Goal: Book appointment/travel/reservation

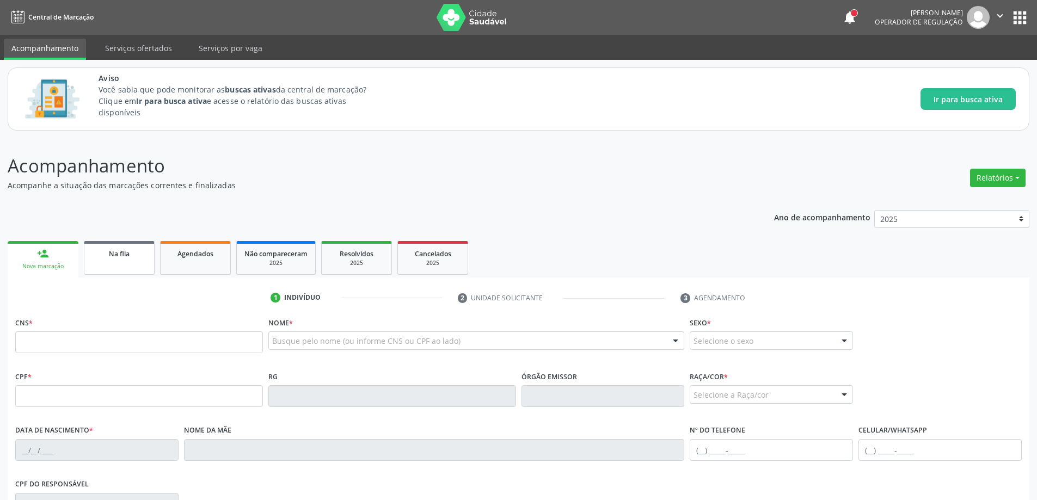
click at [109, 257] on span "Na fila" at bounding box center [119, 253] width 21 height 9
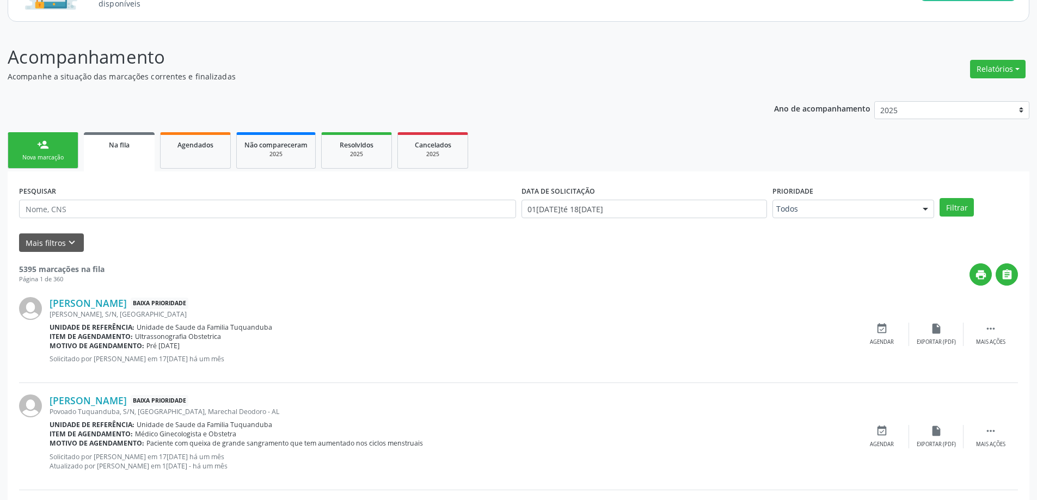
scroll to position [163, 0]
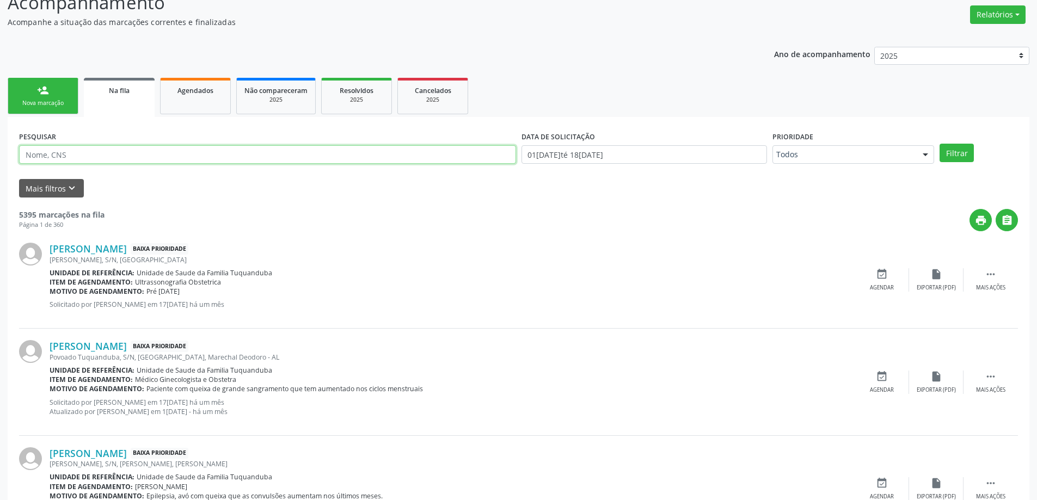
click at [297, 153] on input "text" at bounding box center [267, 154] width 497 height 19
type input "MASTOLOGIA"
click at [950, 149] on button "Filtrar" at bounding box center [956, 153] width 34 height 19
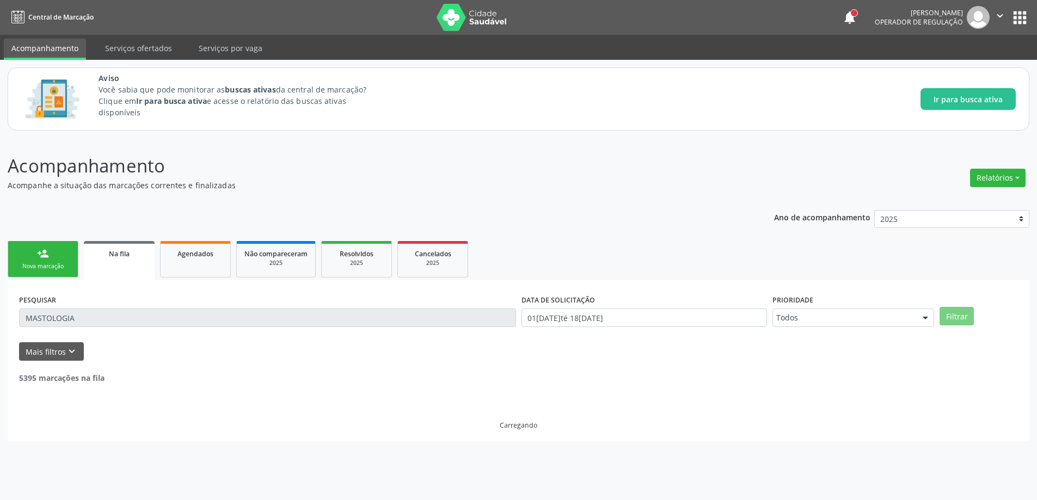
scroll to position [0, 0]
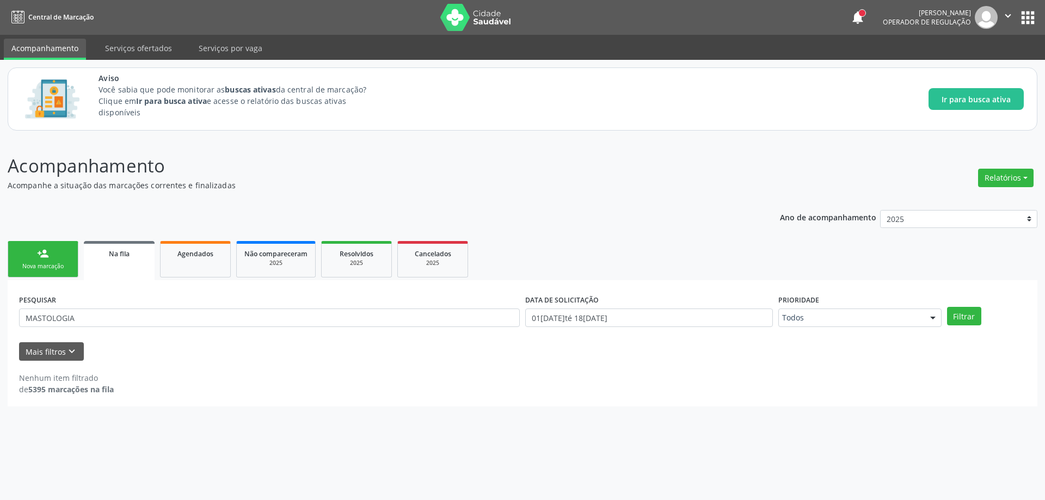
click at [110, 258] on div "Na fila" at bounding box center [119, 253] width 56 height 11
click at [75, 348] on icon "keyboard_arrow_down" at bounding box center [72, 352] width 12 height 12
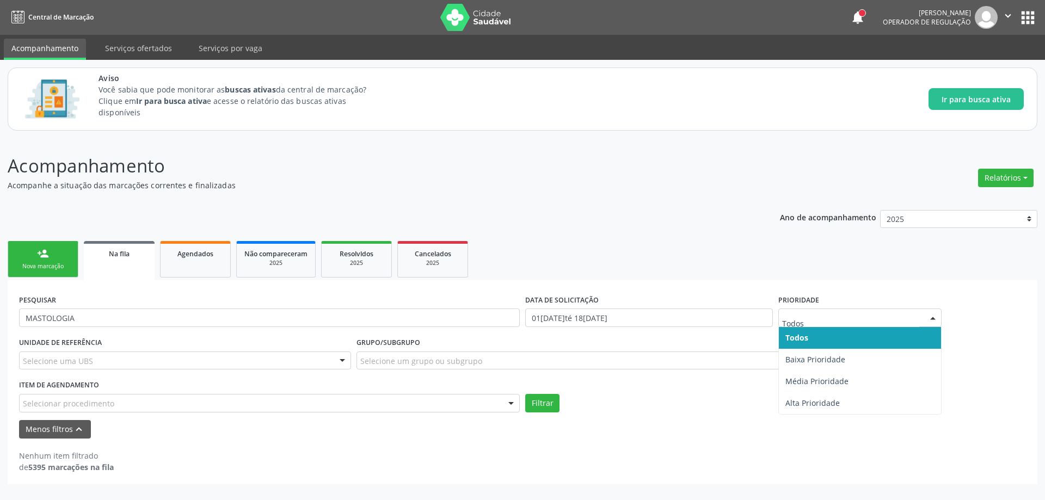
click at [808, 303] on label "Prioridade" at bounding box center [798, 300] width 41 height 17
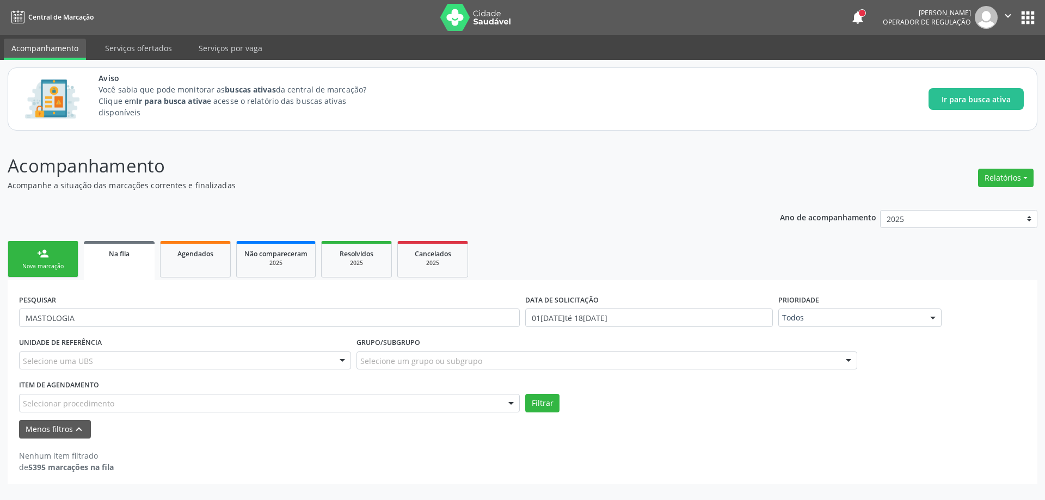
click at [175, 355] on div "Selecione uma UBS" at bounding box center [185, 361] width 332 height 19
click at [368, 440] on div "Nenhum item filtrado de 5395 marcações na fila" at bounding box center [522, 456] width 1007 height 34
click at [199, 399] on div "Selecionar procedimento" at bounding box center [269, 403] width 501 height 19
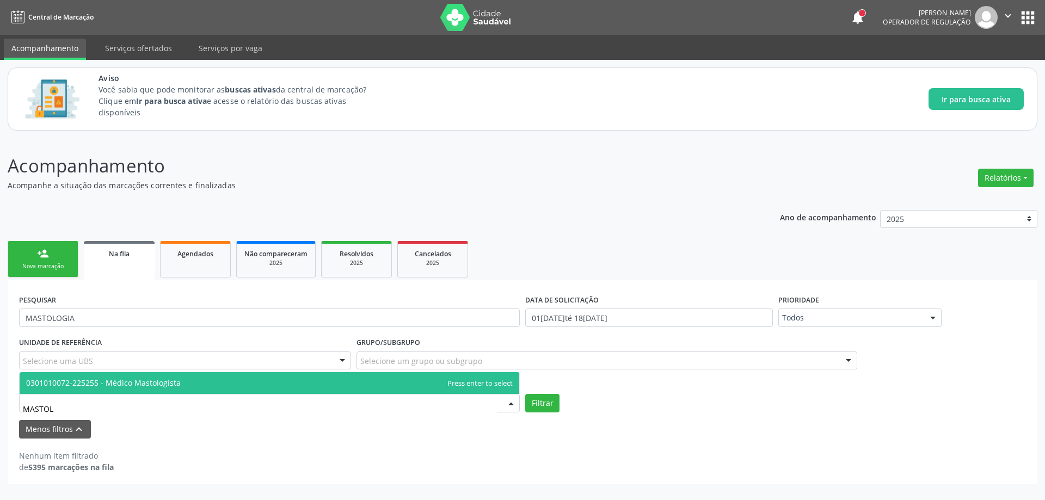
type input "MASTOLO"
click at [173, 383] on span "0301010072-225255 - Médico Mastologista" at bounding box center [103, 383] width 155 height 10
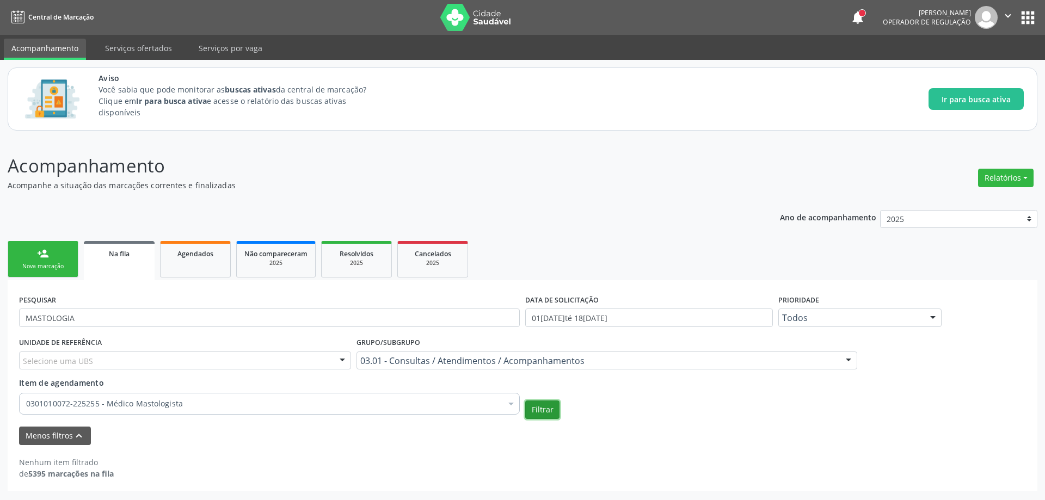
click at [546, 411] on button "Filtrar" at bounding box center [542, 410] width 34 height 19
click at [137, 253] on div "Na fila" at bounding box center [119, 253] width 56 height 11
click at [544, 408] on button "Filtrar" at bounding box center [542, 410] width 34 height 19
type input "M"
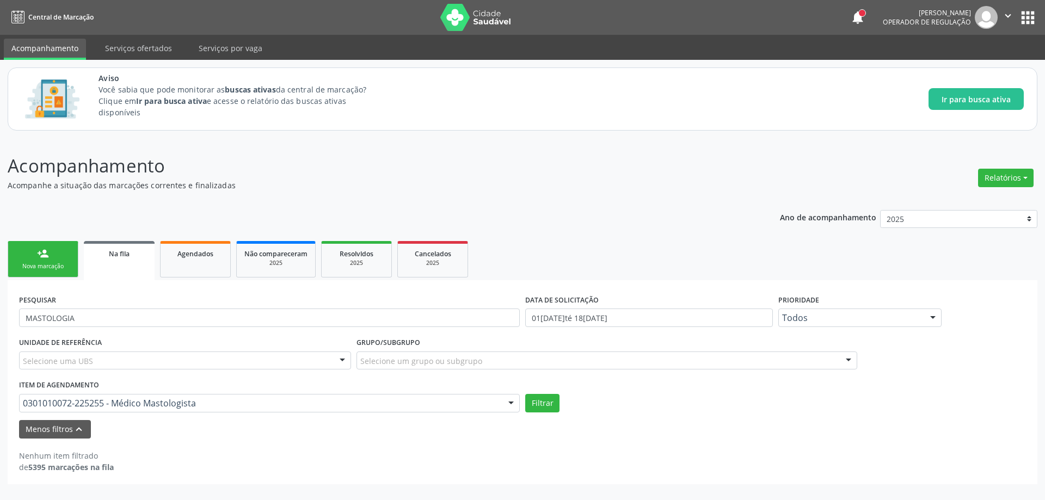
click at [312, 439] on div "Menos filtros keyboard_arrow_up" at bounding box center [522, 429] width 1012 height 19
click at [150, 359] on div "Selecione uma UBS" at bounding box center [185, 361] width 332 height 19
click at [415, 471] on div "Nenhum item filtrado de 5395 marcações na fila" at bounding box center [522, 461] width 1007 height 23
click at [188, 317] on input "MASTOLOGIA" at bounding box center [269, 318] width 501 height 19
type input "M"
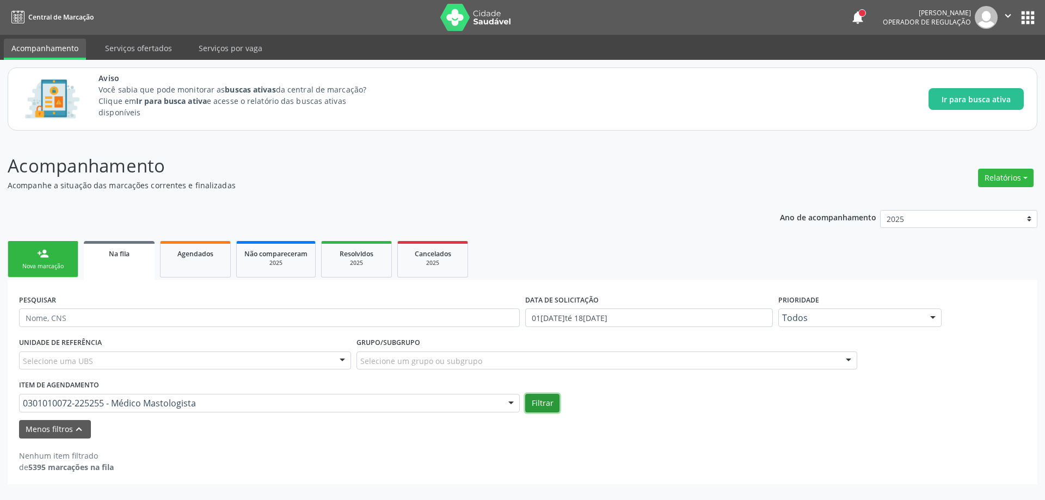
click at [535, 407] on button "Filtrar" at bounding box center [542, 403] width 34 height 19
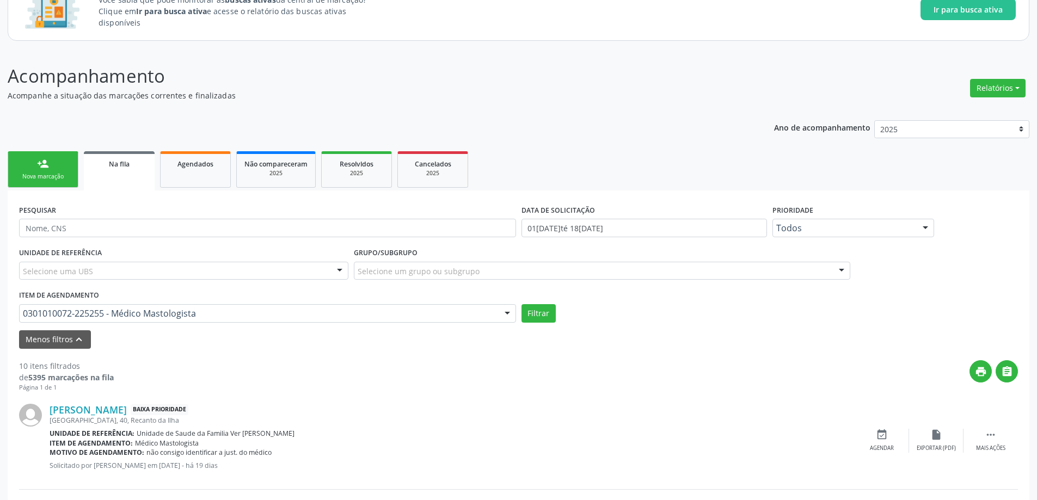
scroll to position [109, 0]
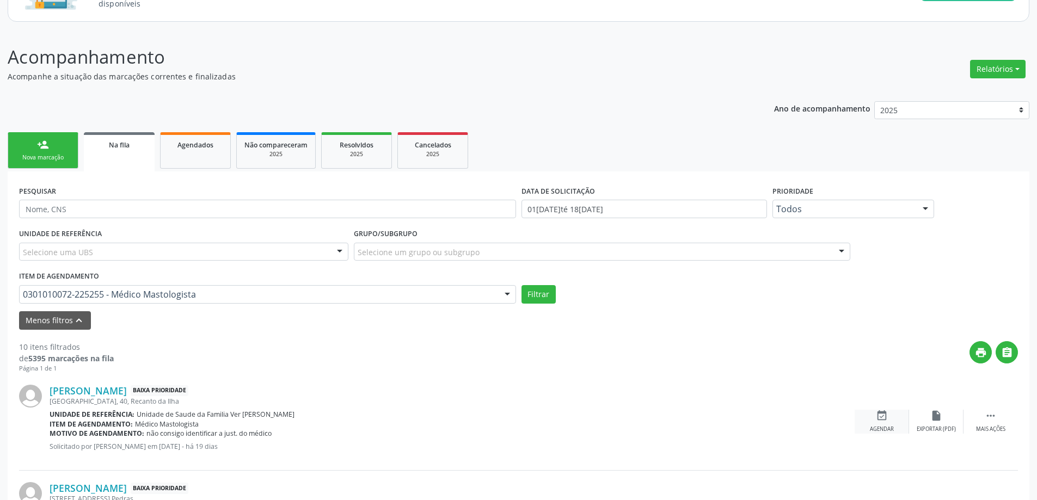
click at [881, 416] on icon "event_available" at bounding box center [882, 416] width 12 height 12
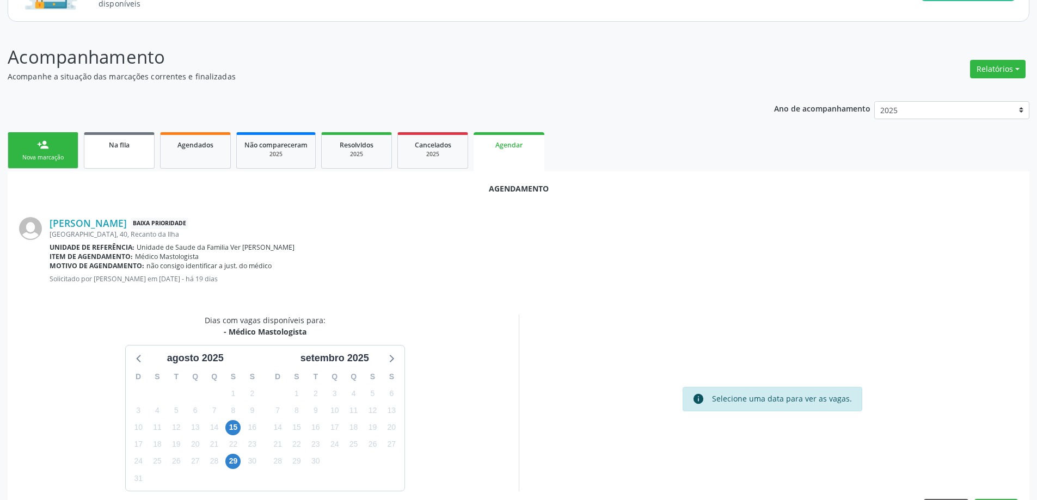
click at [102, 149] on div "Na fila" at bounding box center [119, 144] width 54 height 11
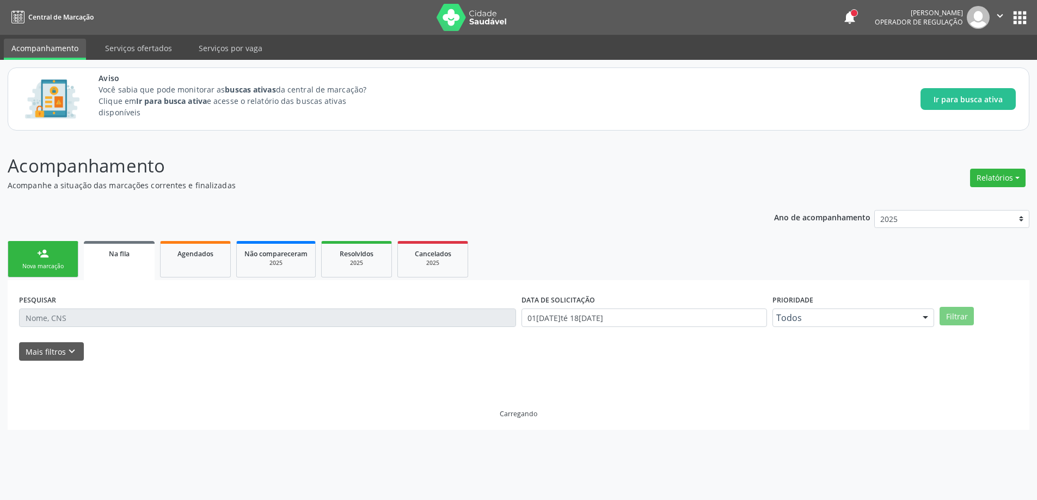
scroll to position [0, 0]
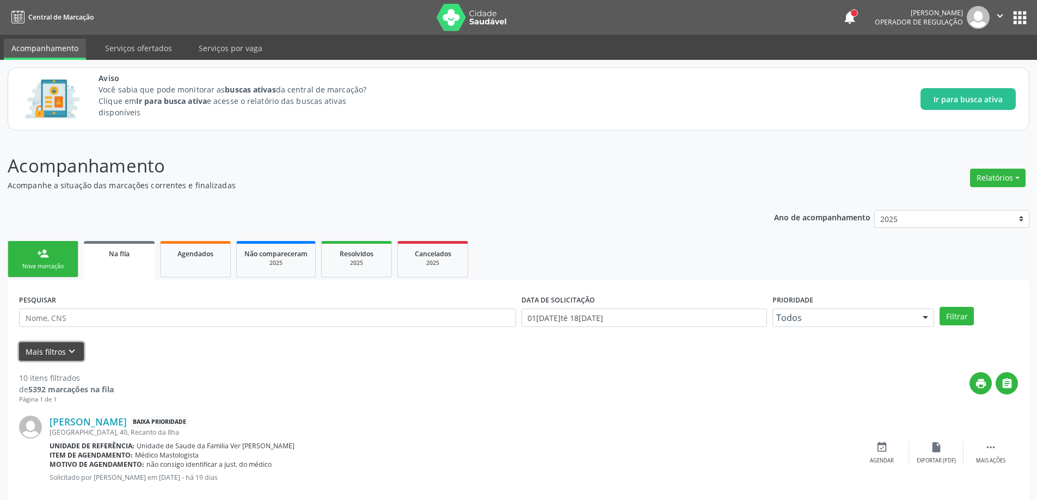
click at [39, 350] on button "Mais filtros keyboard_arrow_down" at bounding box center [51, 351] width 65 height 19
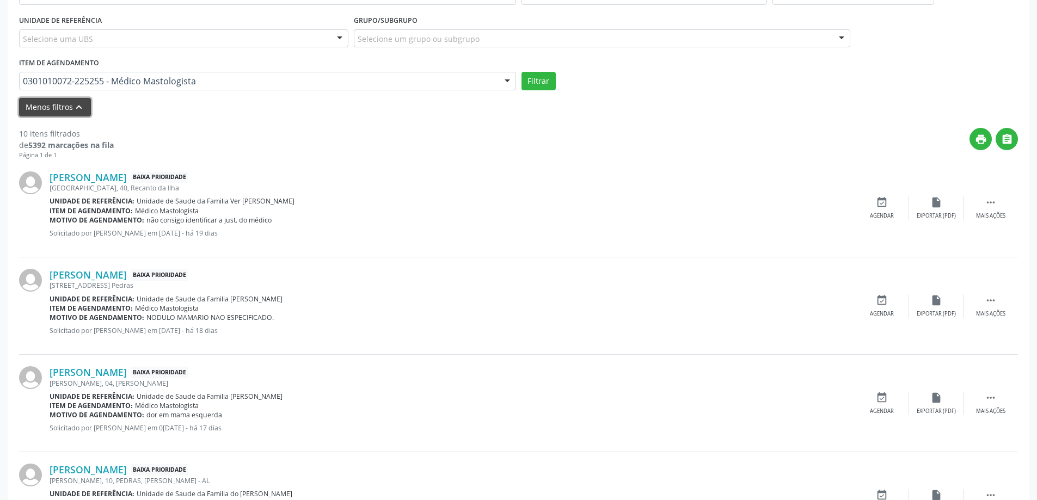
scroll to position [327, 0]
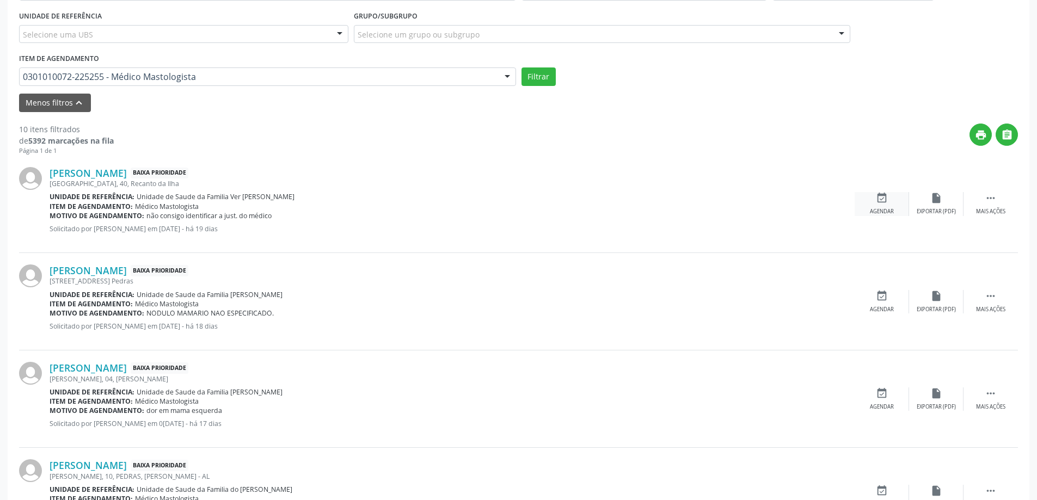
click at [885, 205] on div "event_available Agendar" at bounding box center [881, 203] width 54 height 23
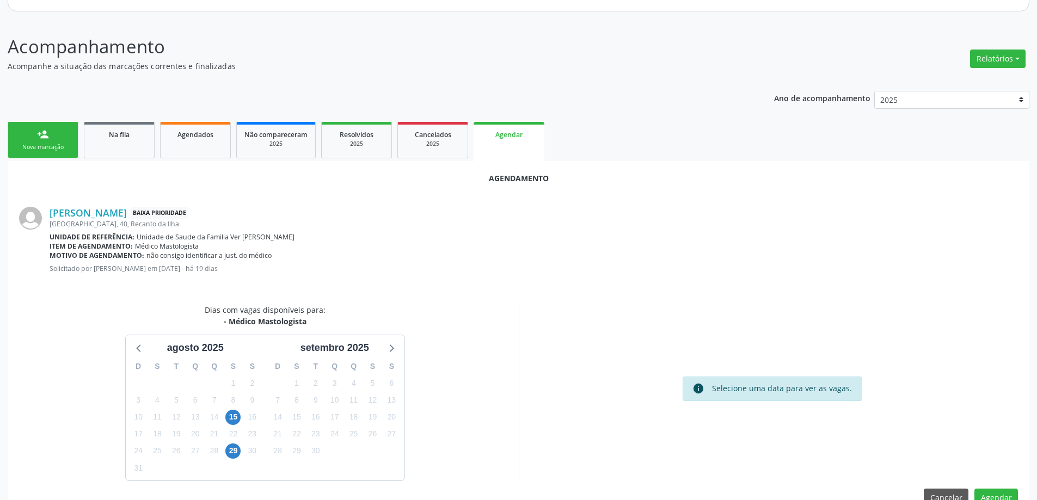
scroll to position [145, 0]
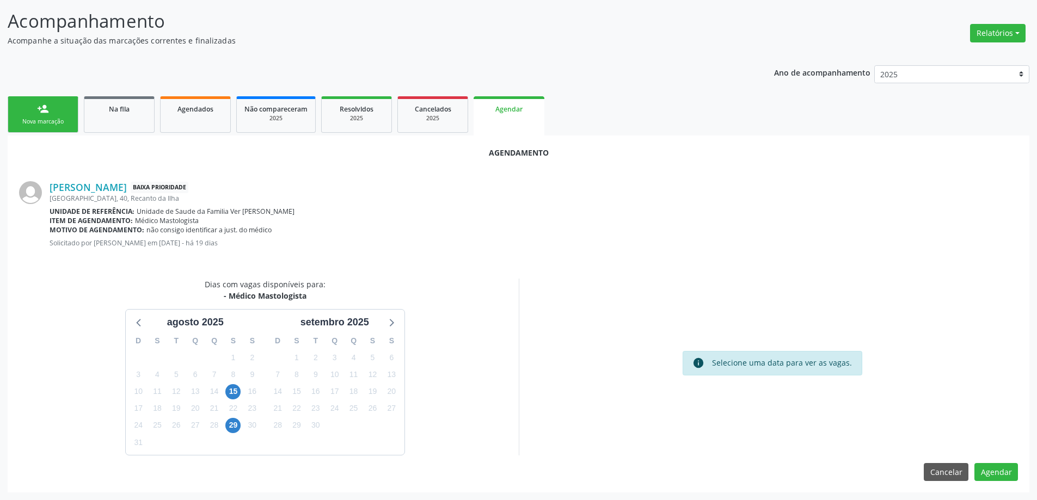
click at [376, 262] on div "[PERSON_NAME] Baixa Prioridade [STREET_ADDRESS] Ilha Unidade de referência: Uni…" at bounding box center [518, 218] width 999 height 97
click at [551, 284] on div "info Selecione uma data para ver as vagas." at bounding box center [772, 367] width 507 height 177
click at [56, 304] on div "Dias com vagas disponíveis para: - Médico Mastologista ag[DATE] S T Q Q S S 27 …" at bounding box center [264, 367] width 507 height 177
drag, startPoint x: 594, startPoint y: 389, endPoint x: 638, endPoint y: 386, distance: 44.1
click at [601, 389] on div "info Selecione uma data para ver as vagas." at bounding box center [772, 367] width 507 height 177
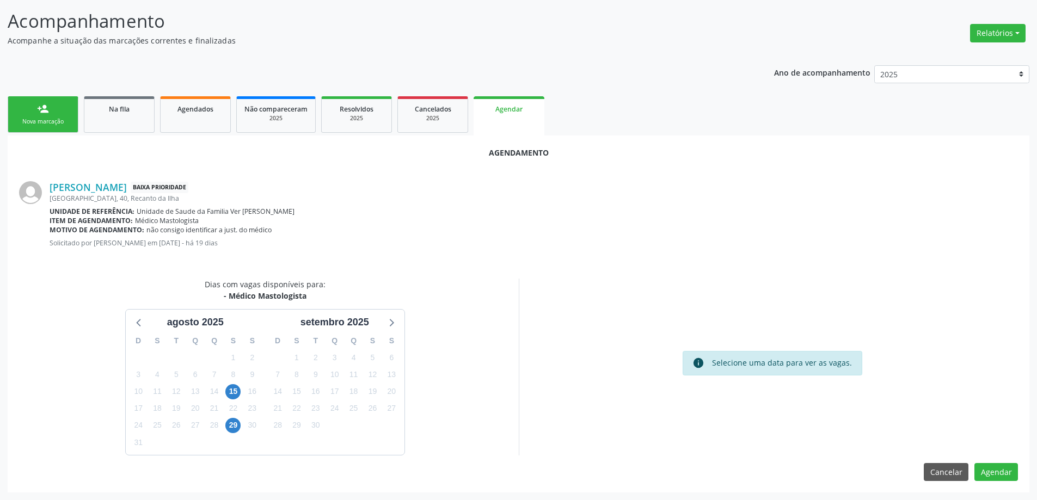
click at [759, 374] on div "info Selecione uma data para ver as vagas." at bounding box center [772, 363] width 180 height 24
click at [750, 367] on div "Selecione uma data para ver as vagas." at bounding box center [782, 363] width 140 height 12
click at [106, 105] on div "Na fila" at bounding box center [119, 108] width 54 height 11
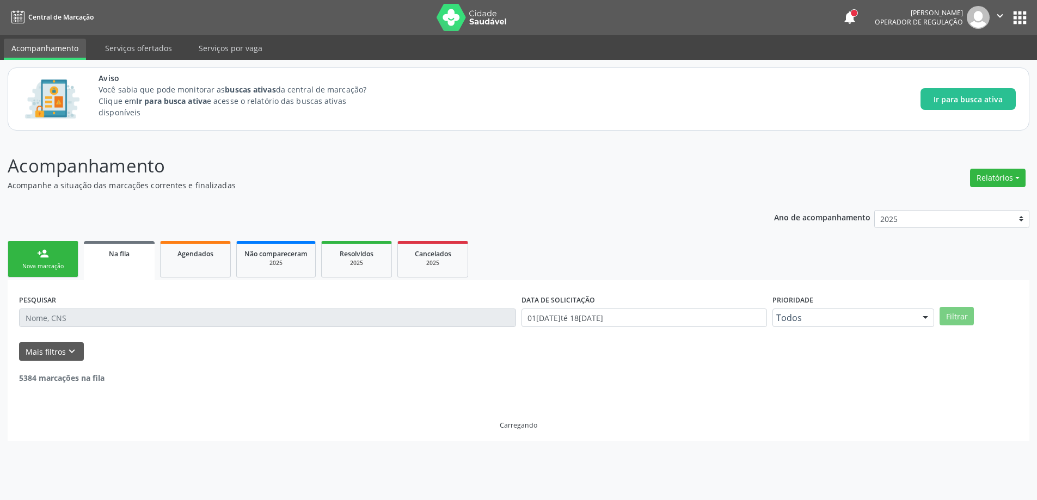
scroll to position [0, 0]
click at [128, 110] on p "Você sabia que pode monitorar as buscas ativas da central de marcação? Clique e…" at bounding box center [243, 101] width 288 height 34
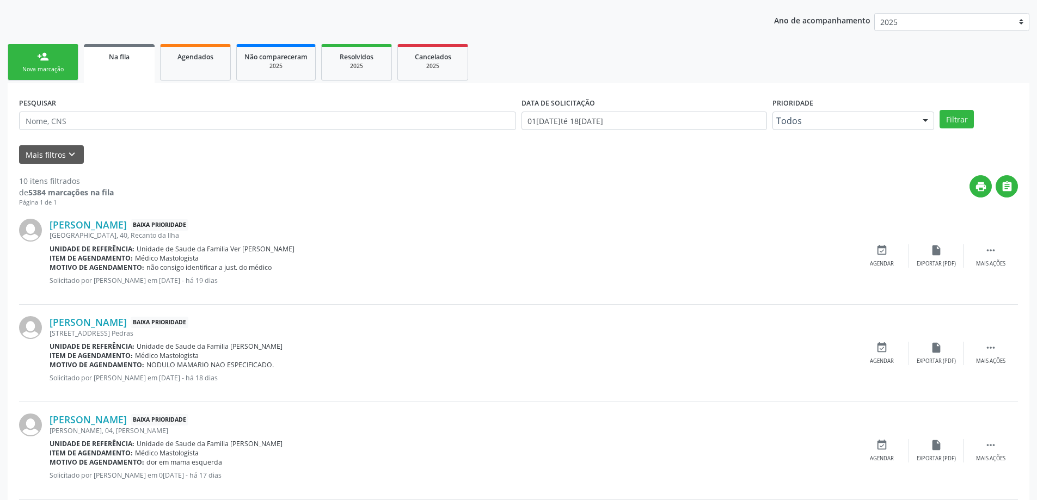
scroll to position [218, 0]
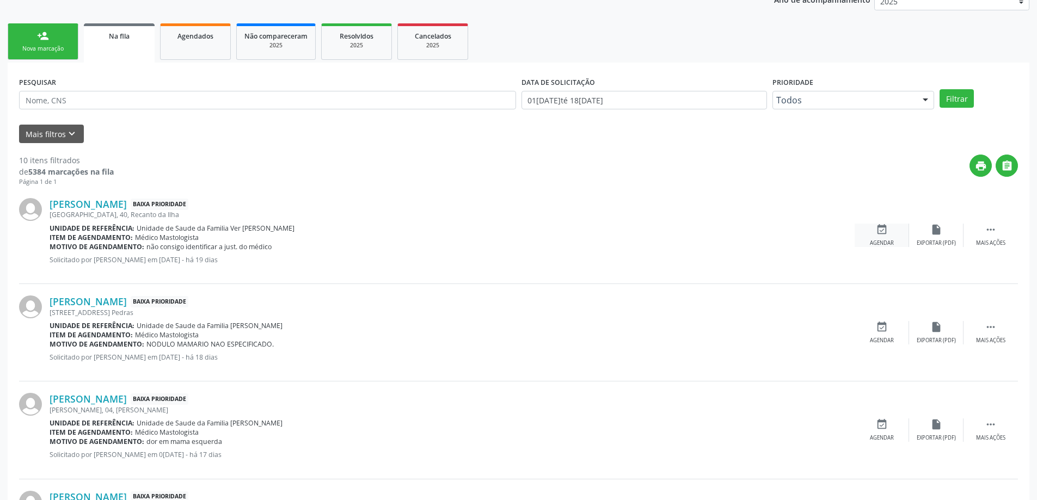
click at [887, 238] on div "event_available Agendar" at bounding box center [881, 235] width 54 height 23
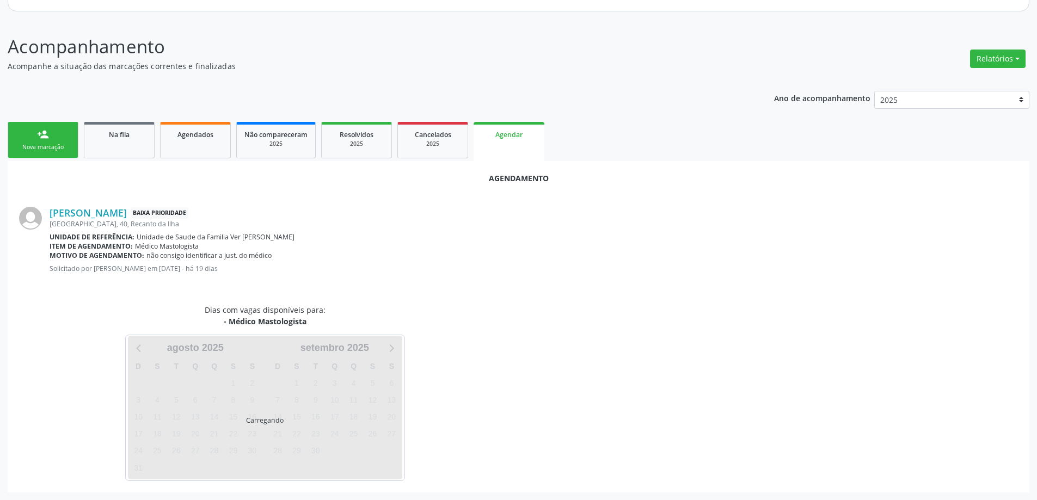
scroll to position [145, 0]
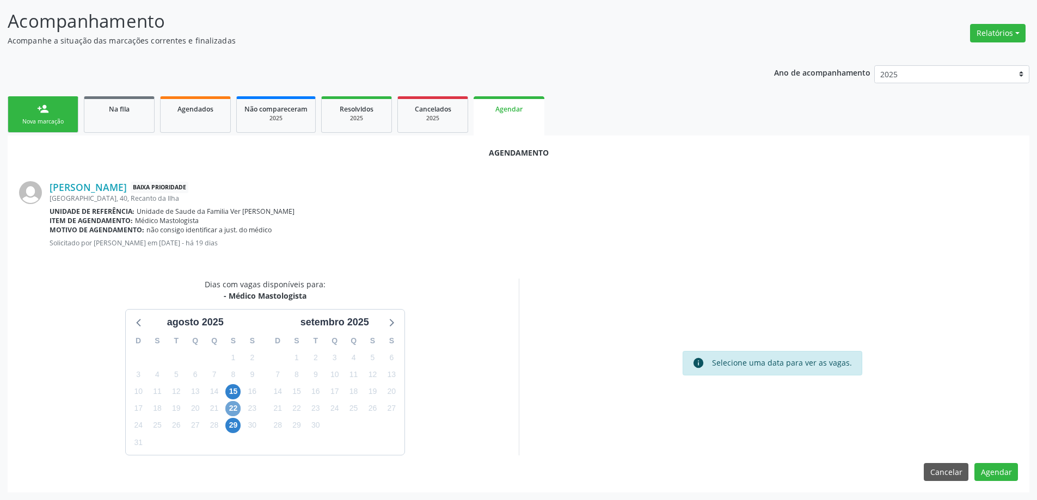
click at [231, 407] on span "22" at bounding box center [232, 408] width 15 height 15
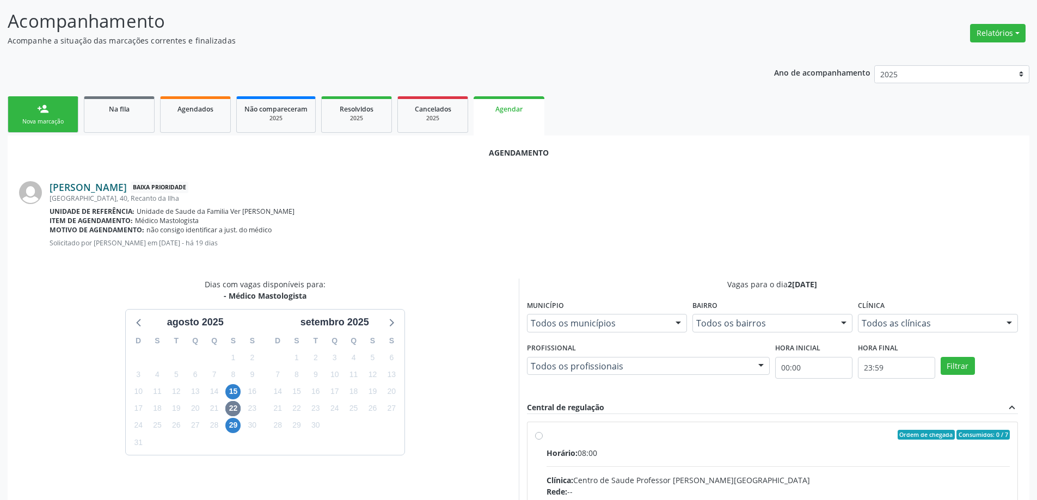
click at [127, 185] on link "[PERSON_NAME]" at bounding box center [88, 187] width 77 height 12
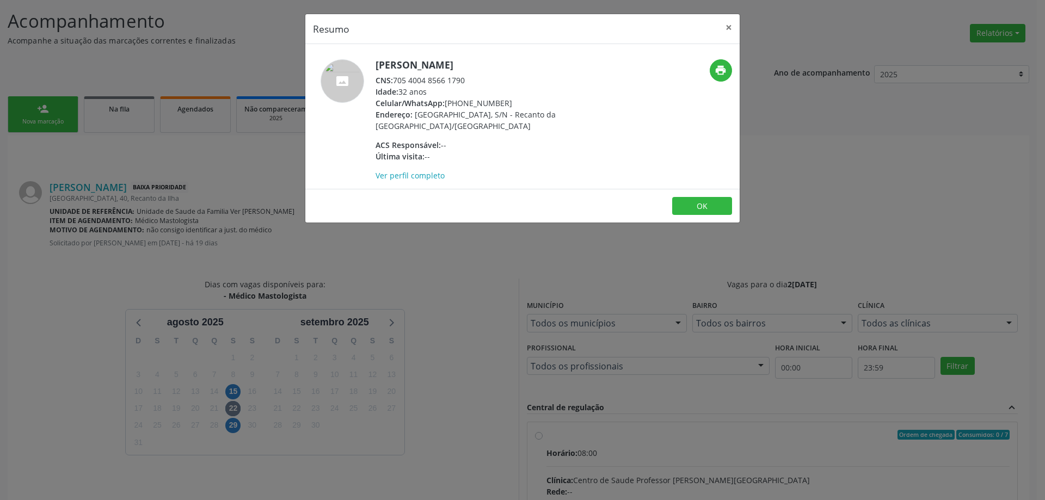
drag, startPoint x: 470, startPoint y: 90, endPoint x: 393, endPoint y: 92, distance: 76.2
click at [393, 86] on div "CNS: 705 4004 8566 1790" at bounding box center [481, 80] width 212 height 11
drag, startPoint x: 417, startPoint y: 97, endPoint x: 484, endPoint y: 76, distance: 69.7
click at [485, 69] on h5 "[PERSON_NAME]" at bounding box center [481, 64] width 212 height 11
drag, startPoint x: 472, startPoint y: 94, endPoint x: 396, endPoint y: 91, distance: 75.7
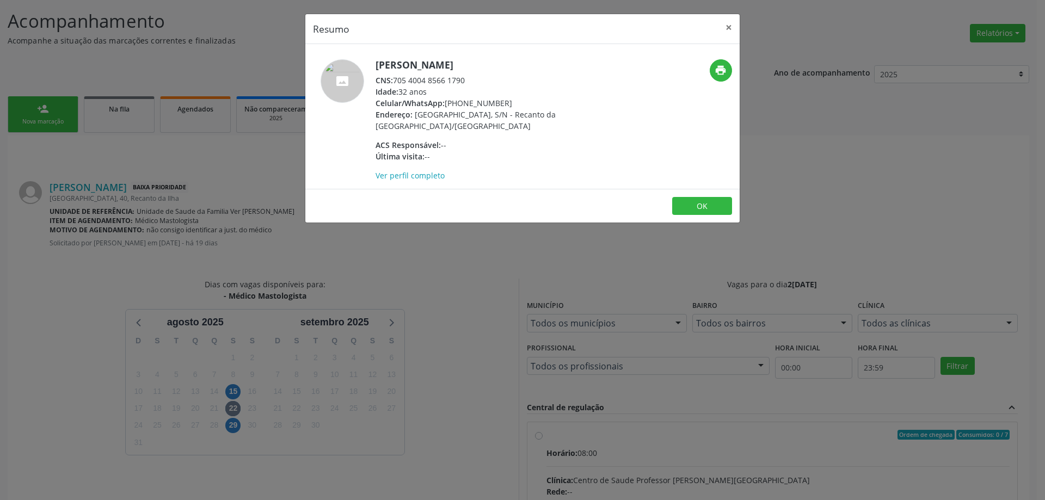
click at [396, 86] on div "CNS: 705 4004 8566 1790" at bounding box center [481, 80] width 212 height 11
copy div "705 4004 8566 1790"
click at [725, 27] on button "×" at bounding box center [729, 27] width 22 height 27
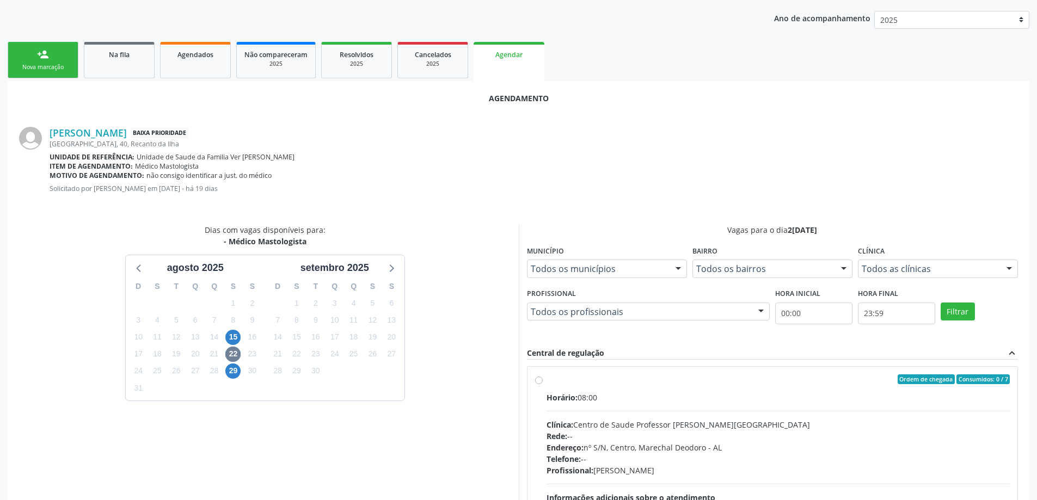
scroll to position [0, 0]
click at [546, 380] on label "Ordem de chegada Consumidos: 0 / 7 Horário: 08:00 Clínica: Centro de Saude Prof…" at bounding box center [778, 458] width 464 height 167
click at [538, 380] on input "Ordem de chegada Consumidos: 0 / 7 Horário: 08:00 Clínica: Centro de Saude Prof…" at bounding box center [539, 380] width 8 height 10
radio input "true"
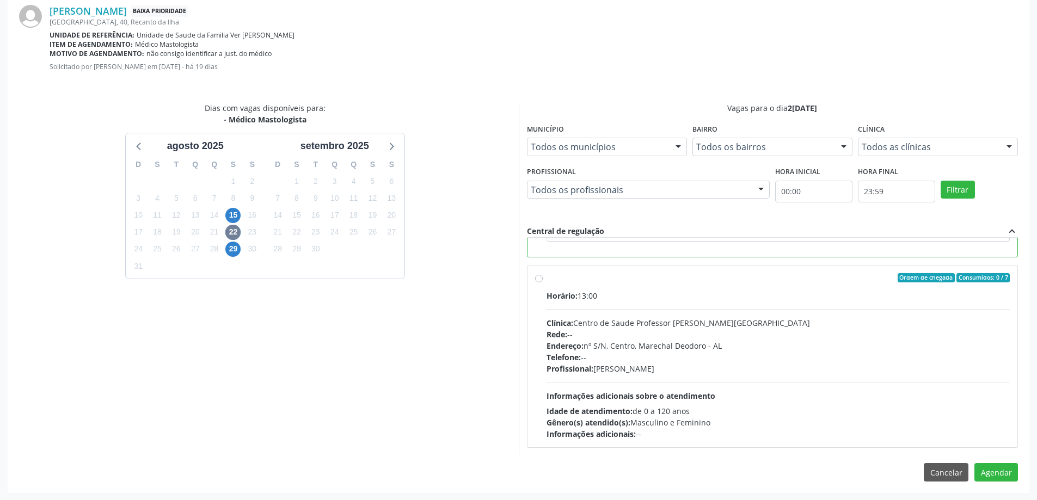
scroll to position [322, 0]
click at [996, 473] on button "Agendar" at bounding box center [996, 472] width 44 height 19
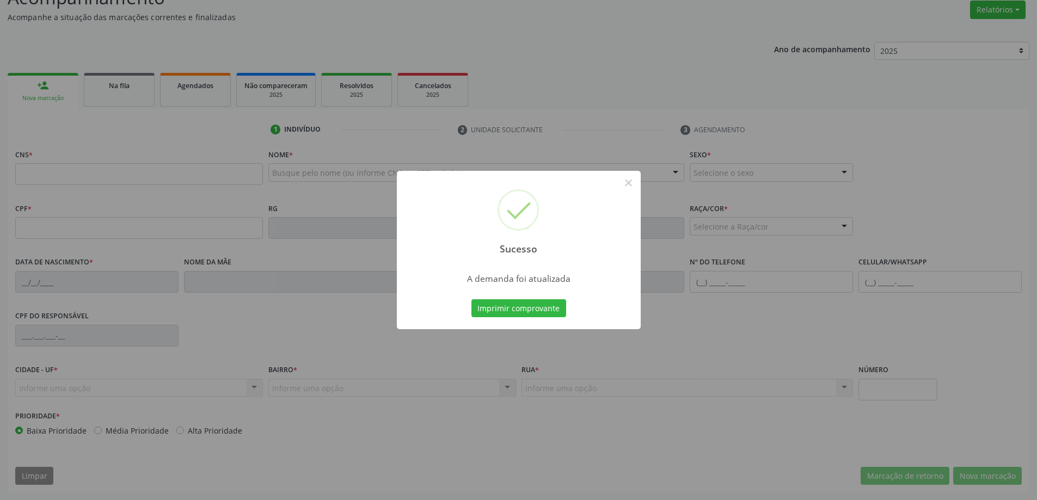
scroll to position [168, 0]
click at [632, 182] on button "×" at bounding box center [628, 183] width 19 height 19
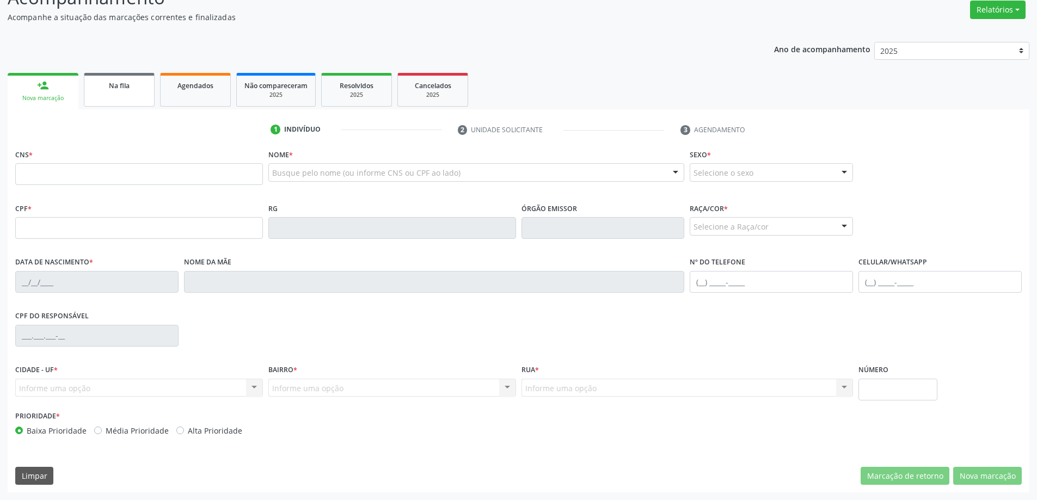
click at [124, 86] on span "Na fila" at bounding box center [119, 85] width 21 height 9
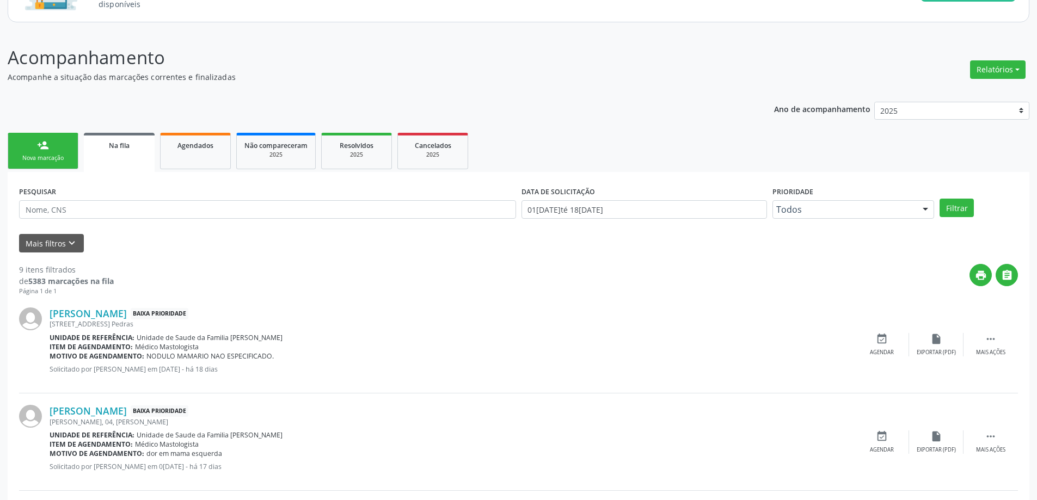
scroll to position [109, 0]
click at [120, 311] on link "[PERSON_NAME]" at bounding box center [88, 313] width 77 height 12
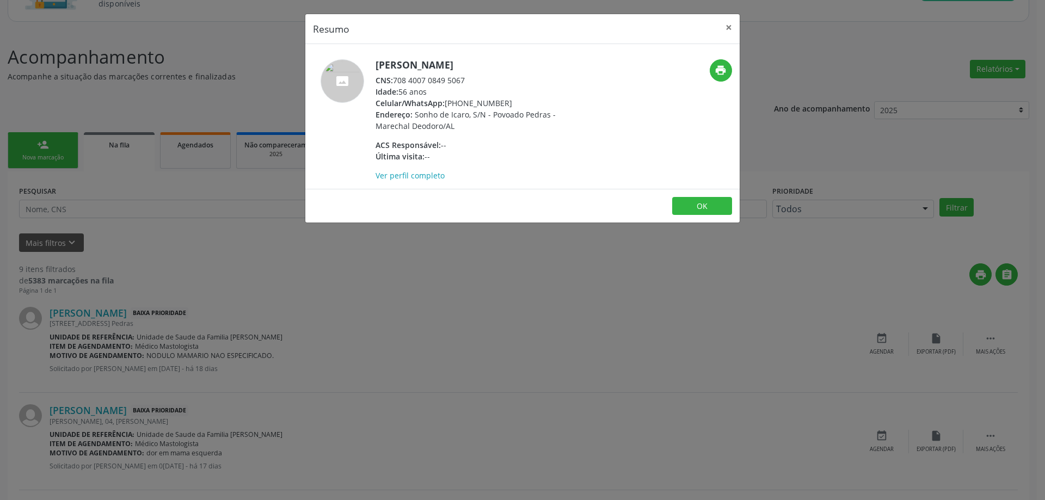
click at [454, 78] on div "CNS: 708 4007 0849 5067" at bounding box center [481, 80] width 212 height 11
click at [477, 82] on div "CNS: 708 4007 0849 5067" at bounding box center [481, 80] width 212 height 11
drag, startPoint x: 466, startPoint y: 79, endPoint x: 394, endPoint y: 82, distance: 71.9
click at [394, 82] on div "CNS: 708 4007 0849 5067" at bounding box center [481, 80] width 212 height 11
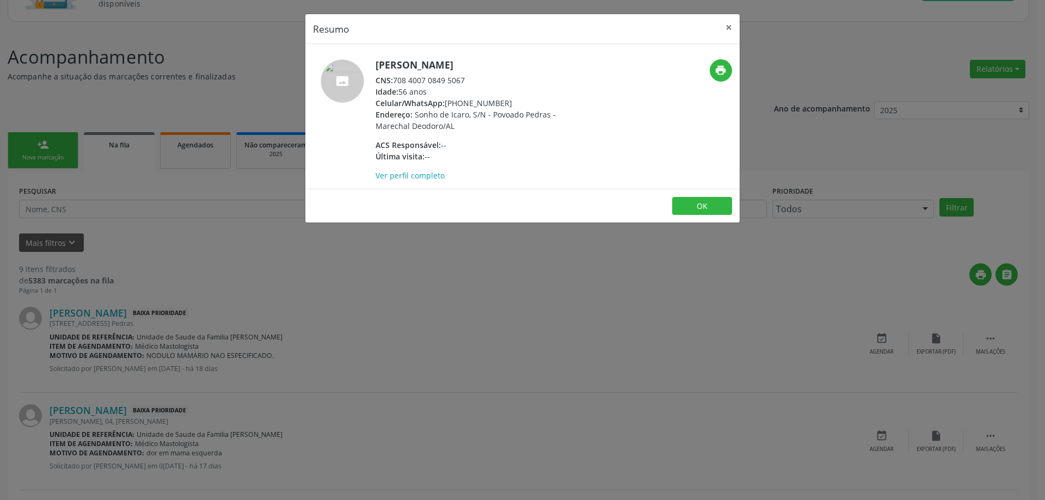
copy div "708 4007 0849 5067"
click at [725, 26] on button "×" at bounding box center [729, 27] width 22 height 27
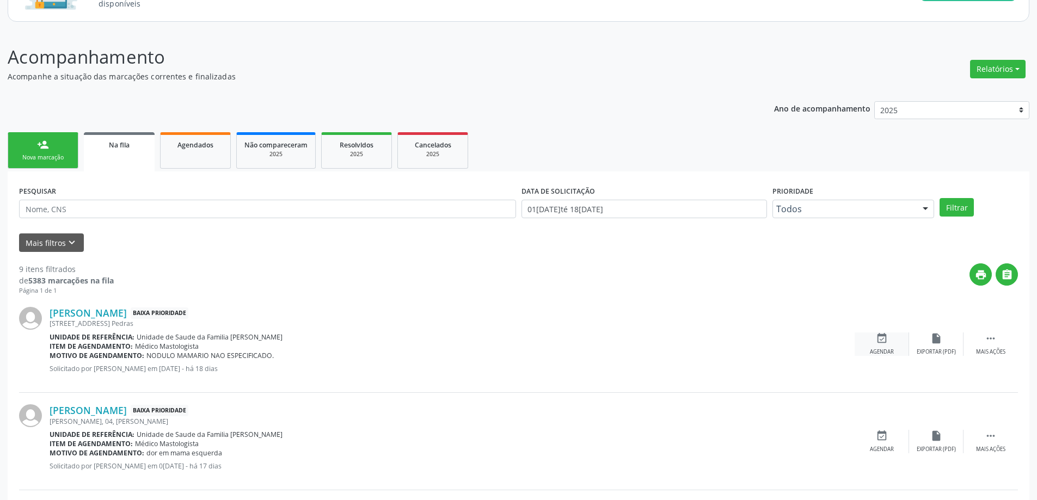
click at [882, 345] on div "event_available Agendar" at bounding box center [881, 344] width 54 height 23
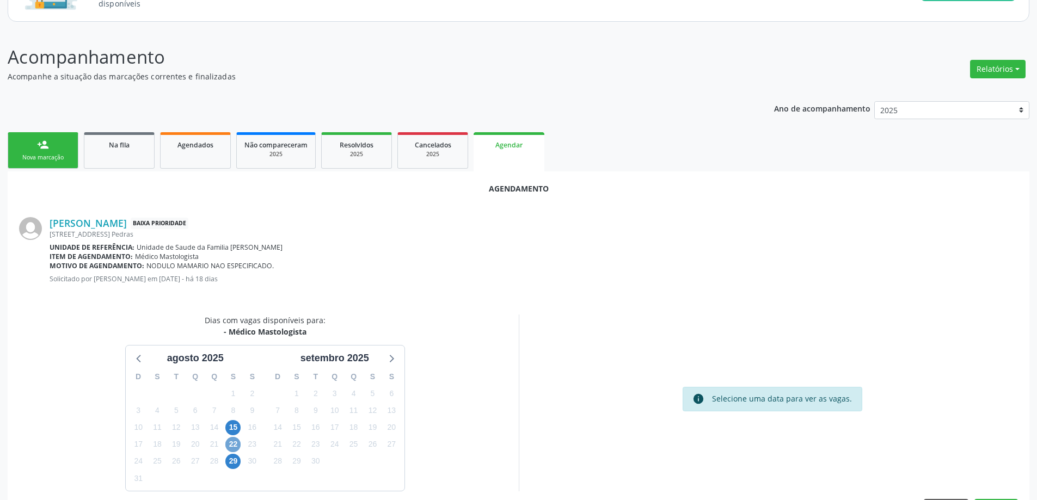
click at [232, 447] on span "22" at bounding box center [232, 444] width 15 height 15
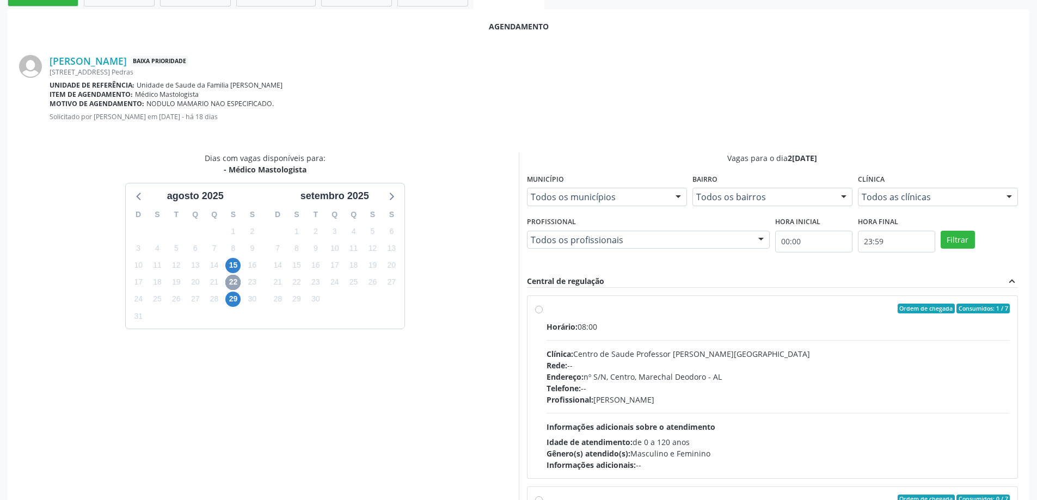
scroll to position [272, 0]
click at [546, 311] on label "Ordem de chegada Consumidos: 1 / 7 Horário: 08:00 Clínica: Centro de Saude Prof…" at bounding box center [778, 386] width 464 height 167
click at [537, 311] on input "Ordem de chegada Consumidos: 1 / 7 Horário: 08:00 Clínica: Centro de Saude Prof…" at bounding box center [539, 308] width 8 height 10
radio input "true"
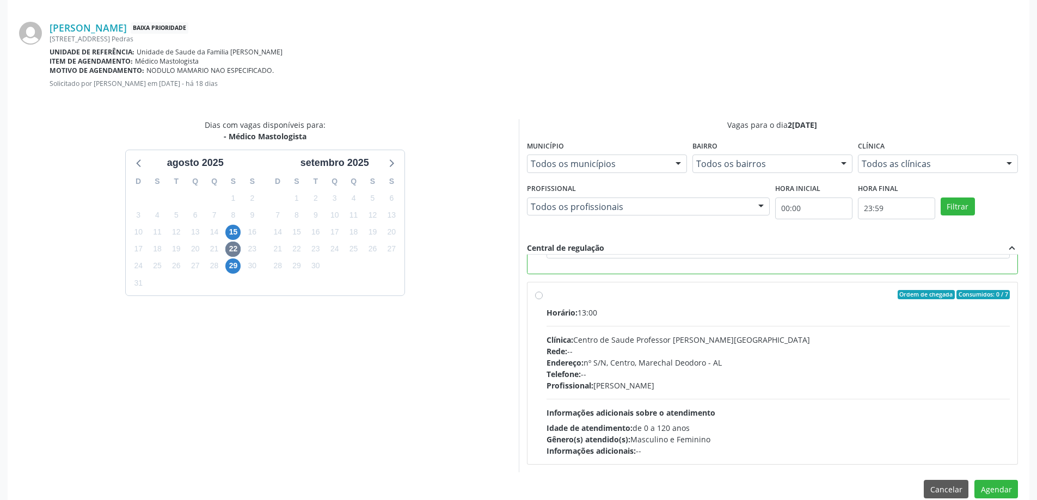
scroll to position [322, 0]
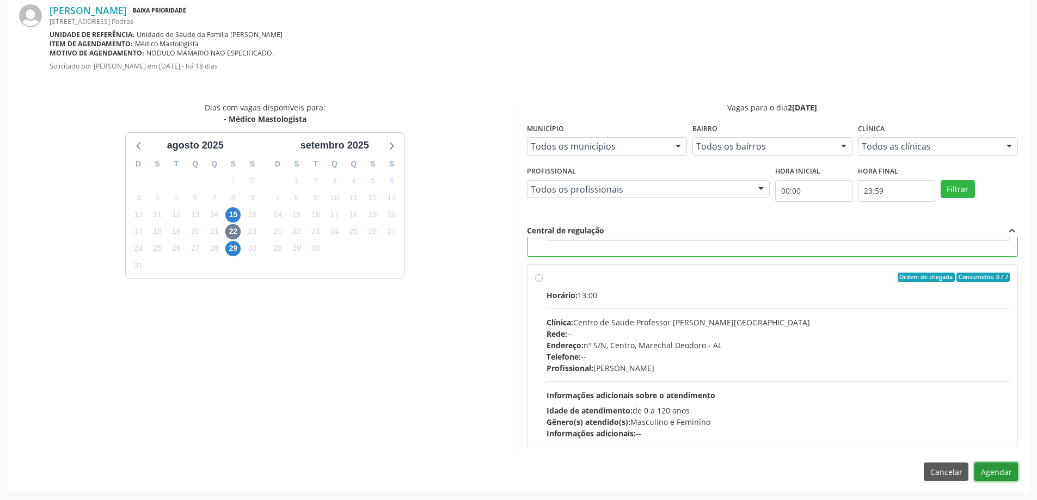
click at [998, 471] on button "Agendar" at bounding box center [996, 472] width 44 height 19
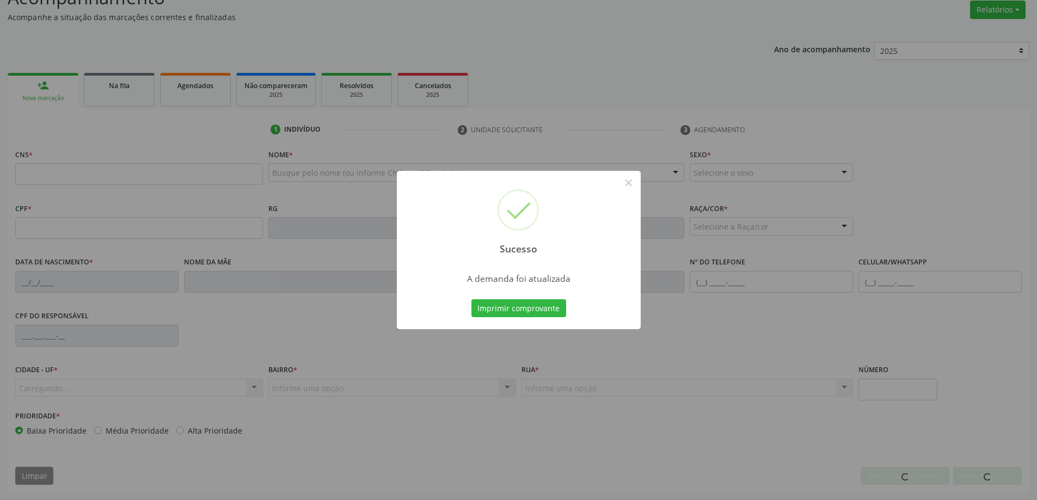
scroll to position [168, 0]
click at [626, 185] on button "×" at bounding box center [628, 183] width 19 height 19
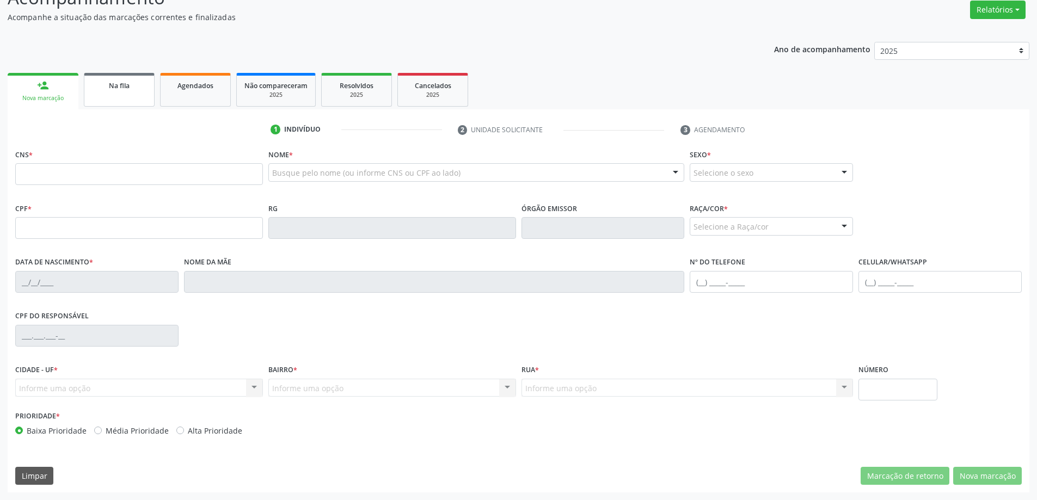
click at [122, 98] on link "Na fila" at bounding box center [119, 90] width 71 height 34
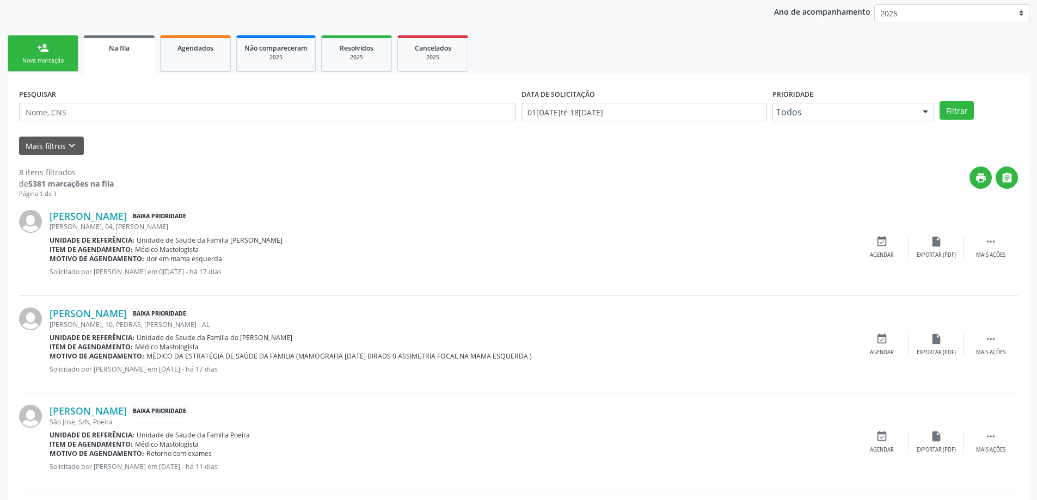
scroll to position [218, 0]
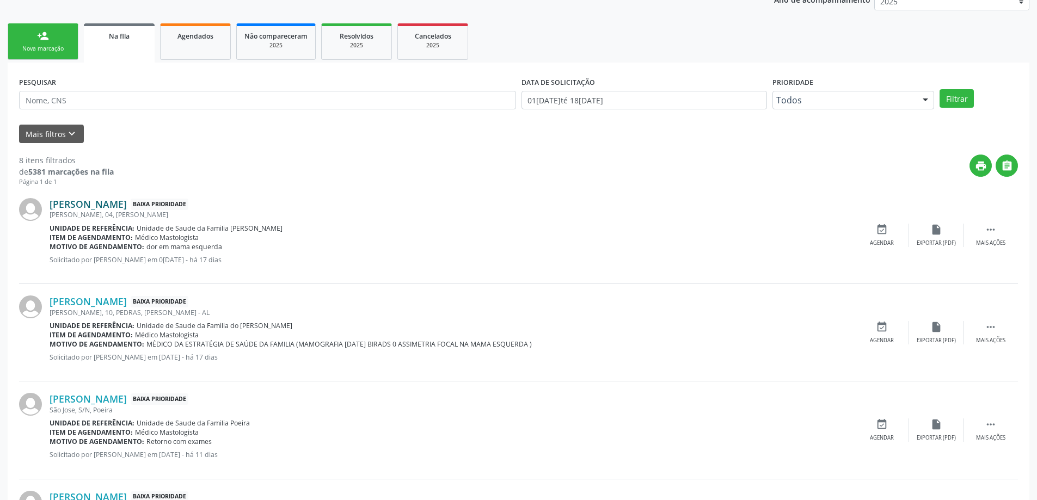
click at [93, 207] on link "[PERSON_NAME]" at bounding box center [88, 204] width 77 height 12
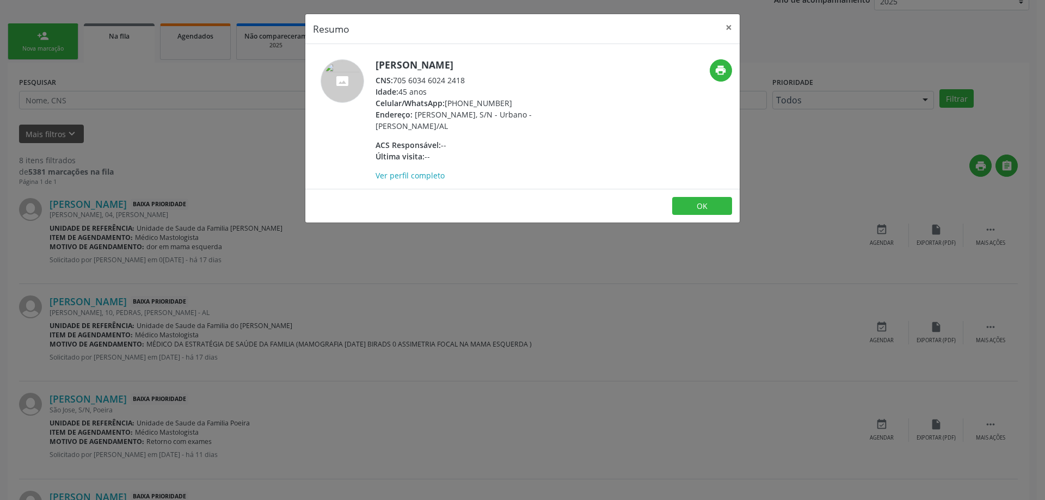
drag, startPoint x: 466, startPoint y: 78, endPoint x: 396, endPoint y: 81, distance: 70.3
click at [396, 81] on div "CNS: 705 6034 6024 2418" at bounding box center [481, 80] width 212 height 11
copy div "705 6034 6024 2418"
click at [730, 26] on button "×" at bounding box center [729, 27] width 22 height 27
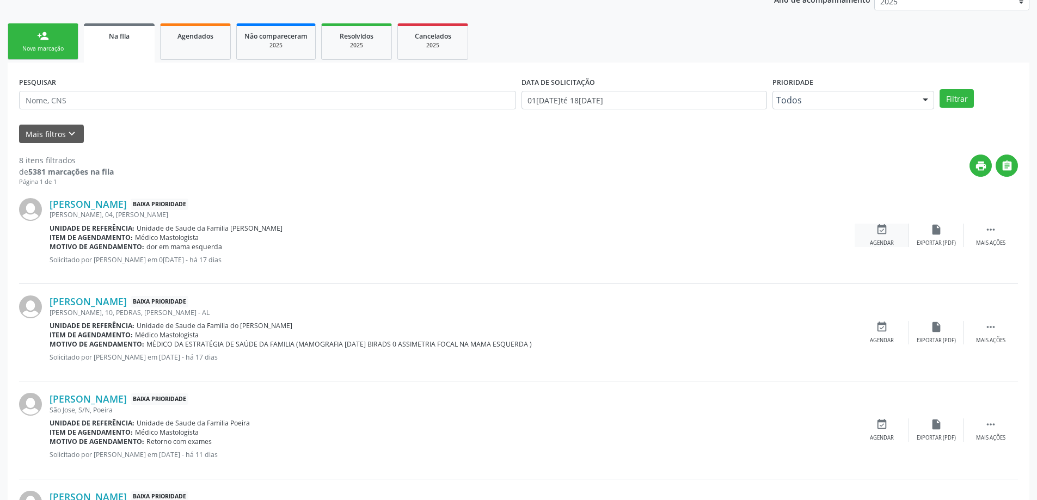
click at [881, 235] on icon "event_available" at bounding box center [882, 230] width 12 height 12
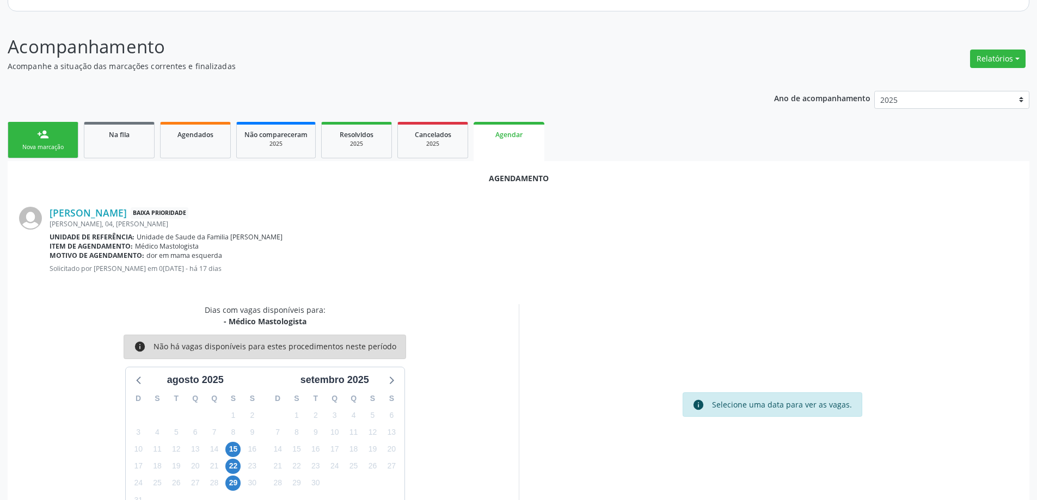
scroll to position [145, 0]
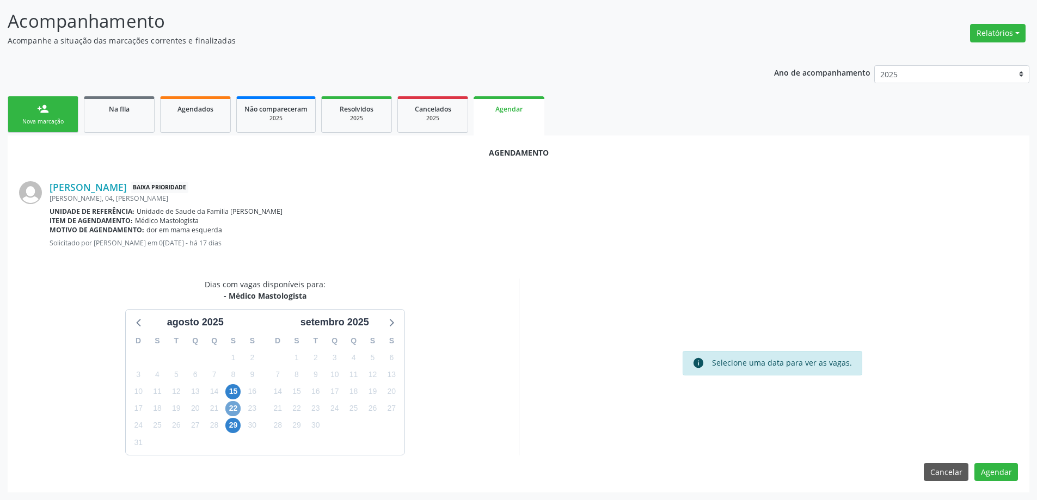
click at [230, 410] on span "22" at bounding box center [232, 408] width 15 height 15
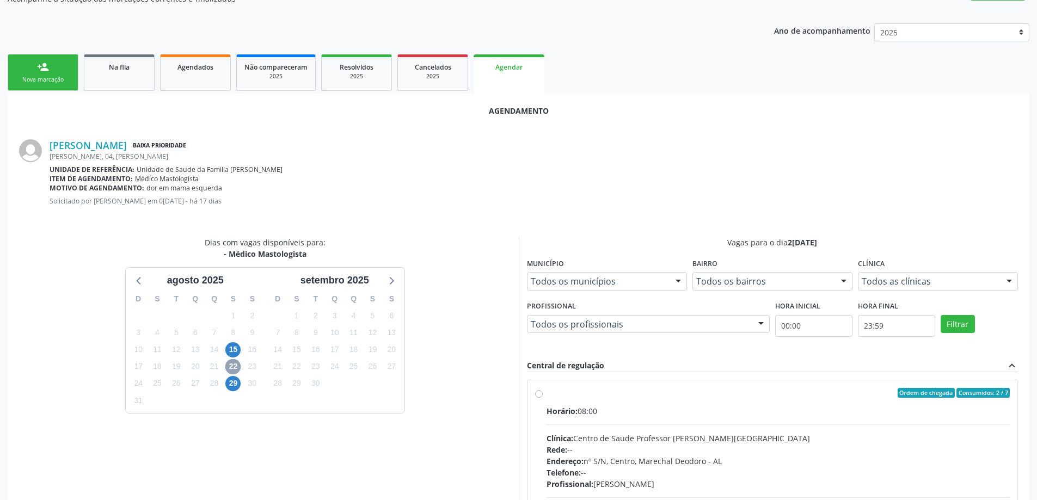
scroll to position [254, 0]
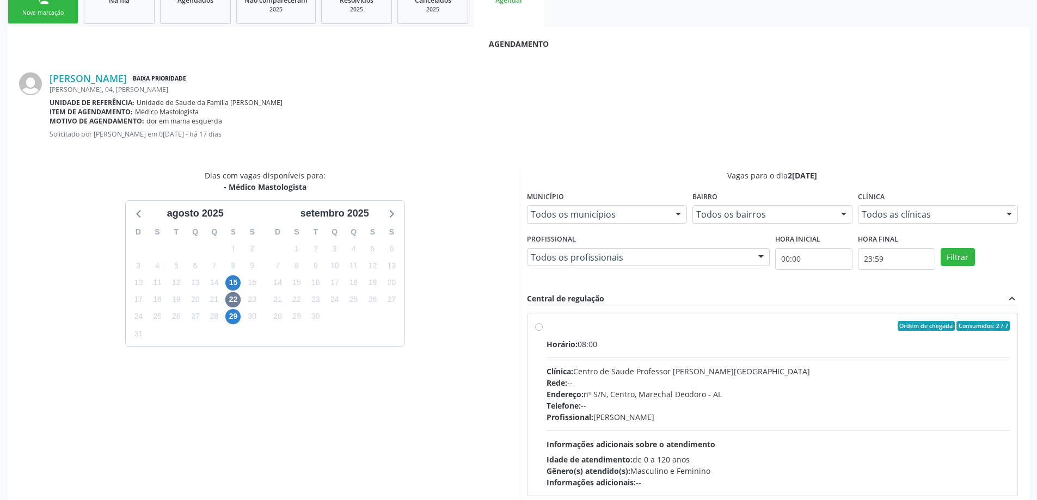
click at [546, 328] on label "Ordem de chegada Consumidos: 2 / 7 Horário: 08:00 Clínica: Centro de Saude Prof…" at bounding box center [778, 404] width 464 height 167
click at [537, 328] on input "Ordem de chegada Consumidos: 2 / 7 Horário: 08:00 Clínica: Centro de Saude Prof…" at bounding box center [539, 326] width 8 height 10
radio input "true"
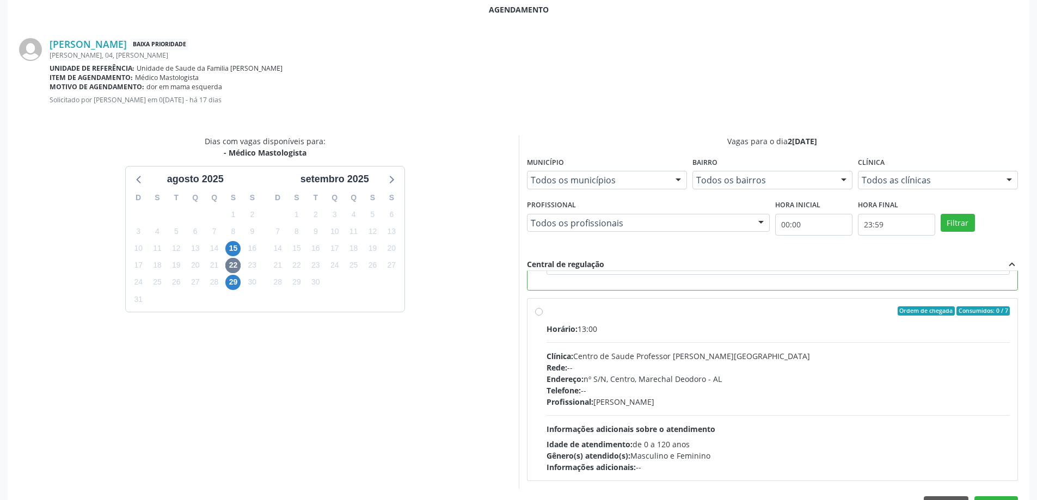
scroll to position [322, 0]
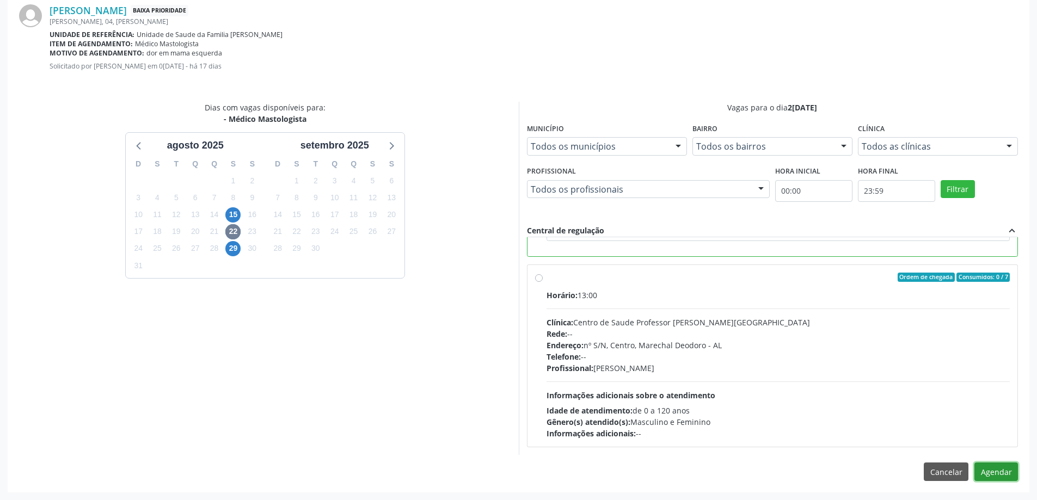
click at [999, 476] on button "Agendar" at bounding box center [996, 472] width 44 height 19
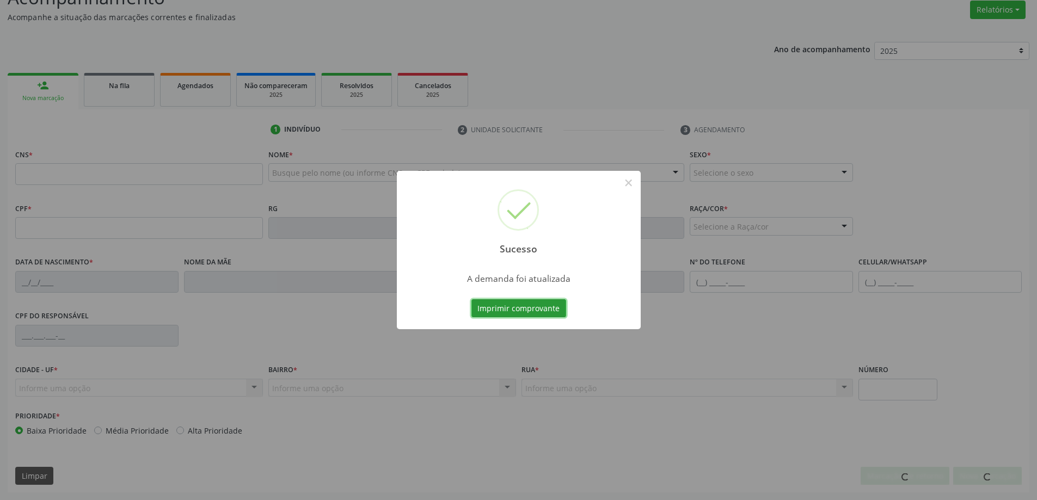
scroll to position [168, 0]
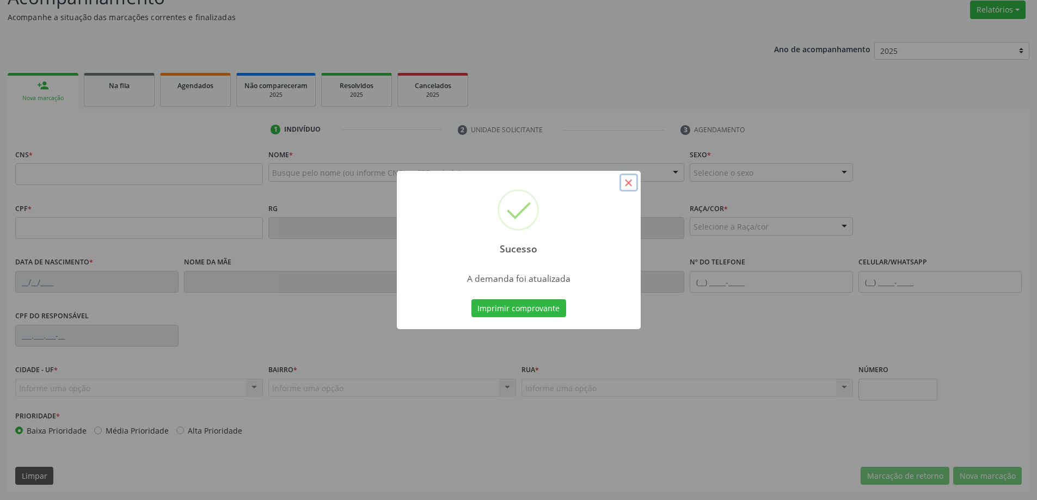
click at [629, 185] on button "×" at bounding box center [628, 183] width 19 height 19
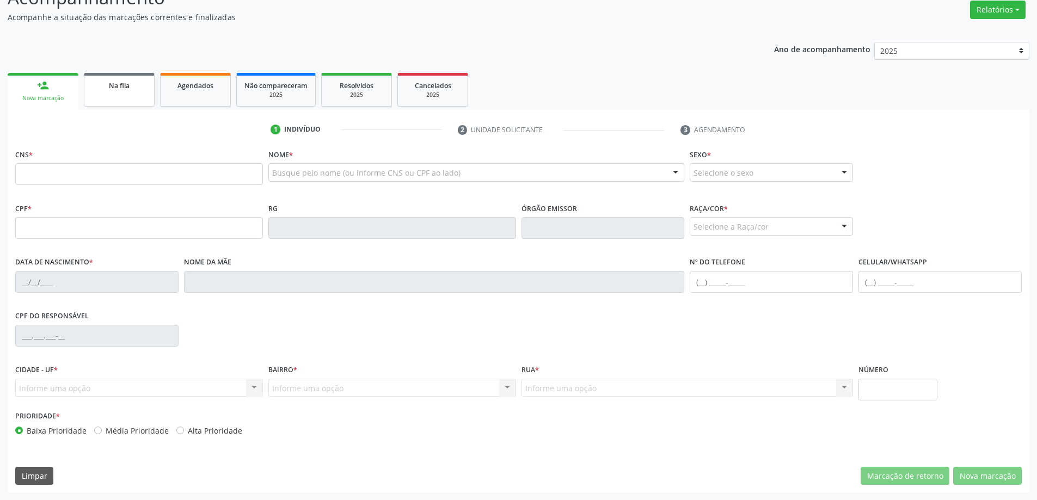
click at [106, 96] on link "Na fila" at bounding box center [119, 90] width 71 height 34
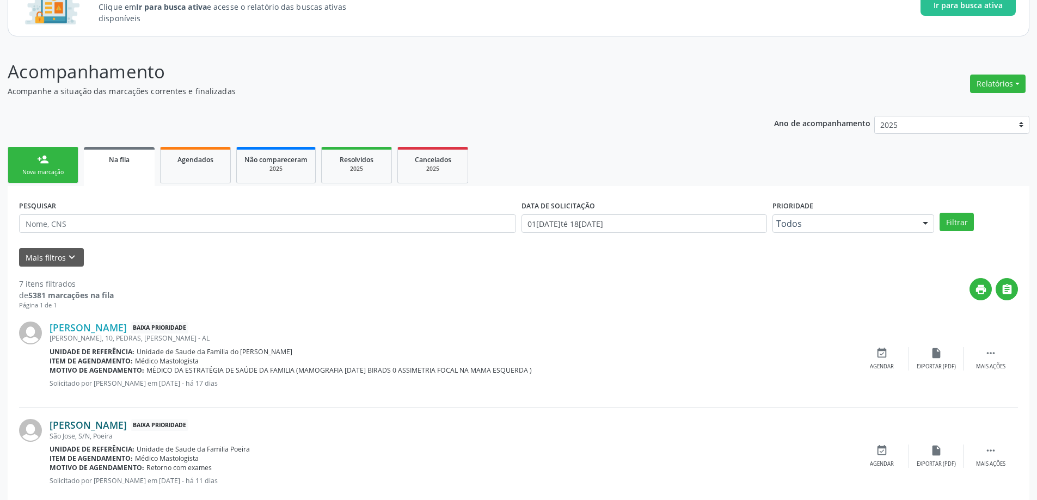
scroll to position [218, 0]
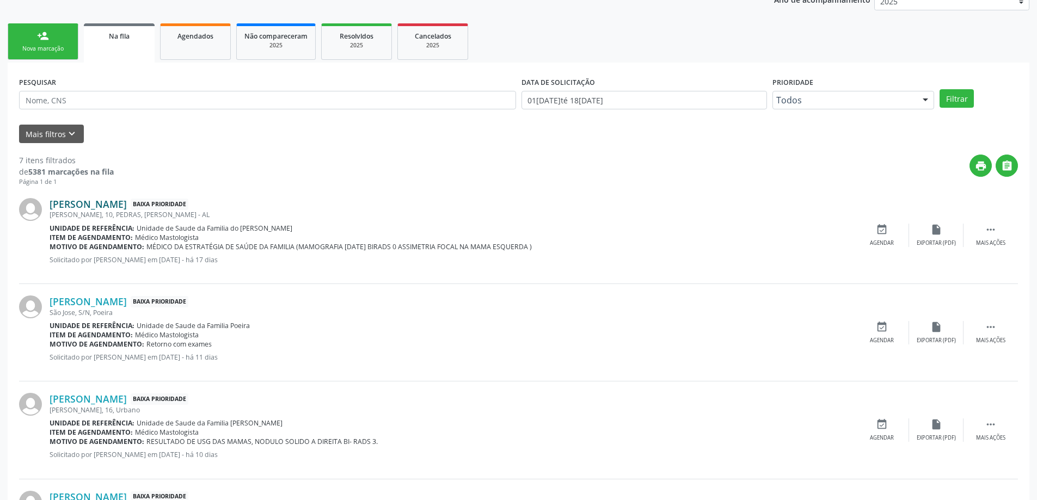
click at [111, 206] on link "[PERSON_NAME]" at bounding box center [88, 204] width 77 height 12
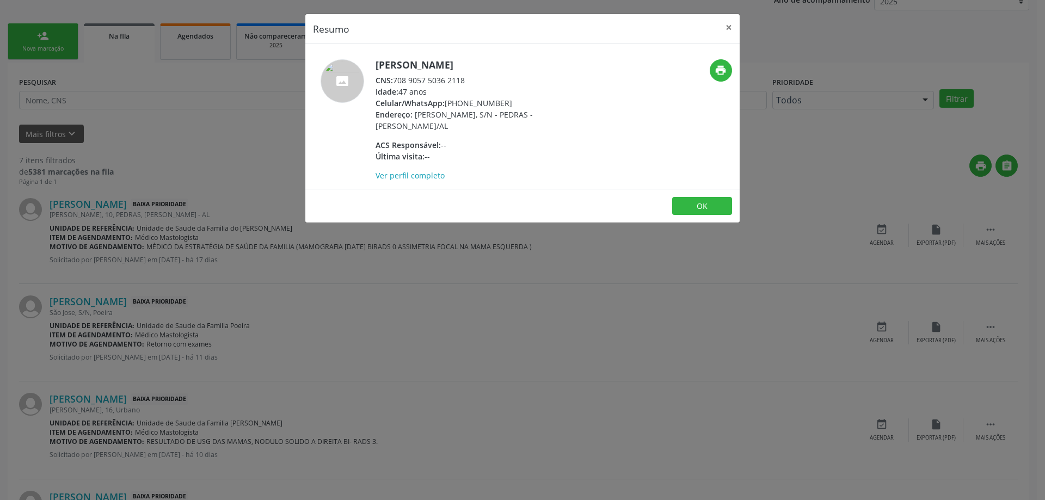
drag, startPoint x: 466, startPoint y: 82, endPoint x: 394, endPoint y: 80, distance: 72.4
click at [394, 80] on div "CNS: 708 9057 5036 2118" at bounding box center [481, 80] width 212 height 11
copy div "708 9057 5036 2118"
click at [732, 29] on button "×" at bounding box center [729, 27] width 22 height 27
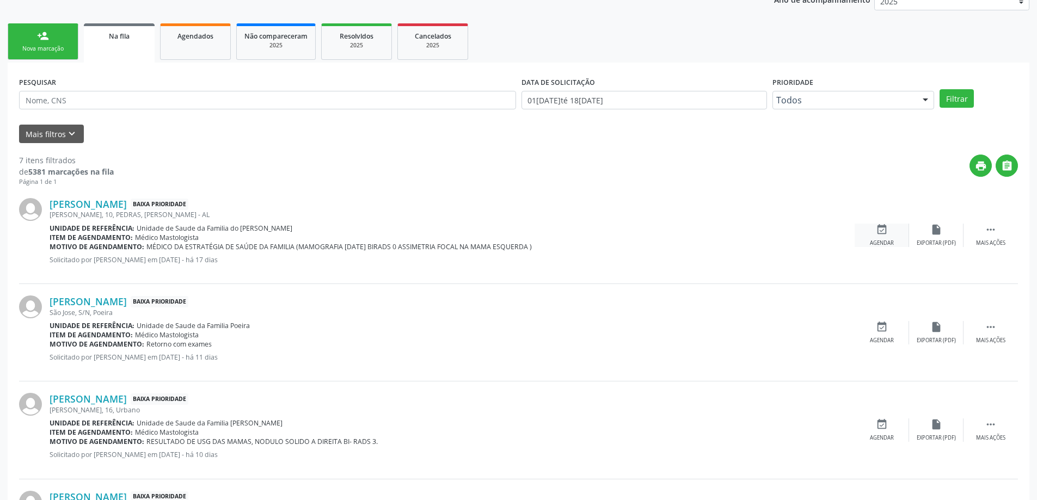
click at [889, 236] on div "event_available Agendar" at bounding box center [881, 235] width 54 height 23
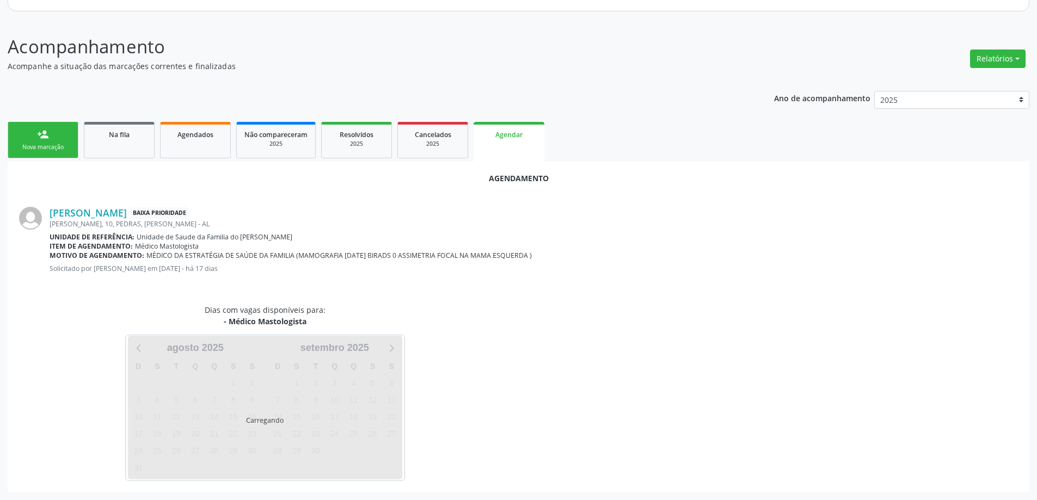
scroll to position [145, 0]
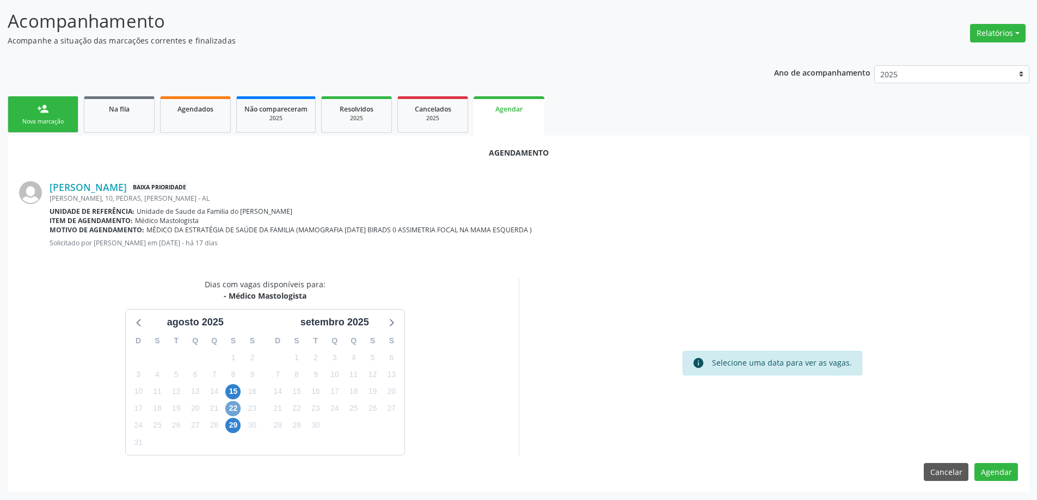
click at [231, 409] on span "22" at bounding box center [232, 408] width 15 height 15
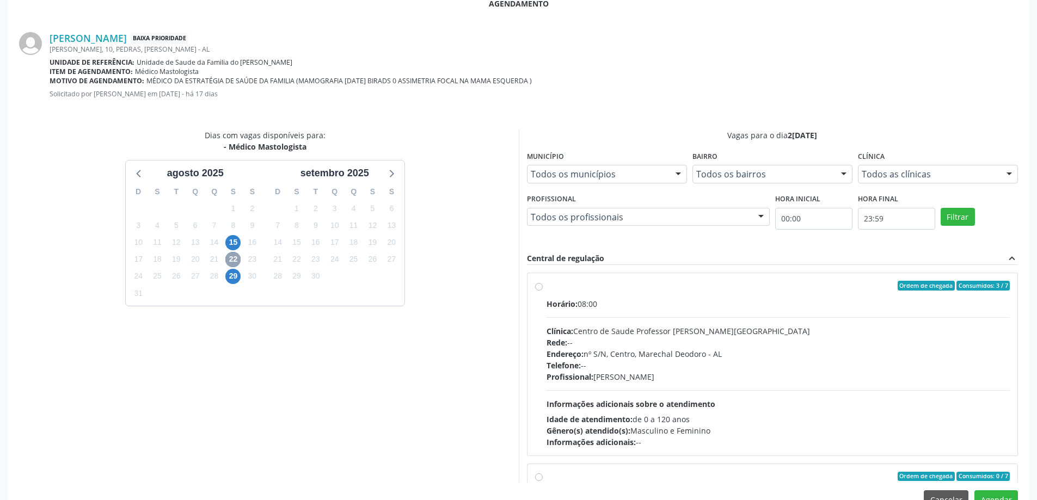
scroll to position [308, 0]
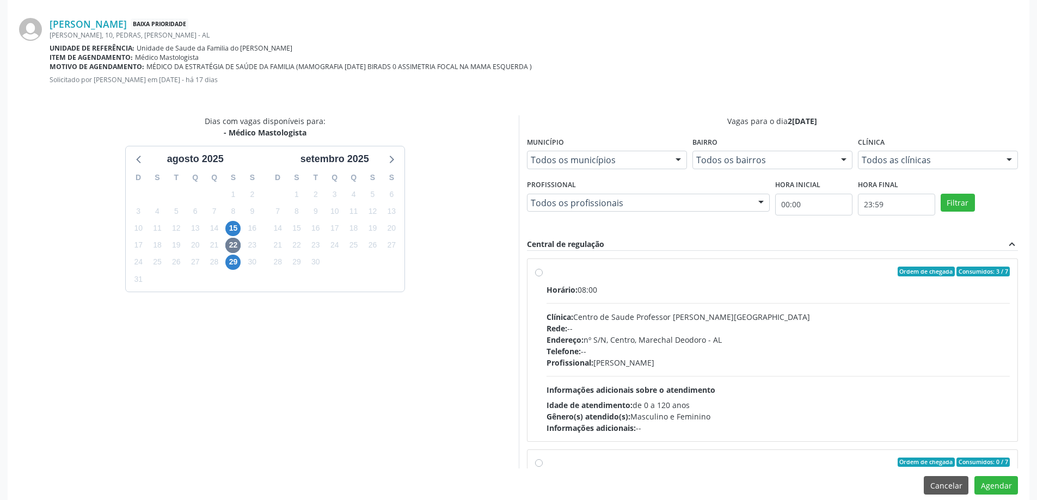
click at [546, 272] on label "Ordem de chegada Consumidos: 3 / 7 Horário: 08:00 Clínica: Centro de Saude Prof…" at bounding box center [778, 350] width 464 height 167
click at [539, 272] on input "Ordem de chegada Consumidos: 3 / 7 Horário: 08:00 Clínica: Centro de Saude Prof…" at bounding box center [539, 272] width 8 height 10
radio input "true"
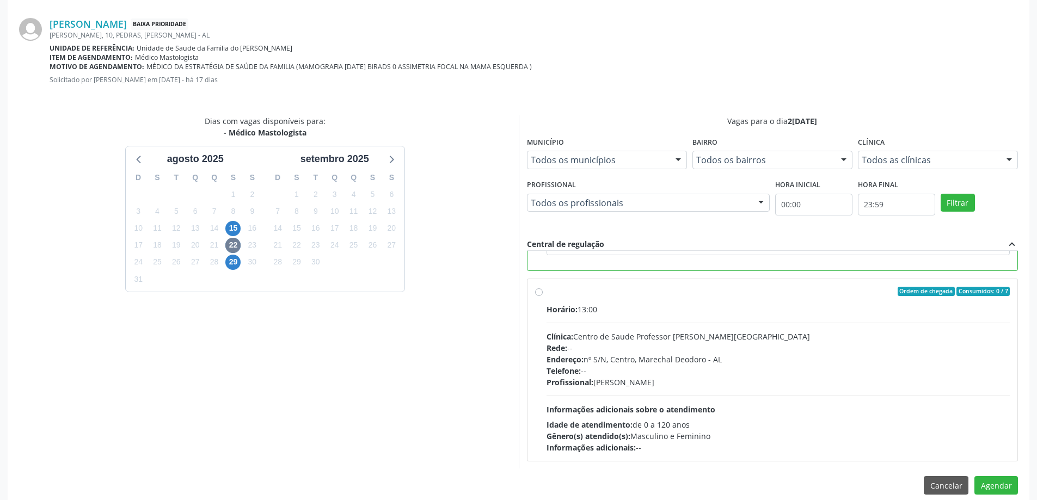
scroll to position [245, 0]
click at [999, 486] on button "Agendar" at bounding box center [996, 485] width 44 height 19
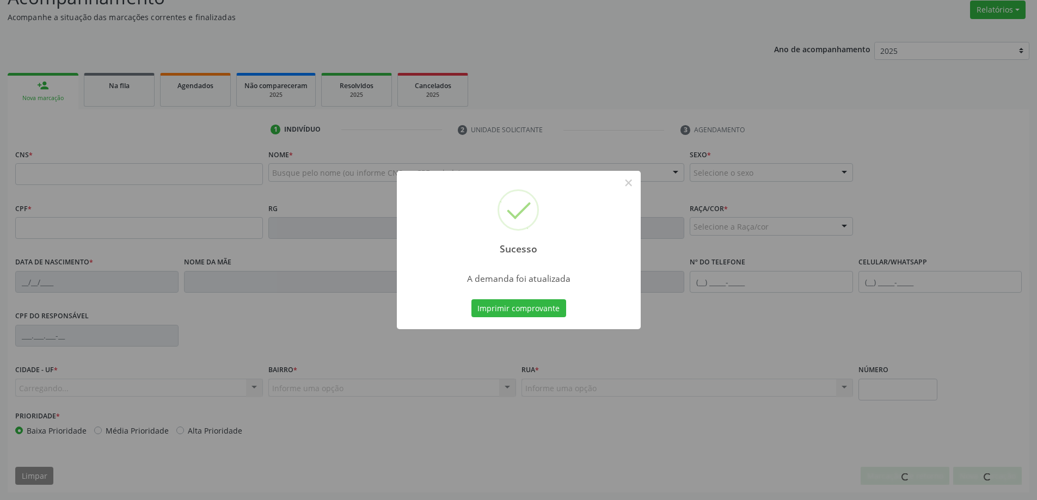
scroll to position [168, 0]
click at [630, 184] on button "×" at bounding box center [628, 183] width 19 height 19
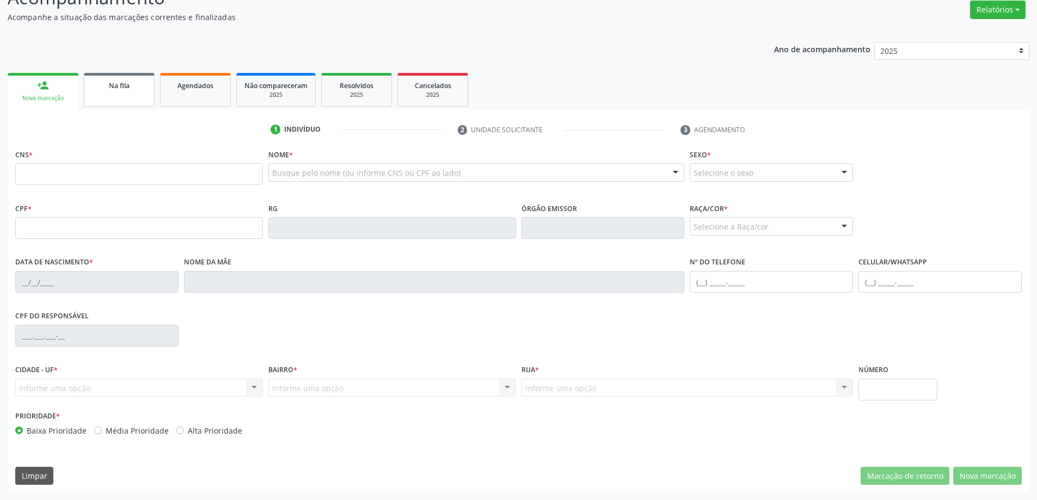
click at [111, 90] on div "Na fila" at bounding box center [119, 84] width 54 height 11
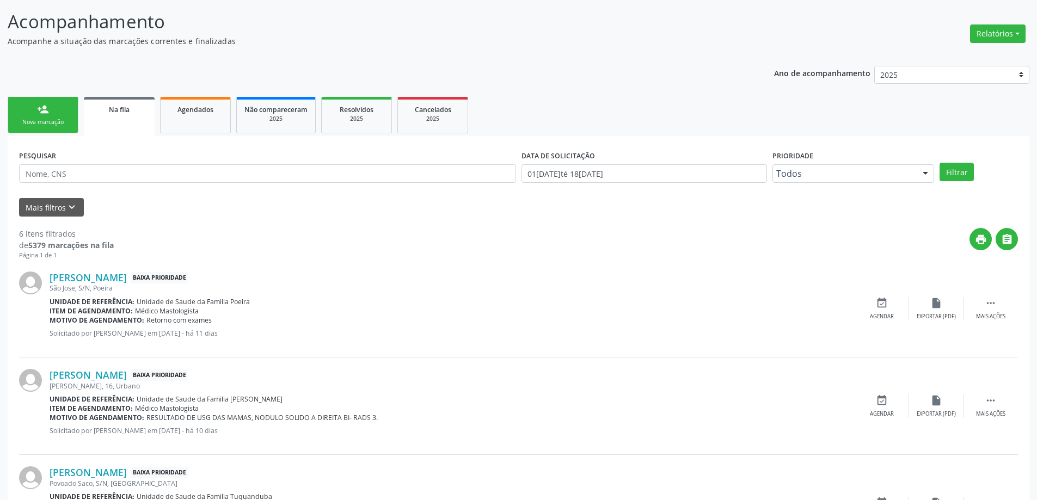
scroll to position [163, 0]
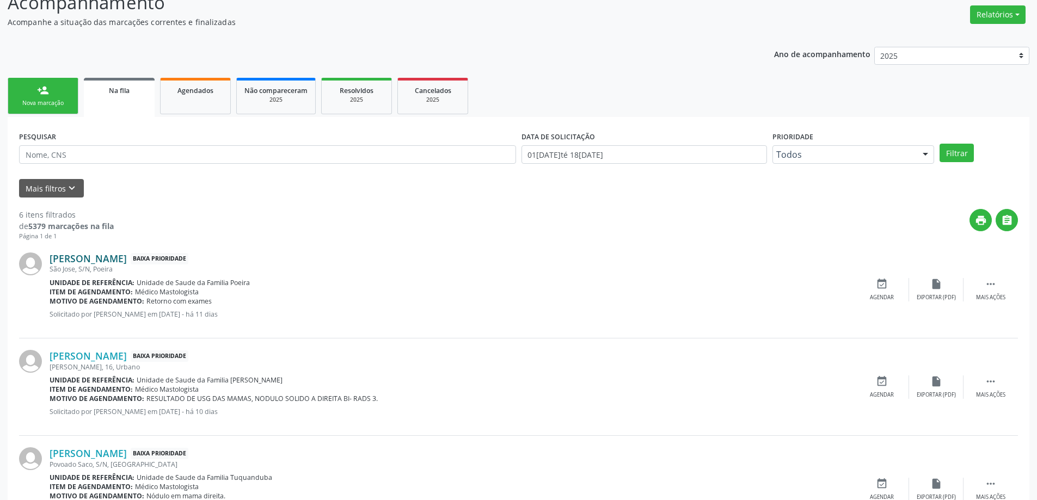
click at [97, 261] on link "[PERSON_NAME]" at bounding box center [88, 259] width 77 height 12
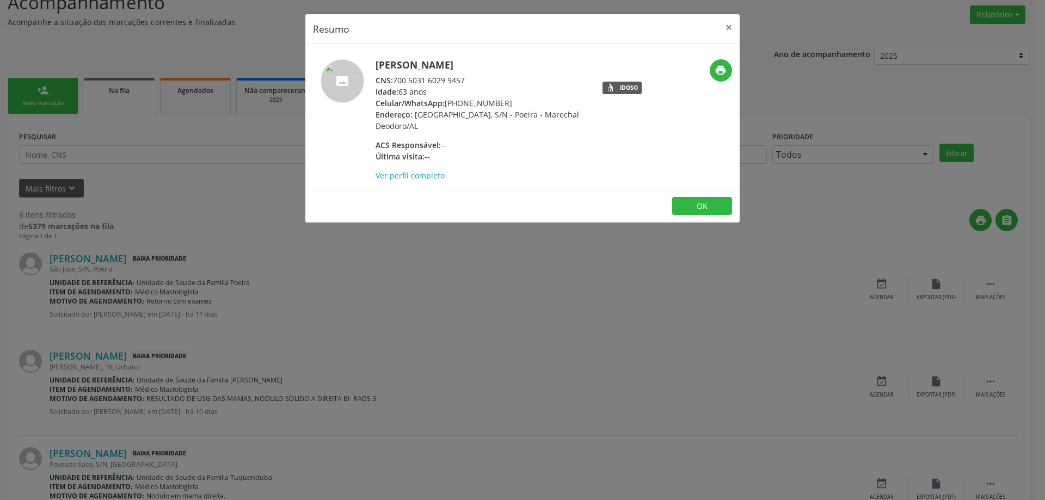
click at [452, 79] on div "CNS: 700 5031 6029 9457" at bounding box center [481, 80] width 212 height 11
click at [476, 82] on div "CNS: 700 5031 6029 9457" at bounding box center [481, 80] width 212 height 11
click at [461, 78] on div "CNS: 700 5031 6029 9457" at bounding box center [481, 80] width 212 height 11
drag, startPoint x: 472, startPoint y: 78, endPoint x: 393, endPoint y: 80, distance: 79.5
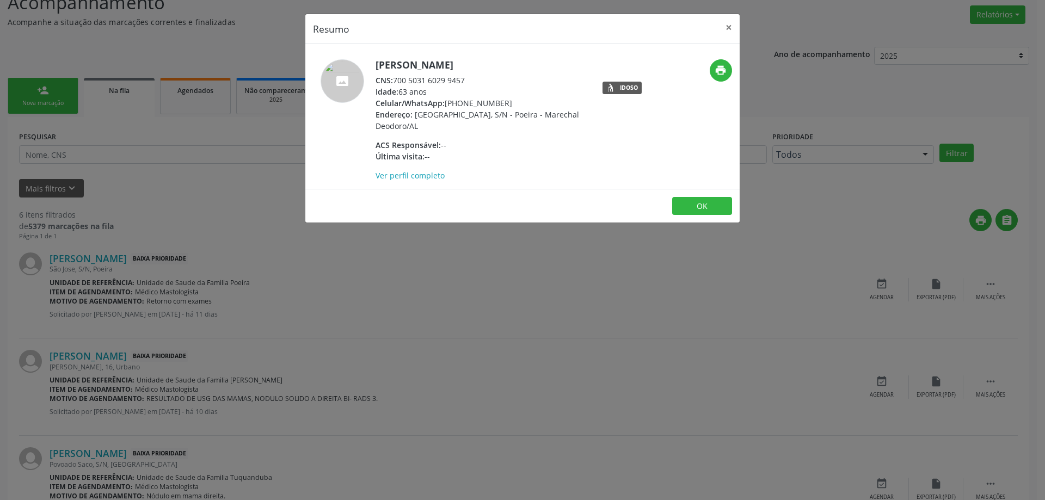
click at [393, 80] on div "CNS: 700 5031 6029 9457" at bounding box center [481, 80] width 212 height 11
copy div "700 5031 6029 9457"
click at [727, 24] on button "×" at bounding box center [729, 27] width 22 height 27
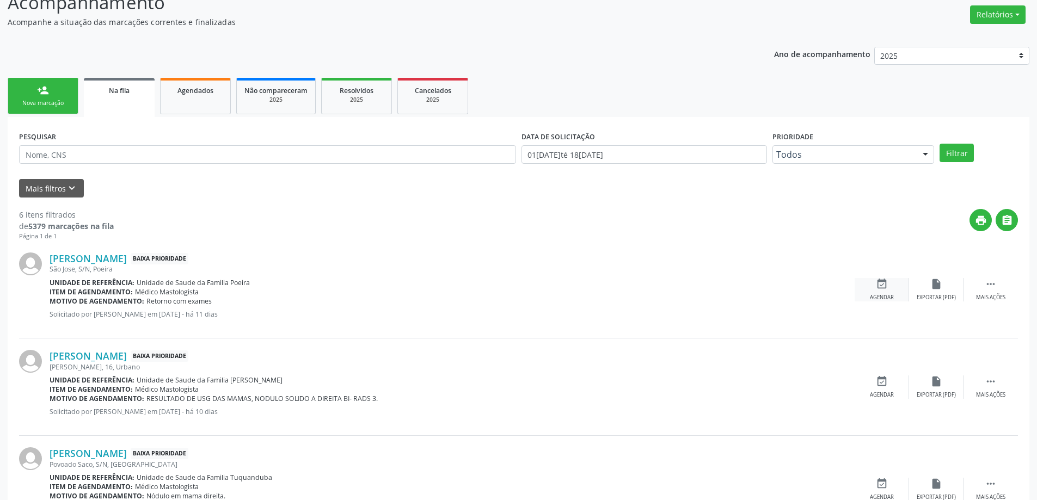
click at [881, 284] on icon "event_available" at bounding box center [882, 284] width 12 height 12
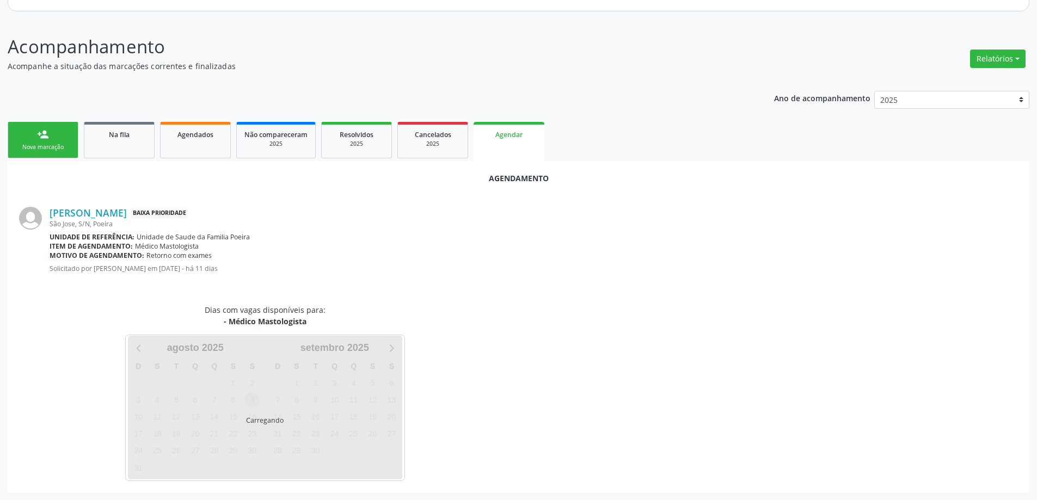
scroll to position [145, 0]
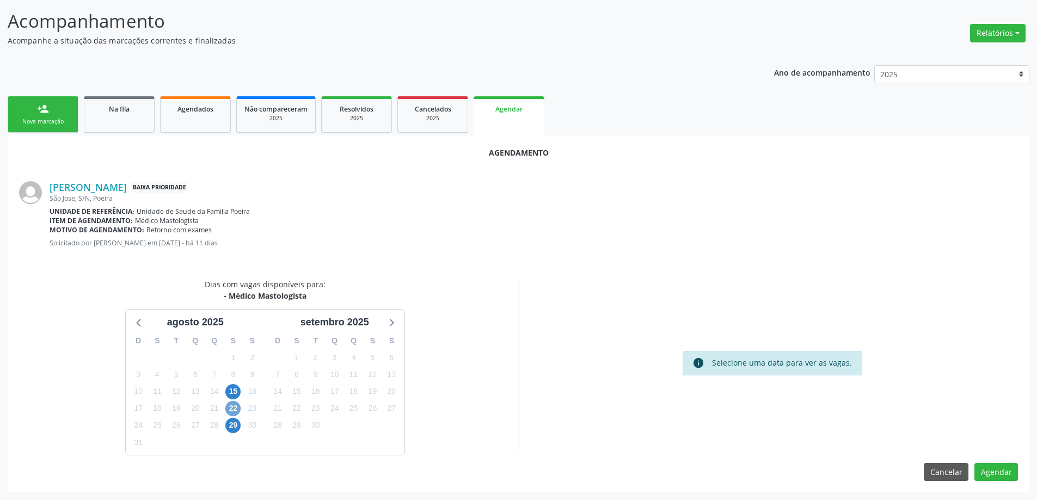
click at [231, 409] on span "22" at bounding box center [232, 408] width 15 height 15
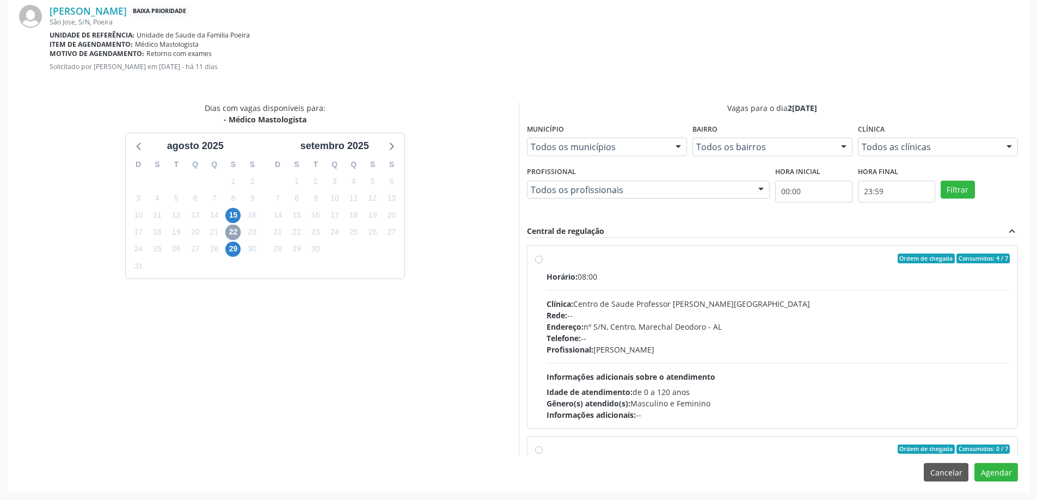
scroll to position [322, 0]
click at [543, 260] on div "Ordem de chegada Consumidos: 4 / 7 Horário: 08:00 Clínica: Centro de Saude Prof…" at bounding box center [772, 336] width 475 height 167
radio input "true"
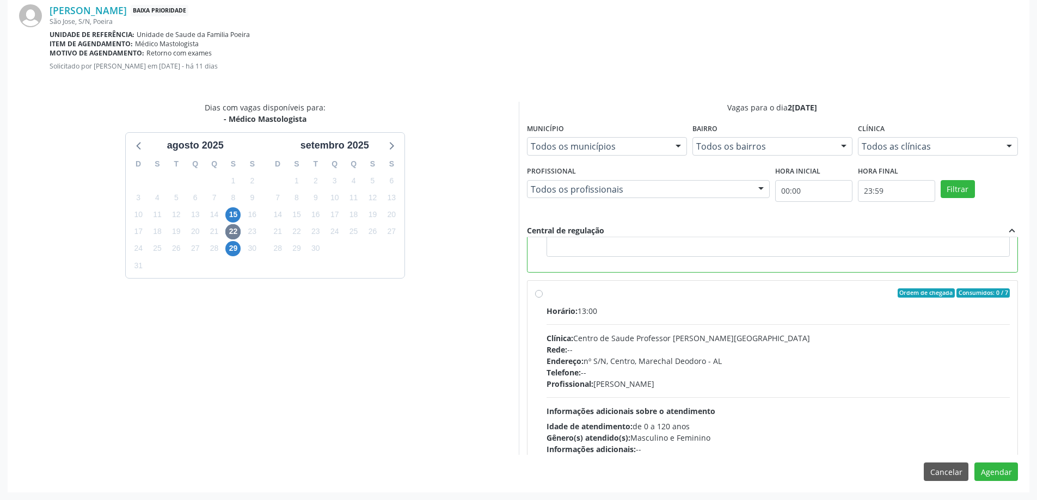
scroll to position [245, 0]
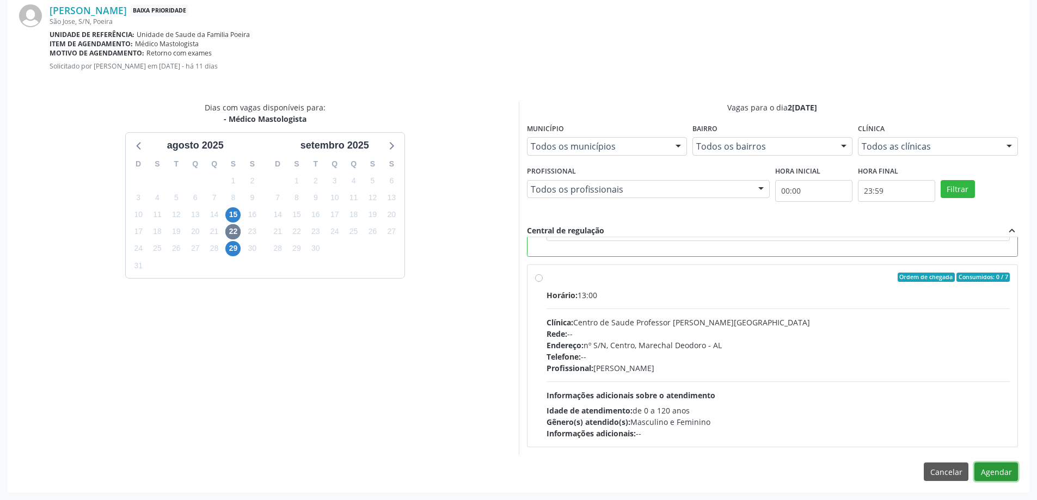
click at [995, 473] on button "Agendar" at bounding box center [996, 472] width 44 height 19
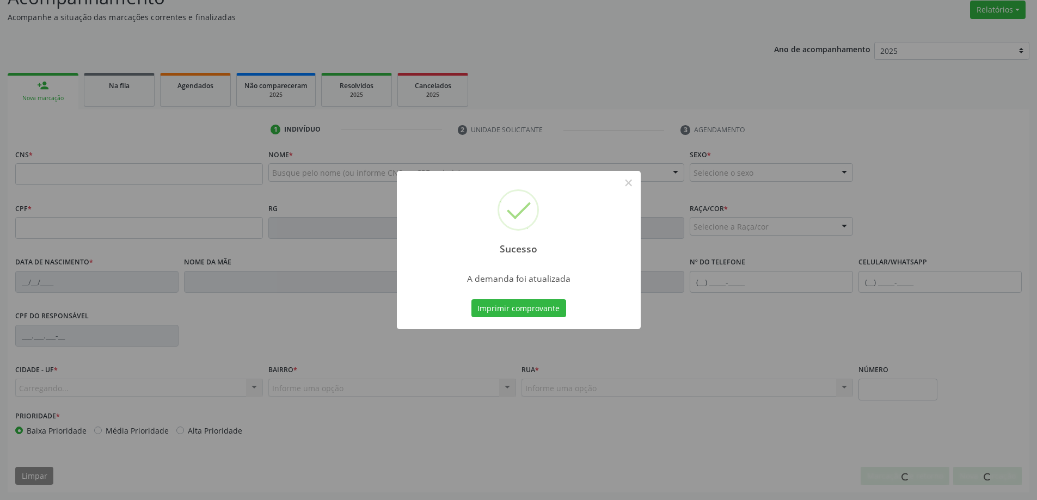
scroll to position [168, 0]
click at [629, 182] on button "×" at bounding box center [628, 183] width 19 height 19
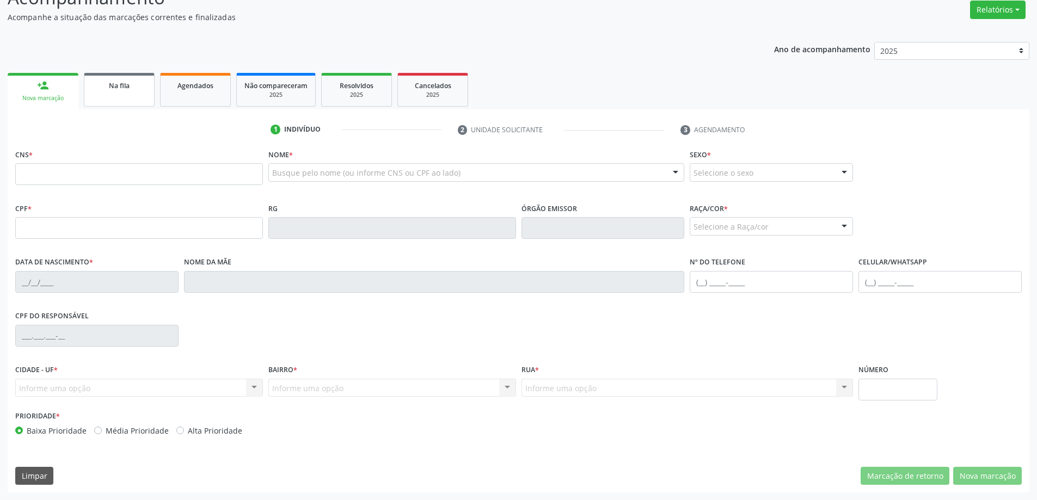
click at [138, 94] on link "Na fila" at bounding box center [119, 90] width 71 height 34
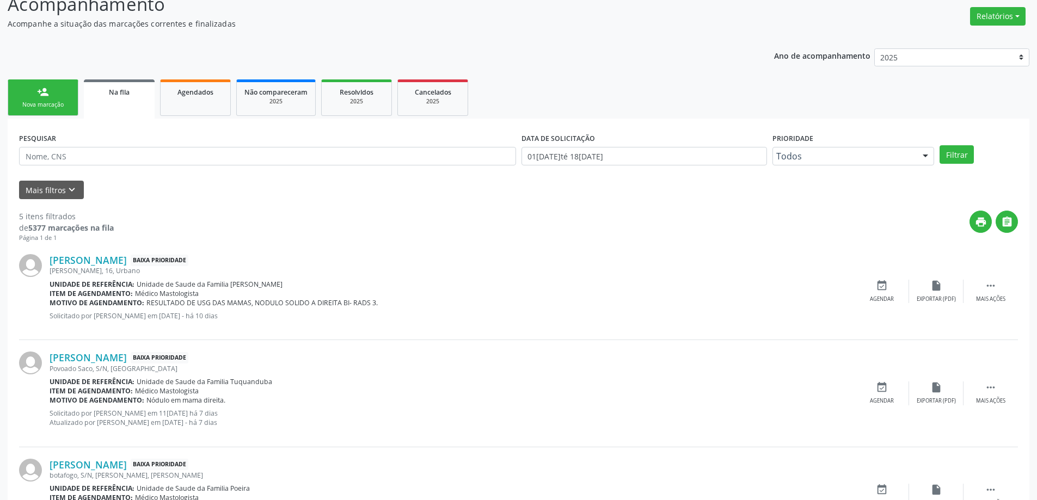
scroll to position [163, 0]
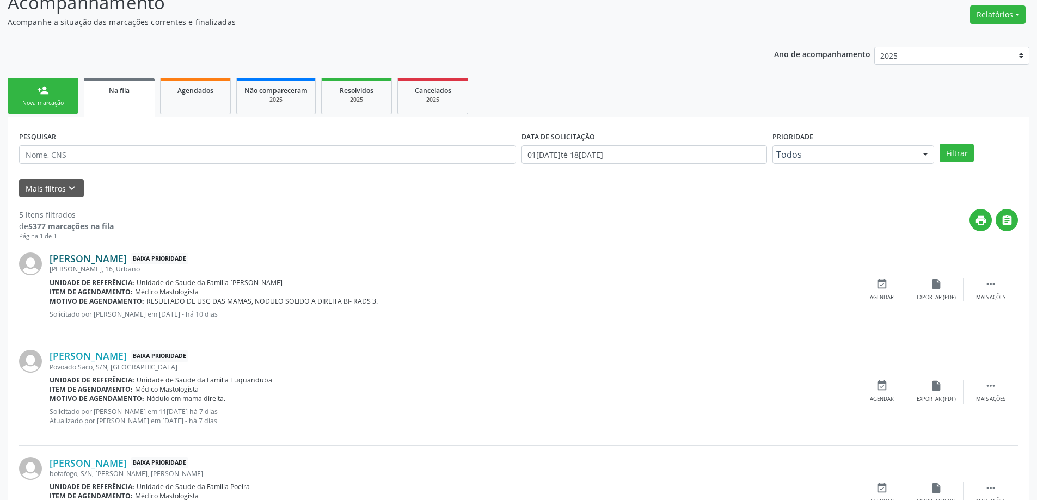
click at [89, 261] on link "[PERSON_NAME]" at bounding box center [88, 259] width 77 height 12
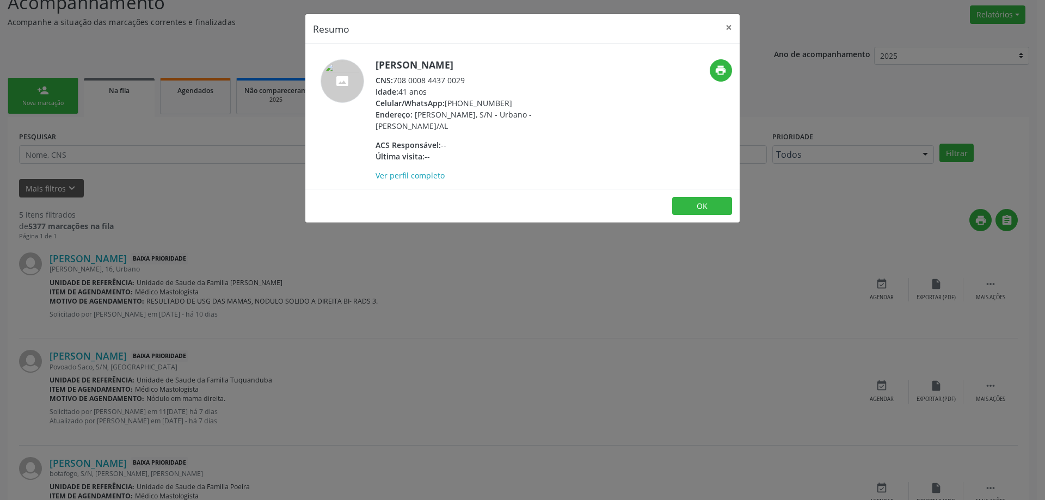
drag, startPoint x: 467, startPoint y: 82, endPoint x: 397, endPoint y: 84, distance: 70.2
click at [397, 84] on div "CNS: 708 0008 4437 0029" at bounding box center [481, 80] width 212 height 11
copy div "708 0008 4437 0029"
click at [725, 29] on button "×" at bounding box center [729, 27] width 22 height 27
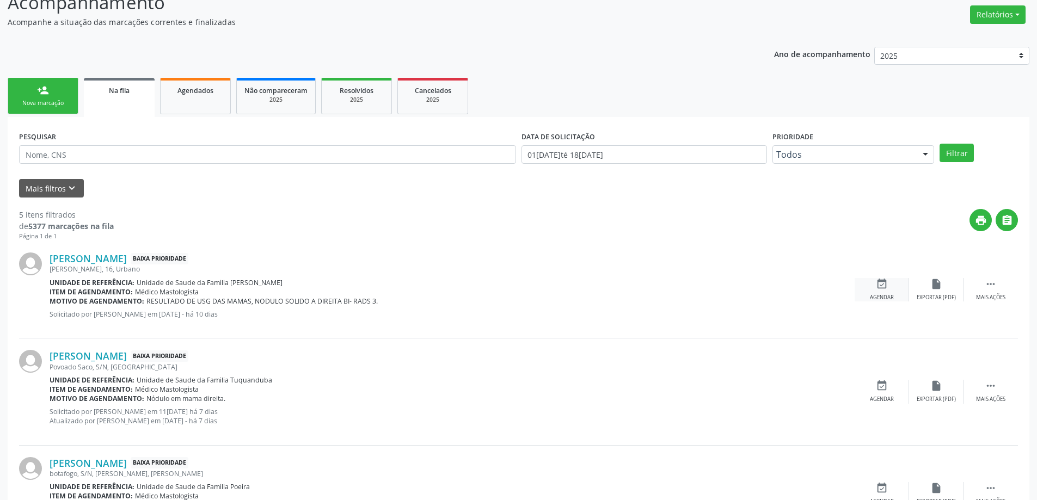
click at [873, 290] on div "event_available Agendar" at bounding box center [881, 289] width 54 height 23
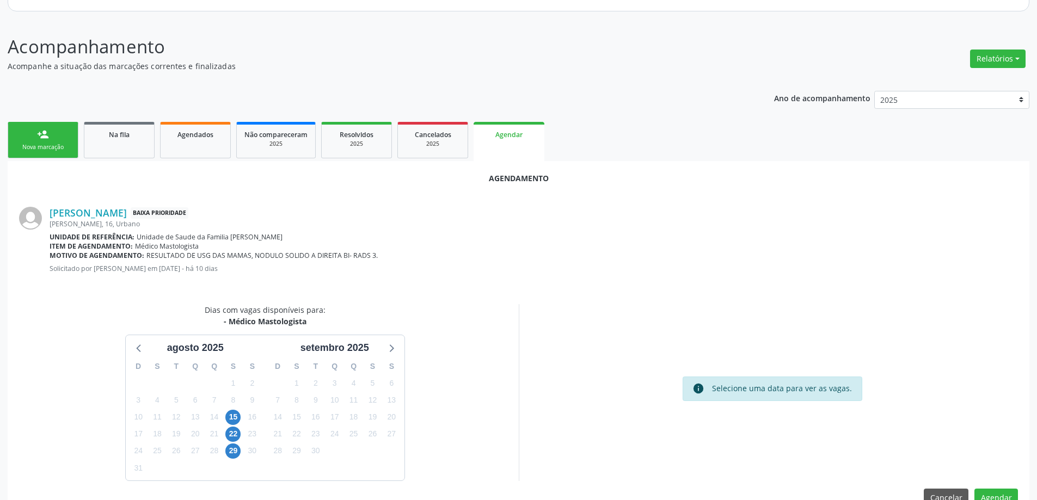
scroll to position [145, 0]
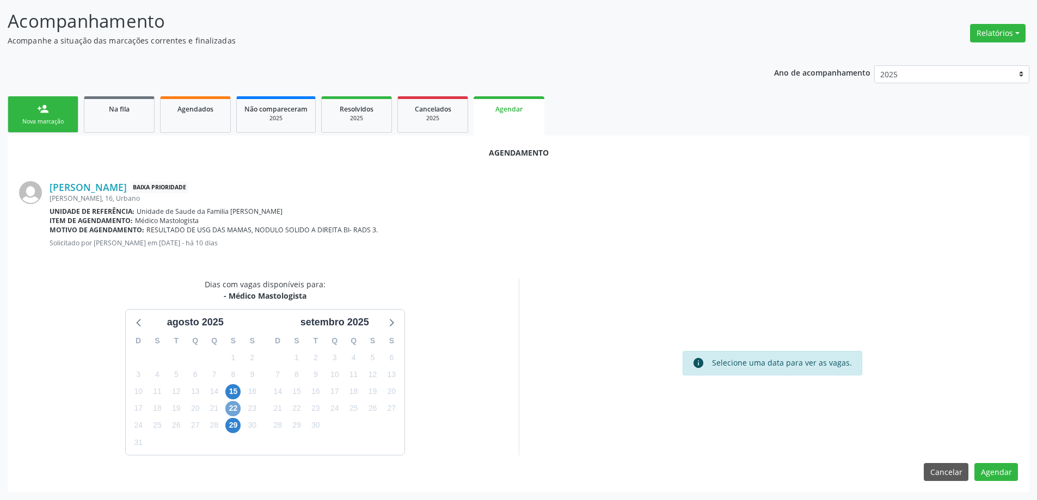
click at [238, 409] on span "22" at bounding box center [232, 408] width 15 height 15
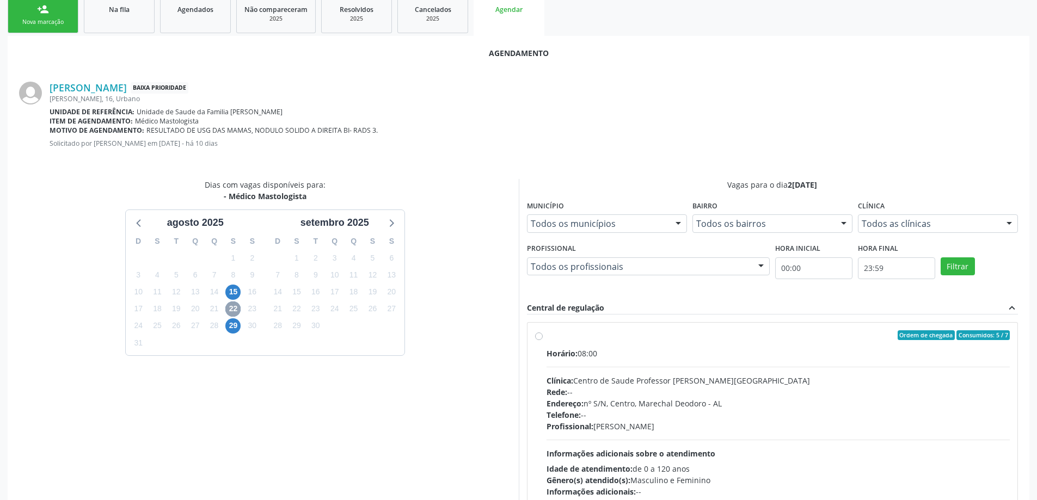
scroll to position [254, 0]
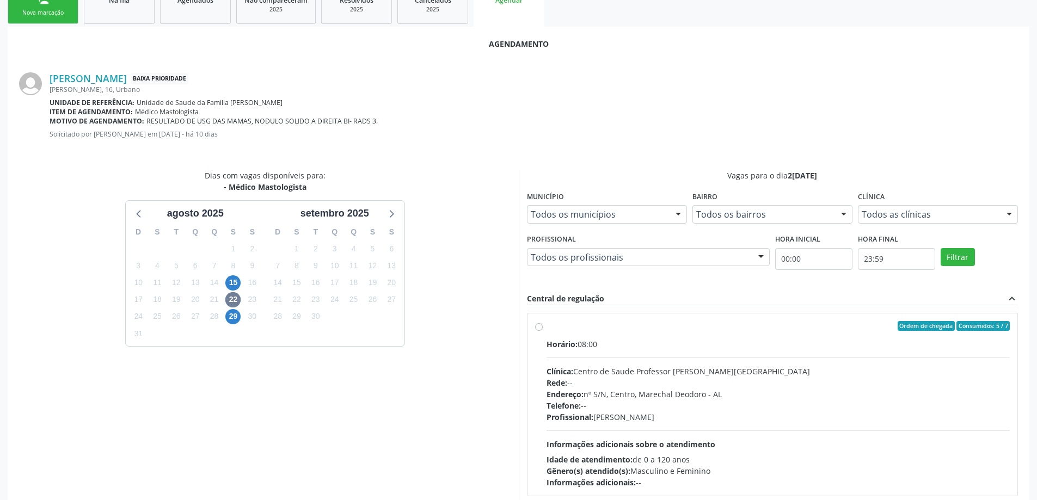
click at [546, 327] on label "Ordem de chegada Consumidos: 5 / 7 Horário: 08:00 Clínica: Centro de Saude Prof…" at bounding box center [778, 404] width 464 height 167
click at [540, 327] on input "Ordem de chegada Consumidos: 5 / 7 Horário: 08:00 Clínica: Centro de Saude Prof…" at bounding box center [539, 326] width 8 height 10
radio input "true"
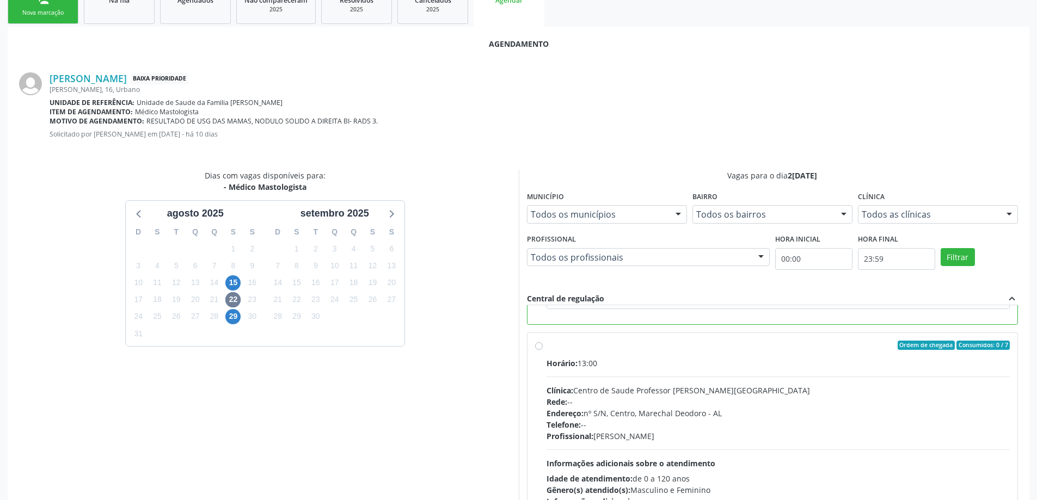
scroll to position [322, 0]
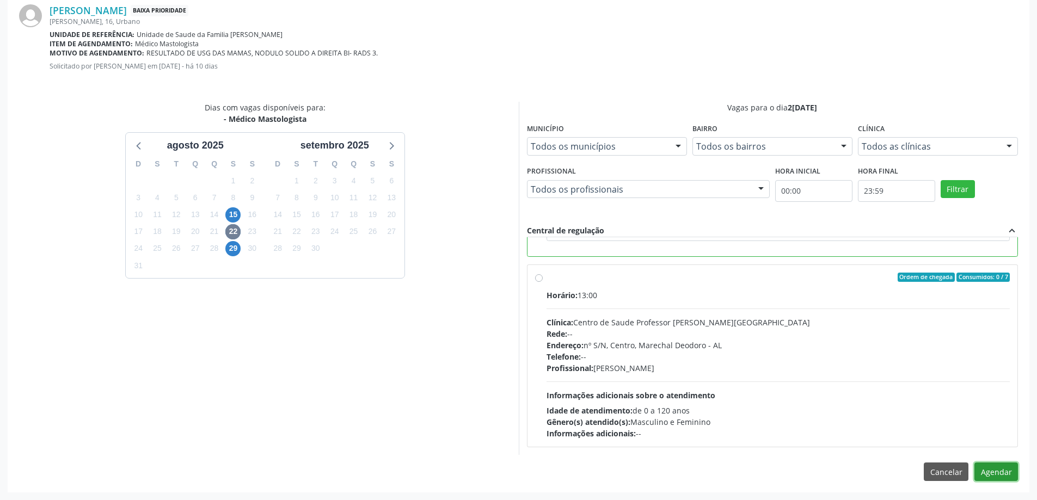
click at [990, 474] on button "Agendar" at bounding box center [996, 472] width 44 height 19
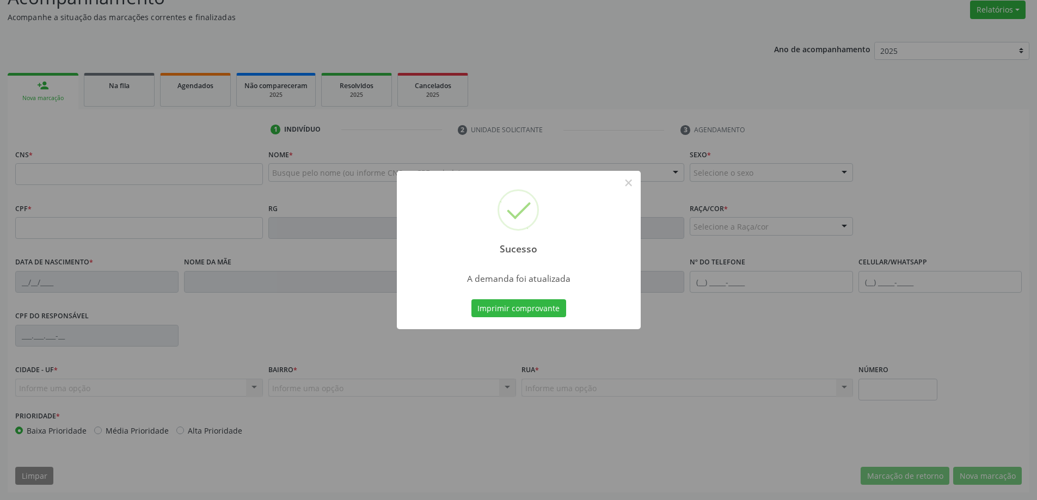
scroll to position [168, 0]
click at [624, 183] on button "×" at bounding box center [628, 183] width 19 height 19
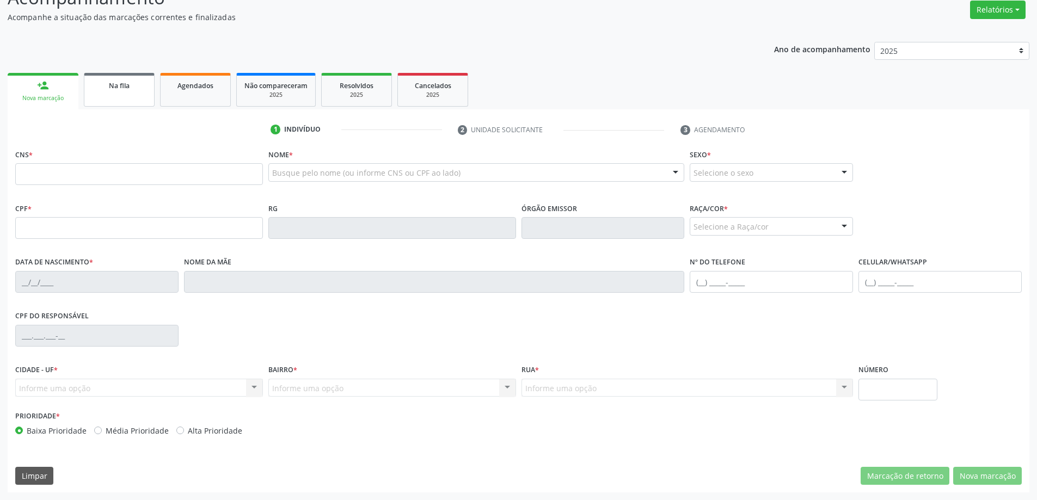
click at [142, 89] on div "Na fila" at bounding box center [119, 84] width 54 height 11
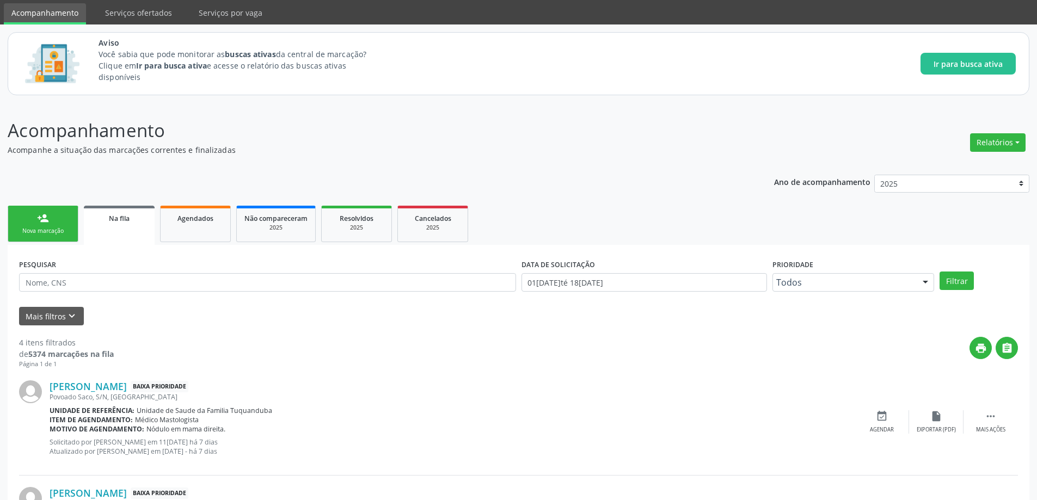
scroll to position [109, 0]
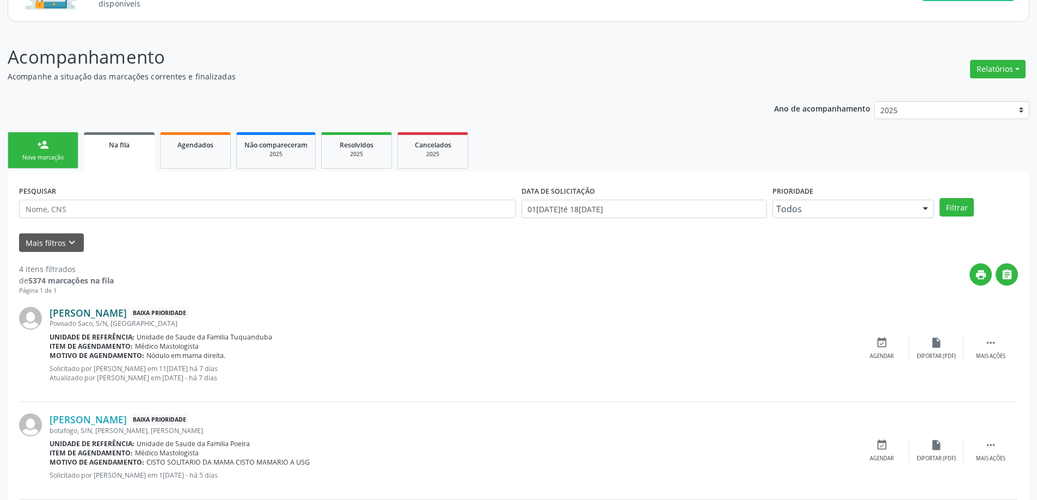
click at [83, 314] on link "[PERSON_NAME]" at bounding box center [88, 313] width 77 height 12
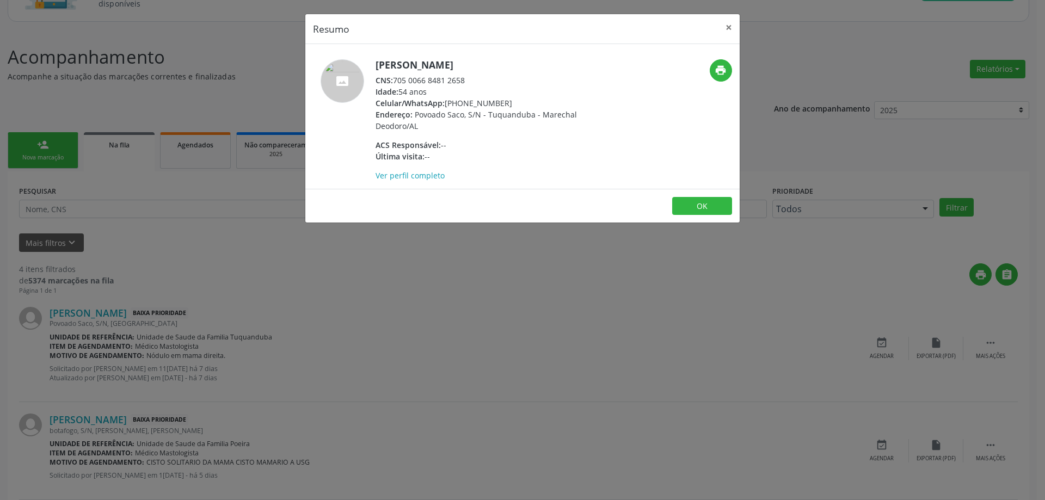
drag, startPoint x: 464, startPoint y: 79, endPoint x: 403, endPoint y: 81, distance: 61.0
click at [403, 81] on div "CNS: 705 0066 8481 2658" at bounding box center [481, 80] width 212 height 11
click at [465, 76] on div "CNS: 705 0066 8481 2658" at bounding box center [481, 80] width 212 height 11
click at [464, 79] on div "CNS: 705 0066 8481 2658" at bounding box center [481, 80] width 212 height 11
drag, startPoint x: 465, startPoint y: 79, endPoint x: 396, endPoint y: 85, distance: 69.9
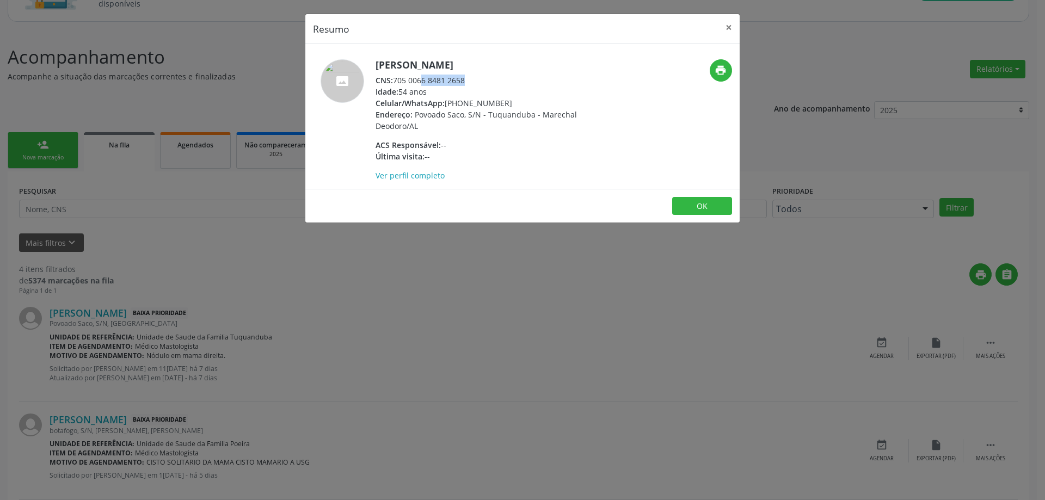
click at [396, 85] on div "CNS: 705 0066 8481 2658" at bounding box center [481, 80] width 212 height 11
copy div "705 0066 8481 2658"
click at [728, 26] on button "×" at bounding box center [729, 27] width 22 height 27
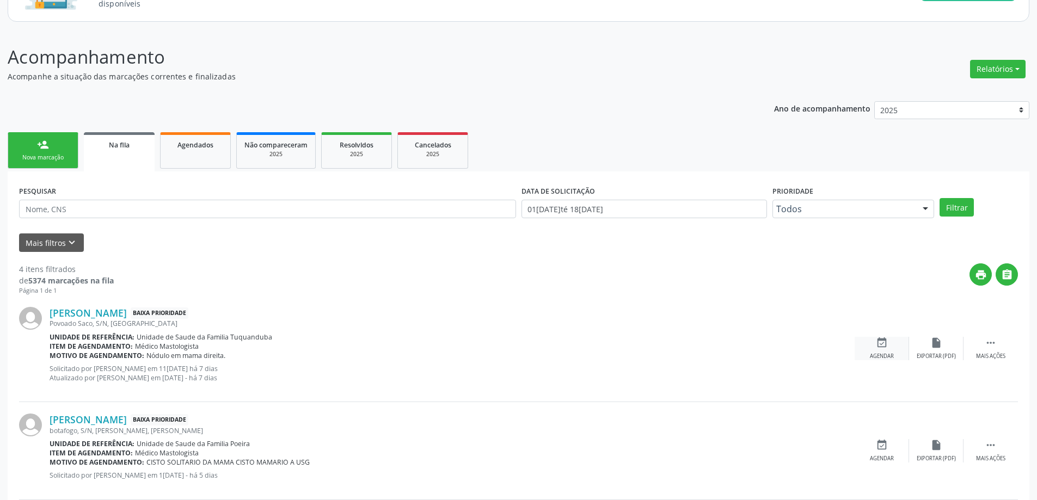
click at [887, 337] on icon "event_available" at bounding box center [882, 343] width 12 height 12
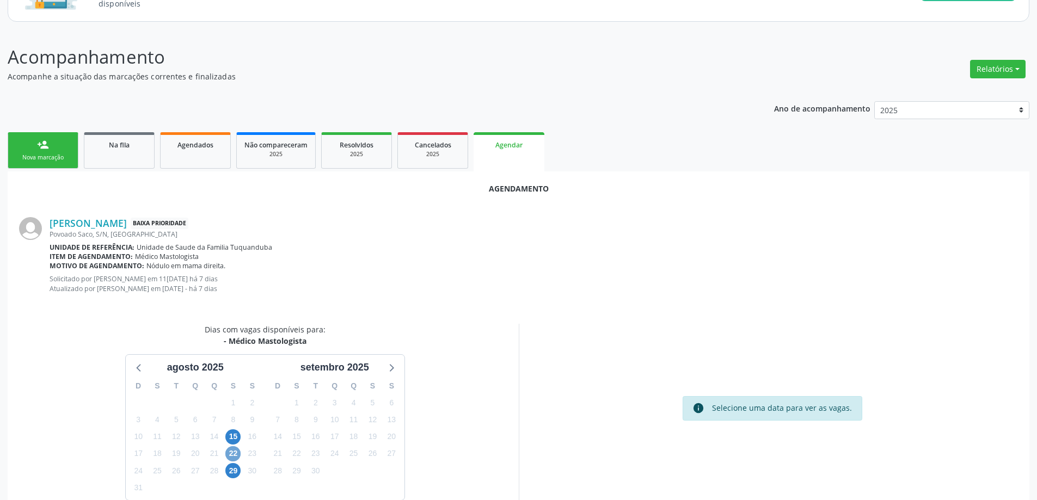
click at [227, 453] on span "22" at bounding box center [232, 453] width 15 height 15
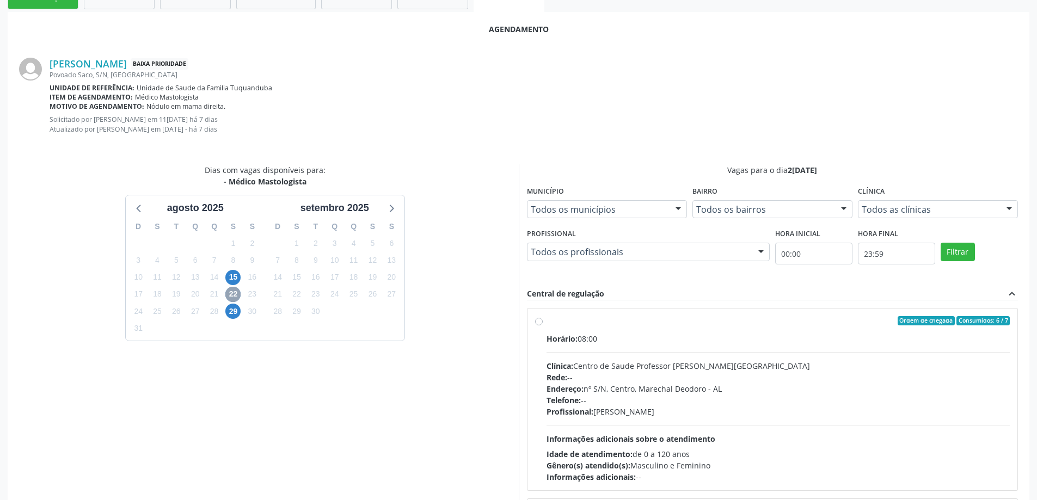
scroll to position [272, 0]
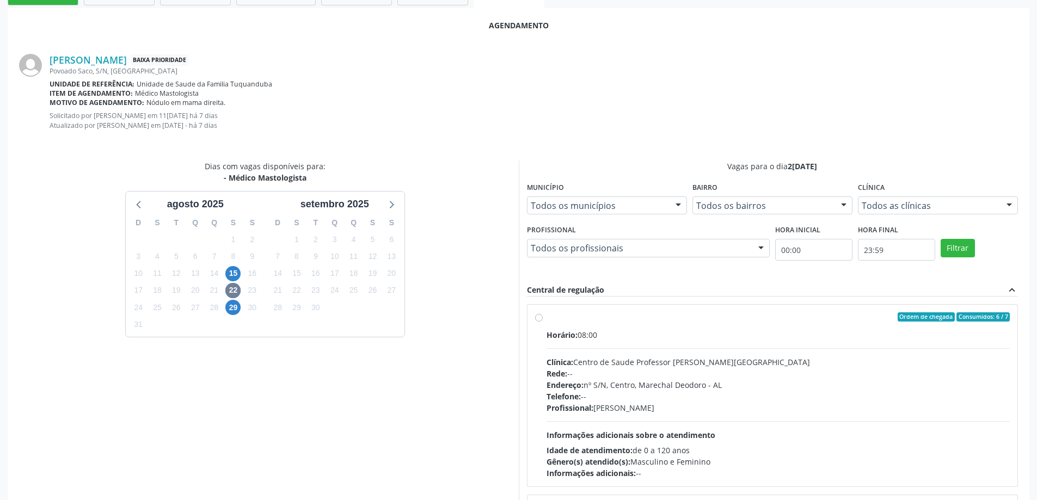
click at [546, 319] on label "Ordem de chegada Consumidos: 6 / 7 Horário: 08:00 Clínica: Centro de Saude Prof…" at bounding box center [778, 395] width 464 height 167
click at [538, 319] on input "Ordem de chegada Consumidos: 6 / 7 Horário: 08:00 Clínica: Centro de Saude Prof…" at bounding box center [539, 317] width 8 height 10
radio input "true"
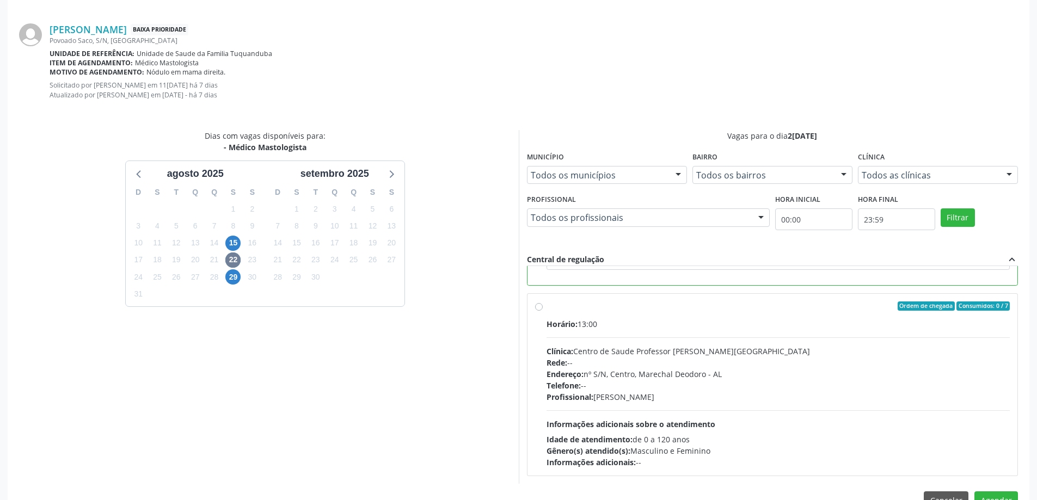
scroll to position [331, 0]
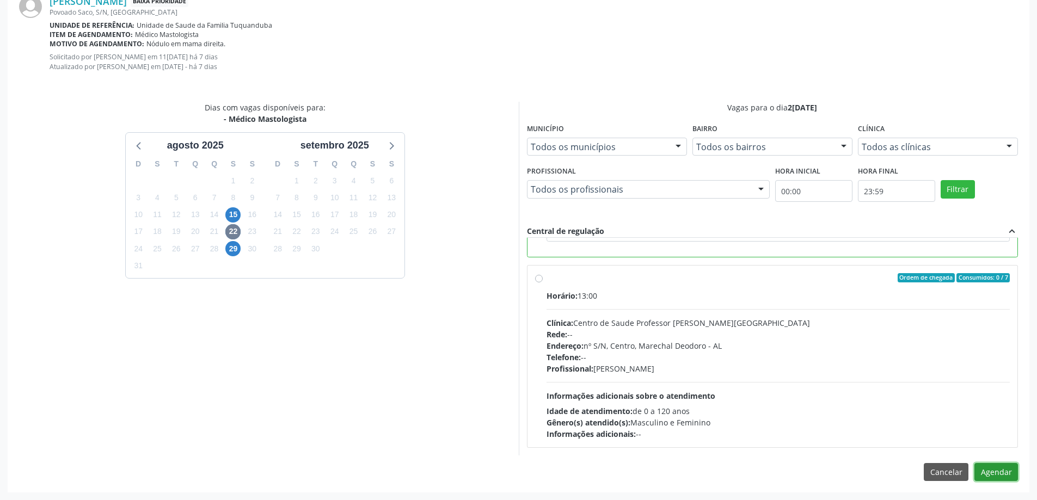
click at [988, 469] on button "Agendar" at bounding box center [996, 472] width 44 height 19
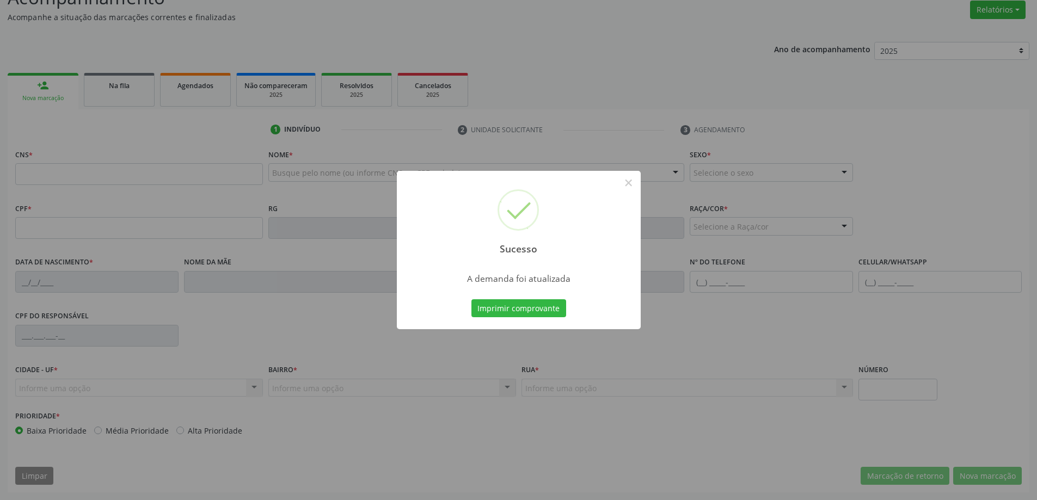
scroll to position [168, 0]
click at [633, 183] on button "×" at bounding box center [628, 183] width 19 height 19
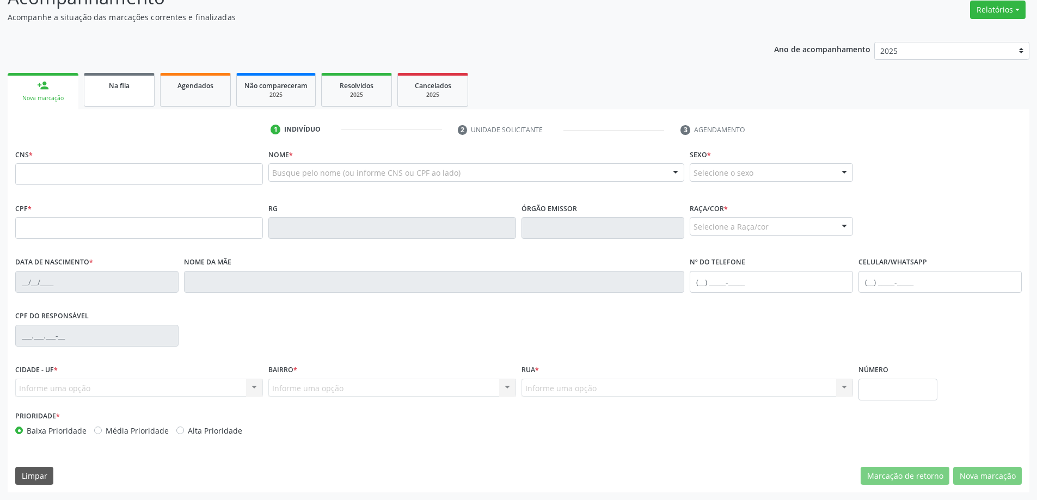
click at [107, 95] on link "Na fila" at bounding box center [119, 90] width 71 height 34
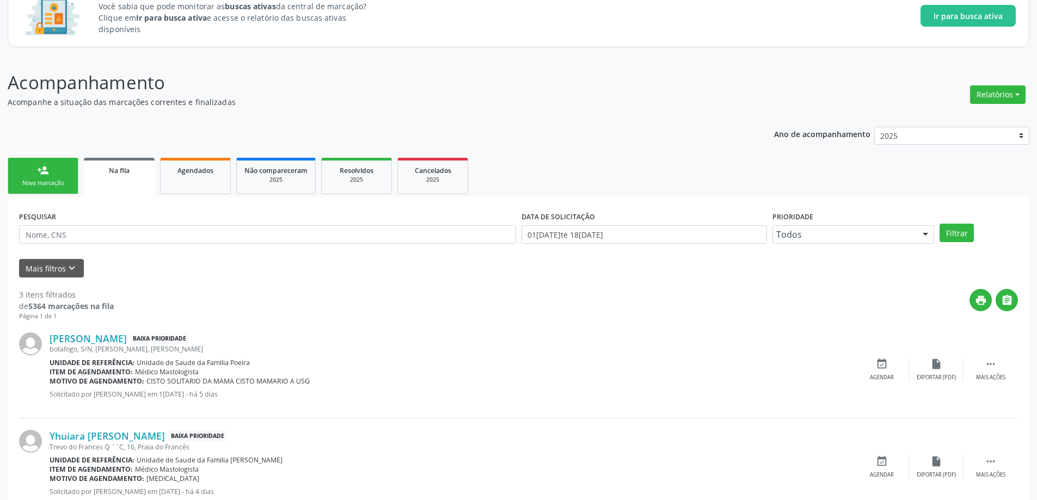
scroll to position [216, 0]
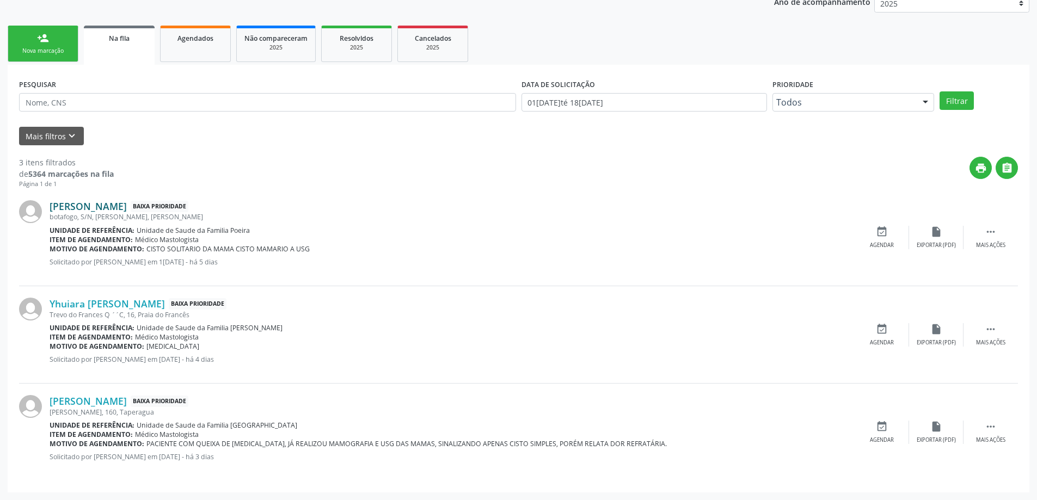
click at [122, 211] on link "[PERSON_NAME]" at bounding box center [88, 206] width 77 height 12
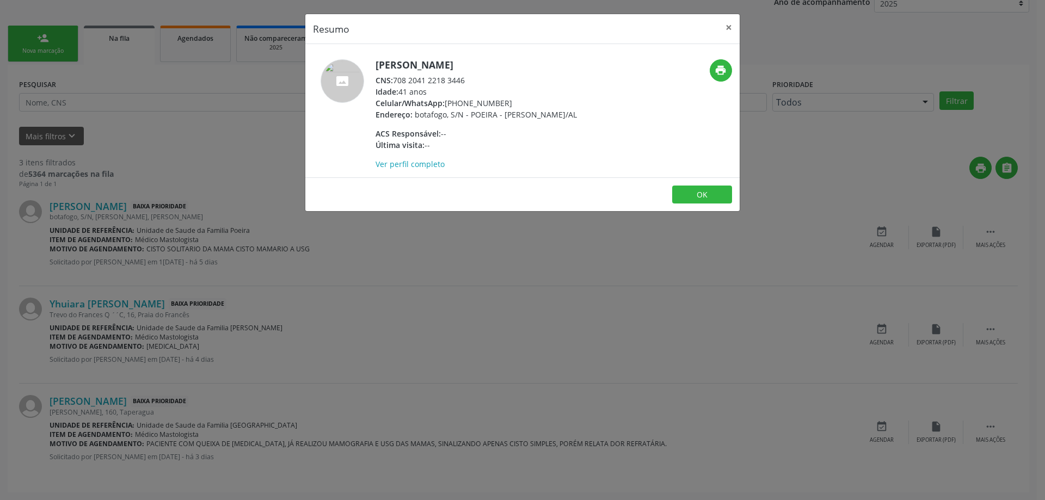
drag, startPoint x: 473, startPoint y: 81, endPoint x: 392, endPoint y: 83, distance: 81.1
click at [392, 83] on div "CNS: 708 2041 2218 3446" at bounding box center [475, 80] width 201 height 11
copy div "708 2041 2218 3446"
click at [727, 29] on button "×" at bounding box center [729, 27] width 22 height 27
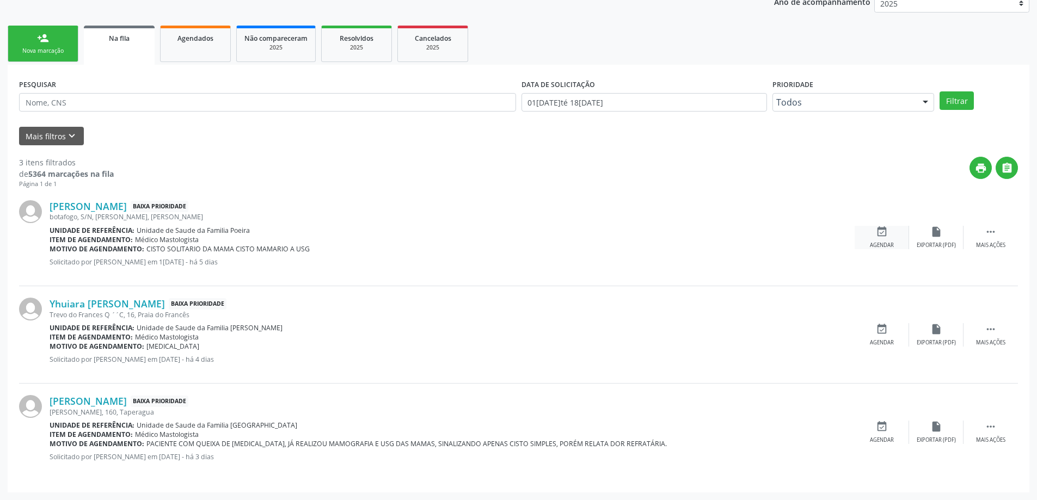
click at [894, 243] on div "event_available Agendar" at bounding box center [881, 237] width 54 height 23
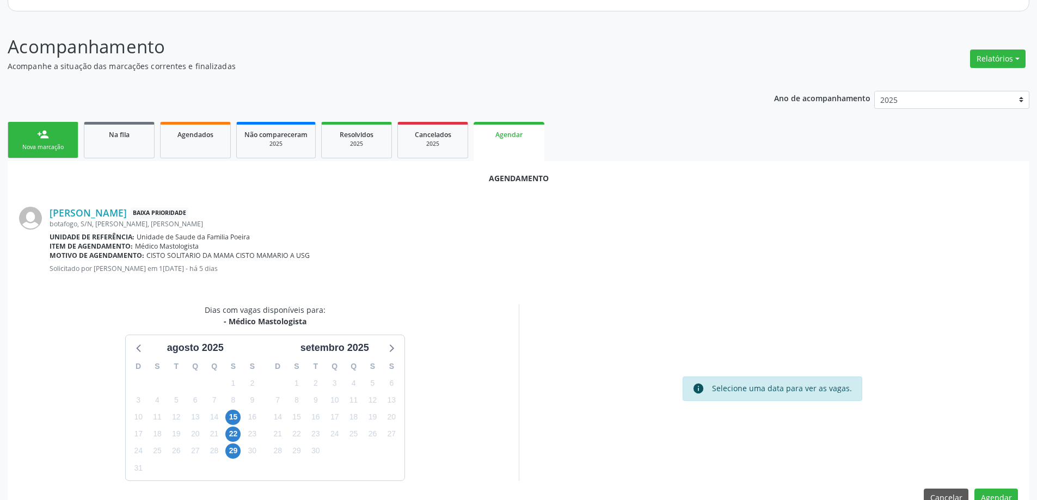
scroll to position [145, 0]
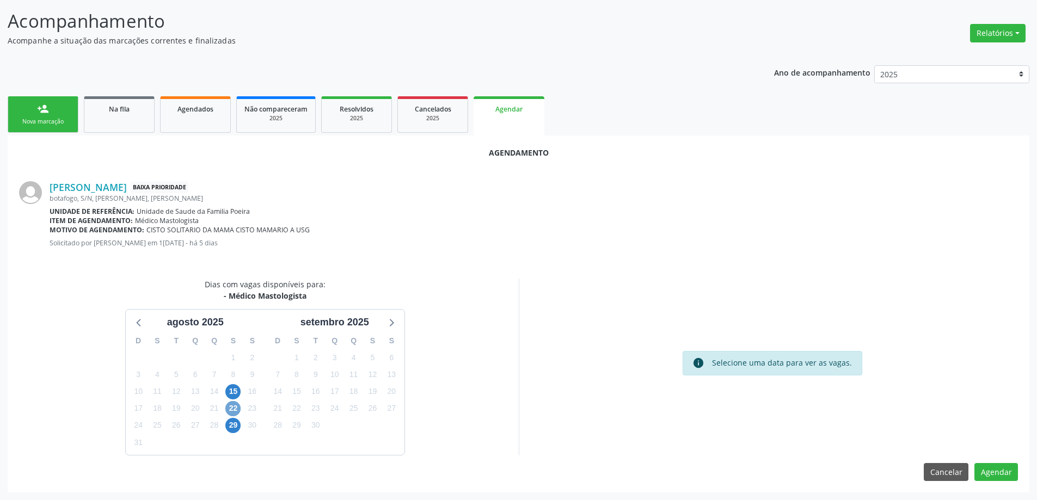
click at [230, 411] on span "22" at bounding box center [232, 408] width 15 height 15
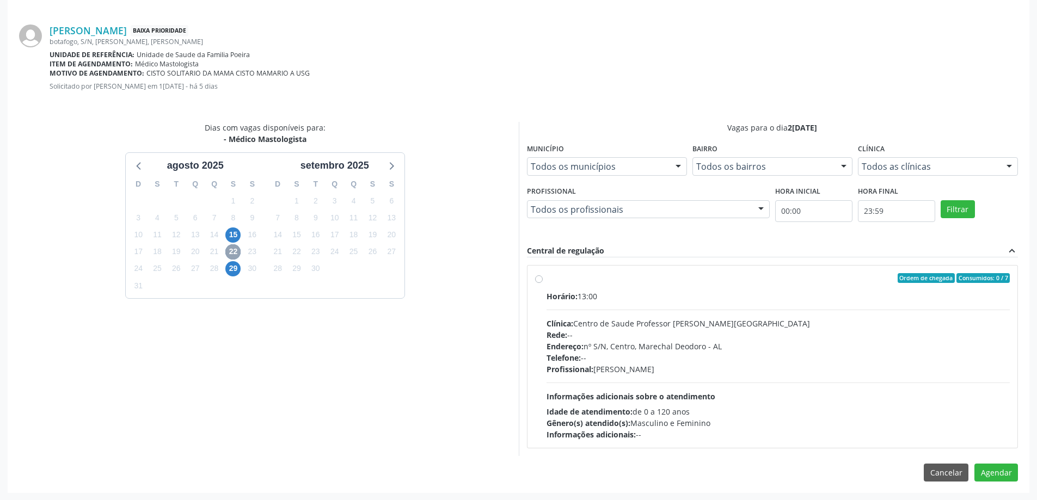
scroll to position [302, 0]
click at [546, 277] on label "Ordem de chegada Consumidos: 0 / 7 Horário: 13:00 Clínica: Centro de Saude Prof…" at bounding box center [778, 356] width 464 height 167
click at [536, 277] on input "Ordem de chegada Consumidos: 0 / 7 Horário: 13:00 Clínica: Centro de Saude Prof…" at bounding box center [539, 278] width 8 height 10
radio input "true"
click at [999, 487] on button "Agendar" at bounding box center [996, 491] width 44 height 19
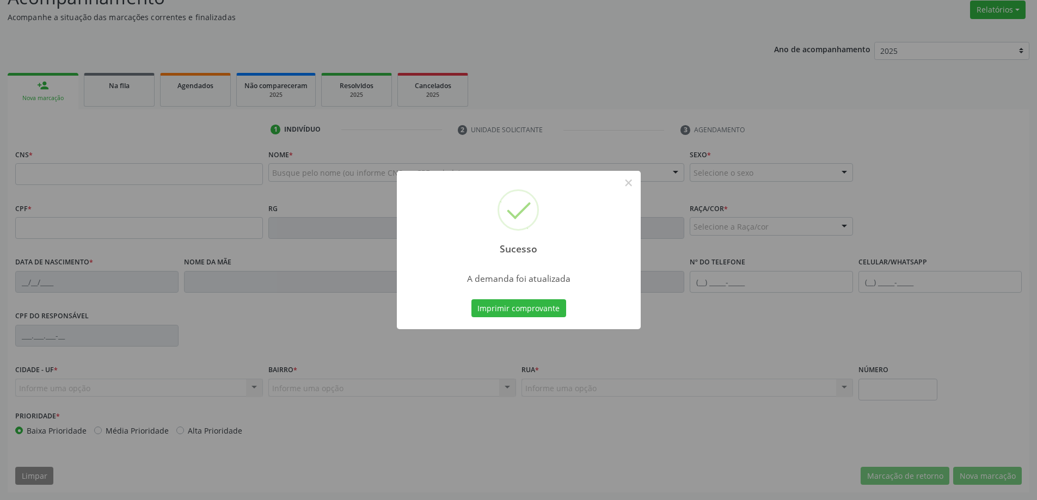
scroll to position [168, 0]
click at [630, 190] on button "×" at bounding box center [628, 183] width 19 height 19
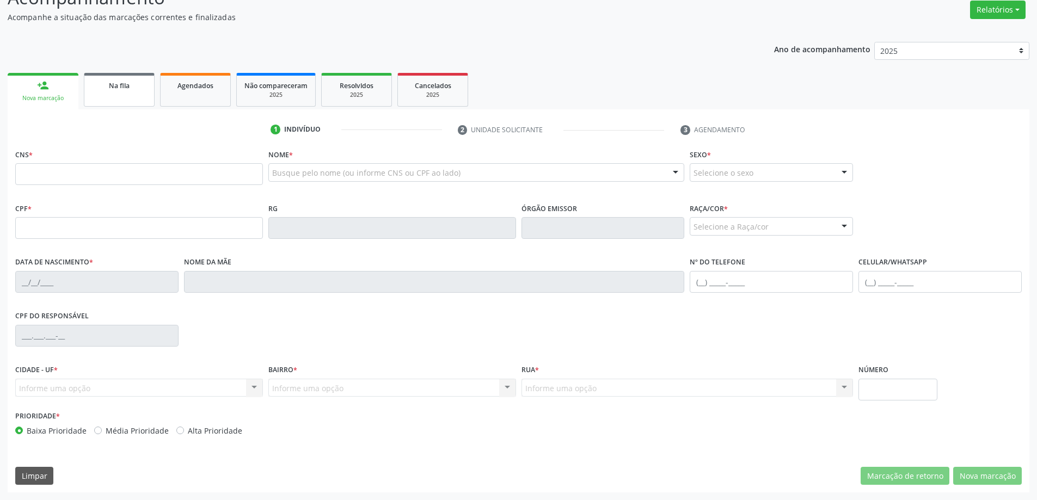
click at [149, 84] on link "Na fila" at bounding box center [119, 90] width 71 height 34
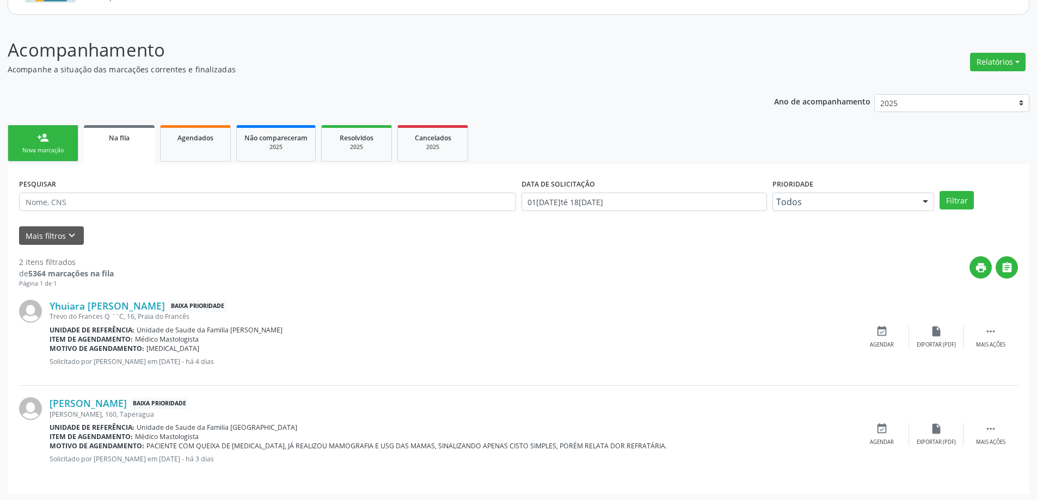
scroll to position [118, 0]
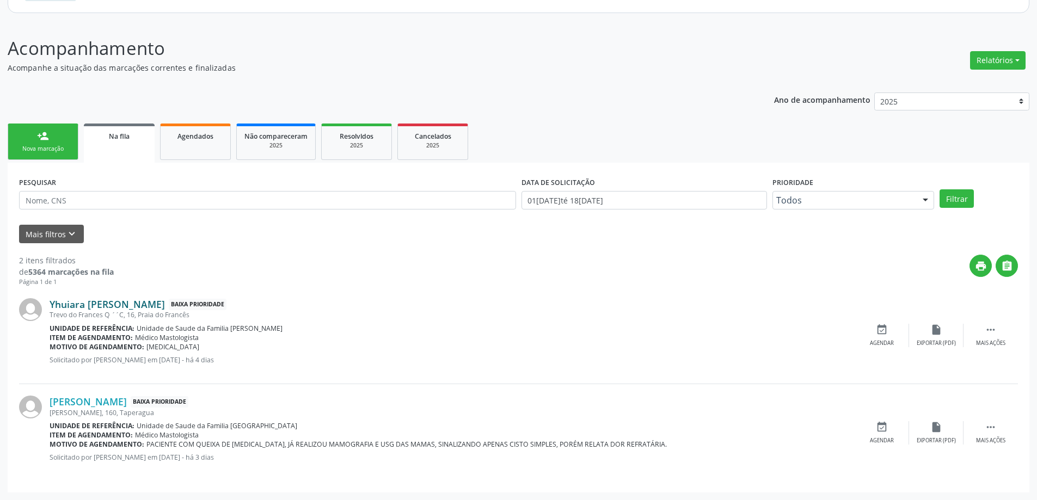
click at [131, 304] on link "Yhuiara [PERSON_NAME]" at bounding box center [107, 304] width 115 height 12
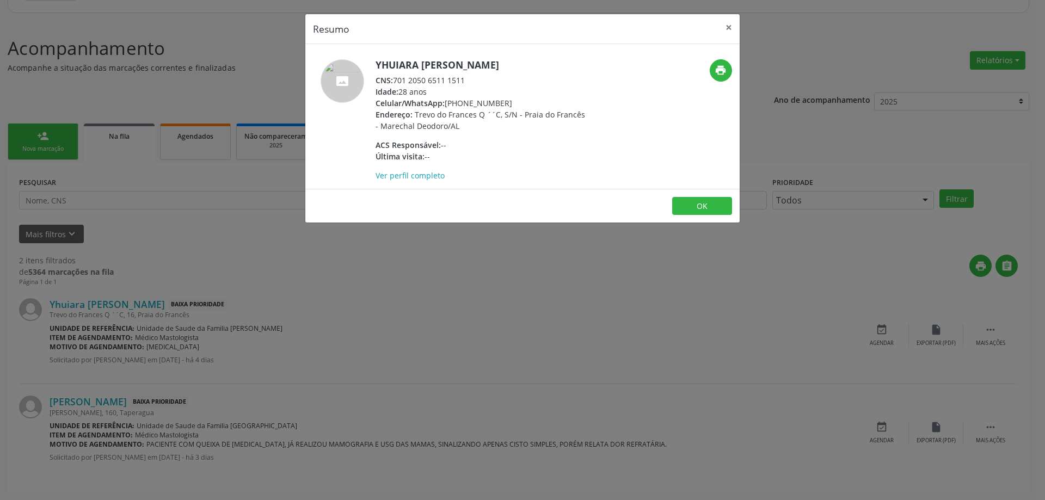
drag, startPoint x: 466, startPoint y: 79, endPoint x: 393, endPoint y: 79, distance: 73.5
click at [393, 79] on div "CNS: 701 2050 6511 1511" at bounding box center [481, 80] width 212 height 11
copy div "701 2050 6511 1511"
click at [724, 26] on button "×" at bounding box center [729, 27] width 22 height 27
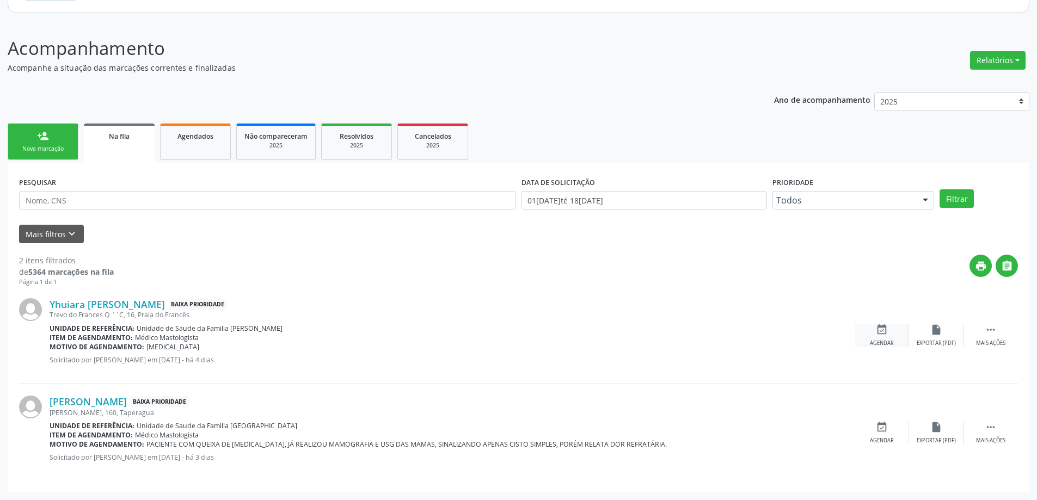
click at [882, 341] on div "Agendar" at bounding box center [882, 344] width 24 height 8
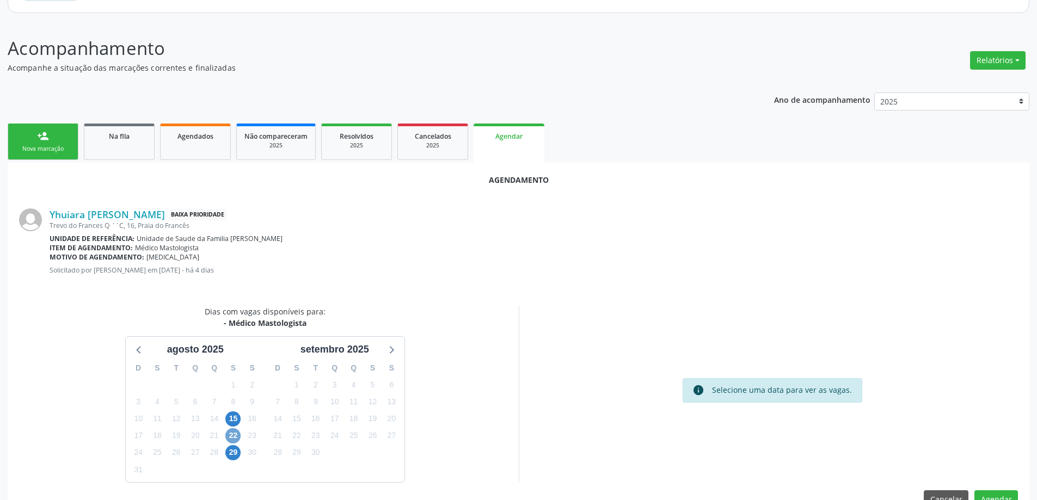
click at [230, 439] on span "22" at bounding box center [232, 435] width 15 height 15
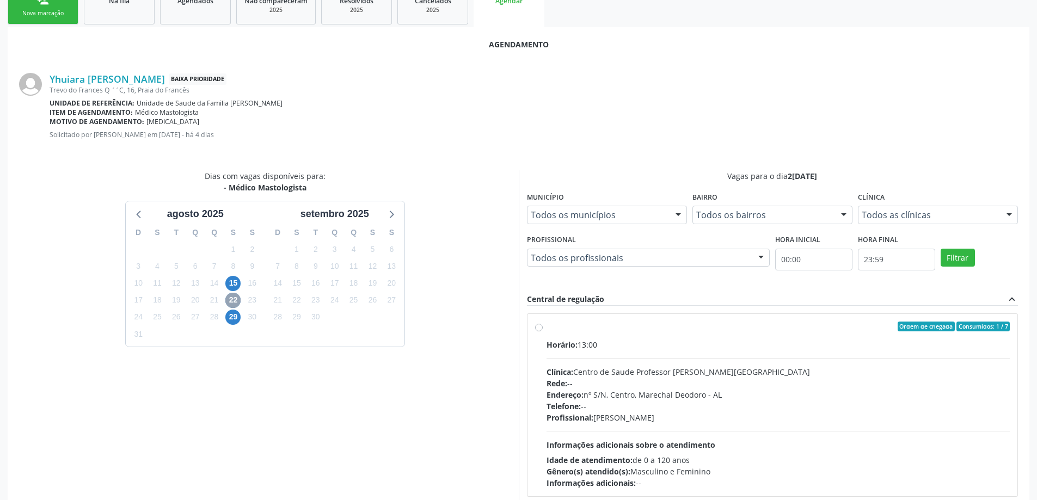
scroll to position [302, 0]
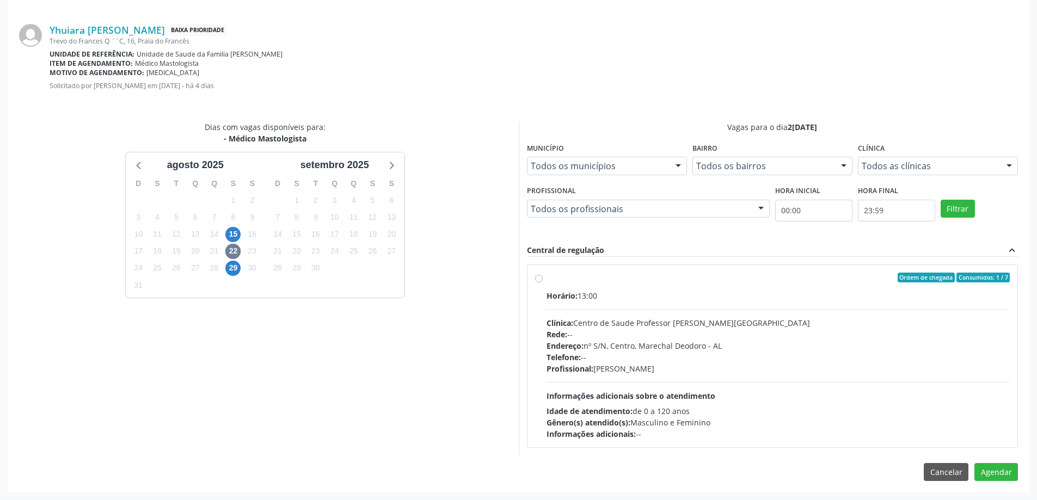
click at [546, 279] on label "Ordem de chegada Consumidos: 1 / 7 Horário: 13:00 Clínica: Centro de Saude Prof…" at bounding box center [778, 356] width 464 height 167
click at [537, 279] on input "Ordem de chegada Consumidos: 1 / 7 Horário: 13:00 Clínica: Centro de Saude Prof…" at bounding box center [539, 278] width 8 height 10
radio input "true"
click at [1007, 495] on button "Agendar" at bounding box center [996, 491] width 44 height 19
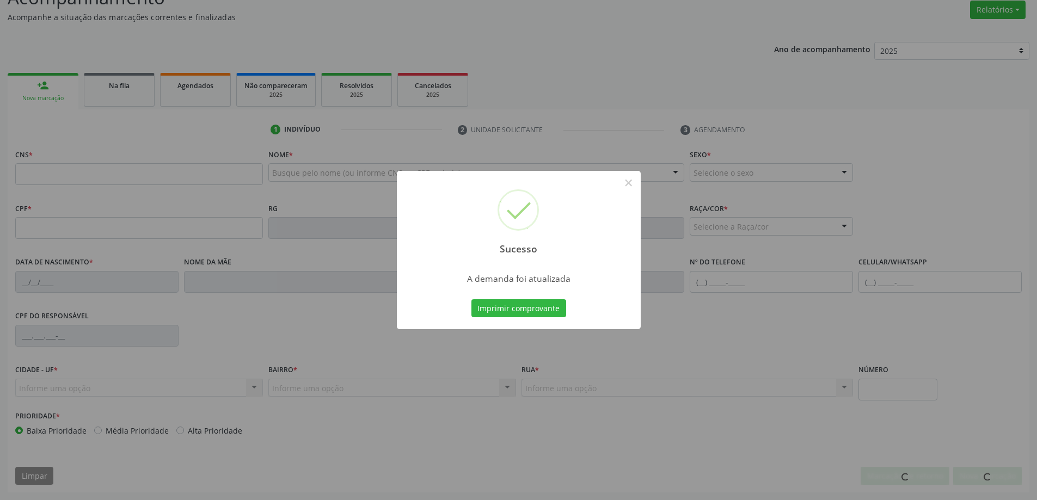
scroll to position [168, 0]
click at [633, 185] on button "×" at bounding box center [628, 183] width 19 height 19
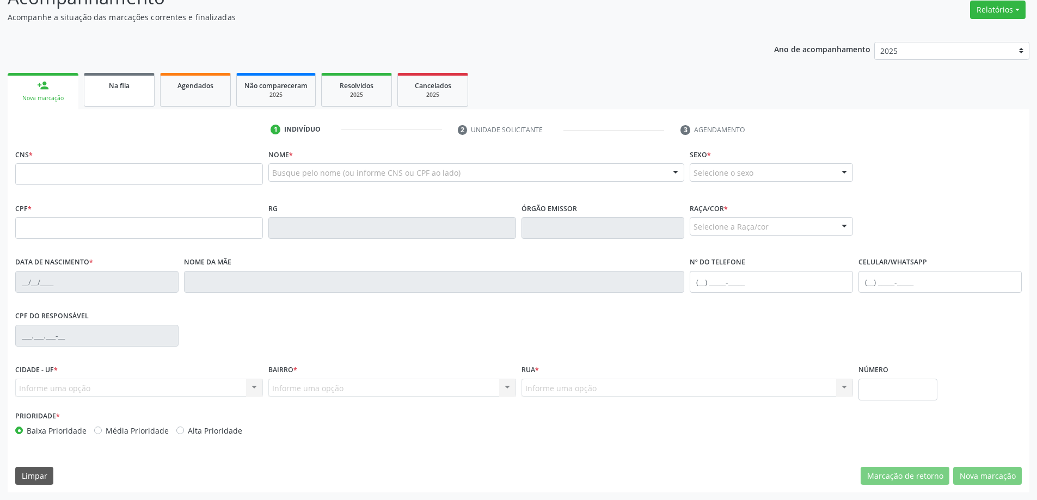
click at [108, 89] on div "Na fila" at bounding box center [119, 84] width 54 height 11
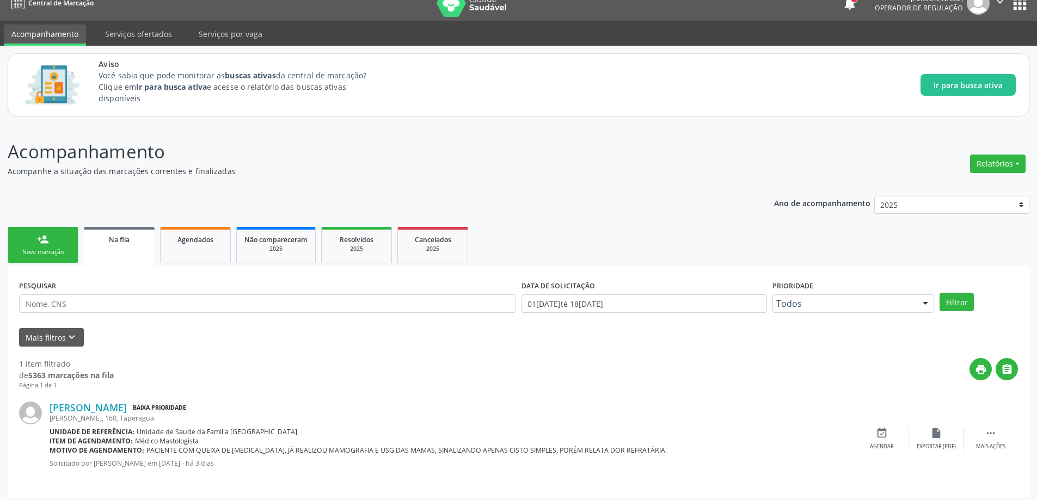
scroll to position [20, 0]
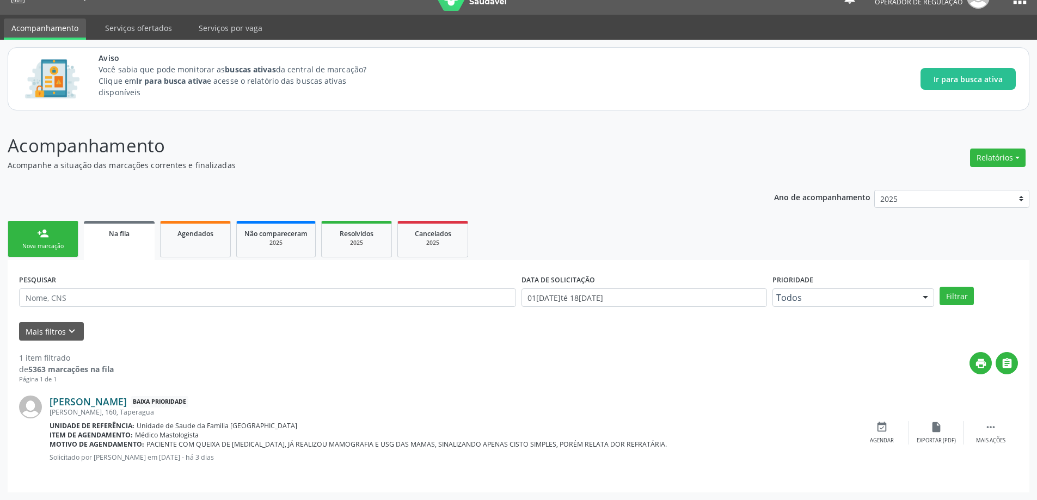
click at [121, 400] on link "[PERSON_NAME]" at bounding box center [88, 402] width 77 height 12
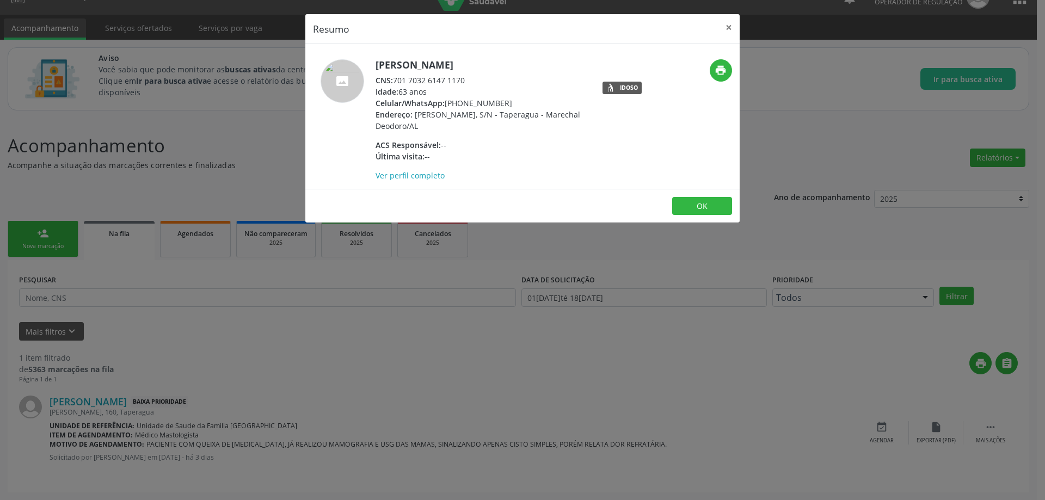
drag, startPoint x: 469, startPoint y: 82, endPoint x: 393, endPoint y: 81, distance: 75.7
click at [393, 81] on div "CNS: 701 7032 6147 1170" at bounding box center [481, 80] width 212 height 11
copy div "701 7032 6147 1170"
click at [728, 22] on button "×" at bounding box center [729, 27] width 22 height 27
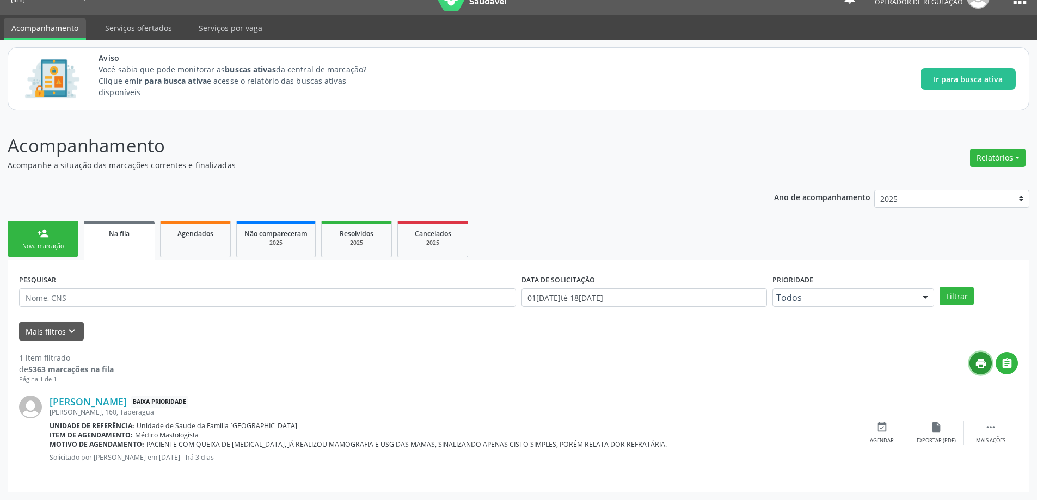
click at [977, 365] on icon "print" at bounding box center [981, 364] width 12 height 12
click at [882, 430] on icon "event_available" at bounding box center [882, 427] width 12 height 12
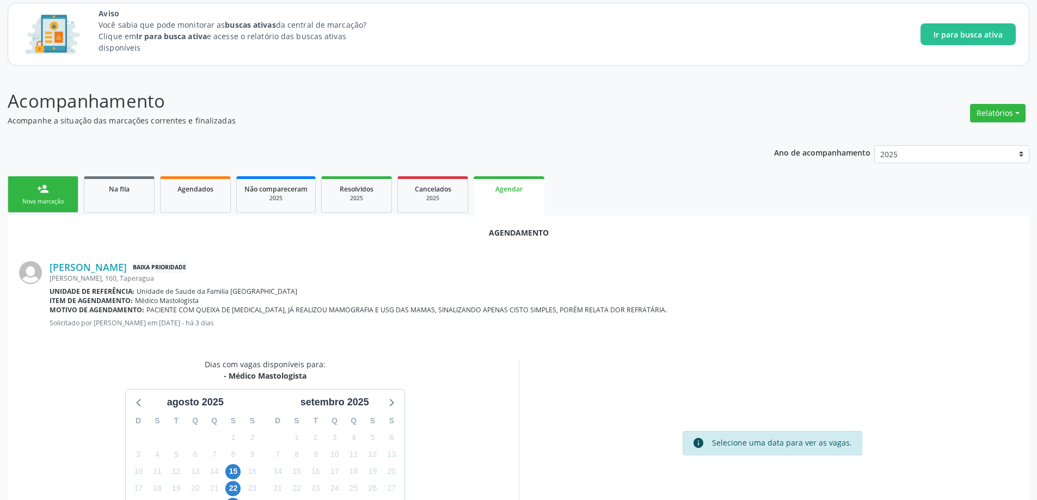
scroll to position [129, 0]
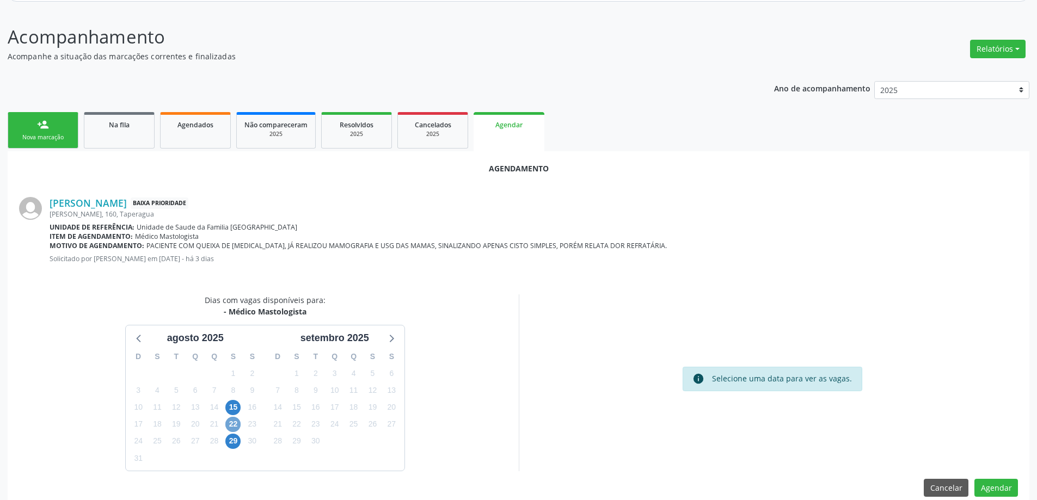
click at [237, 424] on span "22" at bounding box center [232, 424] width 15 height 15
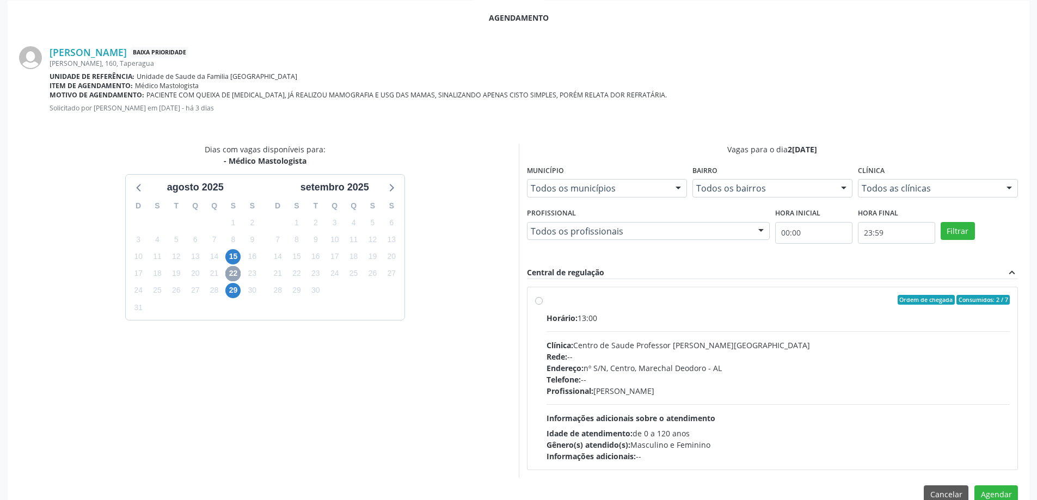
scroll to position [292, 0]
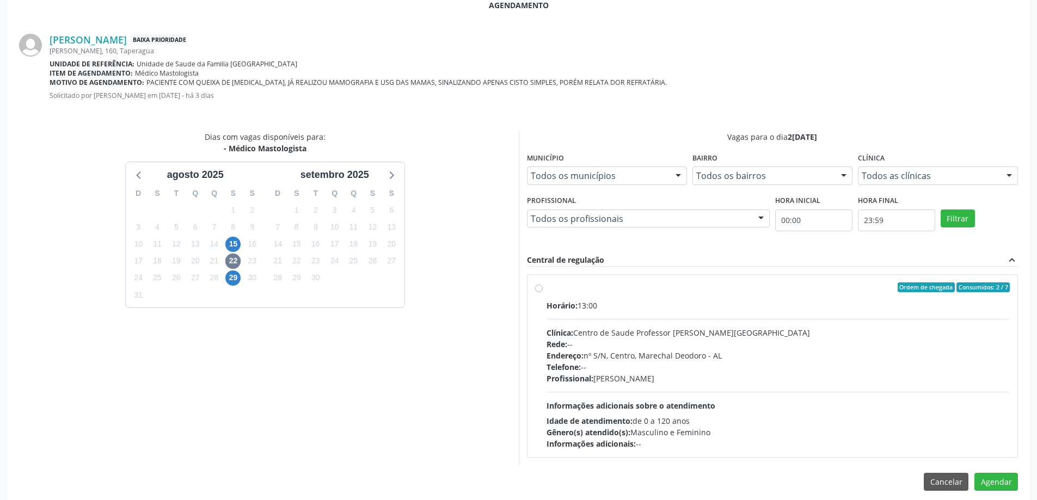
click at [546, 287] on label "Ordem de chegada Consumidos: 2 / 7 Horário: 13:00 Clínica: Centro de Saude Prof…" at bounding box center [778, 365] width 464 height 167
click at [535, 287] on input "Ordem de chegada Consumidos: 2 / 7 Horário: 13:00 Clínica: Centro de Saude Prof…" at bounding box center [539, 287] width 8 height 10
radio input "true"
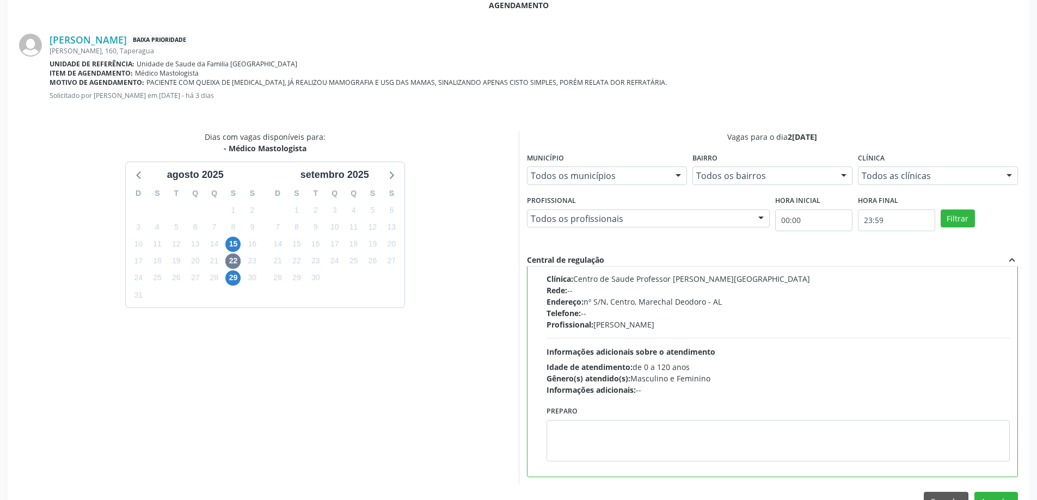
scroll to position [322, 0]
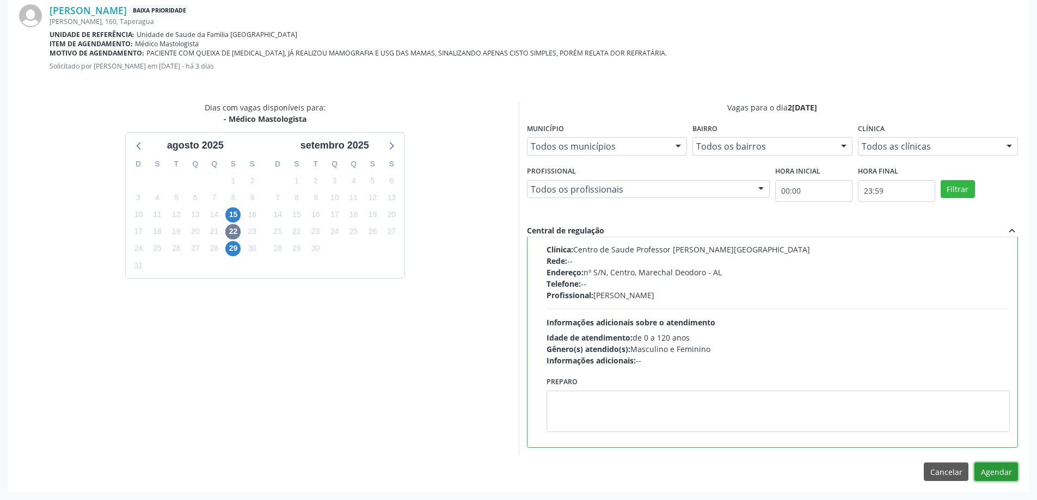
click at [995, 477] on button "Agendar" at bounding box center [996, 472] width 44 height 19
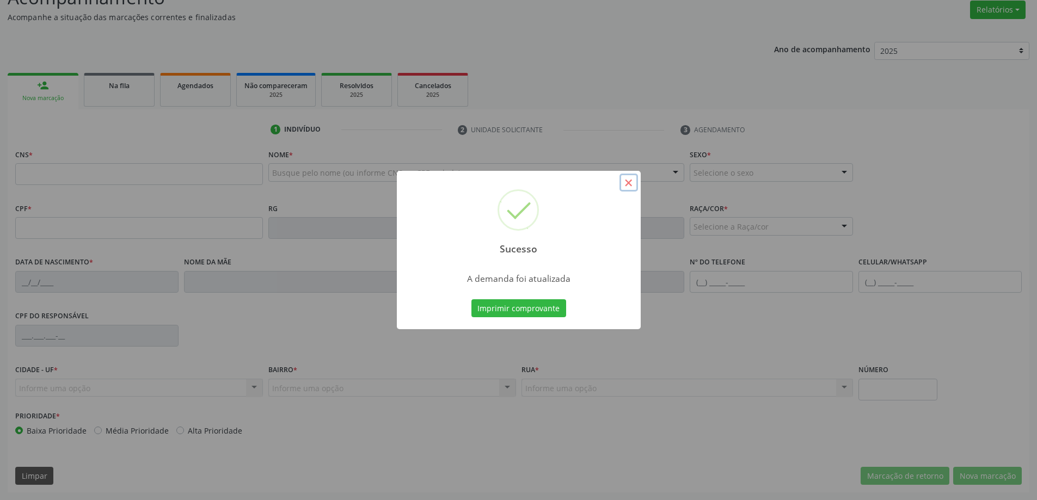
click at [626, 185] on button "×" at bounding box center [628, 183] width 19 height 19
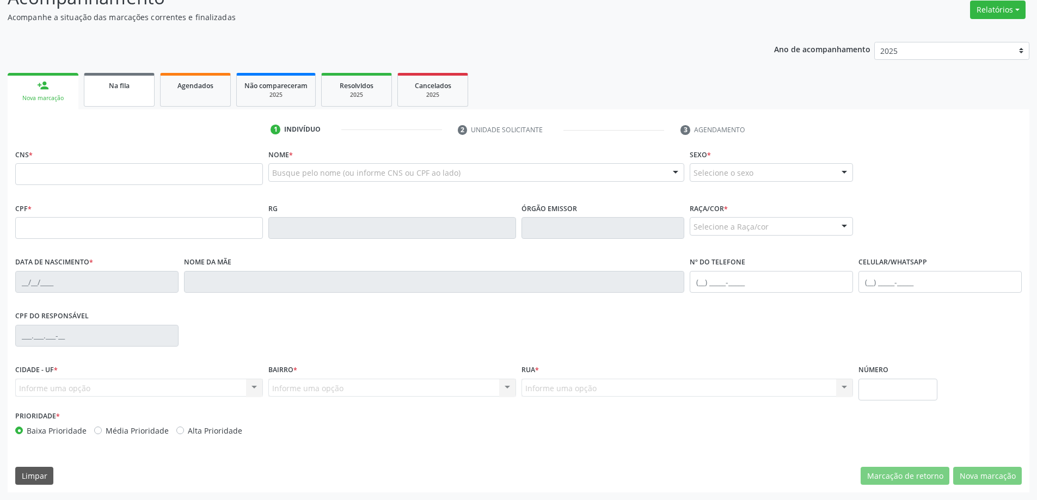
click at [133, 81] on div "Na fila" at bounding box center [119, 84] width 54 height 11
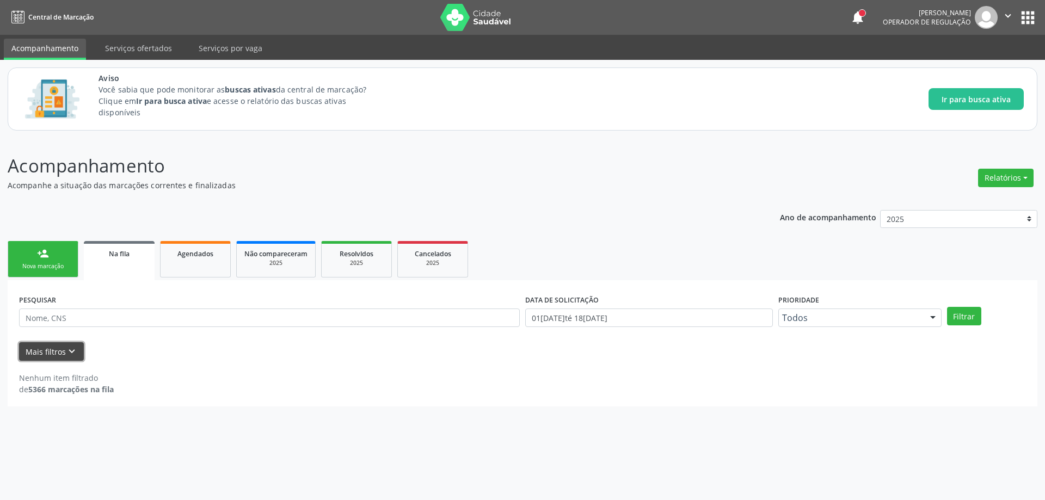
click at [73, 346] on icon "keyboard_arrow_down" at bounding box center [72, 352] width 12 height 12
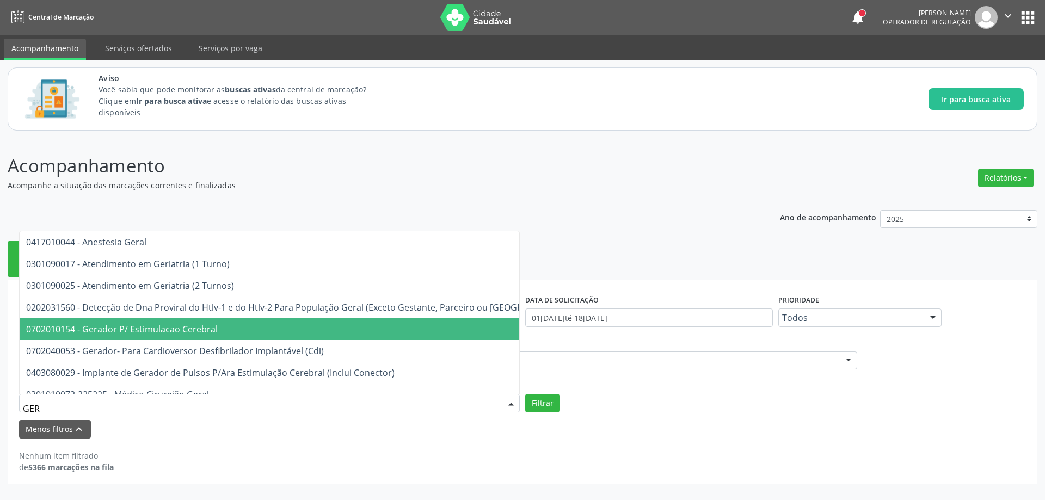
type input "[PERSON_NAME]"
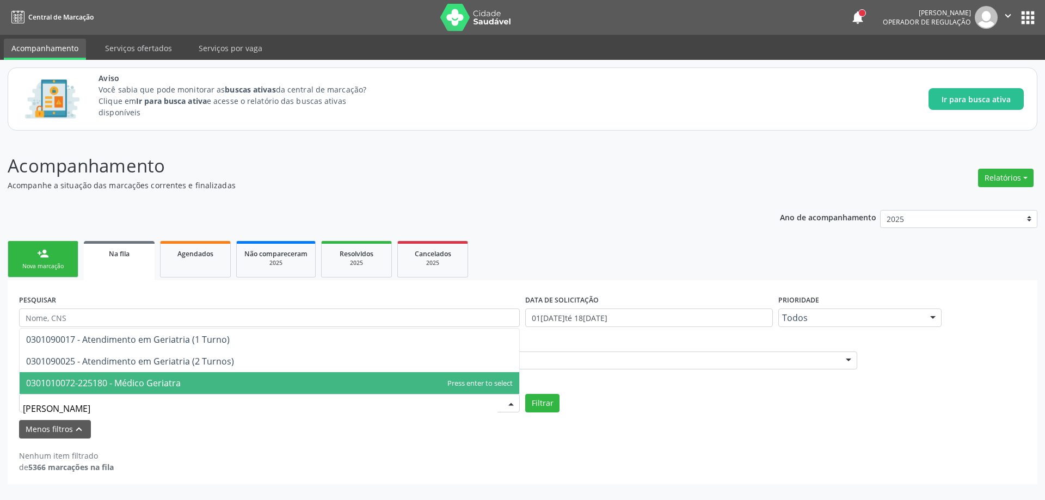
click at [287, 382] on span "0301010072-225180 - Médico Geriatra" at bounding box center [270, 383] width 500 height 22
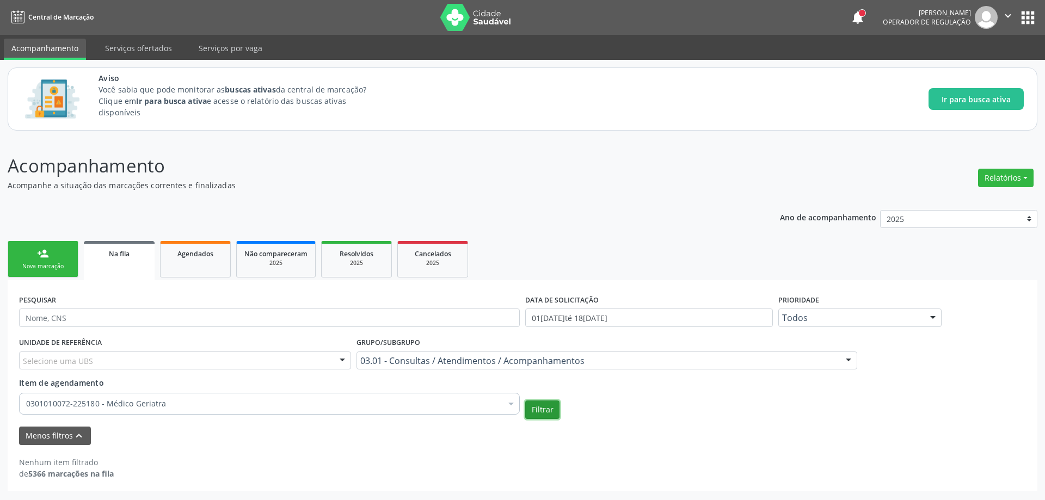
click at [549, 411] on button "Filtrar" at bounding box center [542, 410] width 34 height 19
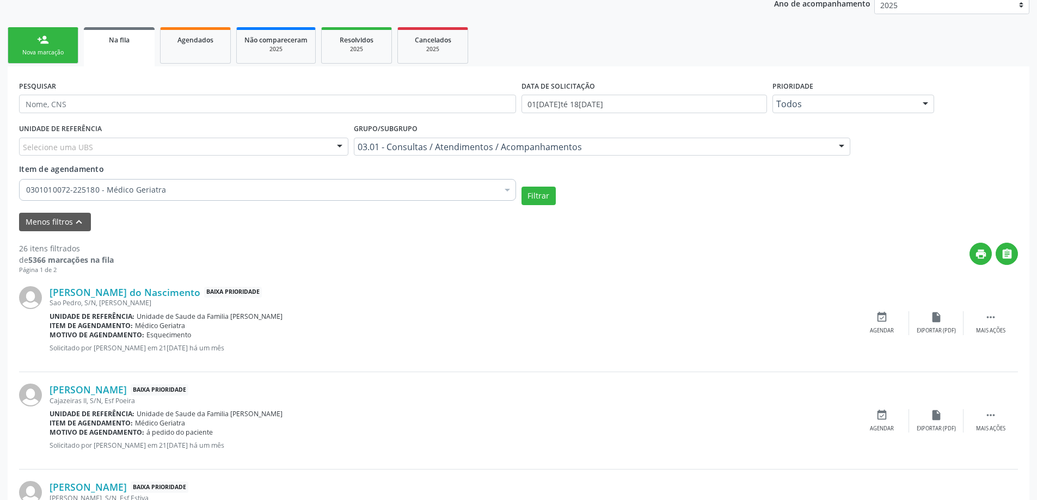
scroll to position [218, 0]
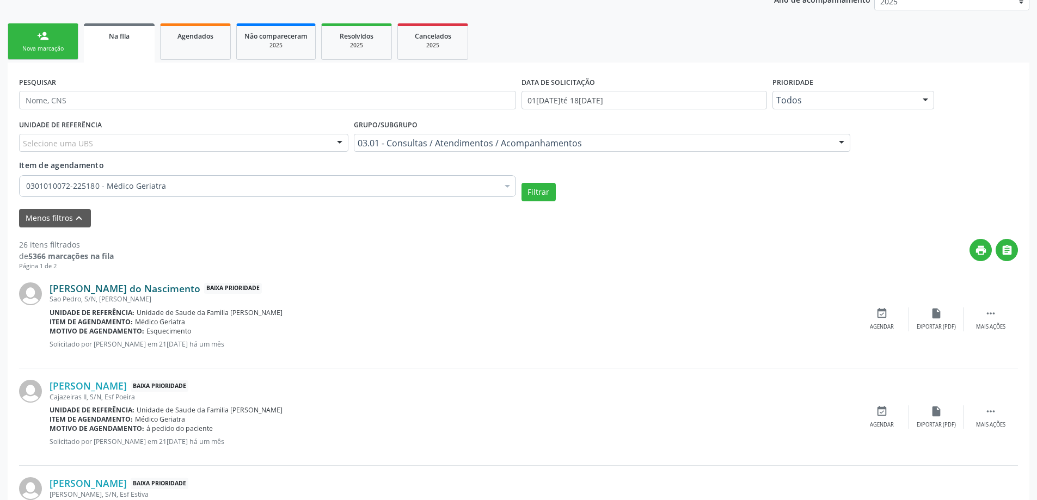
click at [149, 285] on link "[PERSON_NAME] do Nascimento" at bounding box center [125, 288] width 151 height 12
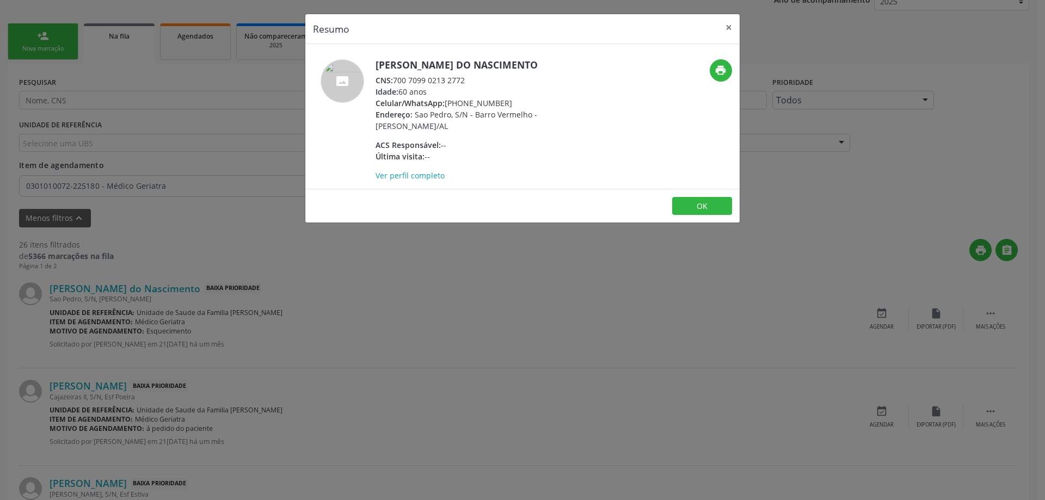
drag, startPoint x: 467, startPoint y: 81, endPoint x: 396, endPoint y: 84, distance: 71.9
click at [396, 84] on div "CNS: 700 7099 0213 2772" at bounding box center [481, 80] width 212 height 11
click at [732, 28] on button "×" at bounding box center [729, 27] width 22 height 27
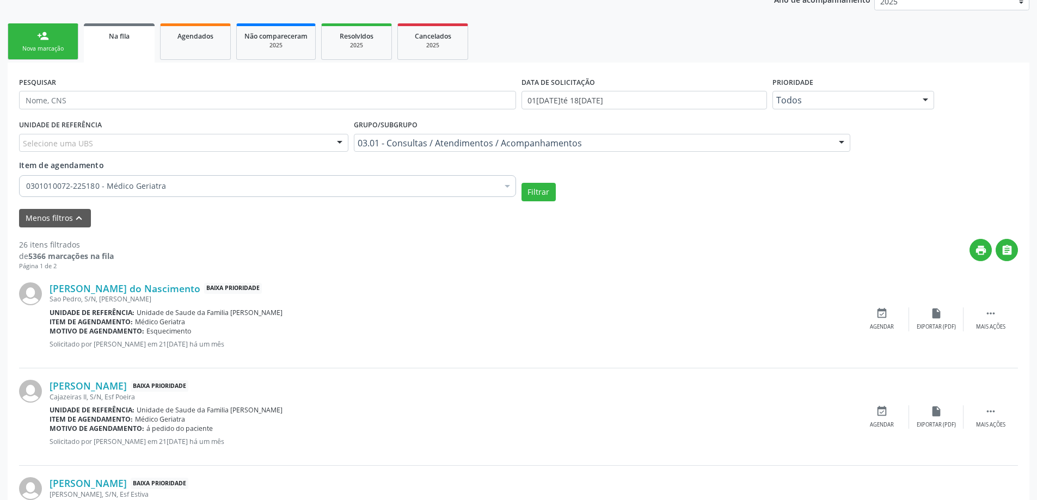
click at [885, 336] on div "[PERSON_NAME] do Nascimento Baixa Prioridade Sao Pedro, S/N, [PERSON_NAME] Unid…" at bounding box center [518, 319] width 999 height 97
click at [885, 324] on div "Agendar" at bounding box center [882, 327] width 24 height 8
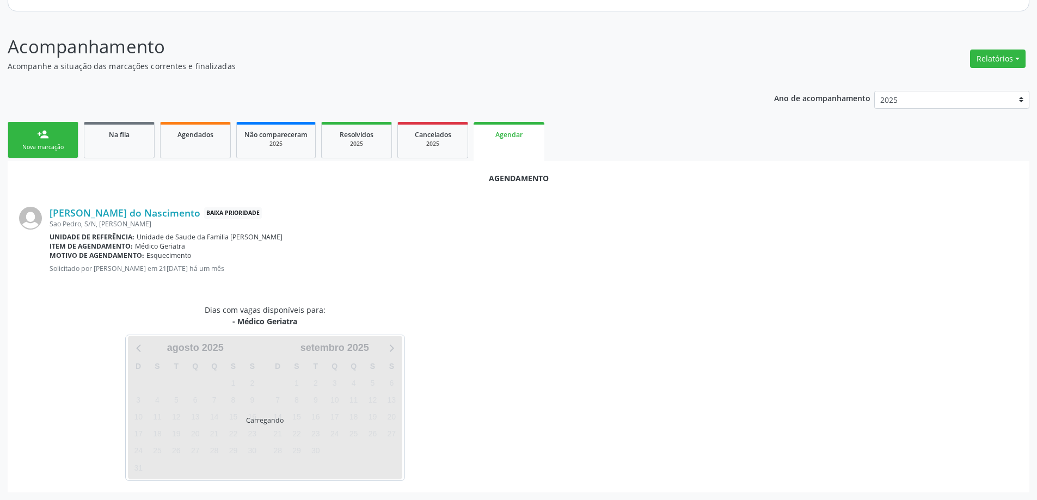
scroll to position [145, 0]
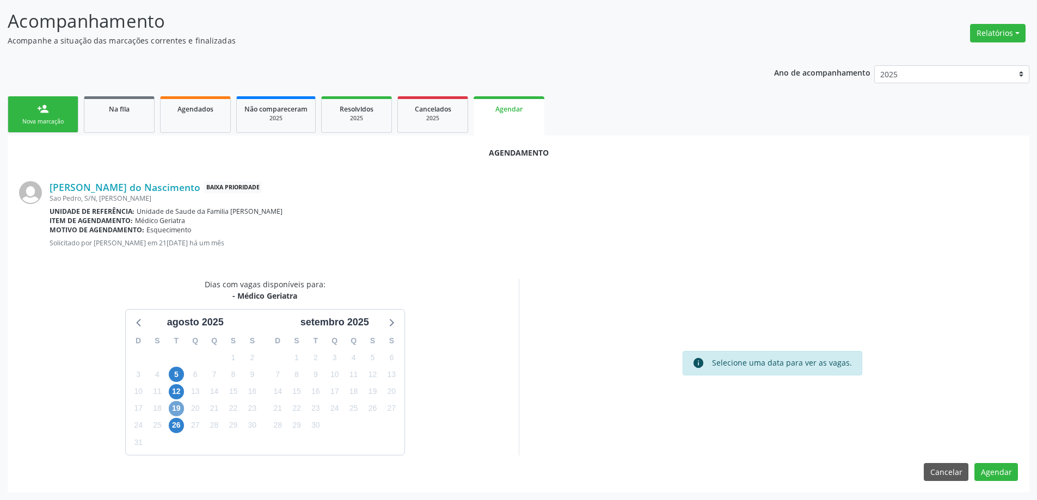
click at [171, 409] on span "19" at bounding box center [176, 408] width 15 height 15
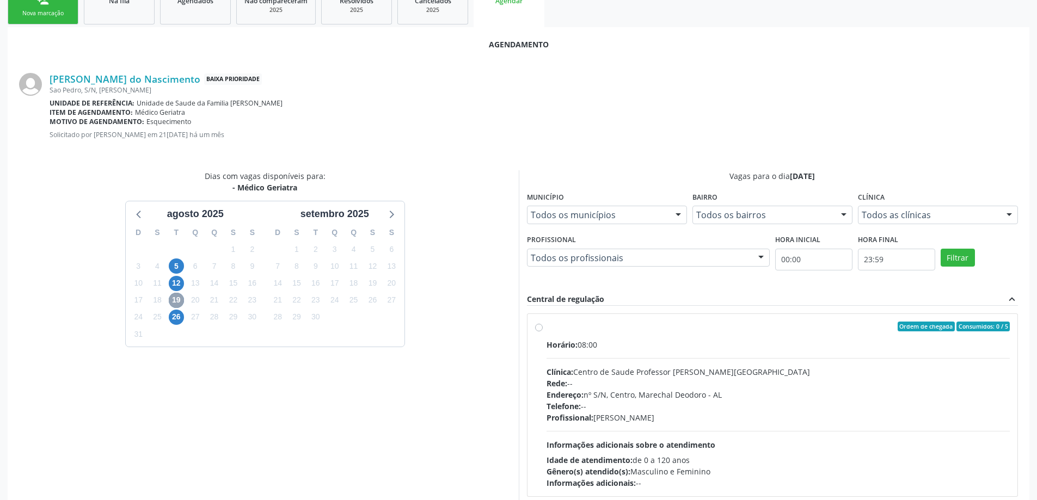
scroll to position [254, 0]
click at [546, 328] on label "Ordem de chegada Consumidos: 0 / 5 Horário: 08:00 Clínica: Centro de Saude Prof…" at bounding box center [778, 404] width 464 height 167
click at [539, 328] on input "Ordem de chegada Consumidos: 0 / 5 Horário: 08:00 Clínica: Centro de Saude Prof…" at bounding box center [539, 326] width 8 height 10
radio input "true"
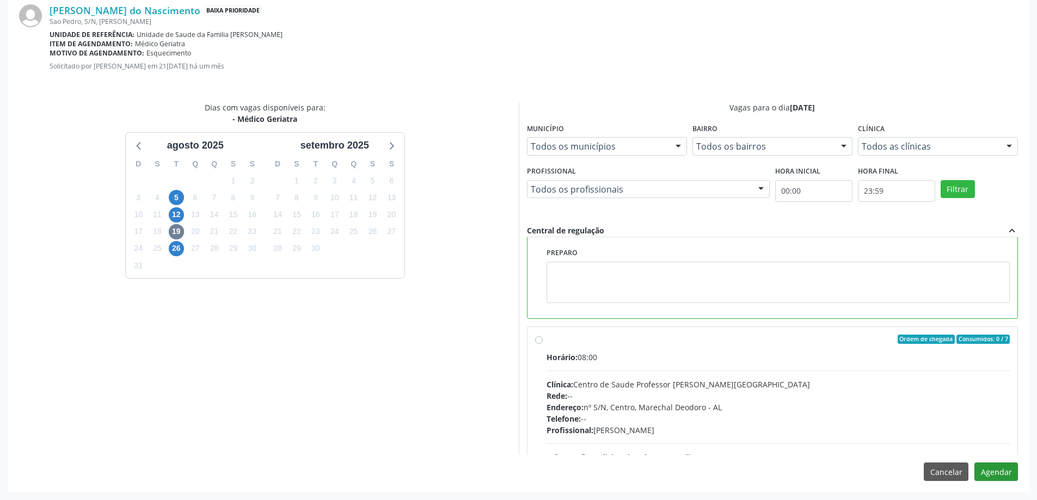
scroll to position [218, 0]
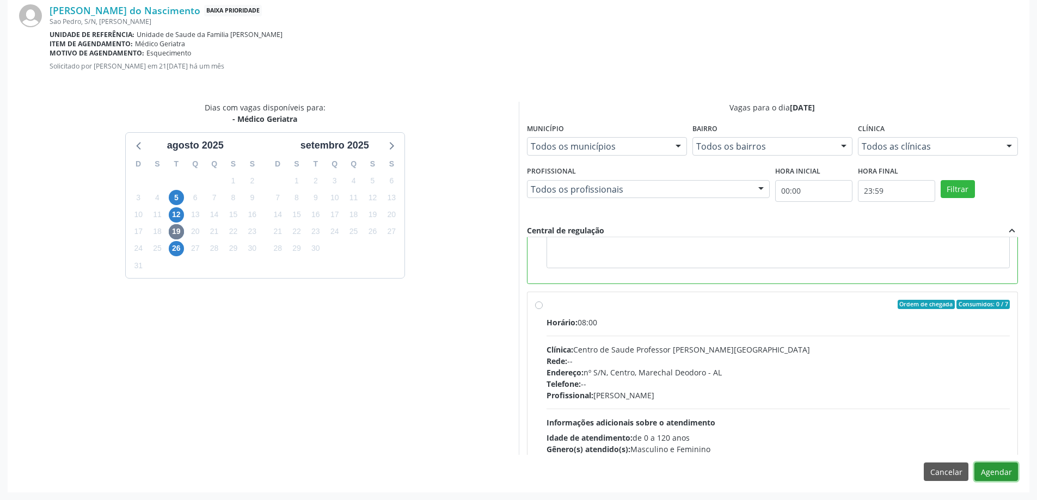
click at [1006, 471] on button "Agendar" at bounding box center [996, 472] width 44 height 19
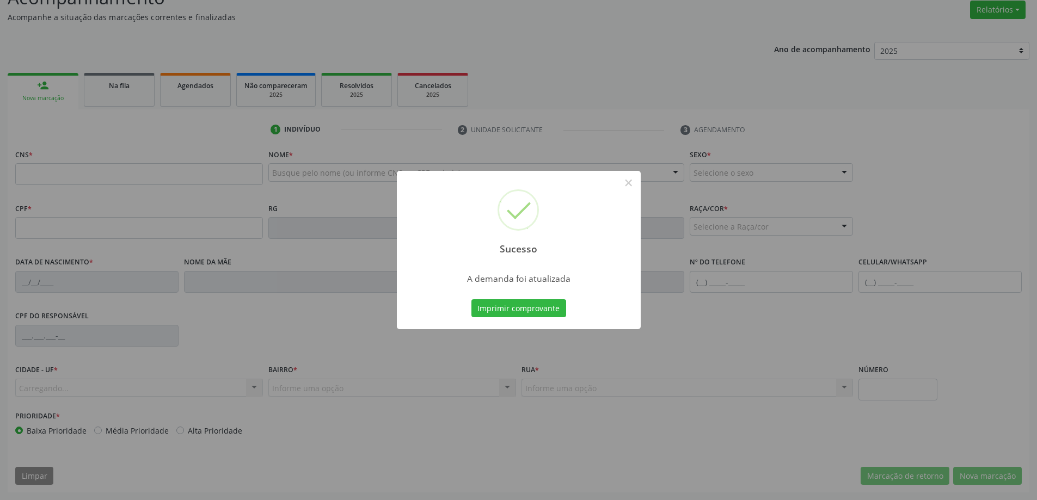
scroll to position [168, 0]
click at [629, 185] on button "×" at bounding box center [628, 183] width 19 height 19
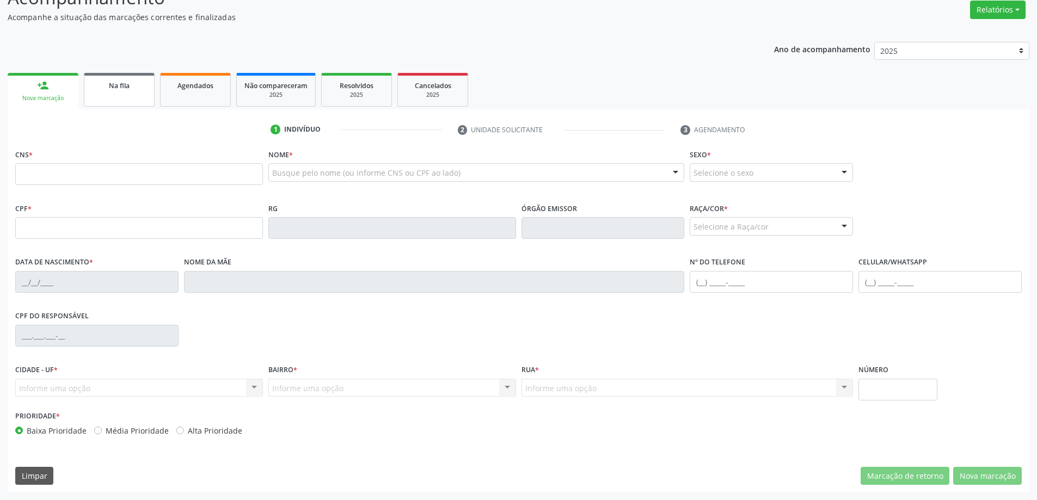
click at [144, 94] on link "Na fila" at bounding box center [119, 90] width 71 height 34
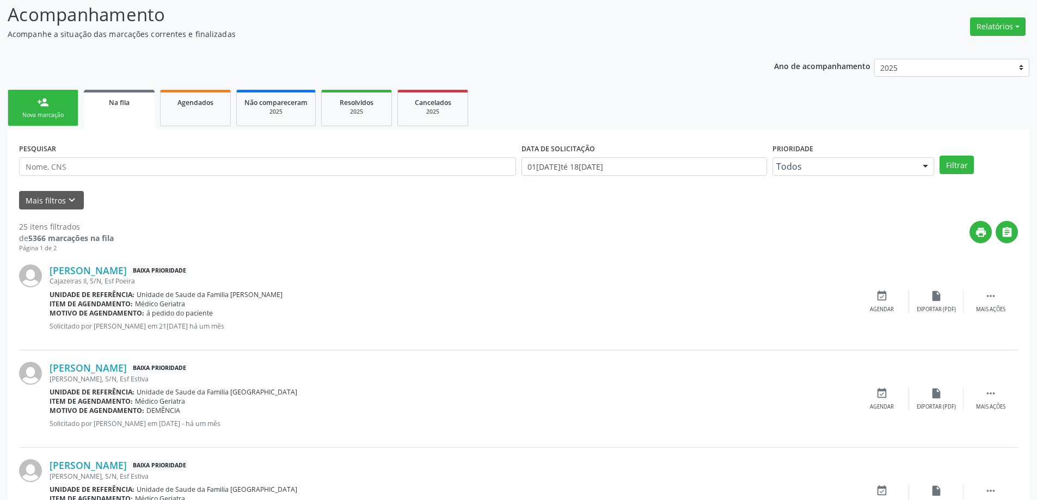
scroll to position [163, 0]
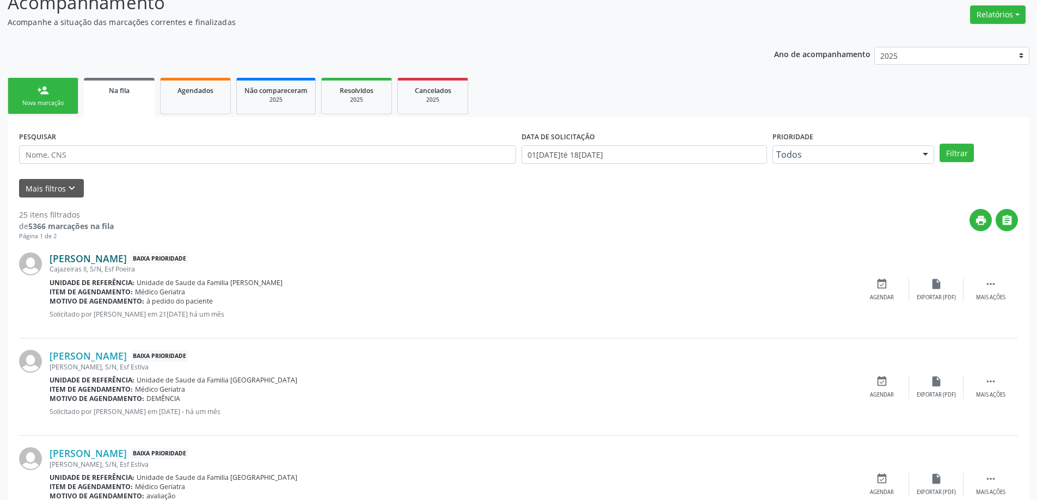
click at [97, 257] on link "[PERSON_NAME]" at bounding box center [88, 259] width 77 height 12
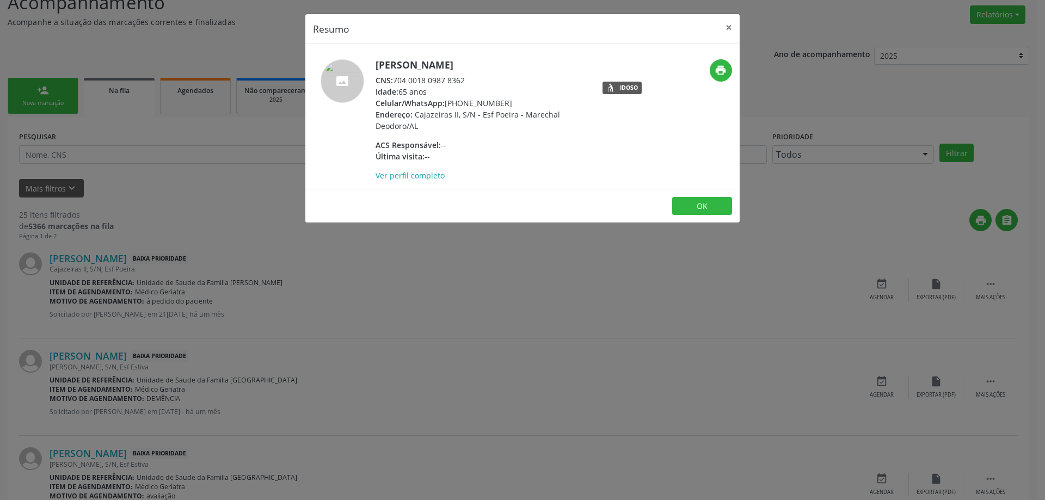
drag, startPoint x: 469, startPoint y: 79, endPoint x: 396, endPoint y: 79, distance: 72.9
click at [396, 79] on div "CNS: 704 0018 0987 8362" at bounding box center [481, 80] width 212 height 11
click at [717, 33] on header "Resumo ×" at bounding box center [522, 29] width 434 height 30
click at [727, 30] on button "×" at bounding box center [729, 27] width 22 height 27
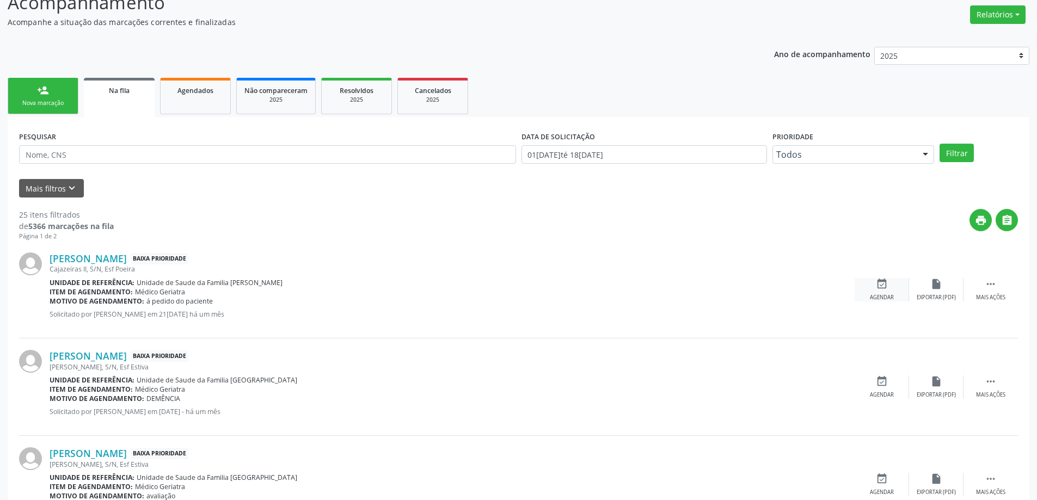
click at [888, 284] on div "event_available Agendar" at bounding box center [881, 289] width 54 height 23
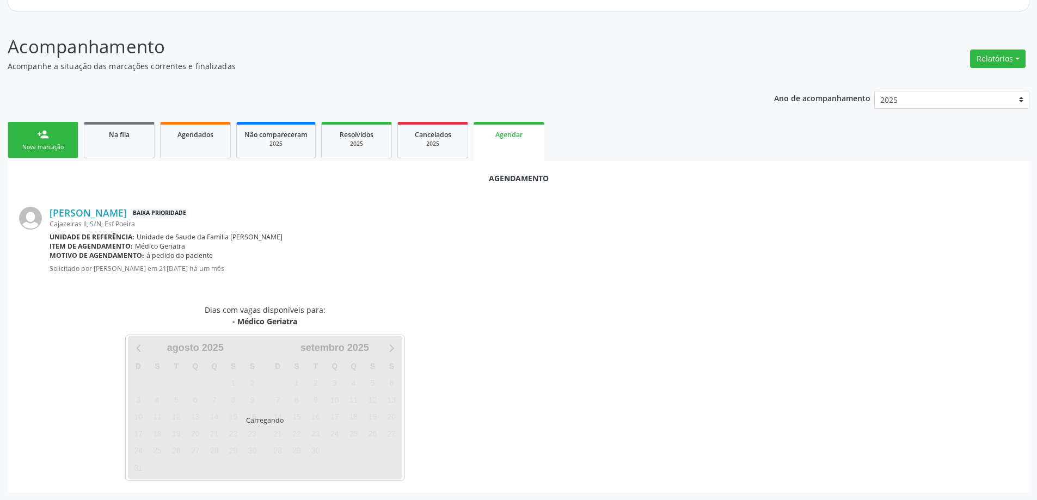
scroll to position [145, 0]
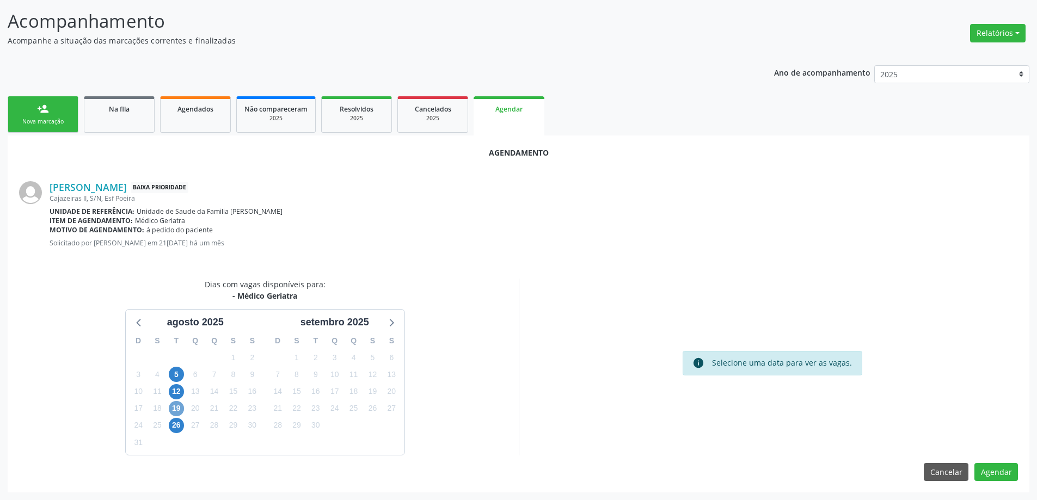
click at [178, 408] on span "19" at bounding box center [176, 408] width 15 height 15
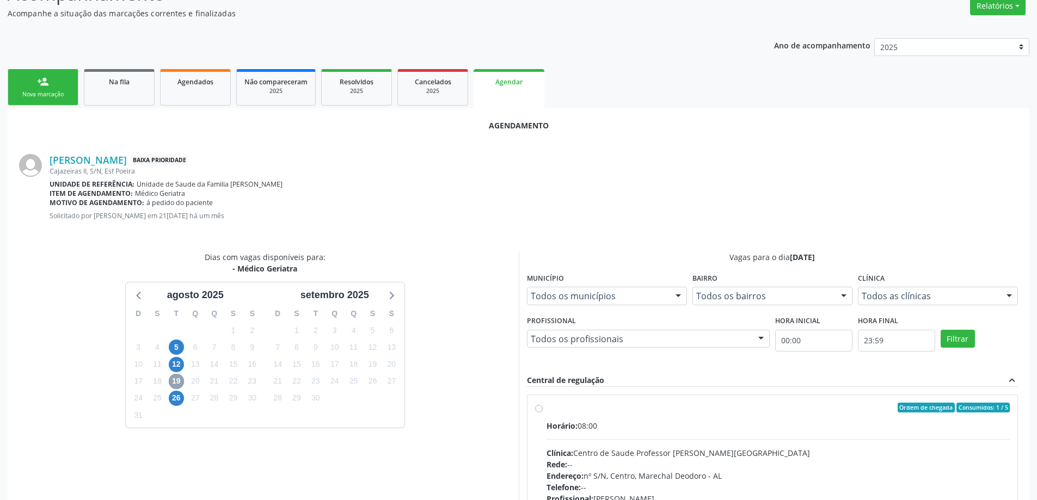
scroll to position [199, 0]
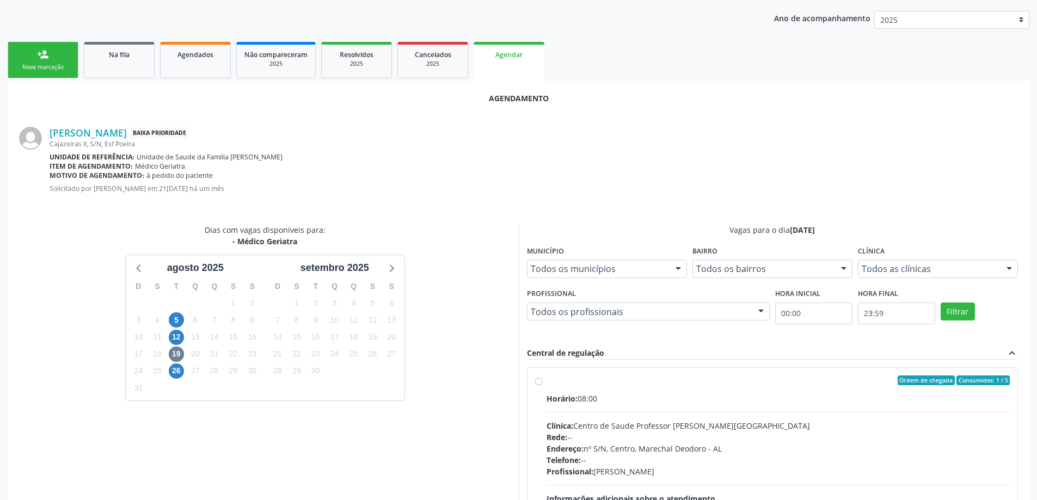
click at [546, 383] on label "Ordem de chegada Consumidos: 1 / 5 Horário: 08:00 Clínica: Centro de Saude Prof…" at bounding box center [778, 458] width 464 height 167
click at [538, 383] on input "Ordem de chegada Consumidos: 1 / 5 Horário: 08:00 Clínica: Centro de Saude Prof…" at bounding box center [539, 380] width 8 height 10
radio input "true"
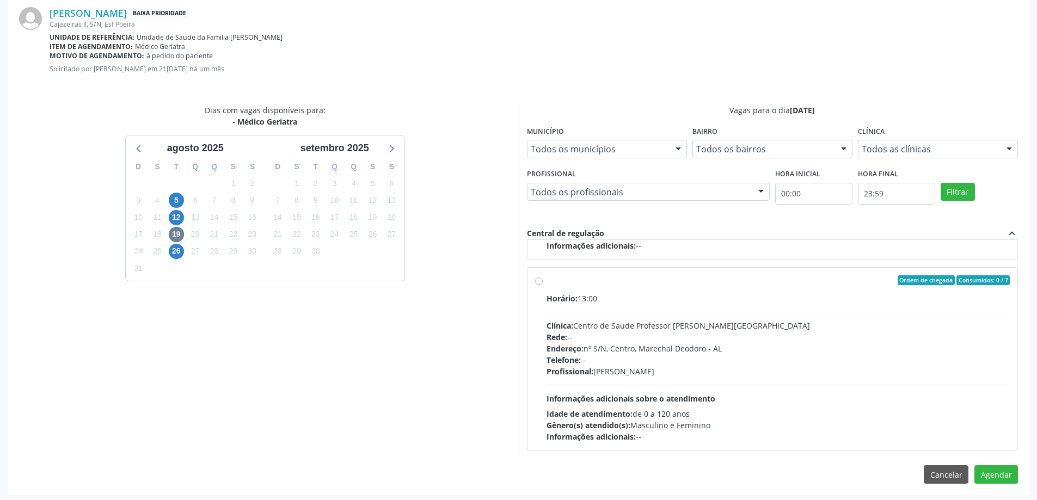
scroll to position [322, 0]
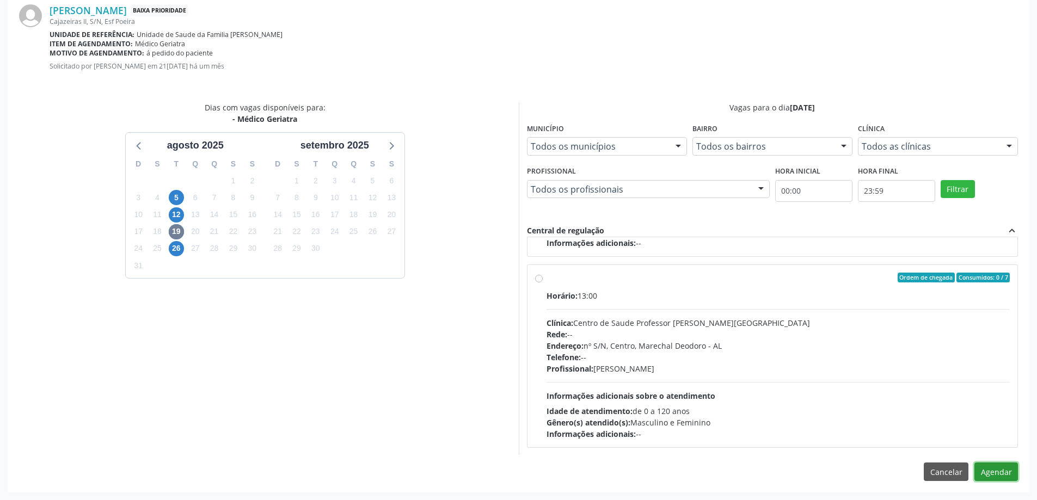
click at [1007, 477] on button "Agendar" at bounding box center [996, 472] width 44 height 19
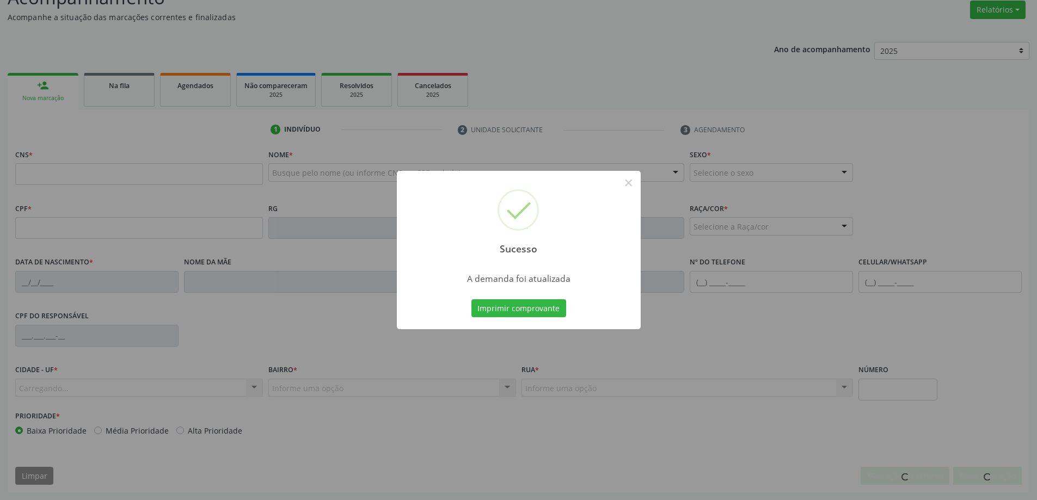
scroll to position [168, 0]
click at [120, 91] on div "Sucesso × A demanda foi atualizada Imprimir comprovante Cancel" at bounding box center [518, 250] width 1037 height 500
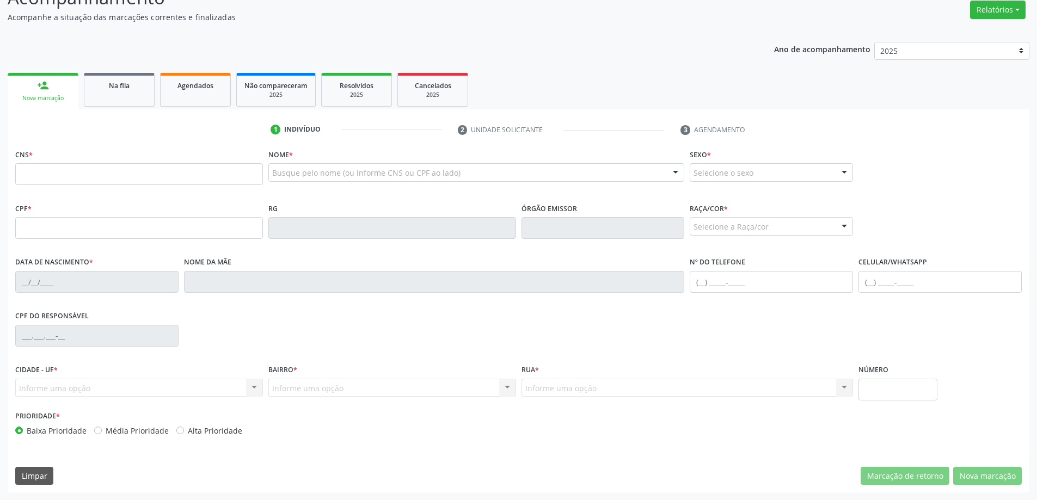
click at [120, 91] on link "Na fila" at bounding box center [119, 90] width 71 height 34
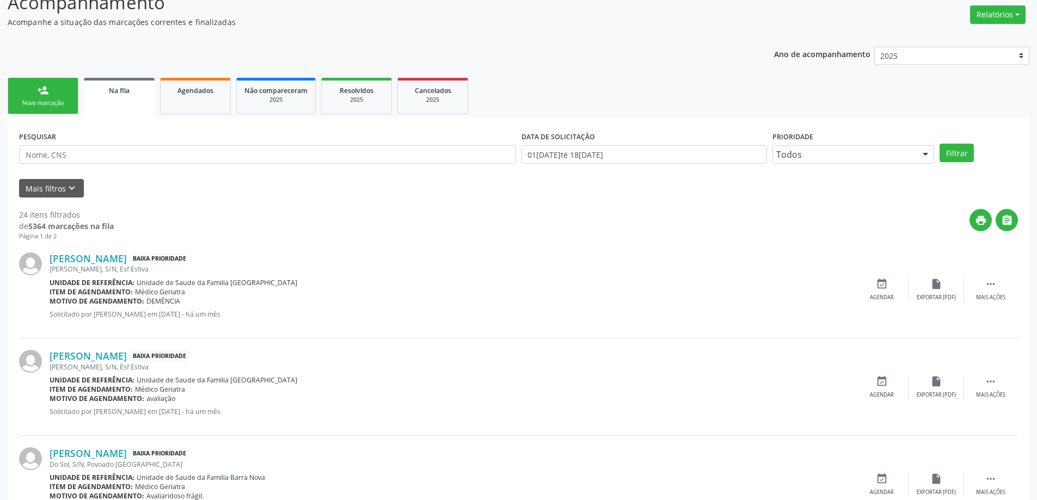
scroll to position [218, 0]
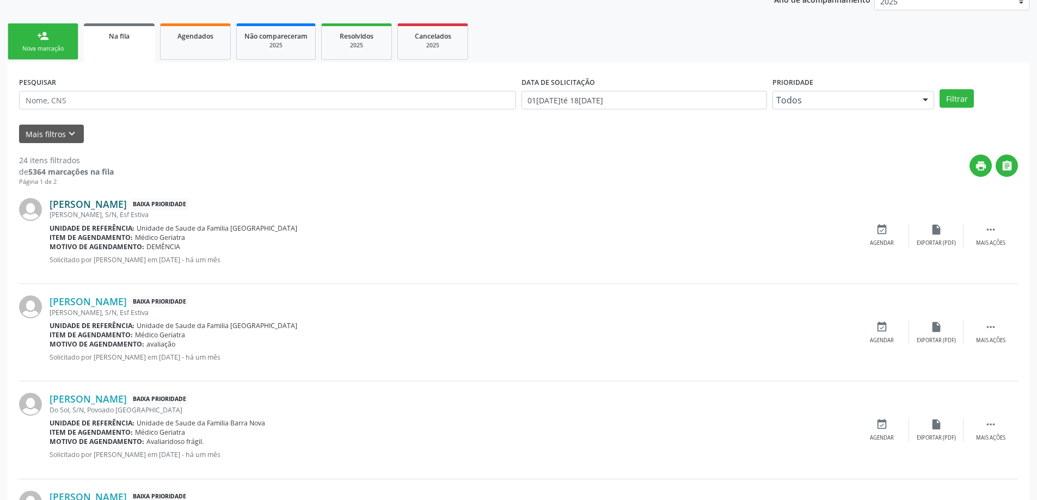
click at [102, 206] on link "[PERSON_NAME]" at bounding box center [88, 204] width 77 height 12
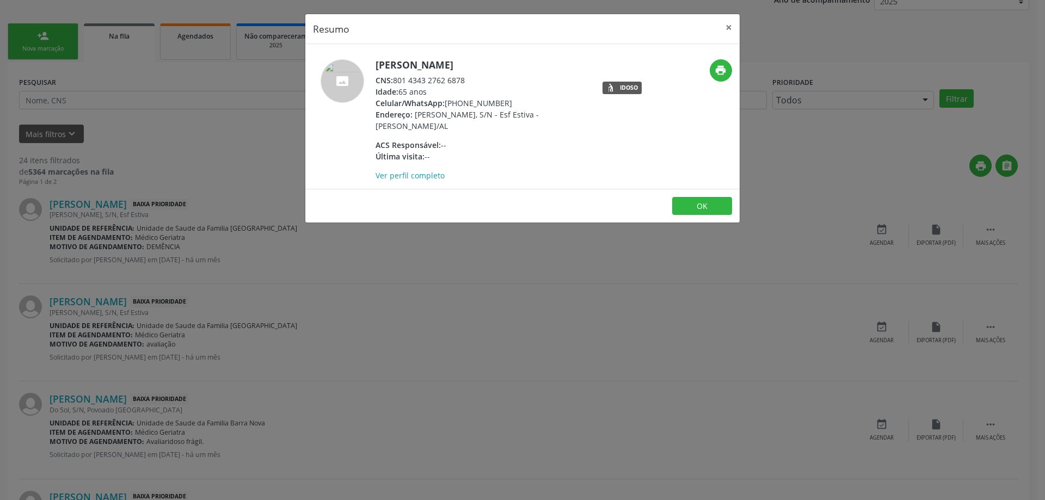
drag, startPoint x: 472, startPoint y: 80, endPoint x: 395, endPoint y: 79, distance: 77.3
click at [395, 79] on div "CNS: 801 4343 2762 6878" at bounding box center [481, 80] width 212 height 11
click at [731, 29] on button "×" at bounding box center [729, 27] width 22 height 27
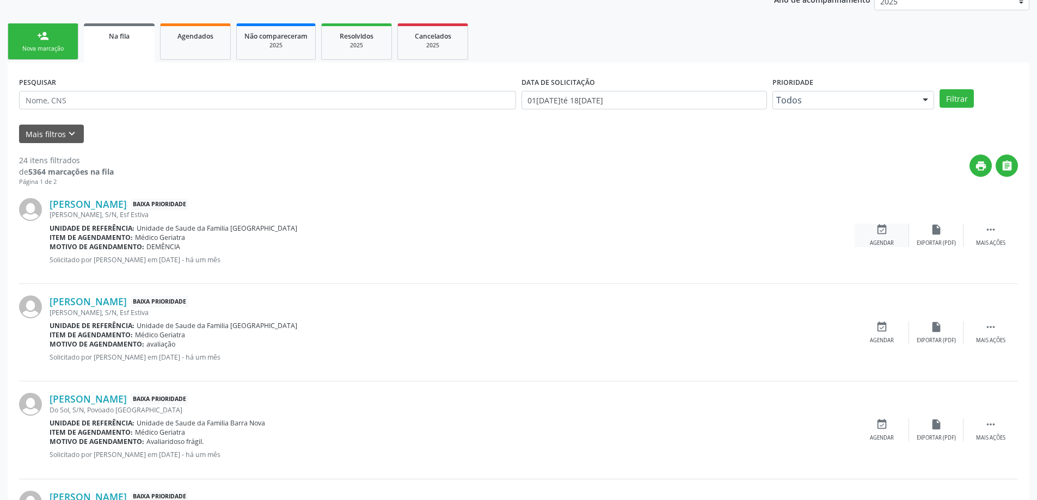
click at [888, 238] on div "event_available Agendar" at bounding box center [881, 235] width 54 height 23
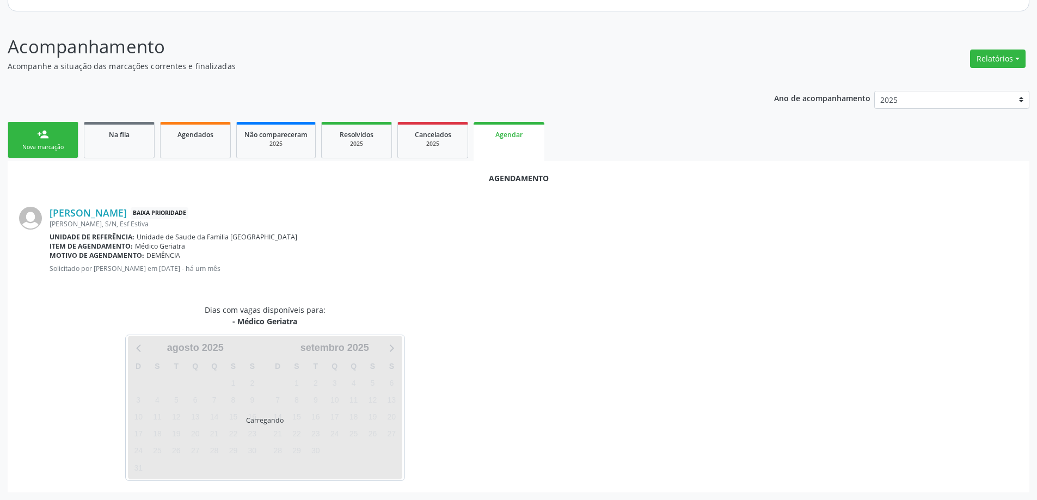
scroll to position [145, 0]
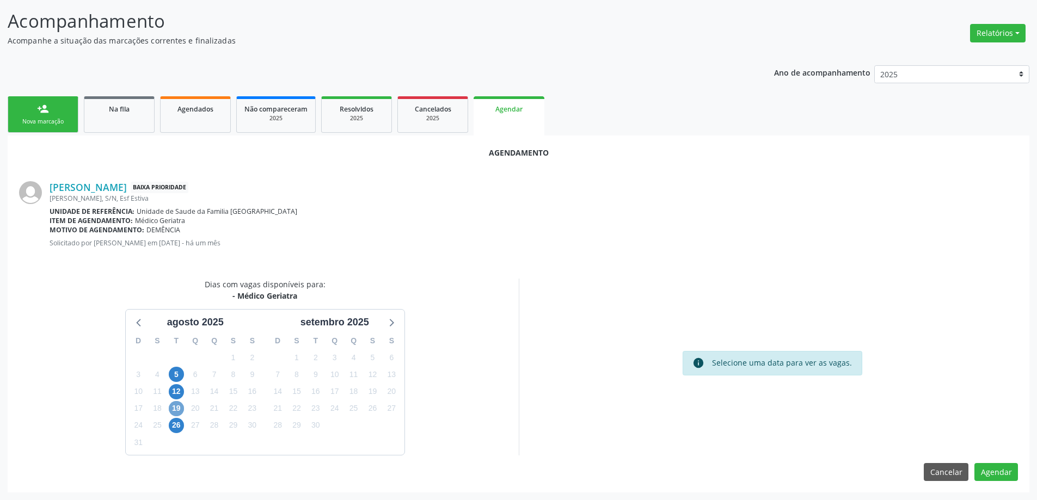
click at [179, 408] on span "19" at bounding box center [176, 408] width 15 height 15
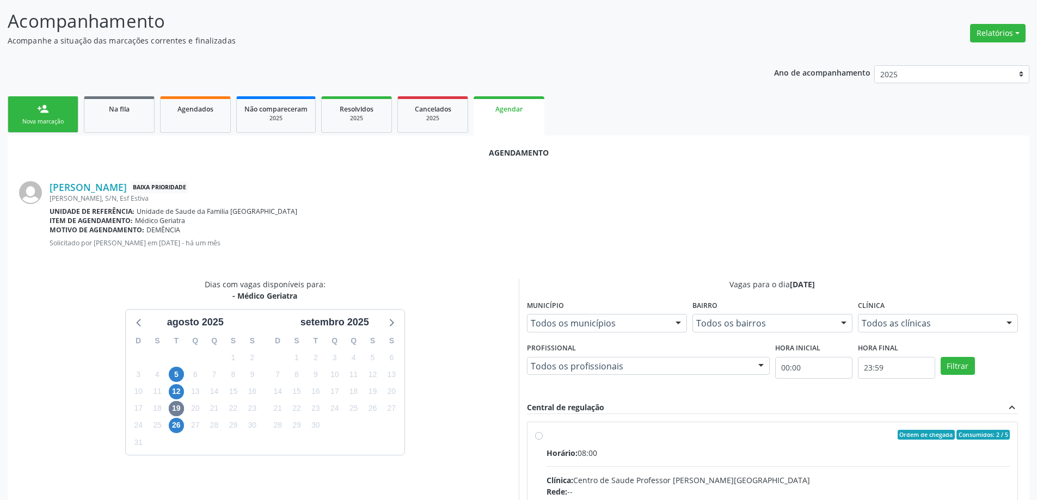
click at [537, 434] on input "Ordem de chegada Consumidos: 2 / 5 Horário: 08:00 Clínica: Centro de Saude Prof…" at bounding box center [539, 435] width 8 height 10
radio input "true"
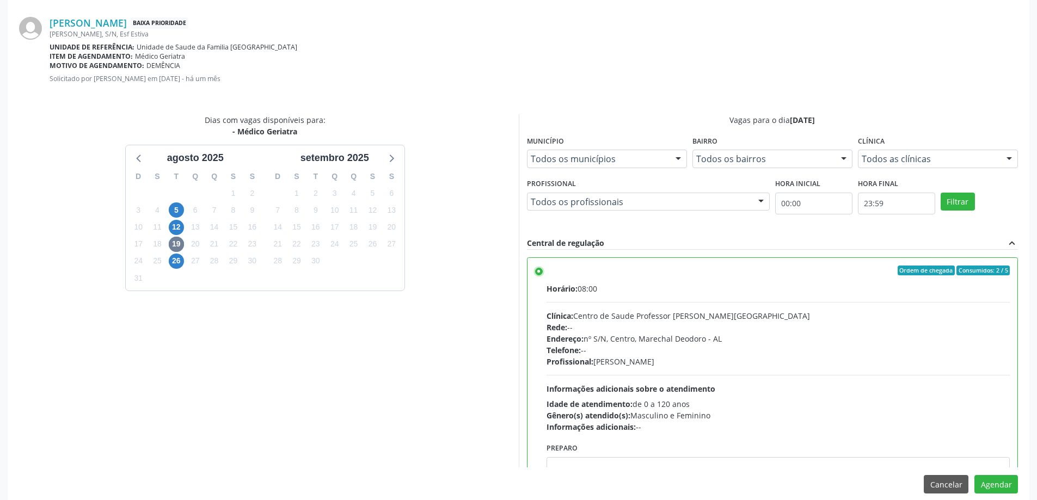
scroll to position [322, 0]
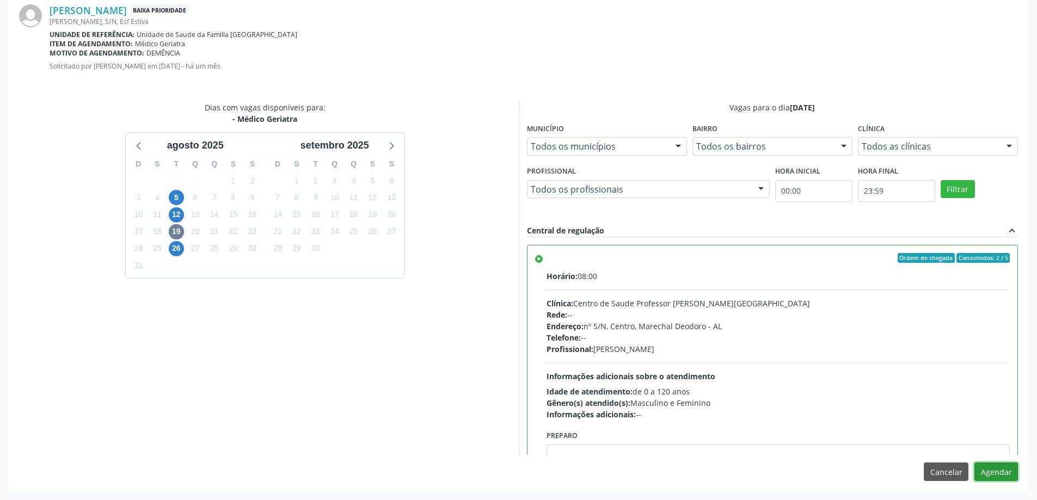
click at [1006, 480] on button "Agendar" at bounding box center [996, 472] width 44 height 19
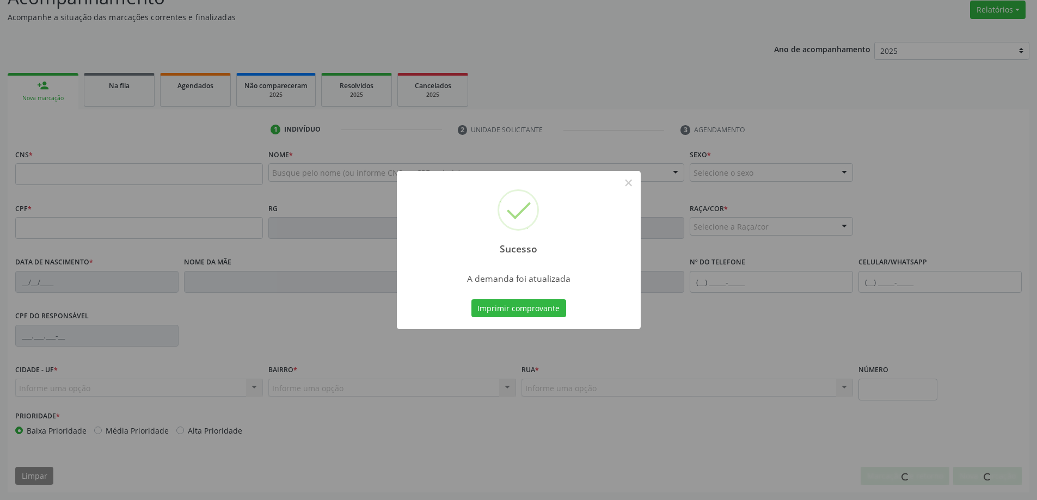
scroll to position [168, 0]
click at [107, 91] on div "Sucesso × A demanda foi atualizada Imprimir comprovante Cancel" at bounding box center [518, 250] width 1037 height 500
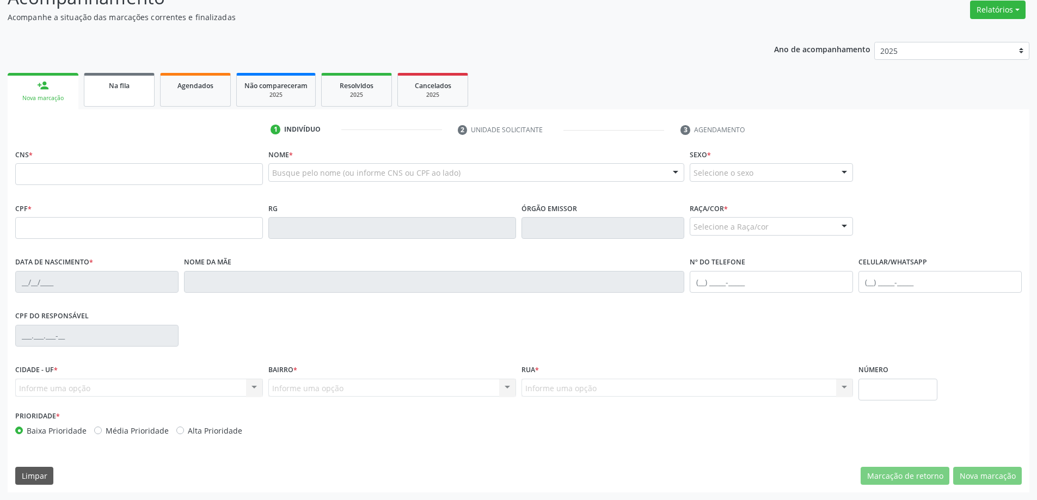
click at [123, 88] on span "Na fila" at bounding box center [119, 85] width 21 height 9
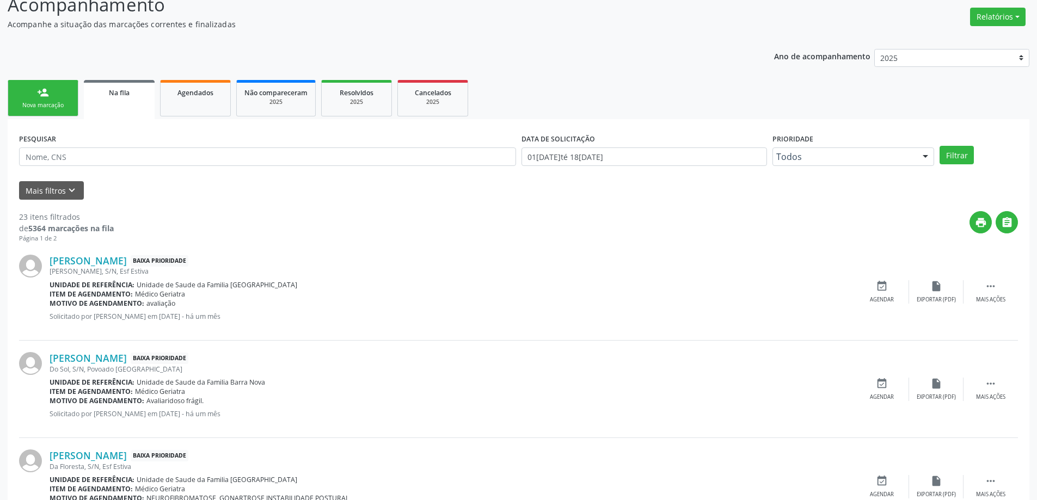
scroll to position [163, 0]
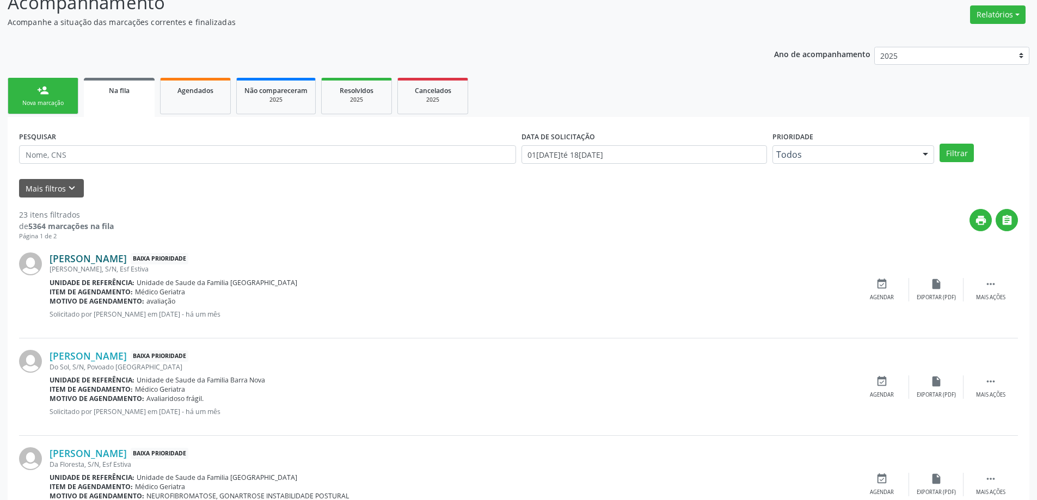
click at [122, 258] on link "[PERSON_NAME]" at bounding box center [88, 259] width 77 height 12
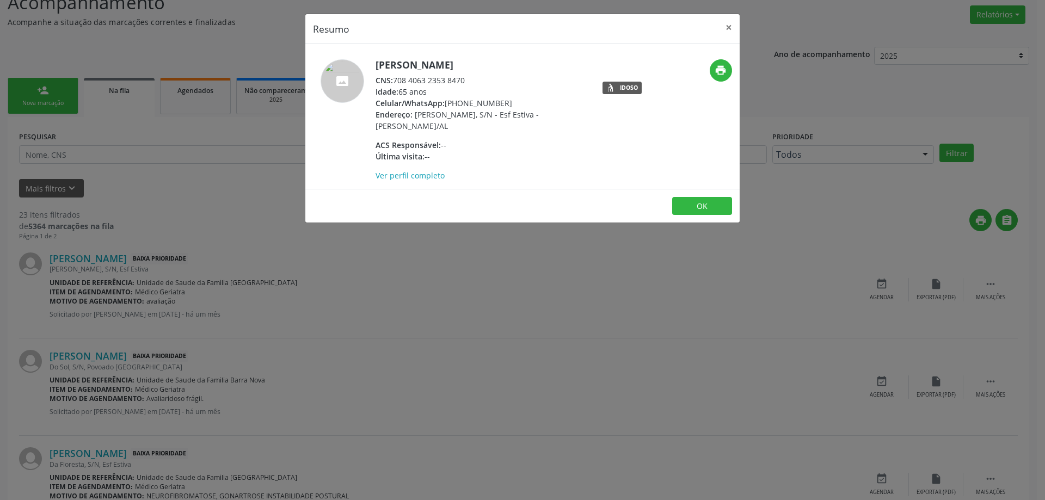
drag, startPoint x: 465, startPoint y: 80, endPoint x: 396, endPoint y: 78, distance: 69.1
click at [396, 78] on div "CNS: 708 4063 2353 8470" at bounding box center [481, 80] width 212 height 11
click at [725, 30] on button "×" at bounding box center [729, 27] width 22 height 27
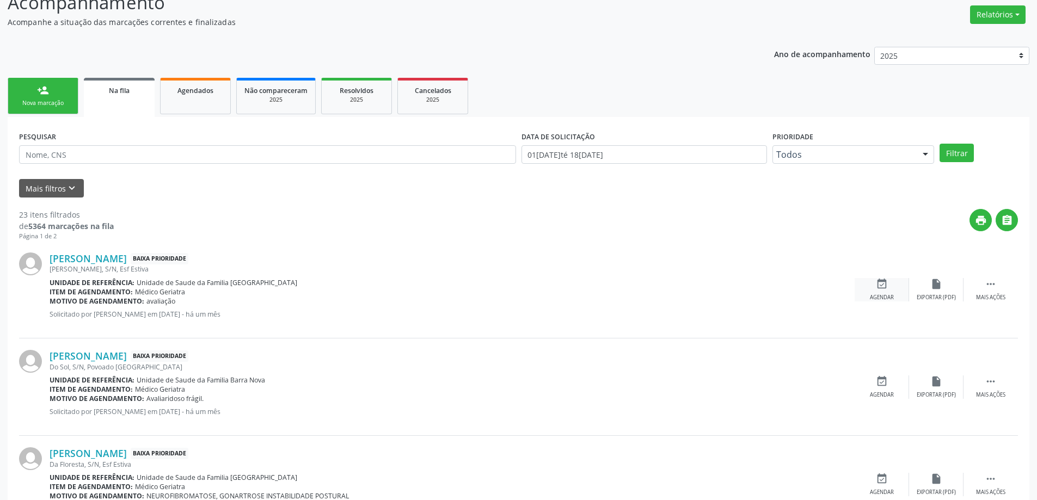
click at [884, 281] on icon "event_available" at bounding box center [882, 284] width 12 height 12
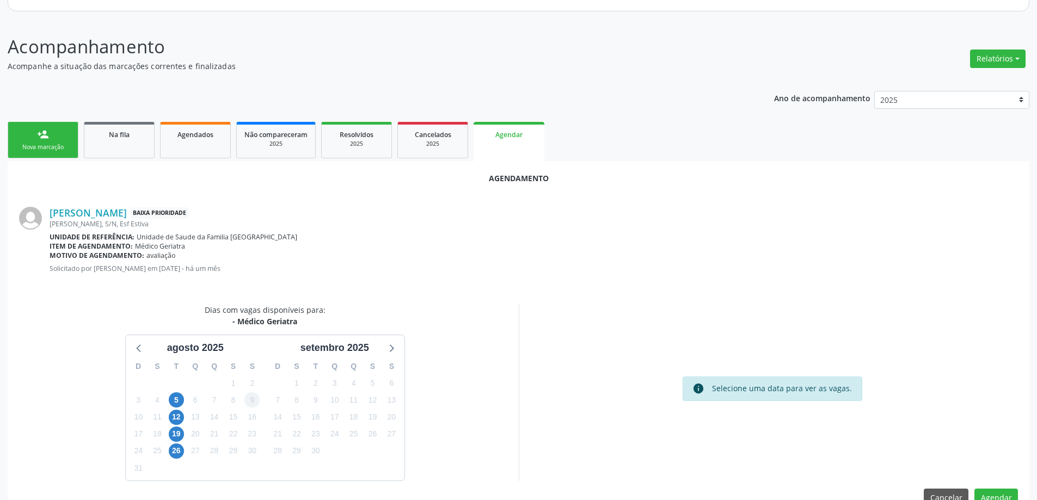
scroll to position [145, 0]
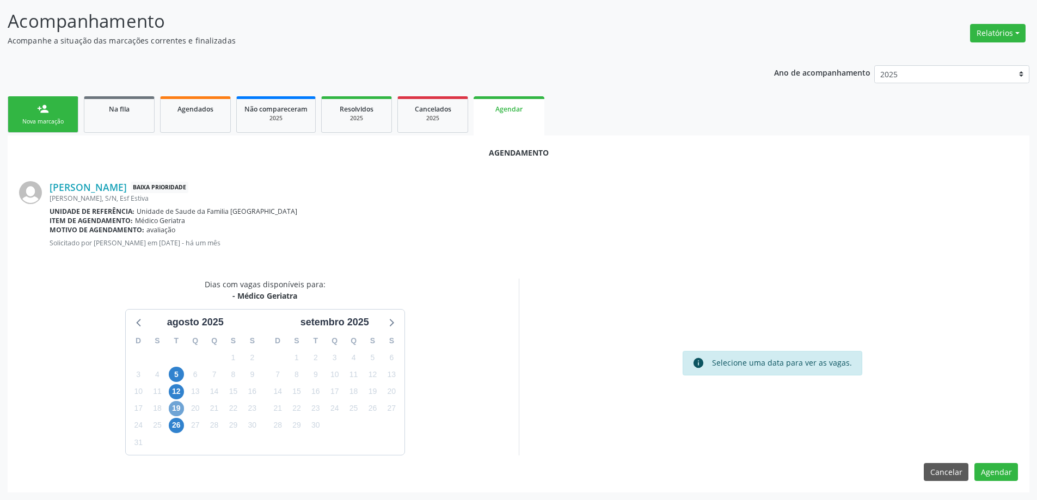
click at [178, 408] on span "19" at bounding box center [176, 408] width 15 height 15
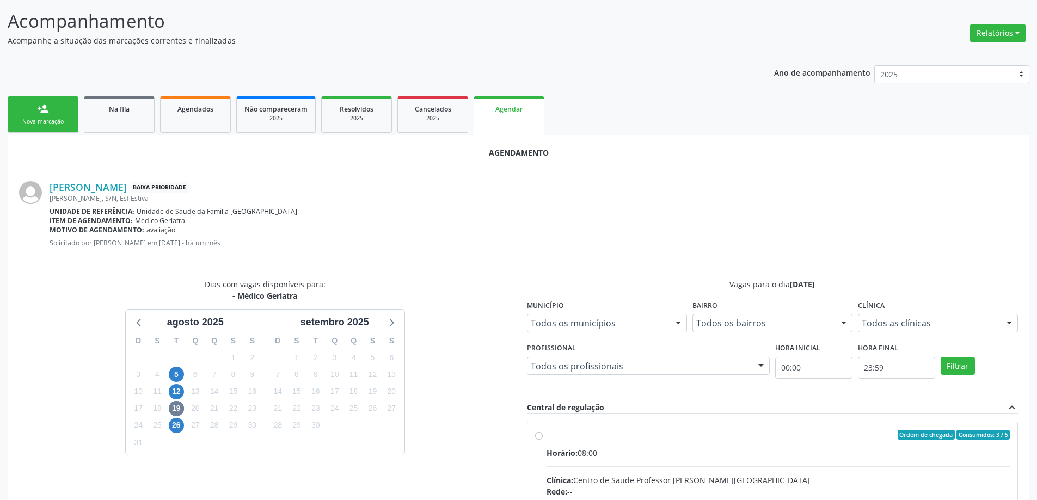
click at [538, 437] on input "Ordem de chegada Consumidos: 3 / 5 Horário: 08:00 Clínica: Centro de Saude Prof…" at bounding box center [539, 435] width 8 height 10
radio input "true"
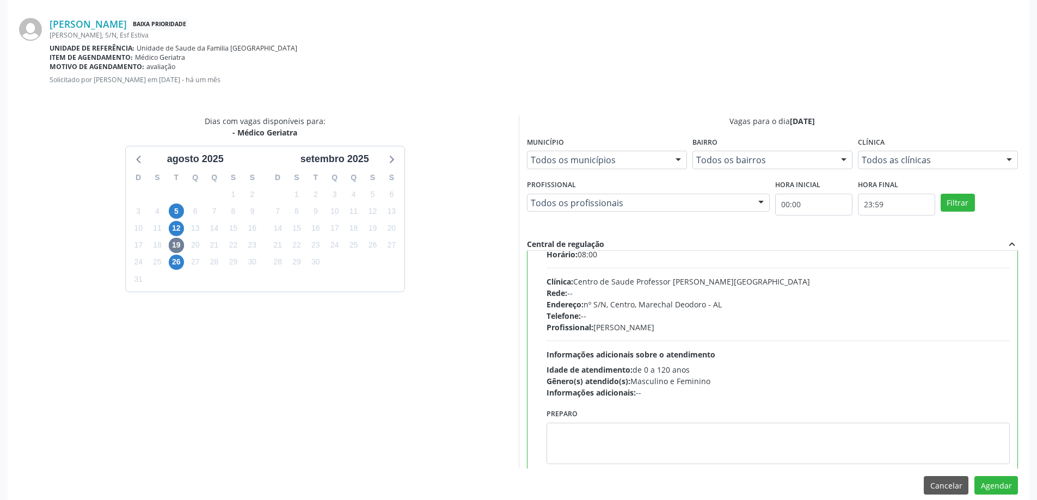
scroll to position [54, 0]
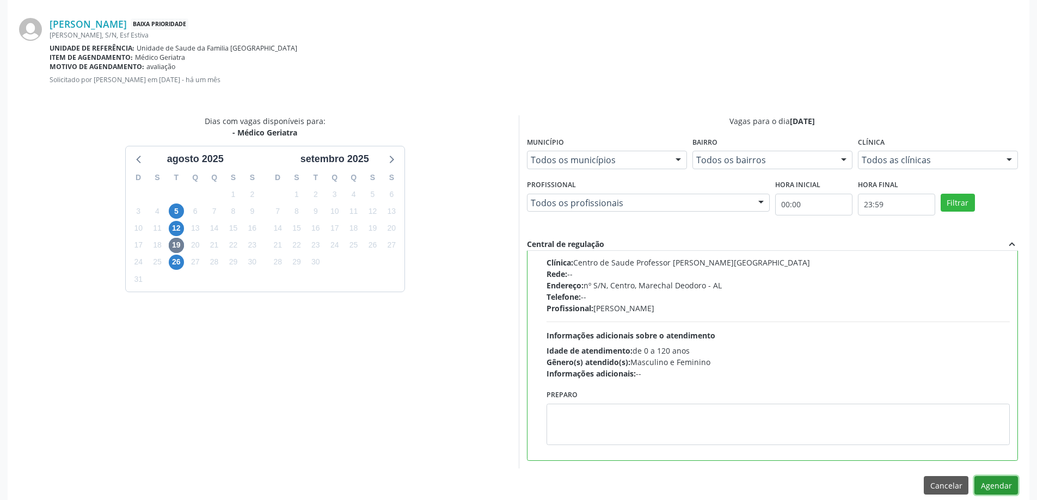
click at [1004, 488] on button "Agendar" at bounding box center [996, 485] width 44 height 19
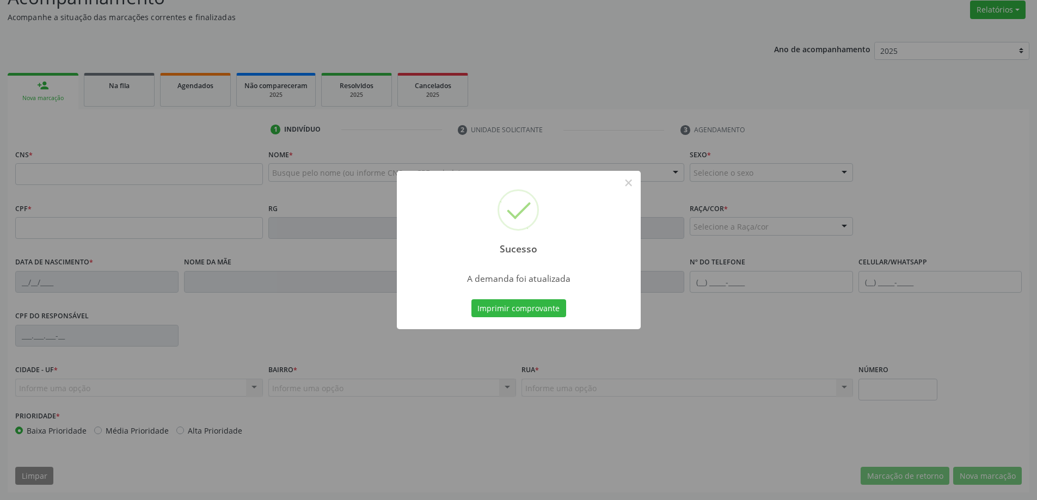
scroll to position [168, 0]
click at [107, 93] on div "Sucesso × A demanda foi atualizada Imprimir comprovante Cancel" at bounding box center [518, 250] width 1037 height 500
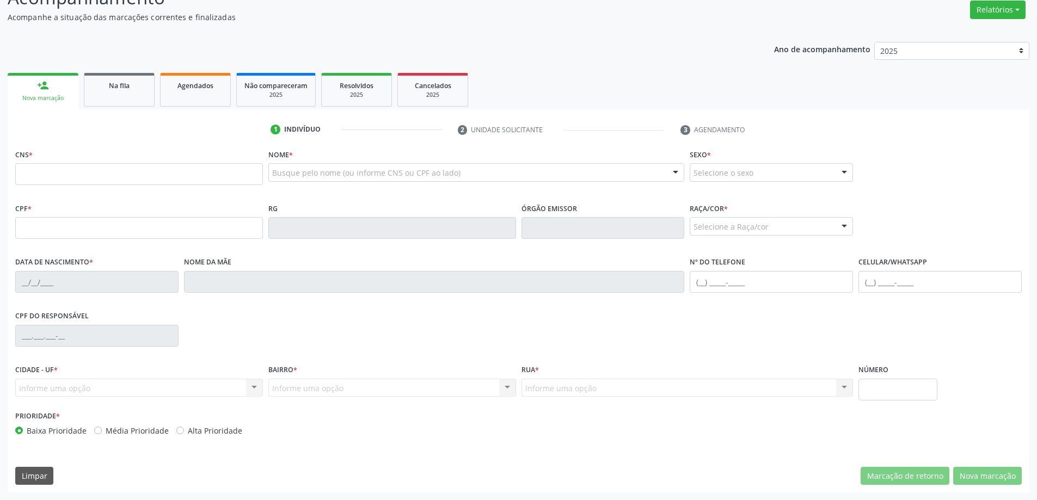
click at [107, 93] on link "Na fila" at bounding box center [119, 90] width 71 height 34
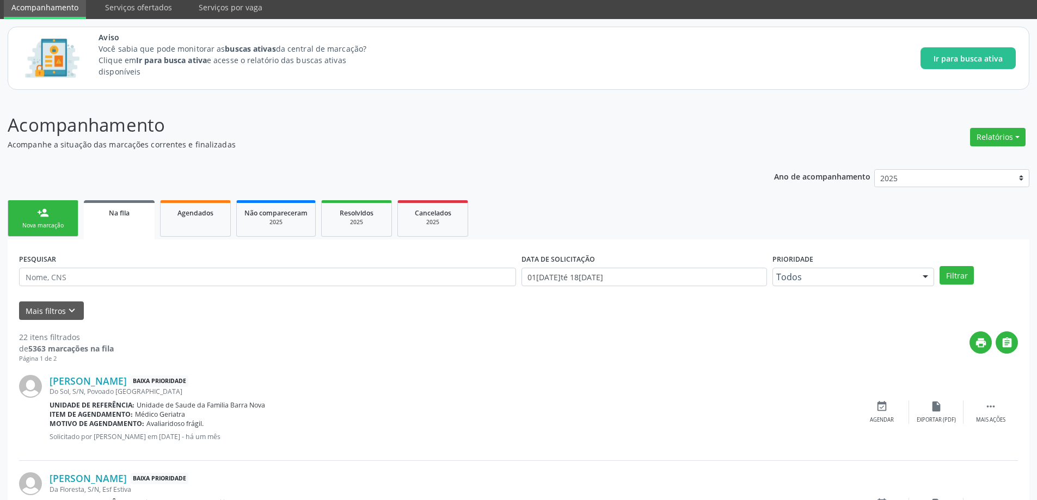
scroll to position [109, 0]
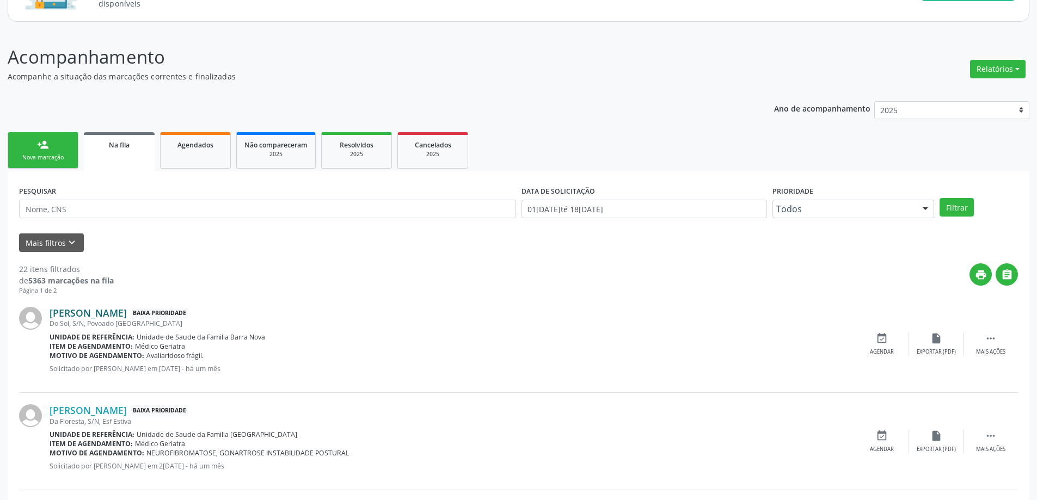
click at [127, 311] on link "[PERSON_NAME]" at bounding box center [88, 313] width 77 height 12
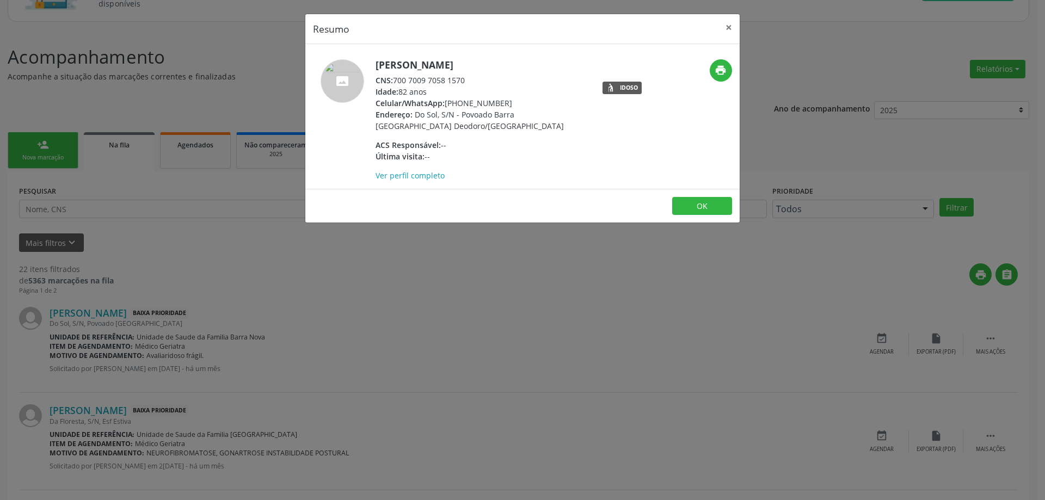
drag, startPoint x: 473, startPoint y: 81, endPoint x: 395, endPoint y: 78, distance: 78.4
click at [395, 78] on div "CNS: 700 7009 7058 1570" at bounding box center [481, 80] width 212 height 11
click at [726, 28] on button "×" at bounding box center [729, 27] width 22 height 27
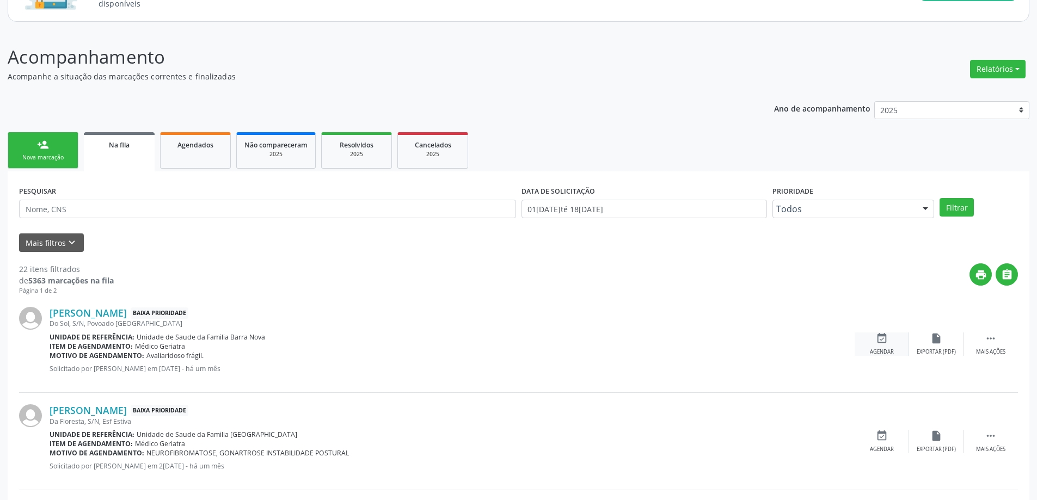
click at [879, 341] on icon "event_available" at bounding box center [882, 339] width 12 height 12
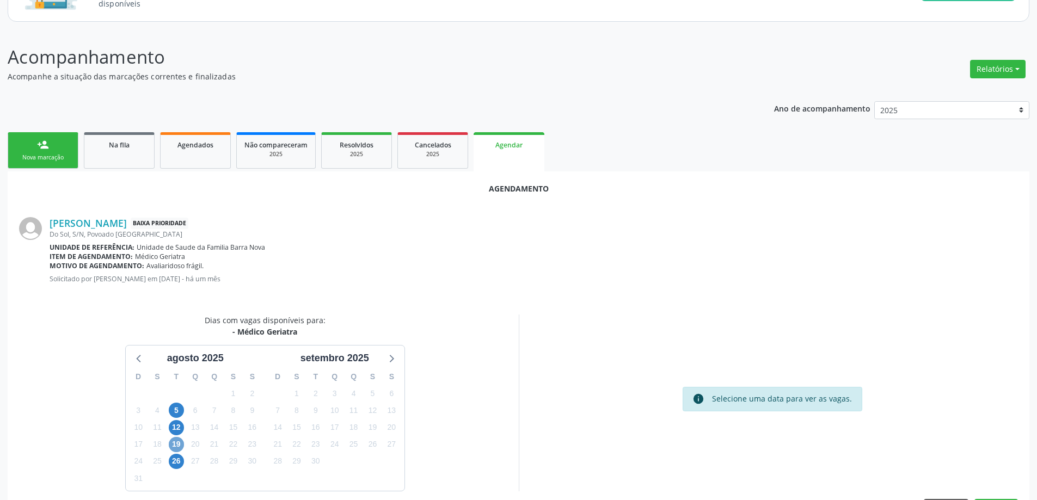
click at [175, 449] on span "19" at bounding box center [176, 444] width 15 height 15
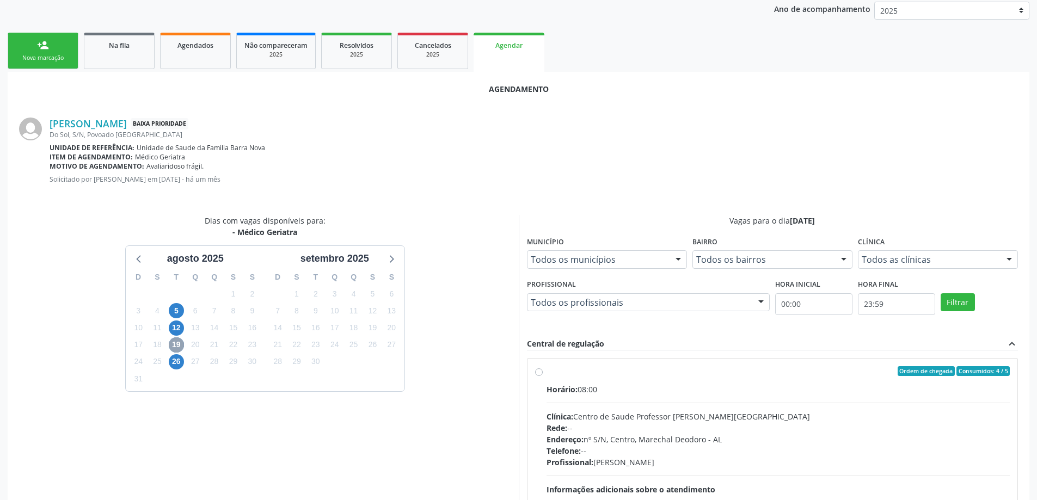
scroll to position [322, 0]
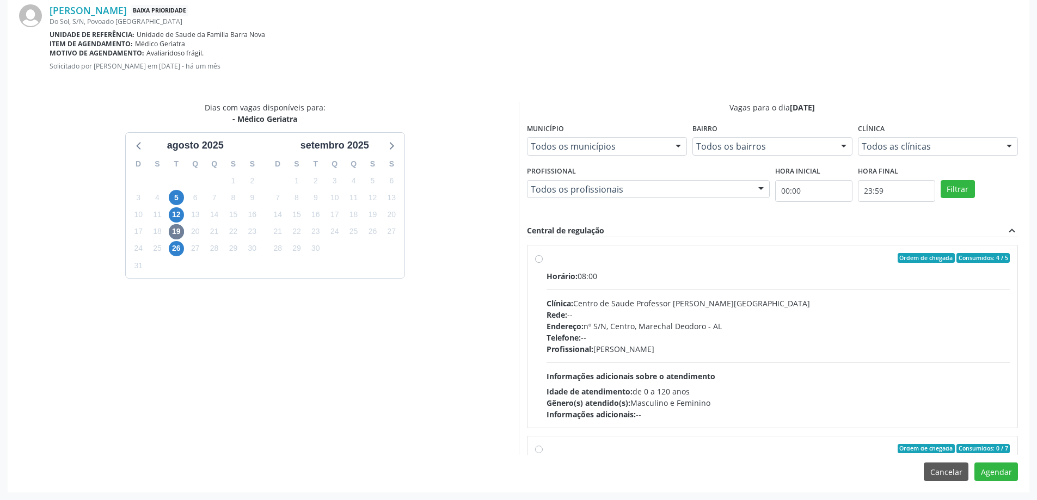
click at [546, 262] on label "Ordem de chegada Consumidos: 4 / 5 Horário: 08:00 Clínica: Centro de Saude Prof…" at bounding box center [778, 336] width 464 height 167
click at [539, 262] on input "Ordem de chegada Consumidos: 4 / 5 Horário: 08:00 Clínica: Centro de Saude Prof…" at bounding box center [539, 258] width 8 height 10
radio input "true"
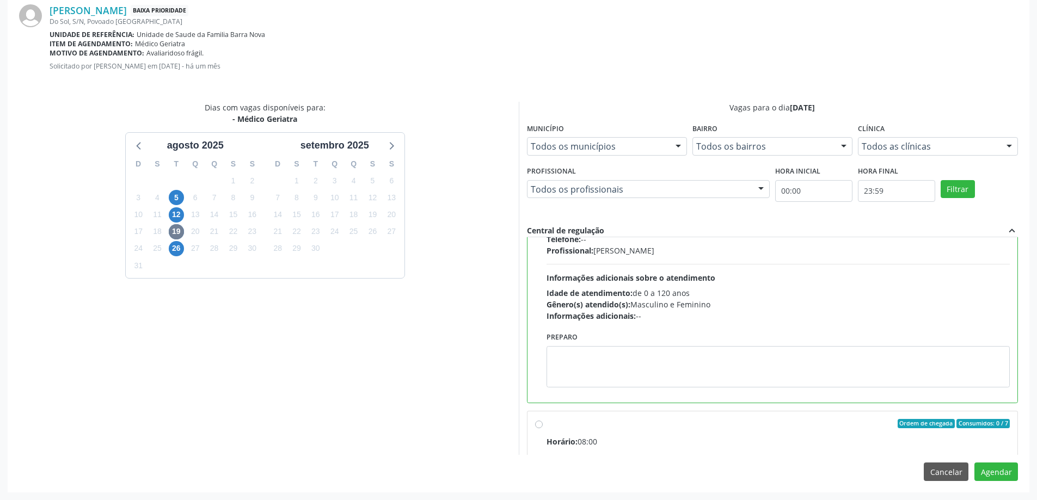
scroll to position [109, 0]
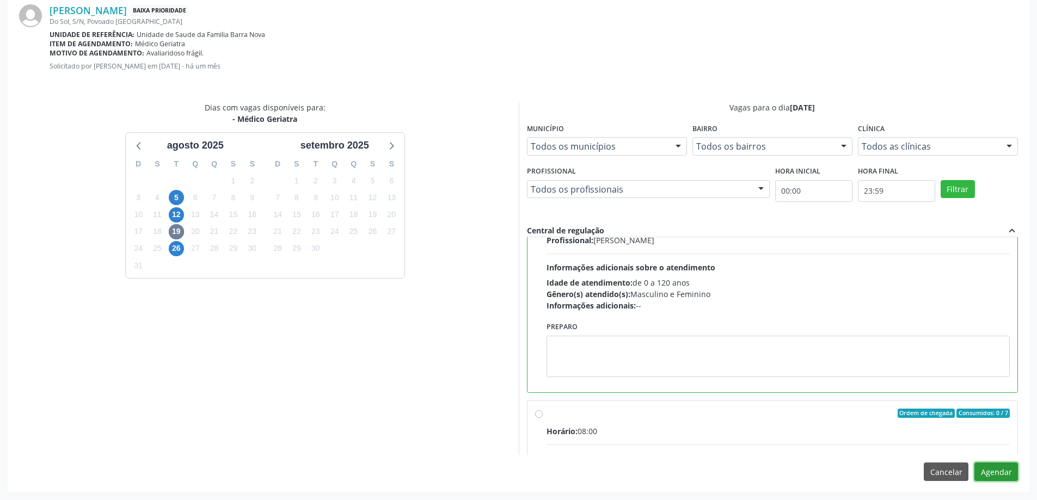
click at [1007, 472] on button "Agendar" at bounding box center [996, 472] width 44 height 19
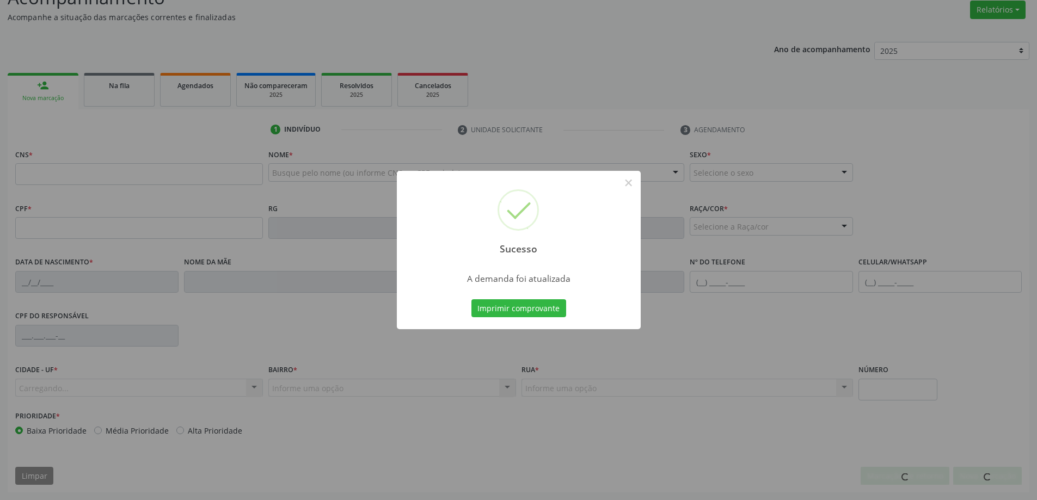
scroll to position [168, 0]
click at [131, 91] on div "Sucesso × A demanda foi atualizada Imprimir comprovante Cancel" at bounding box center [518, 250] width 1037 height 500
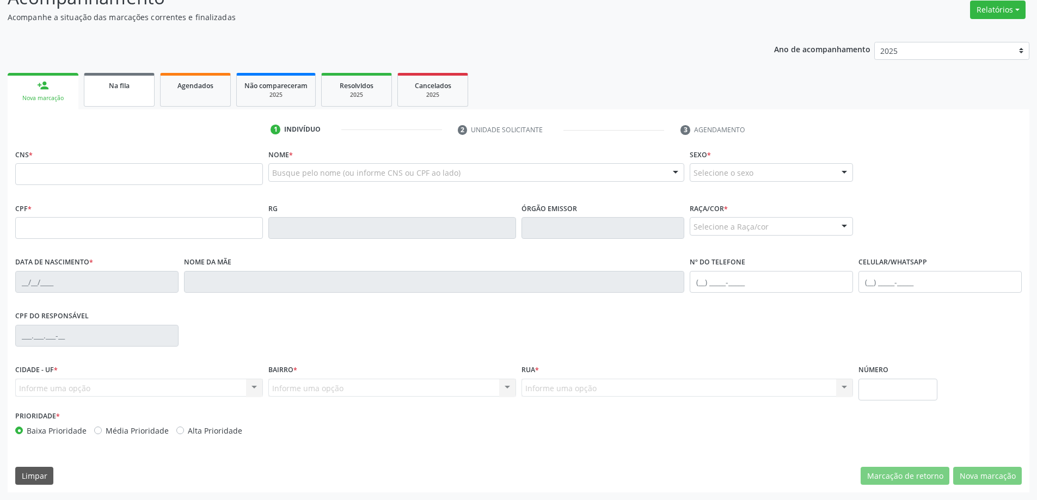
click at [131, 93] on link "Na fila" at bounding box center [119, 90] width 71 height 34
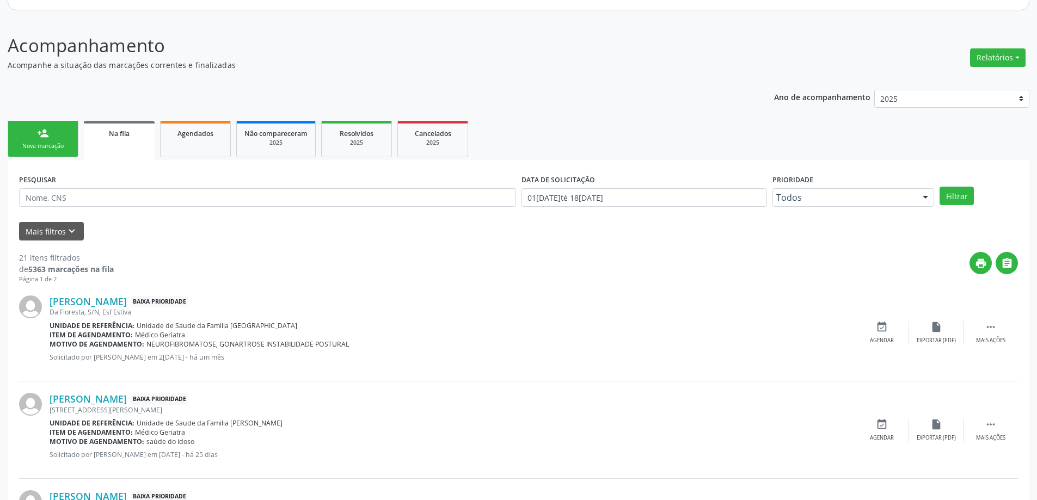
scroll to position [163, 0]
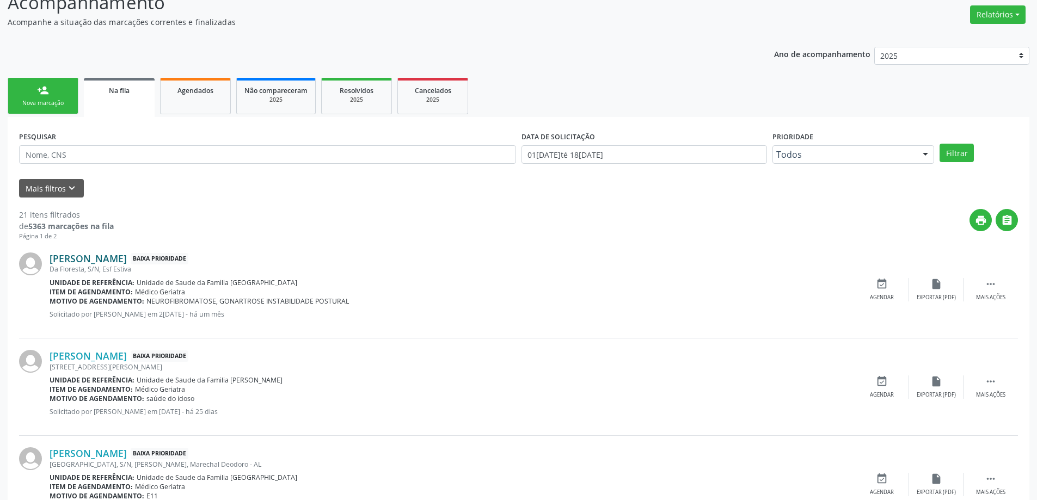
click at [119, 253] on link "[PERSON_NAME]" at bounding box center [88, 259] width 77 height 12
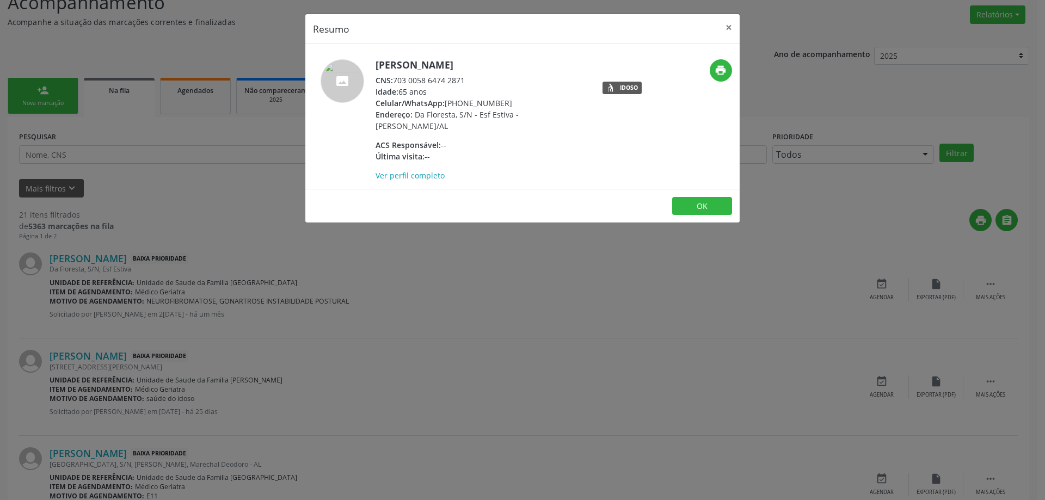
drag, startPoint x: 467, startPoint y: 81, endPoint x: 394, endPoint y: 82, distance: 73.5
click at [394, 82] on div "CNS: 703 0058 6474 2871" at bounding box center [481, 80] width 212 height 11
click at [724, 32] on button "×" at bounding box center [729, 27] width 22 height 27
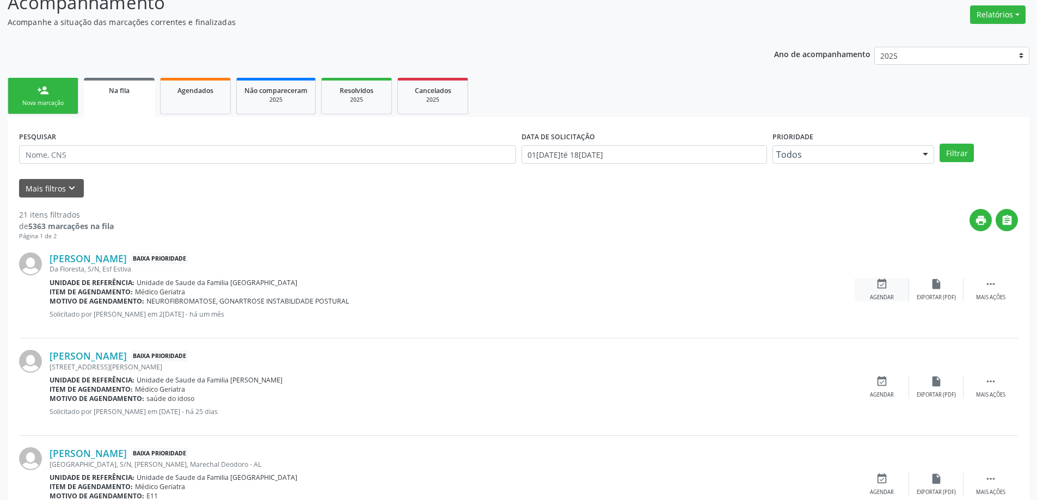
click at [882, 287] on icon "event_available" at bounding box center [882, 284] width 12 height 12
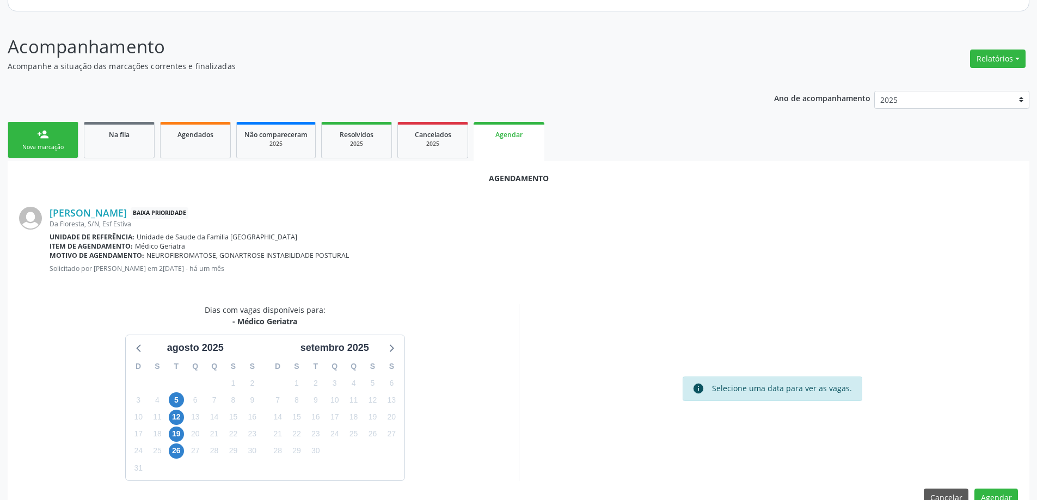
scroll to position [145, 0]
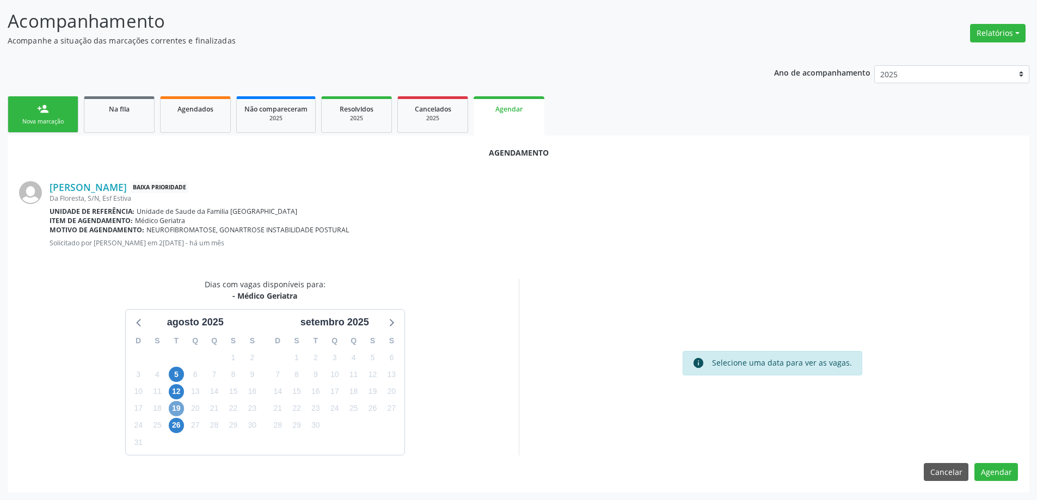
click at [181, 407] on span "19" at bounding box center [176, 408] width 15 height 15
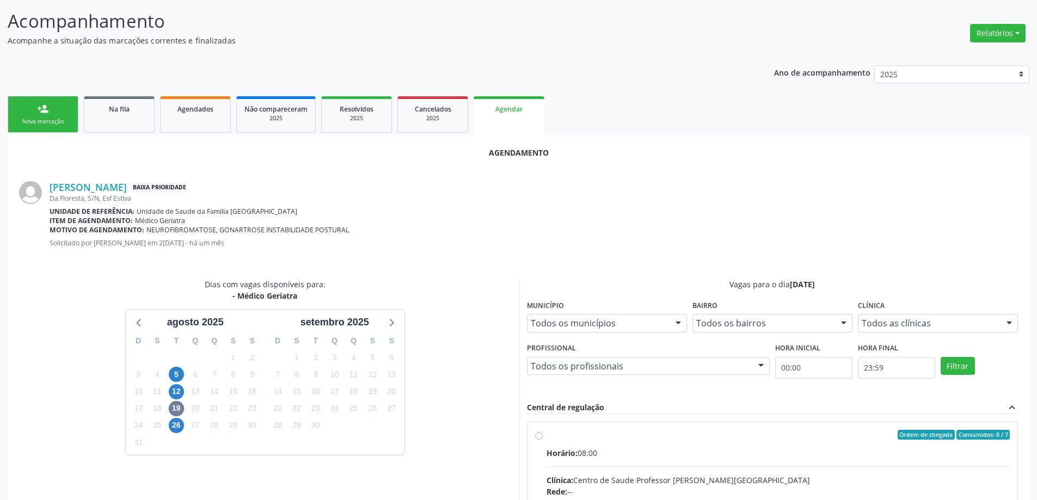
click at [536, 438] on input "Ordem de chegada Consumidos: 0 / 7 Horário: 08:00 Clínica: Centro de Saude Prof…" at bounding box center [539, 435] width 8 height 10
radio input "true"
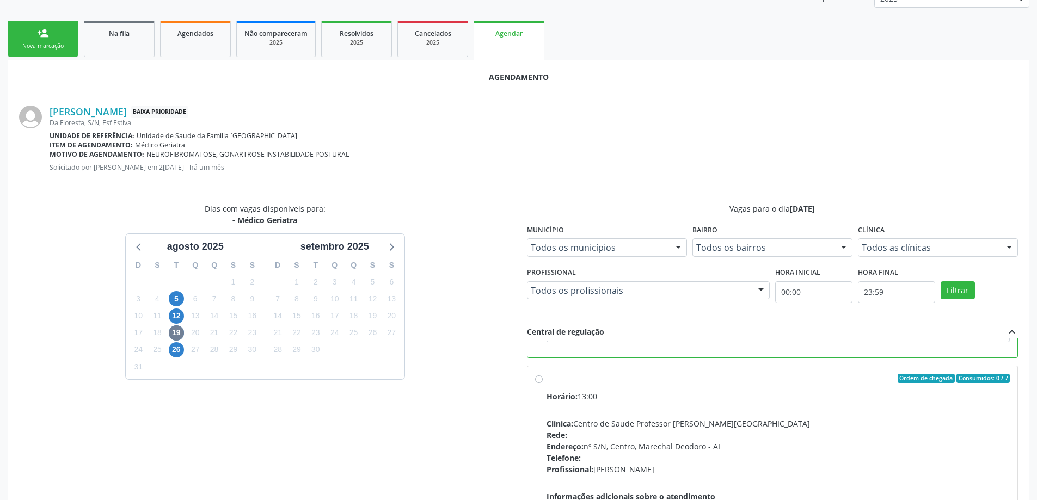
scroll to position [322, 0]
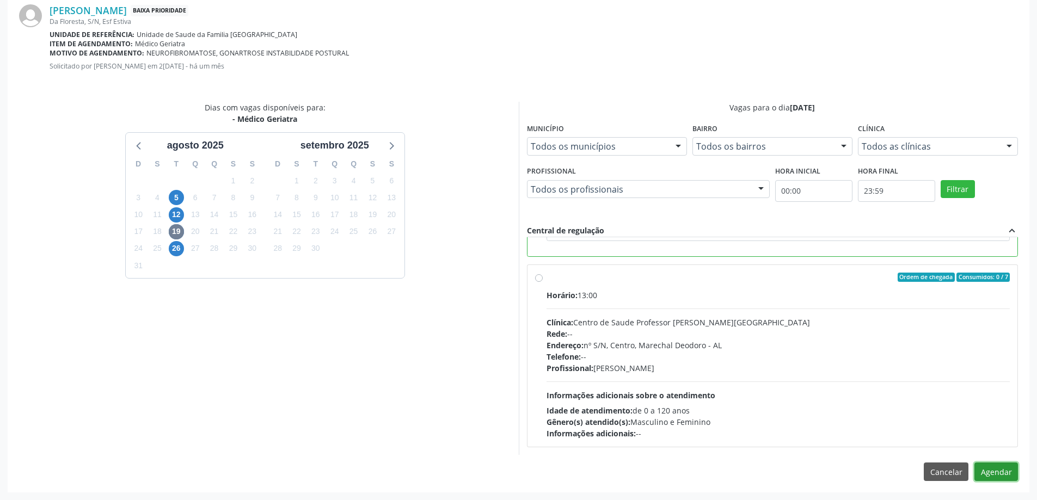
click at [1007, 473] on button "Agendar" at bounding box center [996, 472] width 44 height 19
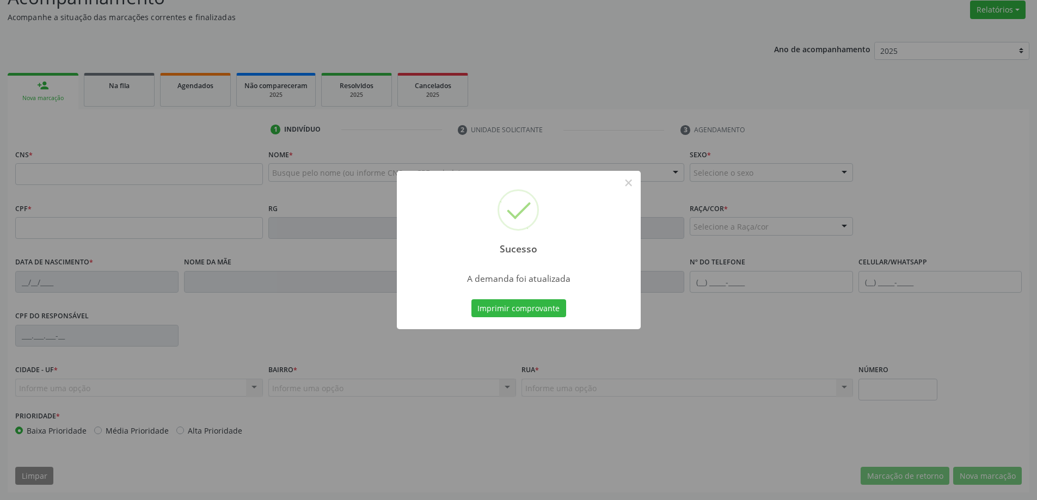
scroll to position [168, 0]
click at [628, 186] on button "×" at bounding box center [628, 183] width 19 height 19
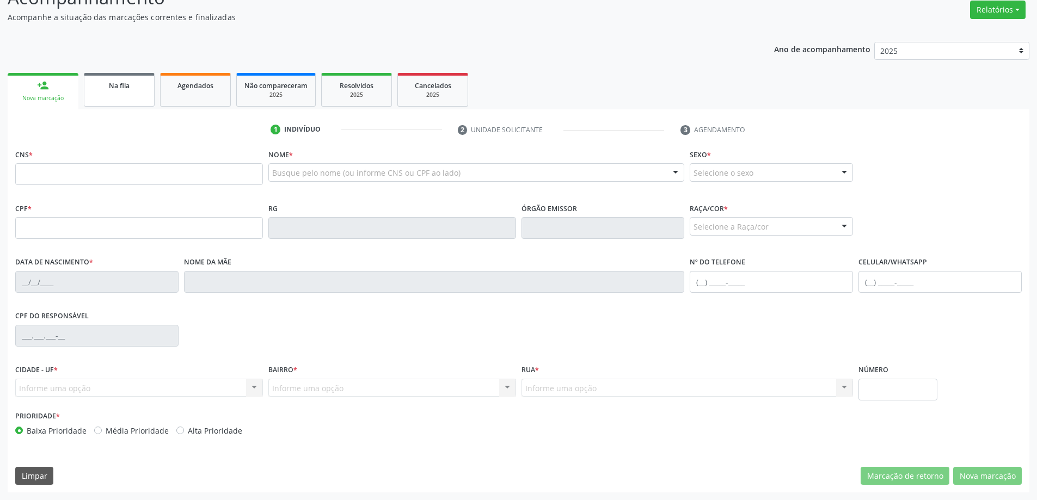
click at [106, 92] on link "Na fila" at bounding box center [119, 90] width 71 height 34
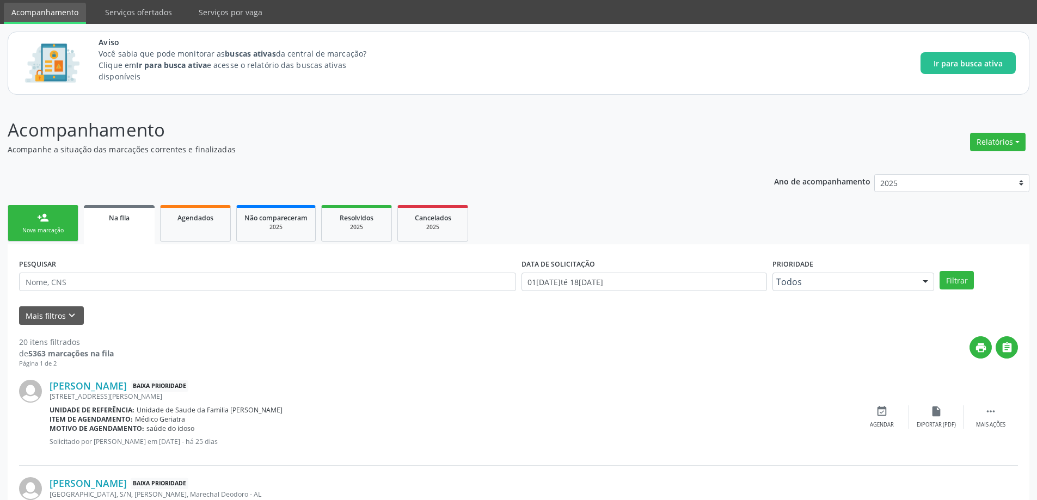
scroll to position [54, 0]
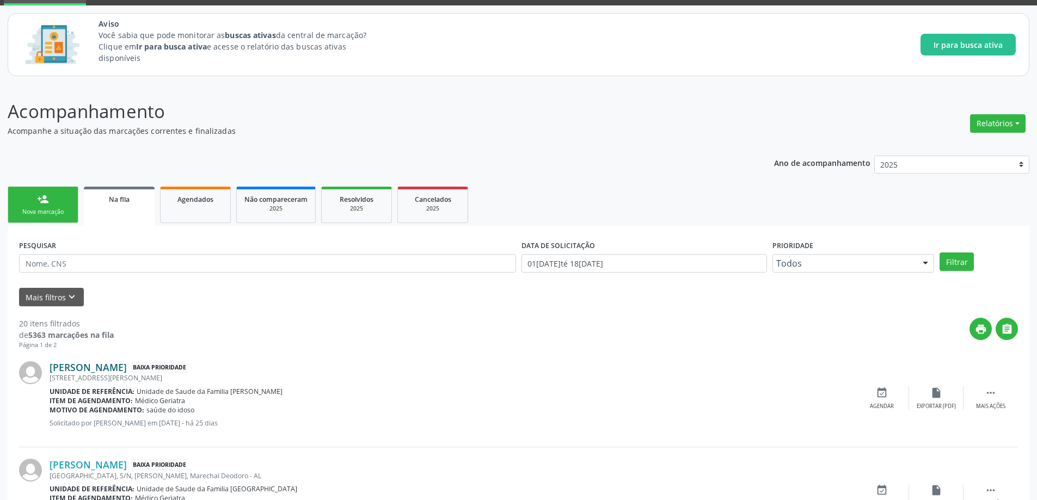
click at [64, 368] on link "[PERSON_NAME]" at bounding box center [88, 367] width 77 height 12
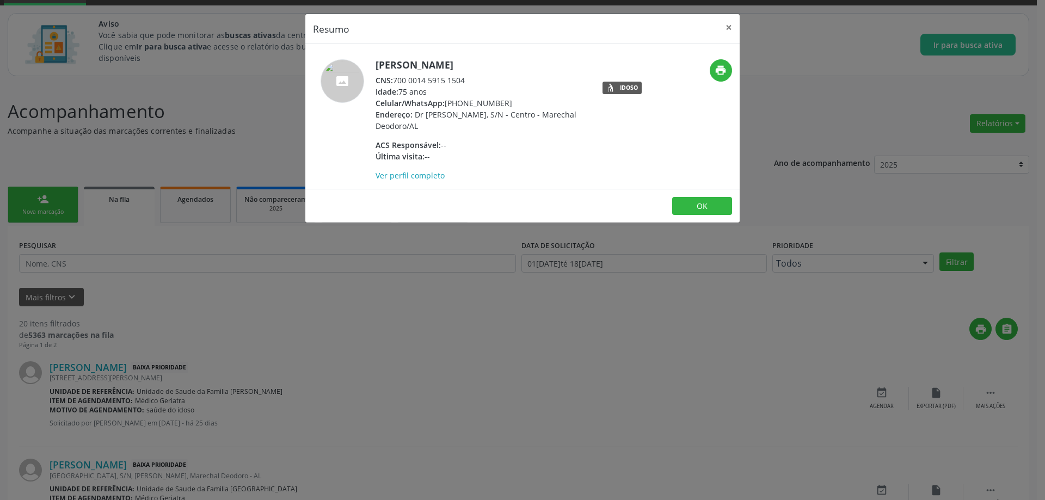
drag, startPoint x: 469, startPoint y: 78, endPoint x: 395, endPoint y: 78, distance: 74.6
click at [395, 78] on div "CNS: 700 0014 5915 1504" at bounding box center [481, 80] width 212 height 11
click at [724, 24] on button "×" at bounding box center [729, 27] width 22 height 27
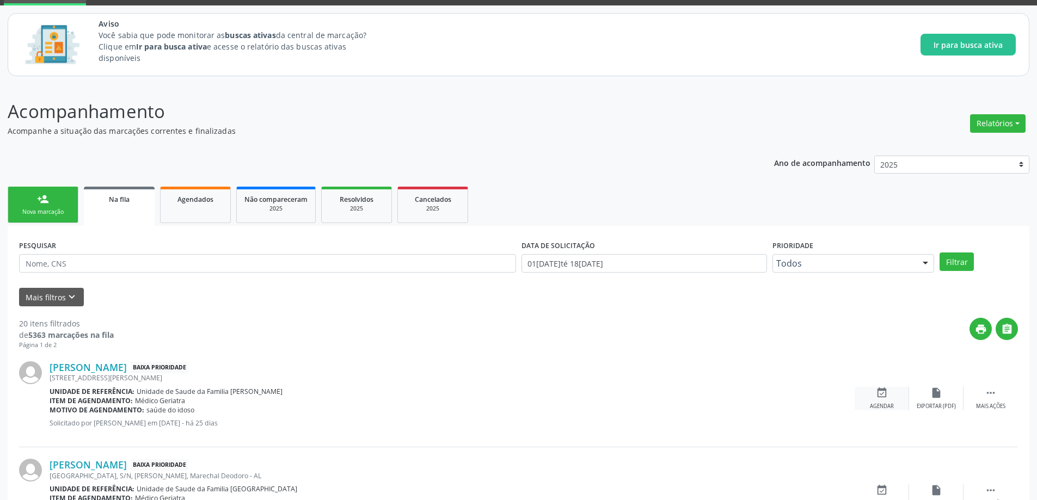
click at [879, 397] on icon "event_available" at bounding box center [882, 393] width 12 height 12
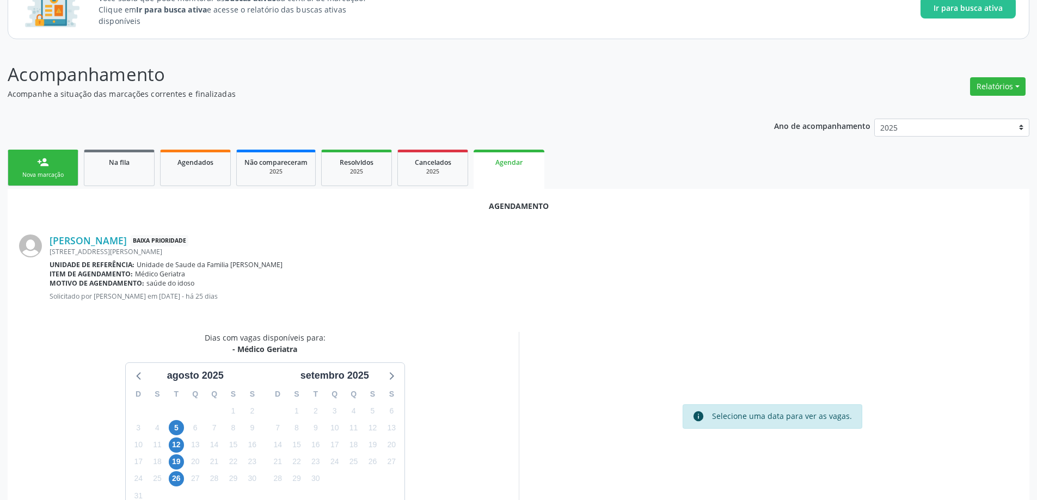
scroll to position [109, 0]
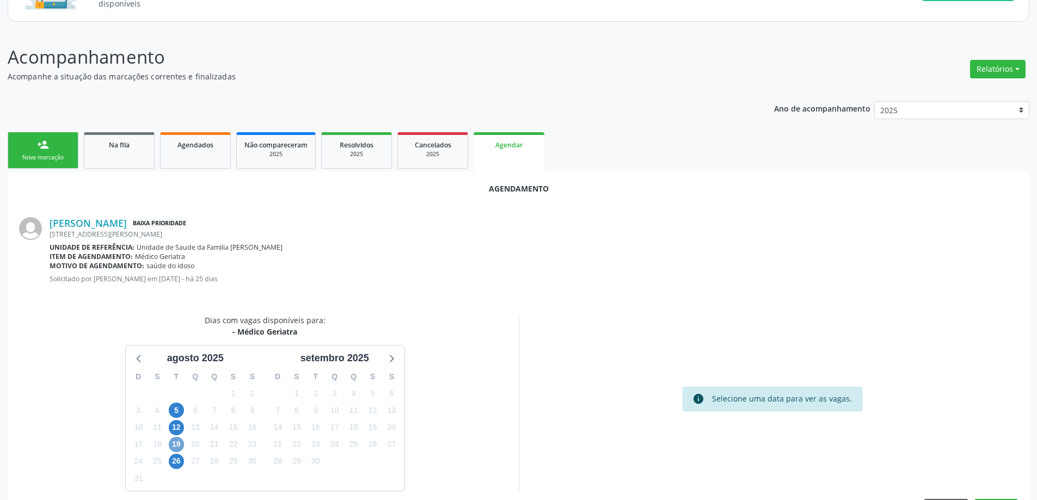
click at [176, 446] on span "19" at bounding box center [176, 444] width 15 height 15
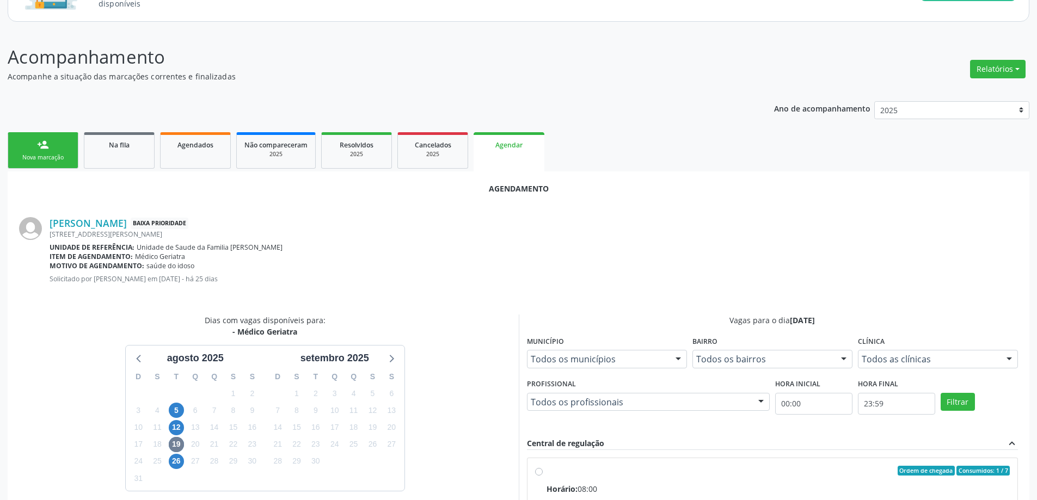
click at [535, 469] on input "Ordem de chegada Consumidos: 1 / 7 Horário: 08:00 Clínica: Centro de Saude Prof…" at bounding box center [539, 471] width 8 height 10
radio input "true"
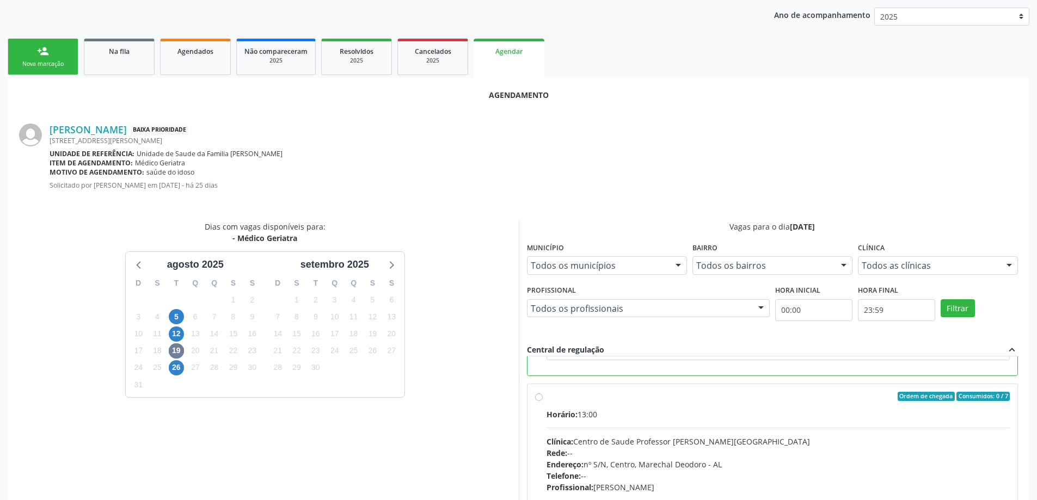
scroll to position [322, 0]
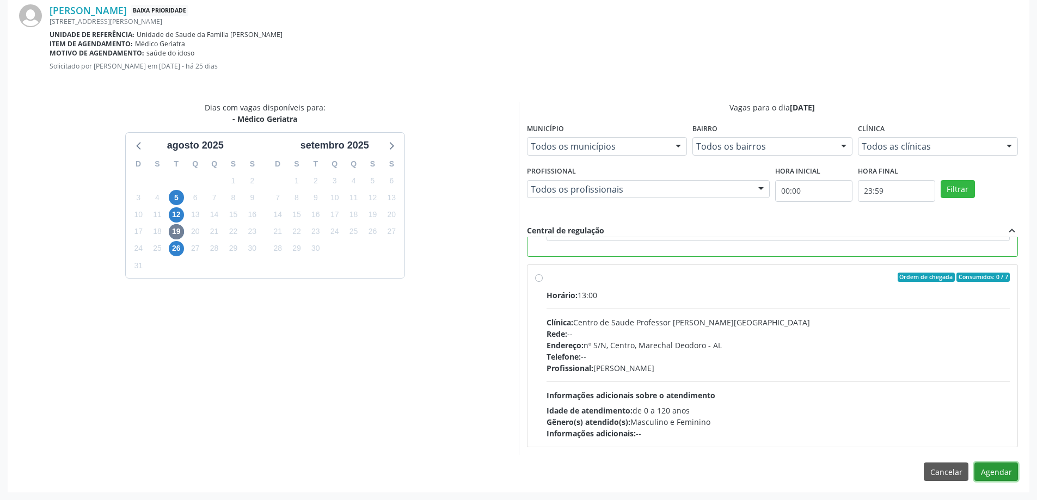
click at [989, 471] on button "Agendar" at bounding box center [996, 472] width 44 height 19
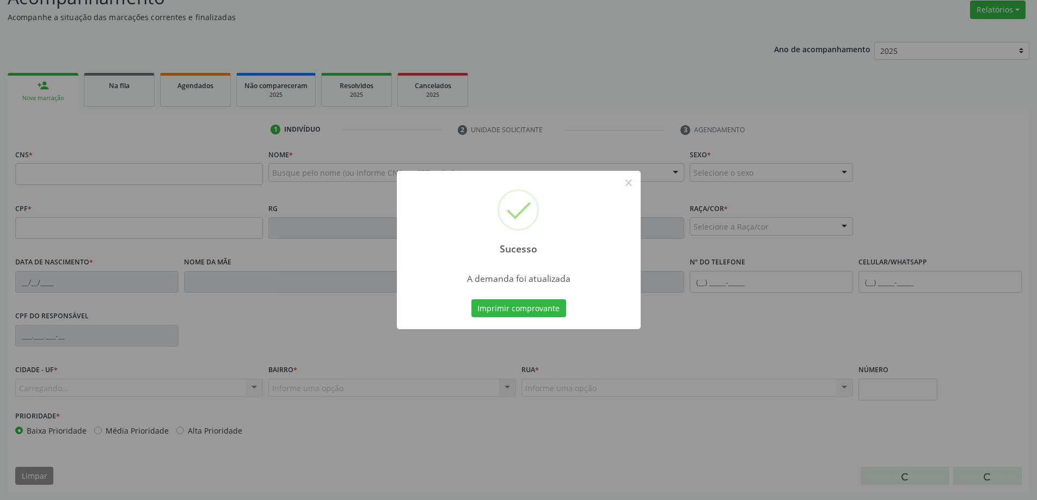
scroll to position [168, 0]
click at [125, 99] on div "Sucesso × A demanda foi atualizada Imprimir comprovante Cancel" at bounding box center [518, 250] width 1037 height 500
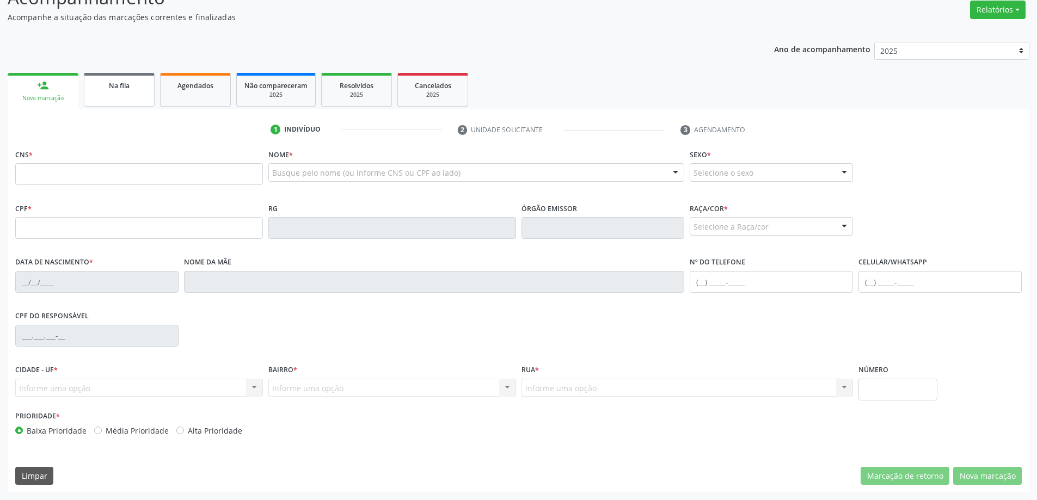
click at [112, 97] on link "Na fila" at bounding box center [119, 90] width 71 height 34
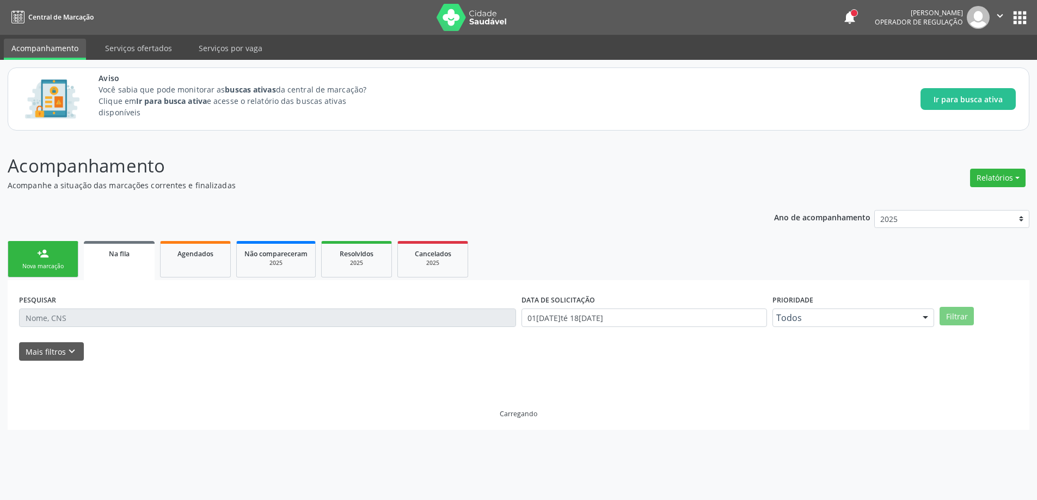
scroll to position [0, 0]
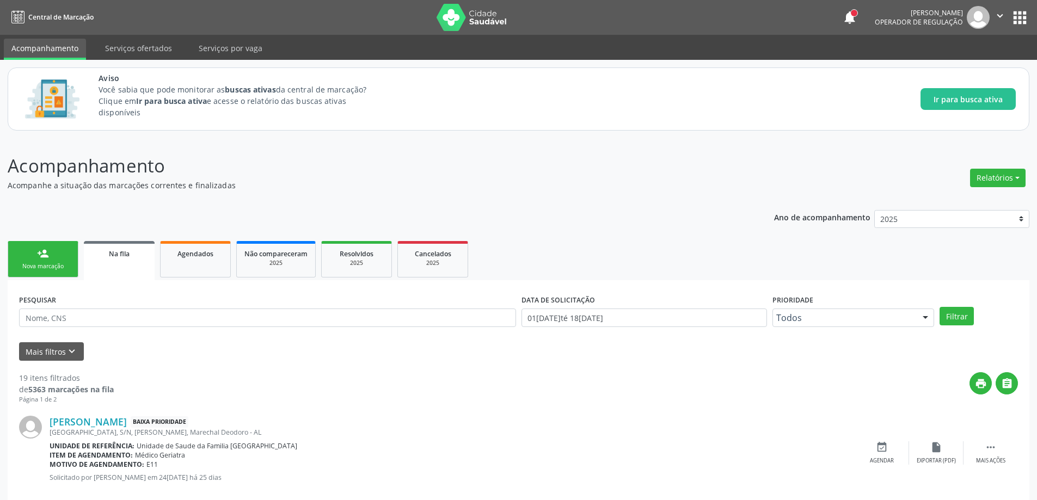
click at [143, 264] on link "Na fila" at bounding box center [119, 260] width 71 height 39
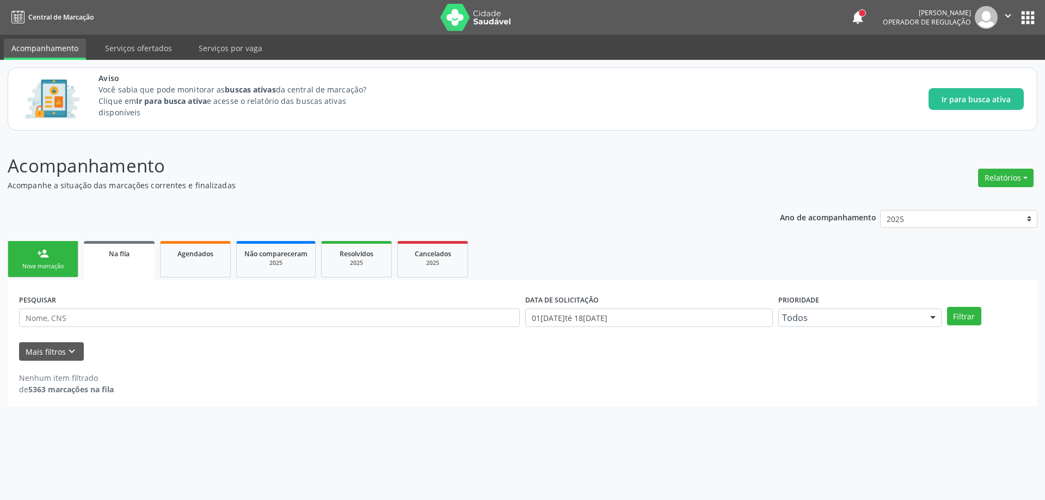
click at [122, 260] on link "Na fila" at bounding box center [119, 260] width 71 height 39
click at [50, 350] on button "Mais filtros keyboard_arrow_down" at bounding box center [51, 351] width 65 height 19
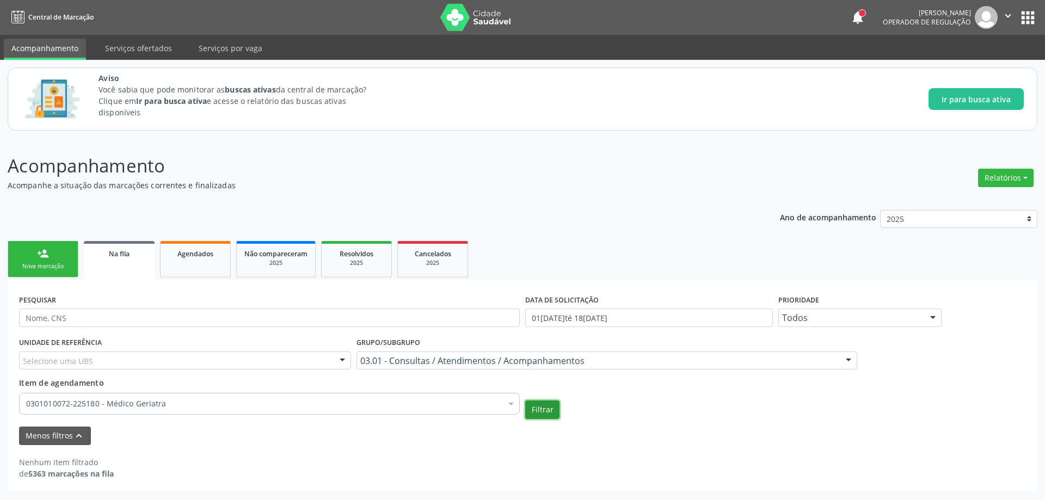
click at [531, 408] on button "Filtrar" at bounding box center [542, 410] width 34 height 19
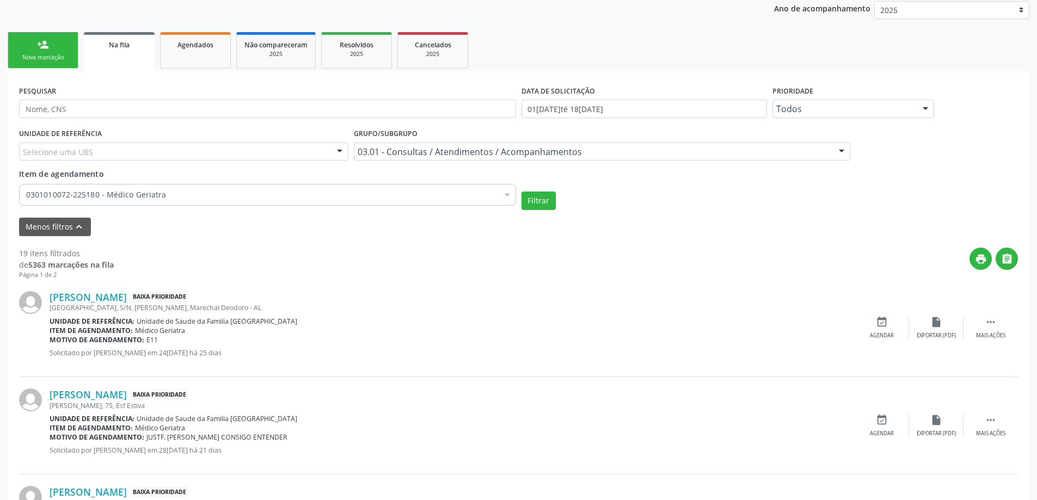
scroll to position [218, 0]
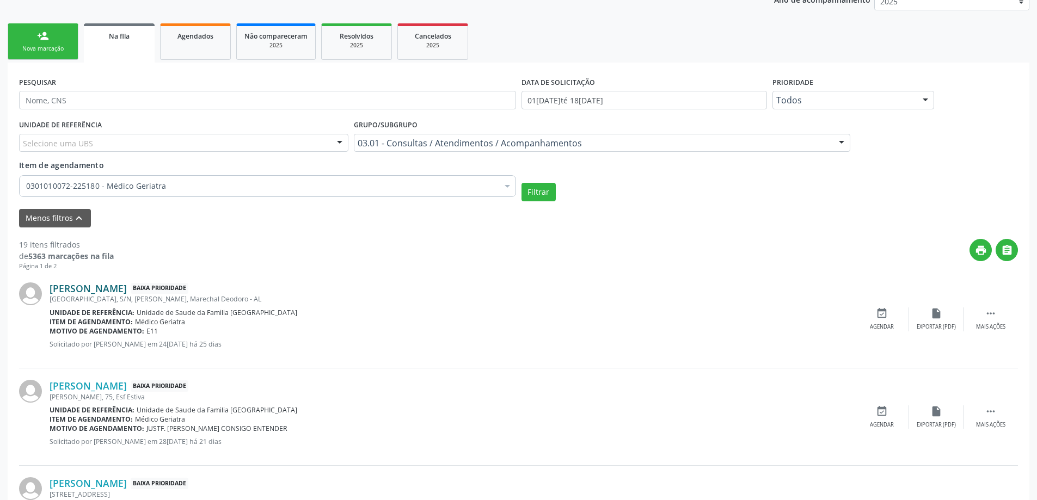
click at [96, 292] on link "[PERSON_NAME]" at bounding box center [88, 288] width 77 height 12
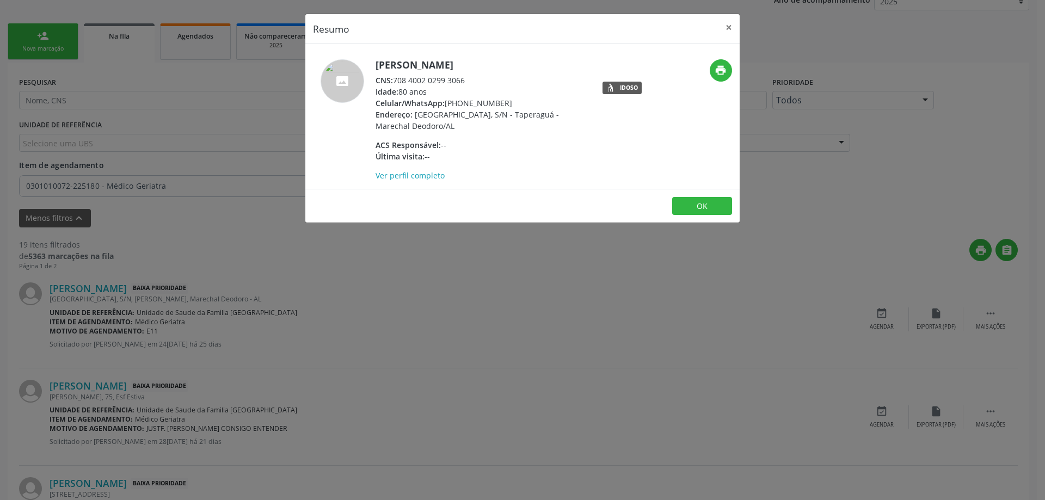
drag, startPoint x: 468, startPoint y: 78, endPoint x: 394, endPoint y: 81, distance: 74.1
click at [394, 81] on div "CNS: 708 4002 0299 3066" at bounding box center [481, 80] width 212 height 11
click at [732, 28] on button "×" at bounding box center [729, 27] width 22 height 27
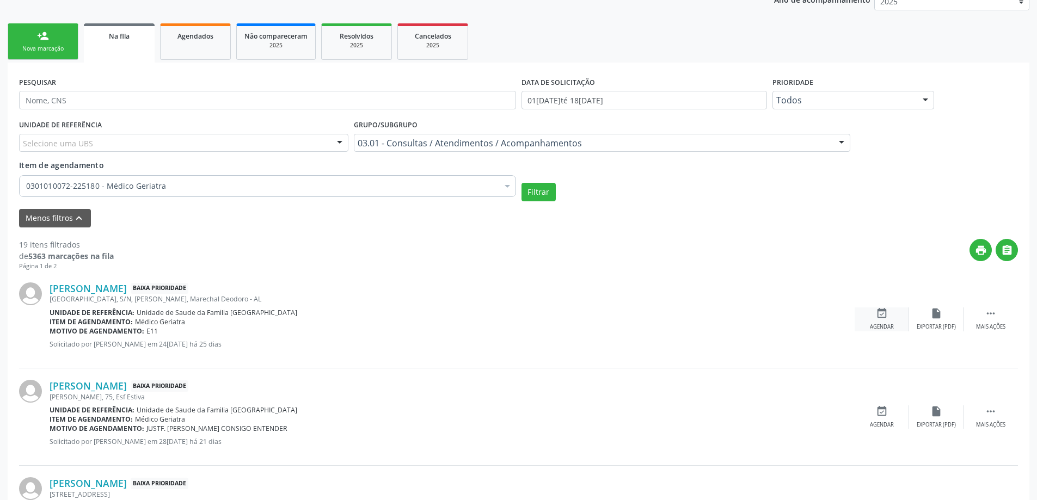
click at [876, 328] on div "Agendar" at bounding box center [882, 327] width 24 height 8
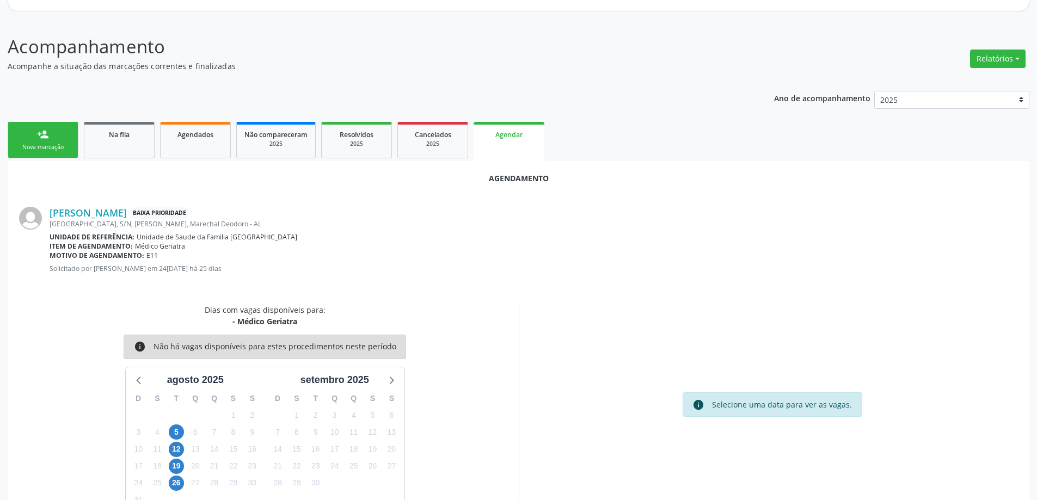
scroll to position [145, 0]
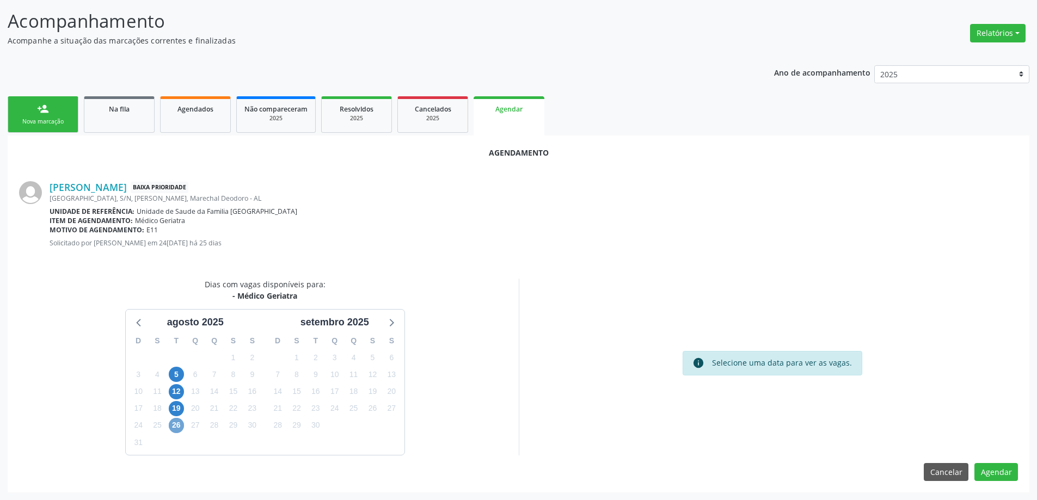
click at [174, 427] on span "26" at bounding box center [176, 425] width 15 height 15
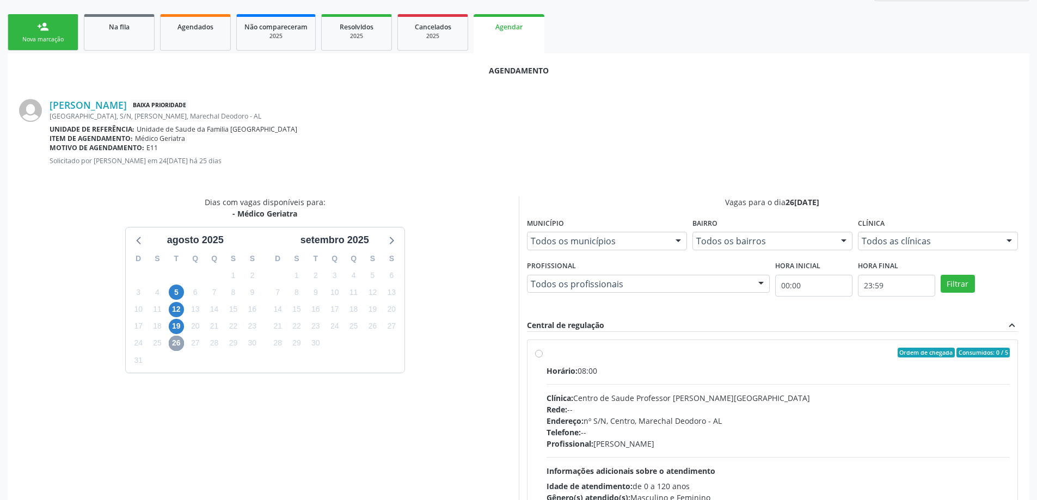
scroll to position [254, 0]
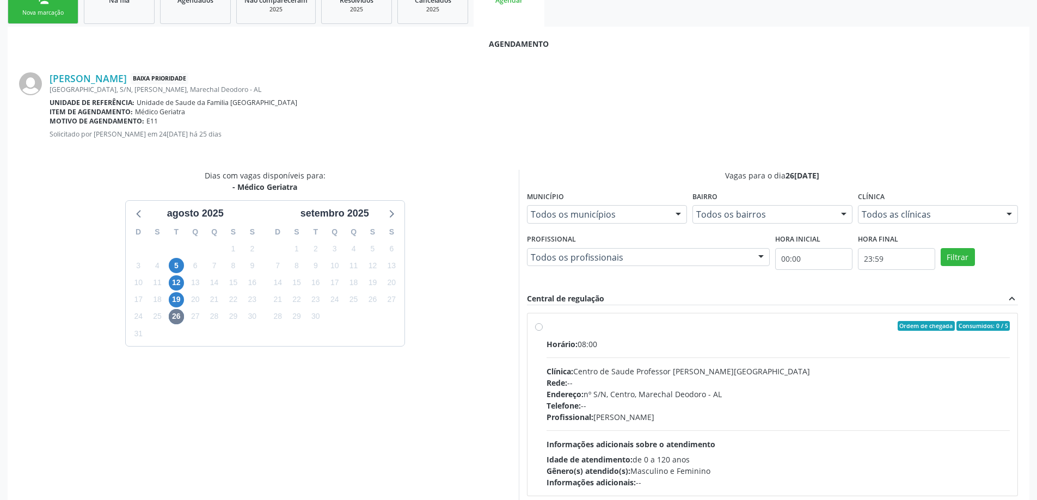
click at [546, 327] on label "Ordem de chegada Consumidos: 0 / 5 Horário: 08:00 Clínica: Centro de Saude Prof…" at bounding box center [778, 404] width 464 height 167
click at [537, 327] on input "Ordem de chegada Consumidos: 0 / 5 Horário: 08:00 Clínica: Centro de Saude Prof…" at bounding box center [539, 326] width 8 height 10
radio input "true"
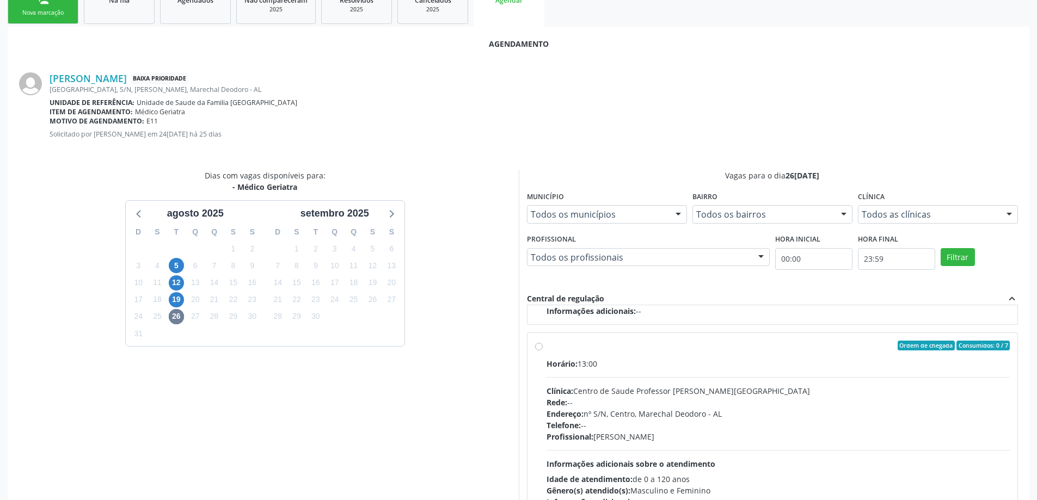
scroll to position [322, 0]
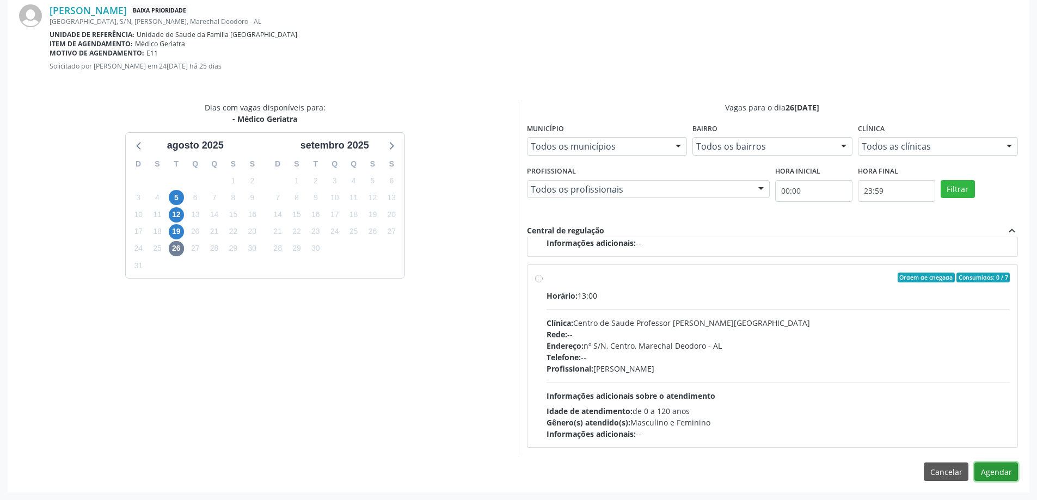
click at [1000, 471] on button "Agendar" at bounding box center [996, 472] width 44 height 19
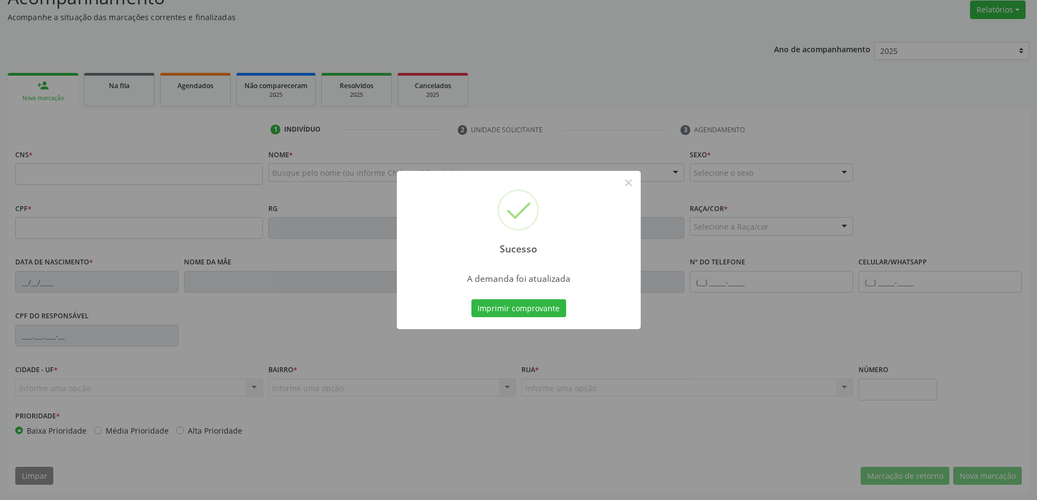
scroll to position [168, 0]
click at [624, 184] on button "×" at bounding box center [628, 183] width 19 height 19
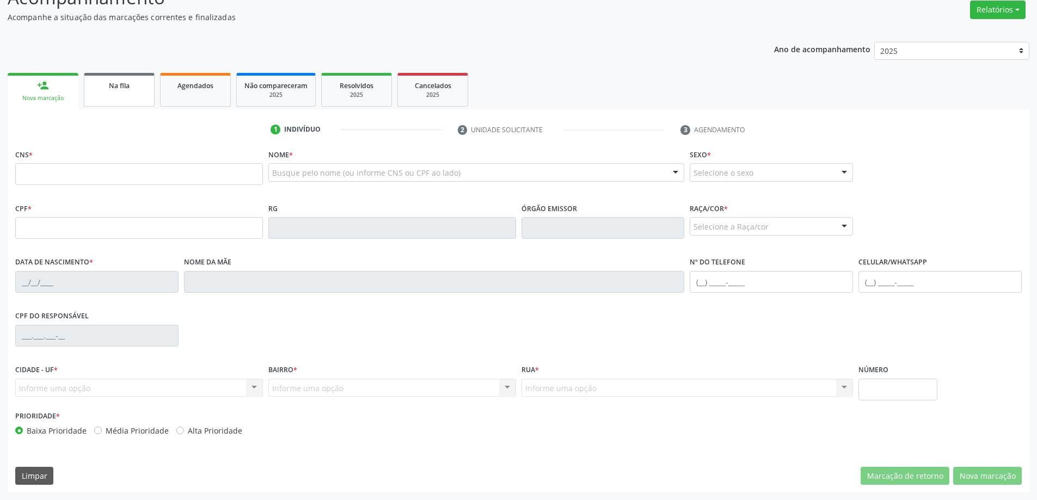
click at [142, 94] on link "Na fila" at bounding box center [119, 90] width 71 height 34
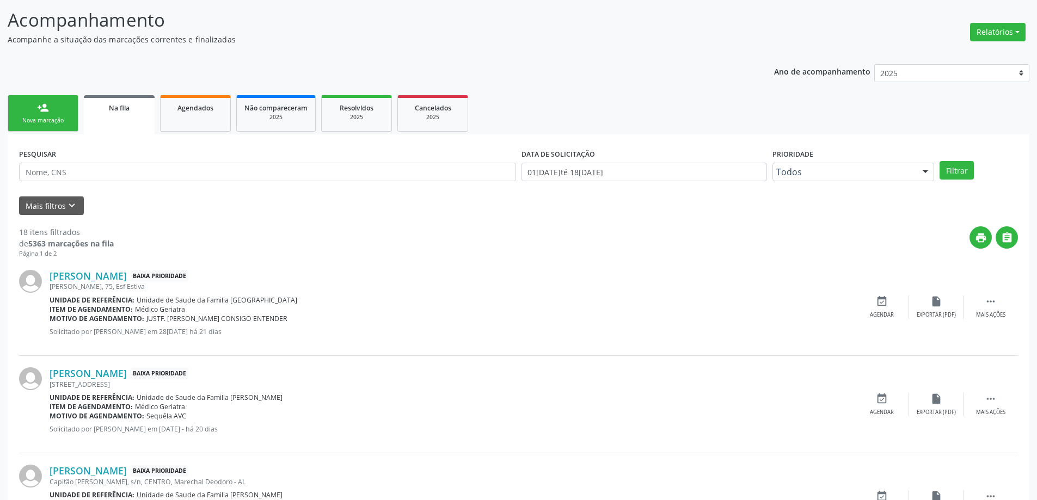
scroll to position [163, 0]
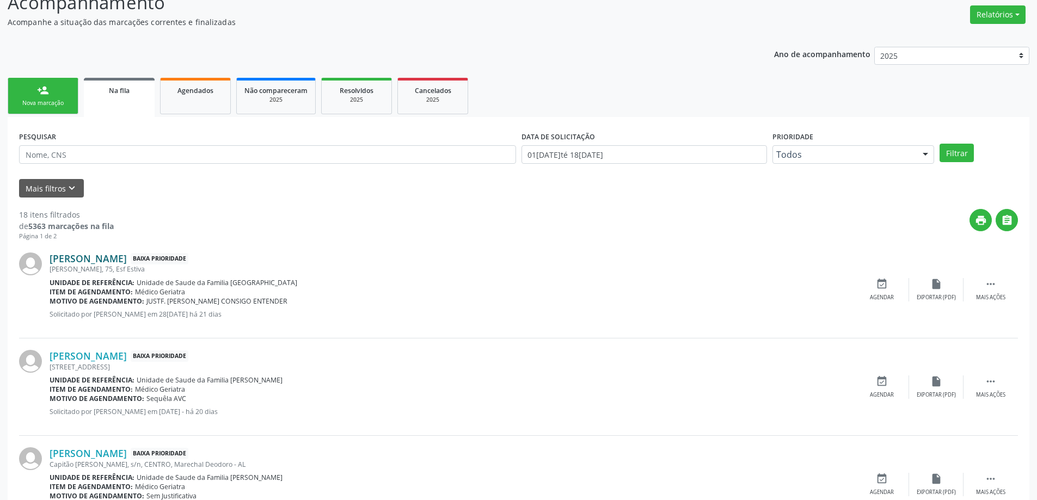
click at [93, 255] on link "[PERSON_NAME]" at bounding box center [88, 259] width 77 height 12
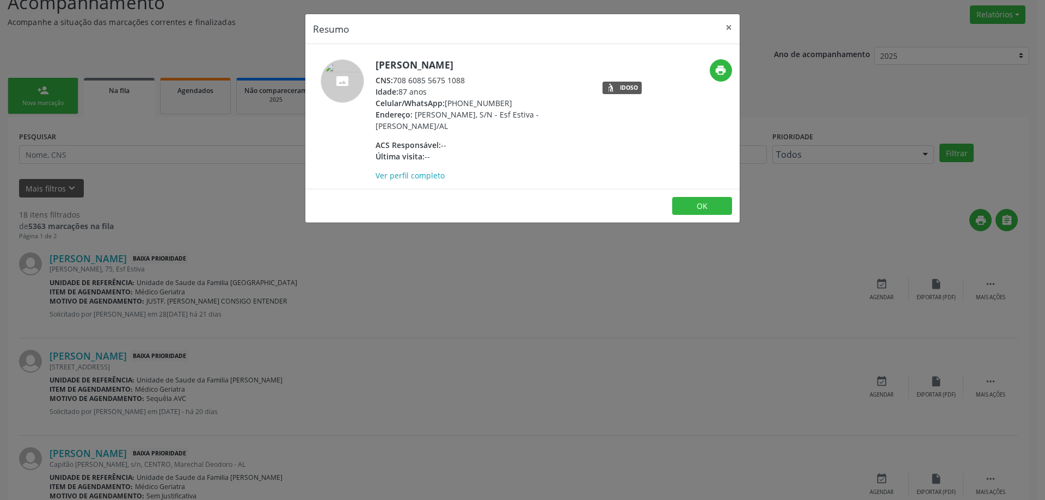
drag, startPoint x: 467, startPoint y: 81, endPoint x: 396, endPoint y: 83, distance: 71.9
click at [396, 83] on div "CNS: 708 6085 5675 1088" at bounding box center [481, 80] width 212 height 11
click at [729, 33] on button "×" at bounding box center [729, 27] width 22 height 27
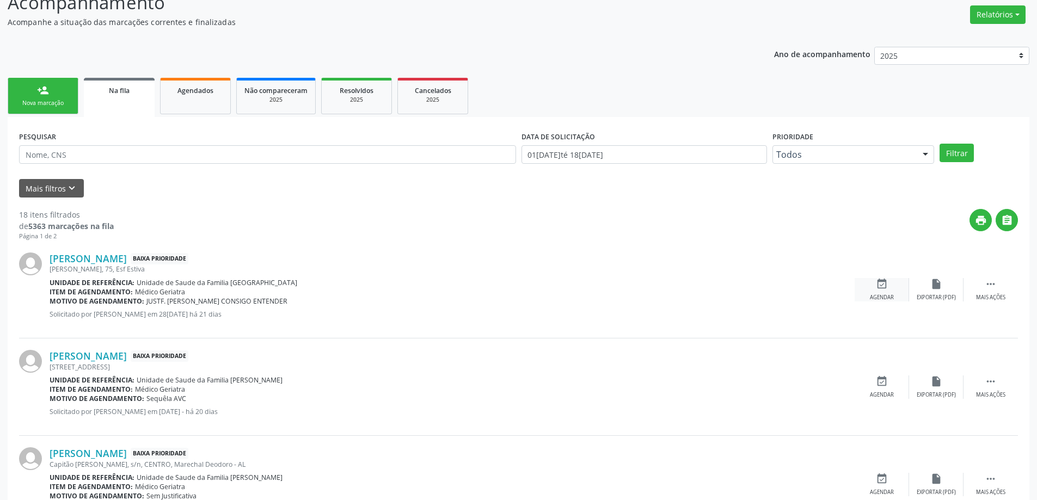
click at [882, 287] on icon "event_available" at bounding box center [882, 284] width 12 height 12
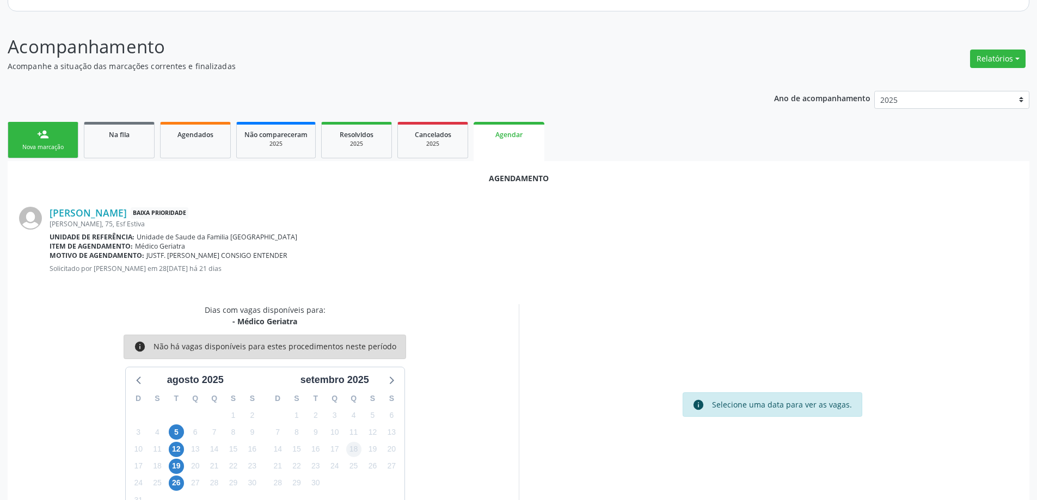
scroll to position [145, 0]
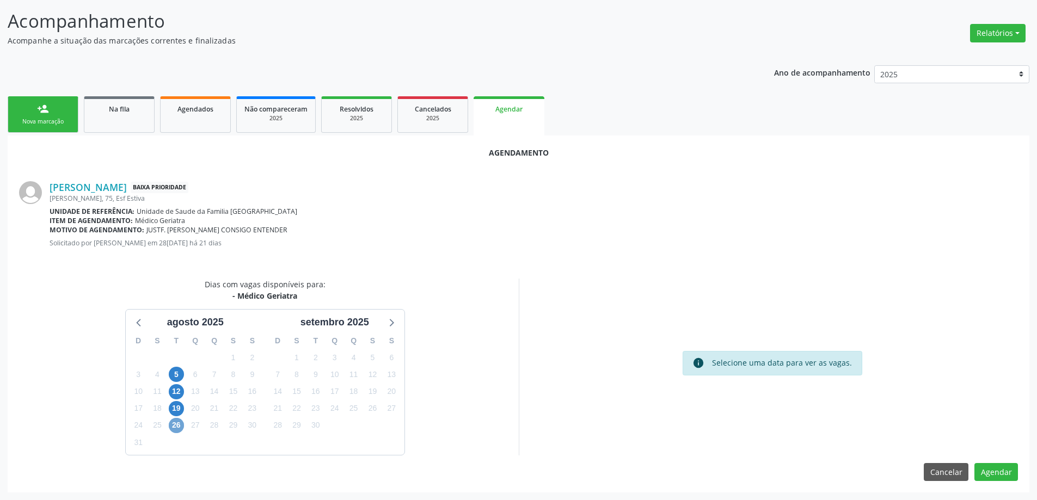
click at [177, 422] on span "26" at bounding box center [176, 425] width 15 height 15
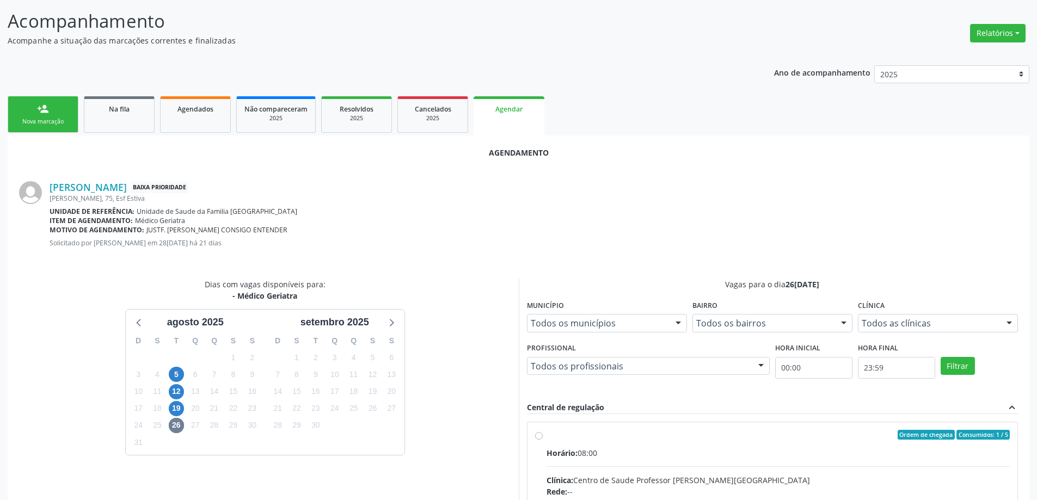
click at [540, 438] on input "Ordem de chegada Consumidos: 1 / 5 Horário: 08:00 Clínica: Centro de Saude Prof…" at bounding box center [539, 435] width 8 height 10
radio input "true"
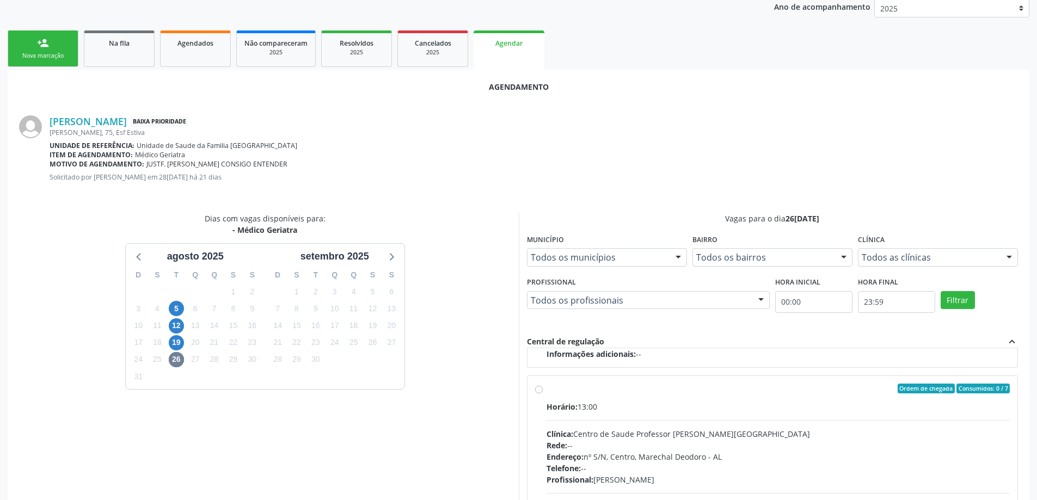
scroll to position [322, 0]
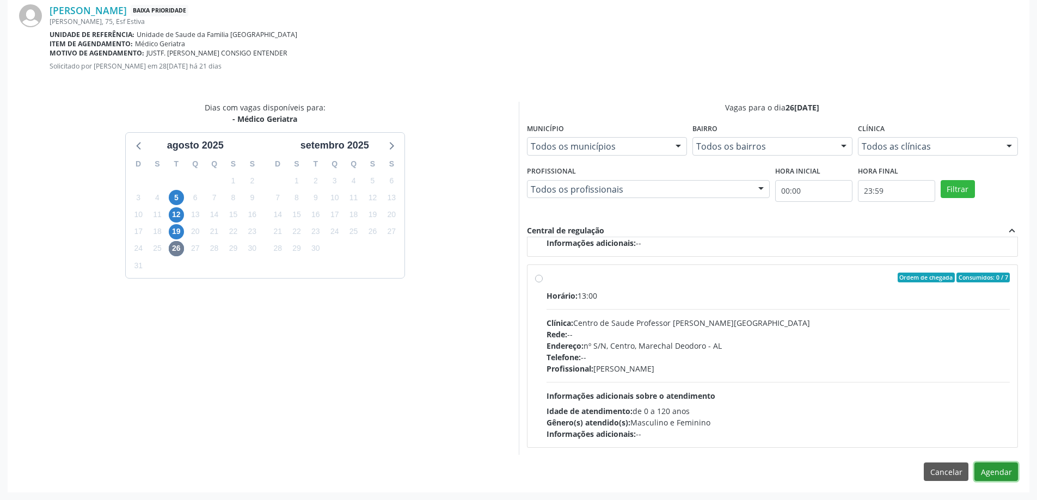
click at [991, 470] on button "Agendar" at bounding box center [996, 472] width 44 height 19
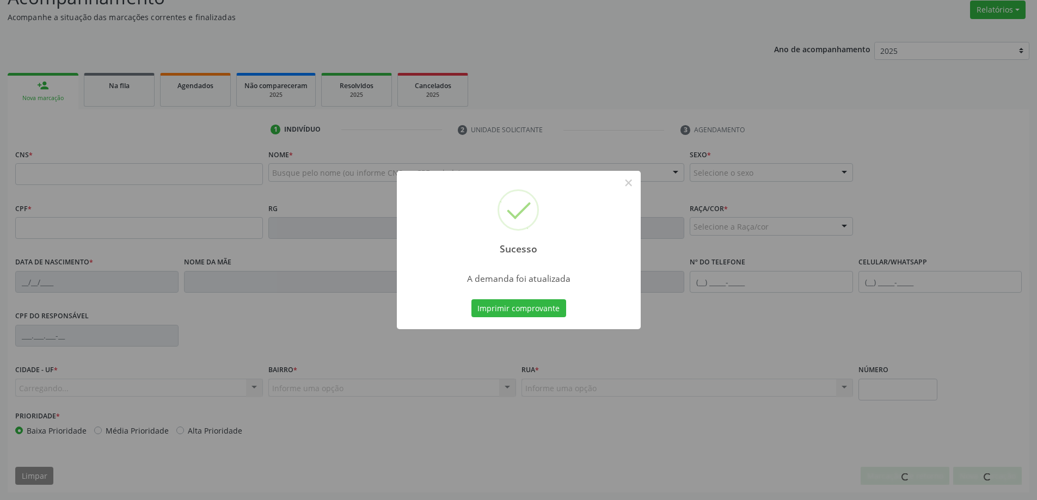
scroll to position [168, 0]
click at [141, 88] on div "Sucesso × A demanda foi atualizada Imprimir comprovante Cancel" at bounding box center [518, 250] width 1037 height 500
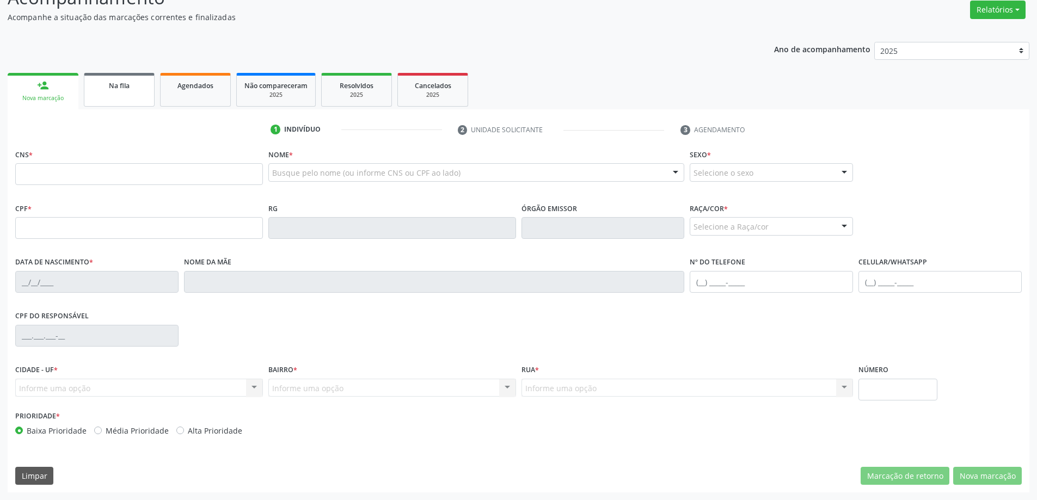
click at [123, 98] on link "Na fila" at bounding box center [119, 90] width 71 height 34
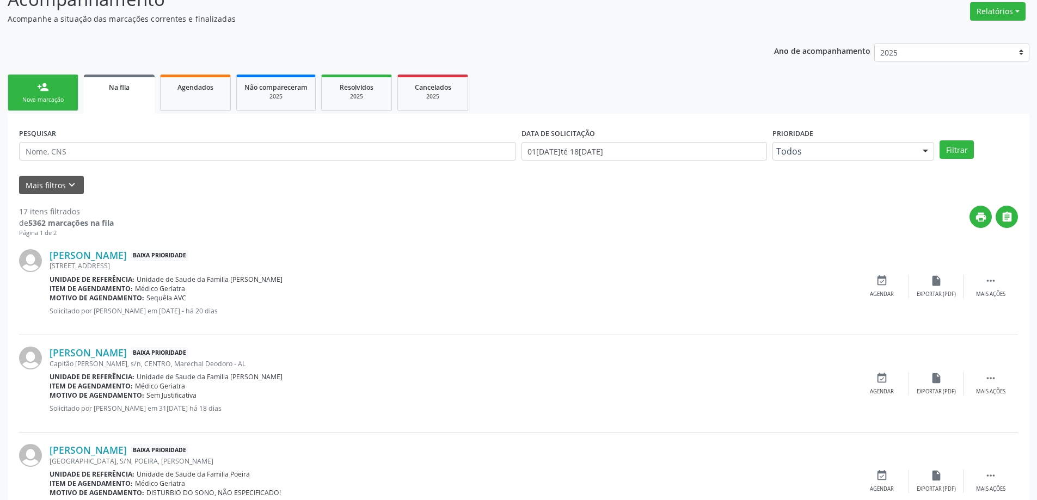
scroll to position [218, 0]
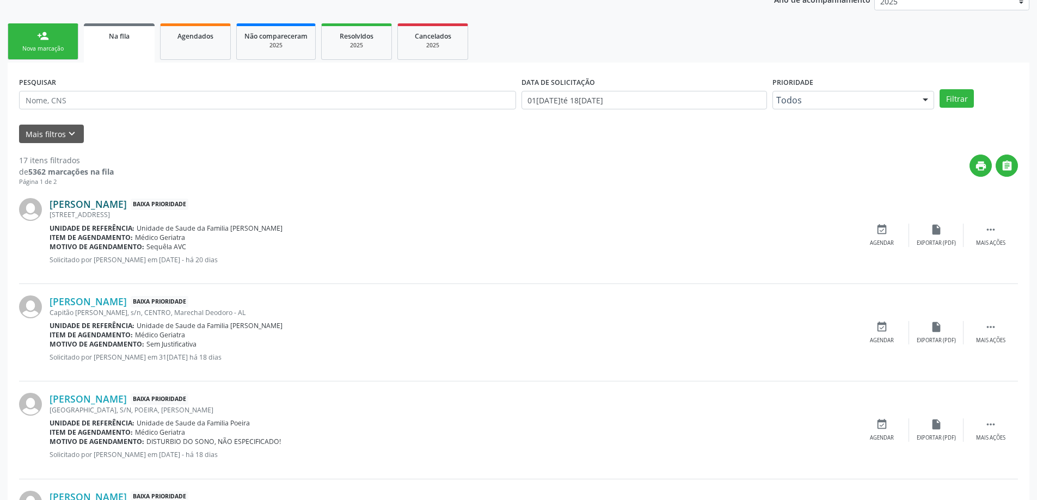
click at [97, 208] on link "[PERSON_NAME]" at bounding box center [88, 204] width 77 height 12
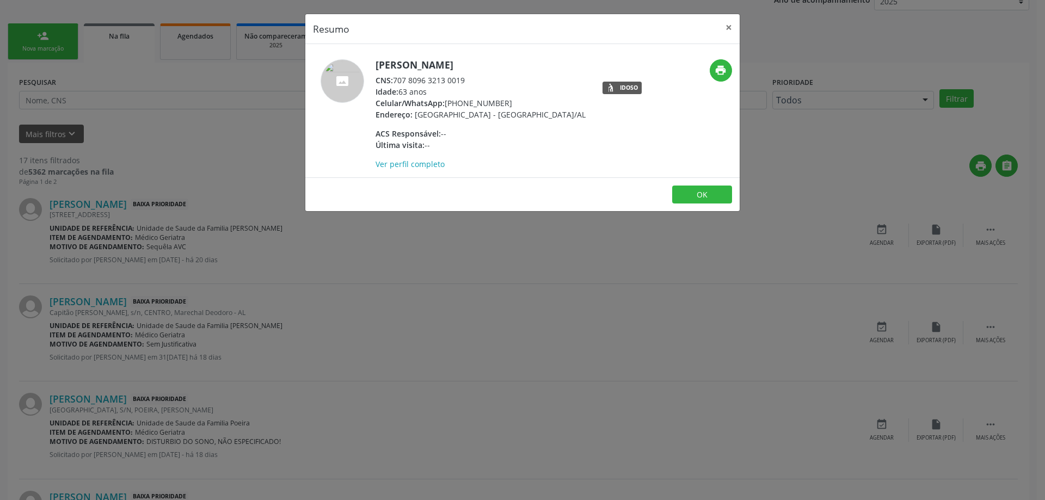
drag, startPoint x: 468, startPoint y: 78, endPoint x: 395, endPoint y: 82, distance: 73.0
click at [395, 82] on div "CNS: 707 8096 3213 0019" at bounding box center [480, 80] width 210 height 11
click at [734, 27] on button "×" at bounding box center [729, 27] width 22 height 27
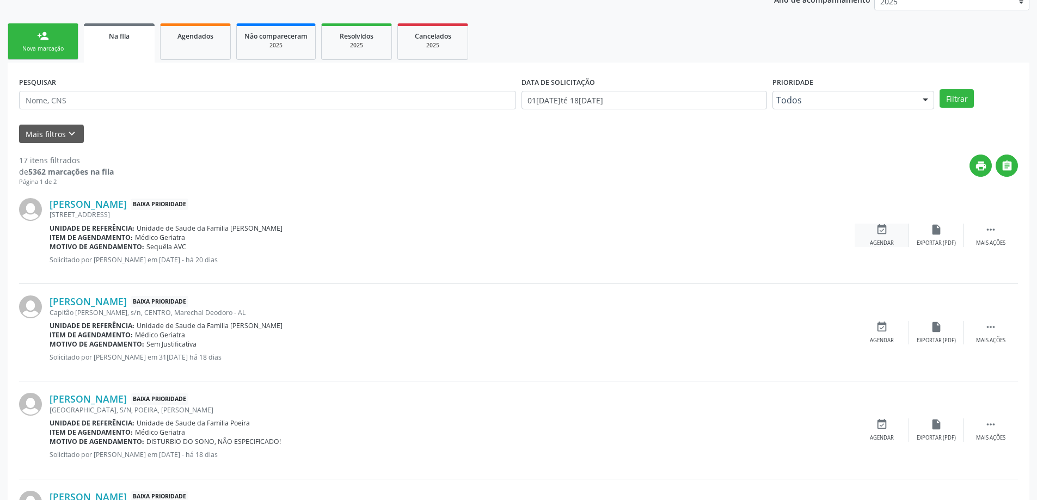
click at [873, 236] on div "event_available Agendar" at bounding box center [881, 235] width 54 height 23
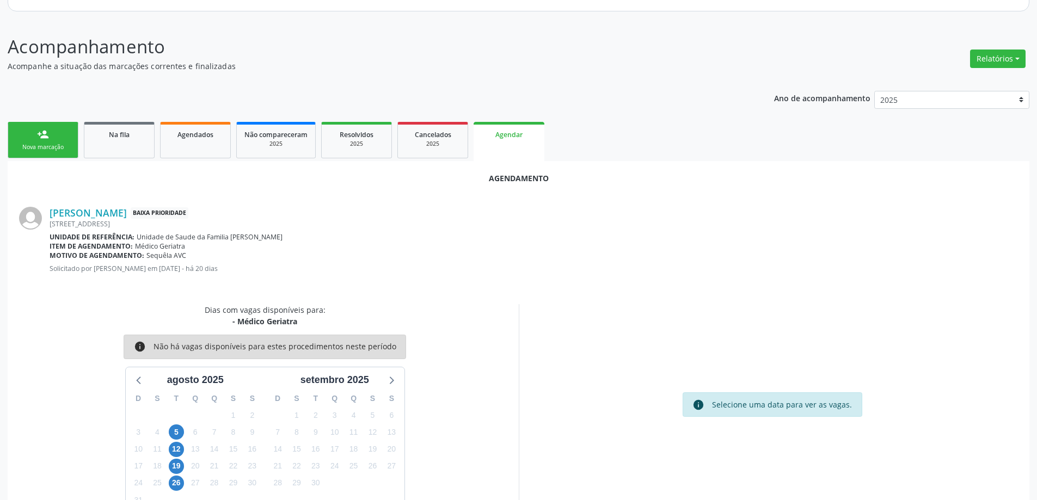
scroll to position [145, 0]
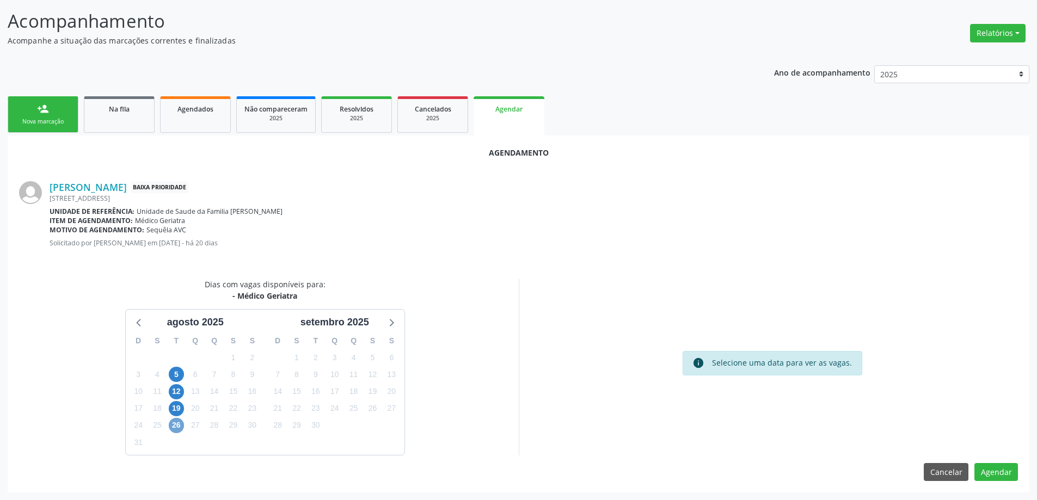
click at [177, 429] on span "26" at bounding box center [176, 425] width 15 height 15
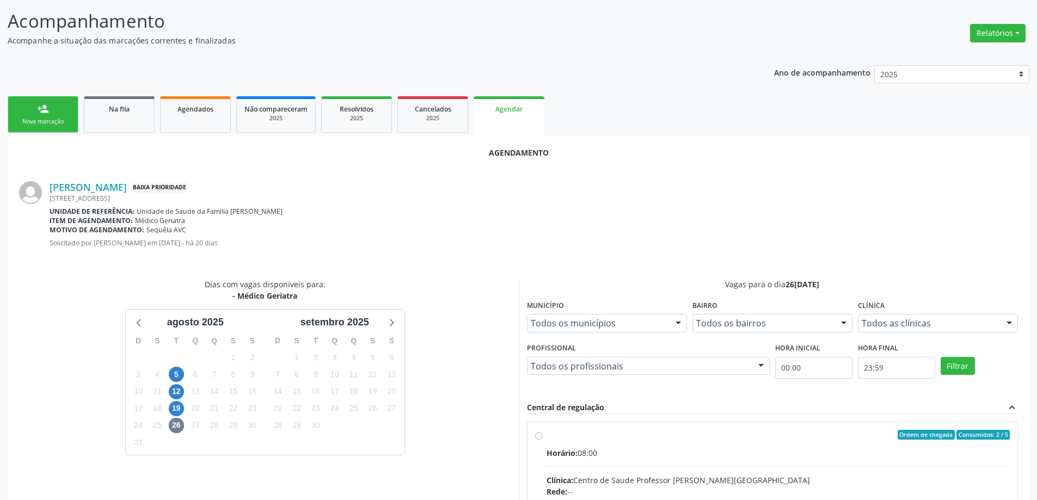
click at [537, 434] on input "Ordem de chegada Consumidos: 2 / 5 Horário: 08:00 Clínica: Centro de Saude Prof…" at bounding box center [539, 435] width 8 height 10
radio input "true"
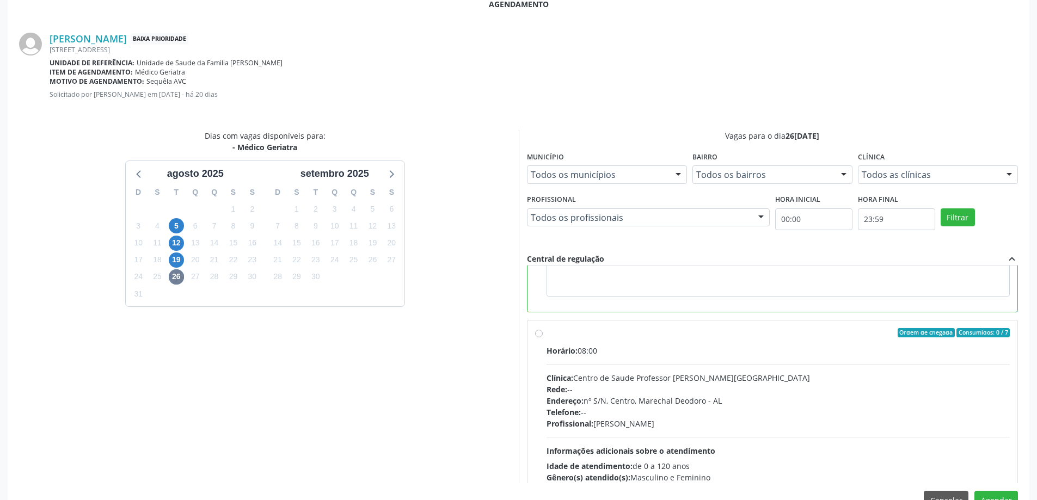
scroll to position [308, 0]
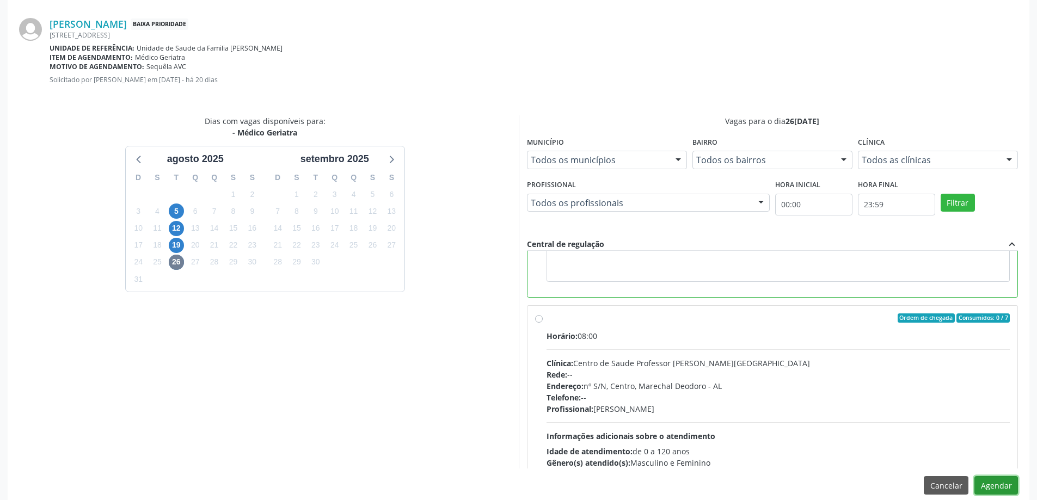
click at [1006, 486] on button "Agendar" at bounding box center [996, 485] width 44 height 19
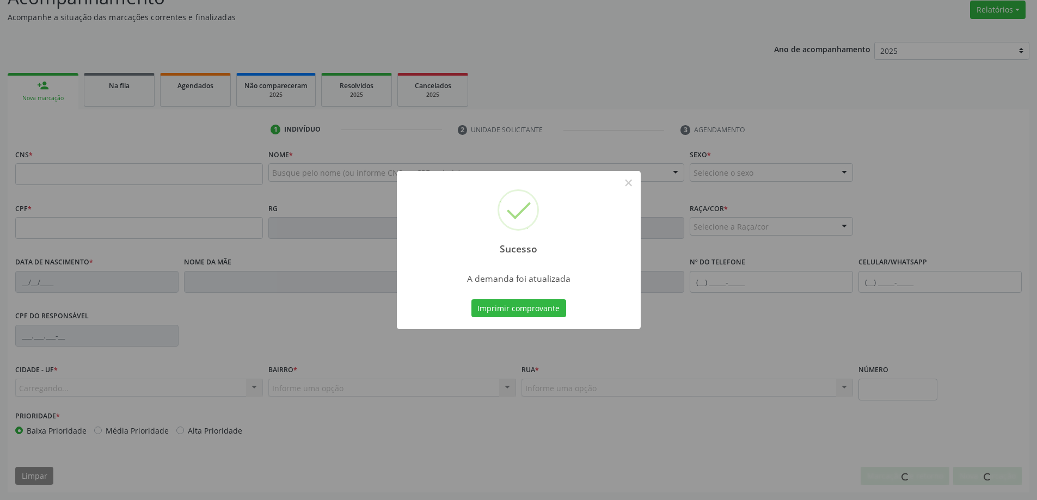
scroll to position [168, 0]
click at [114, 80] on div "Sucesso × A demanda foi atualizada Imprimir comprovante Cancel" at bounding box center [518, 250] width 1037 height 500
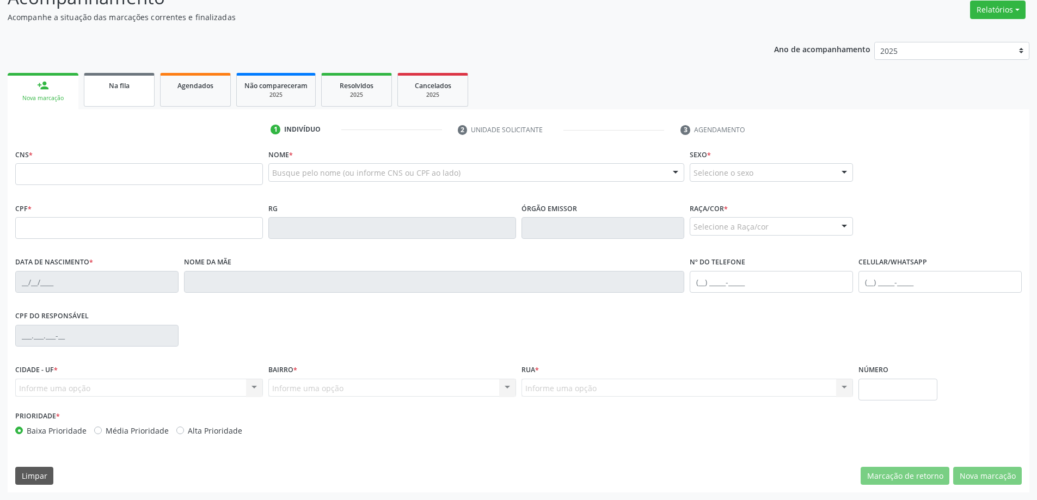
click at [121, 87] on span "Na fila" at bounding box center [119, 85] width 21 height 9
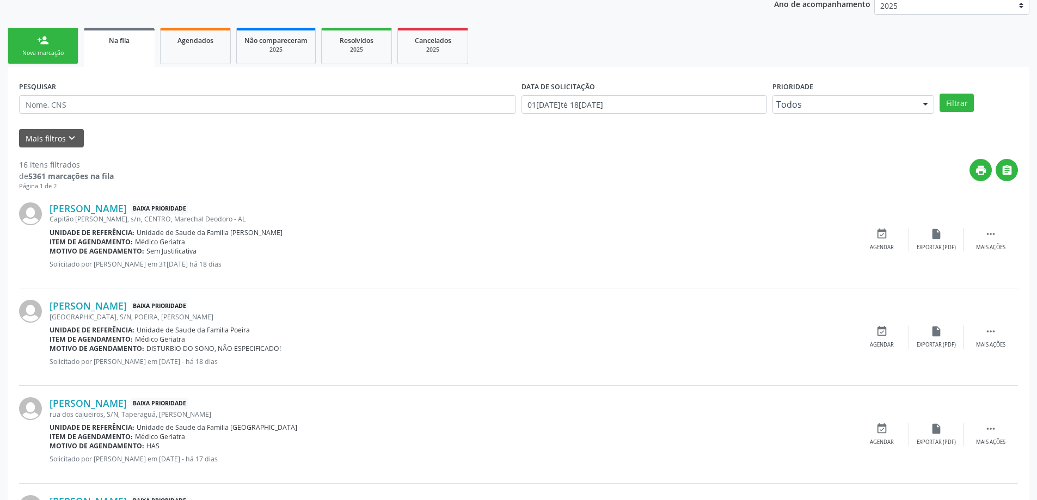
scroll to position [218, 0]
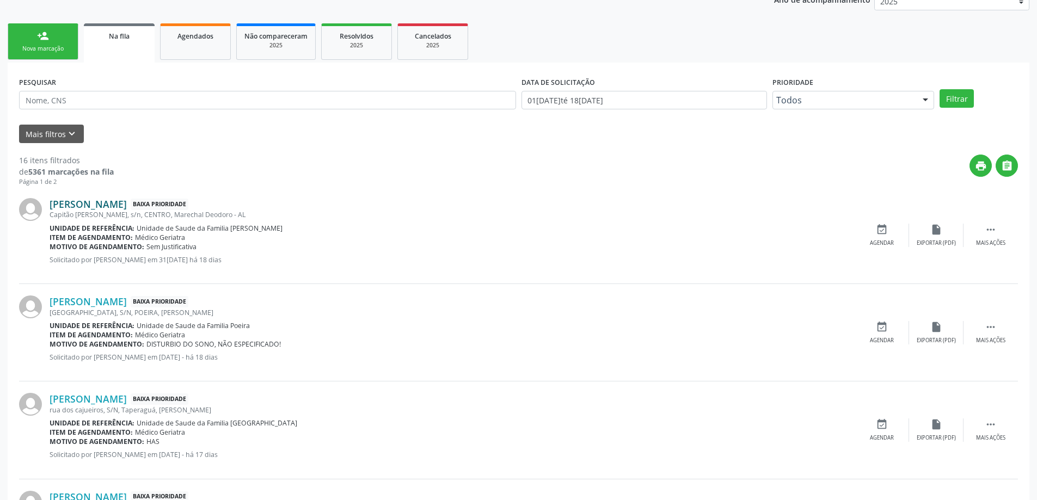
click at [127, 207] on link "[PERSON_NAME]" at bounding box center [88, 204] width 77 height 12
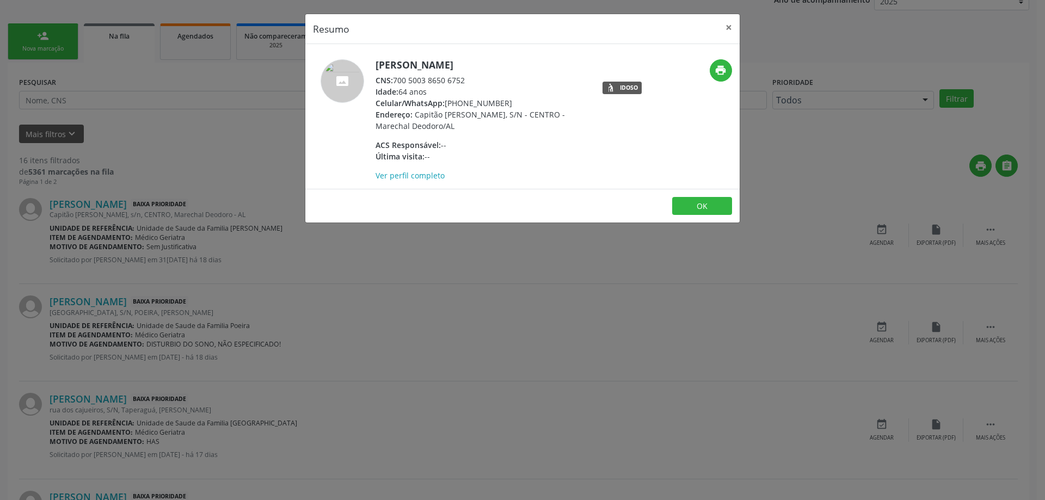
drag, startPoint x: 468, startPoint y: 82, endPoint x: 395, endPoint y: 82, distance: 73.5
click at [395, 82] on div "CNS: 700 5003 8650 6752" at bounding box center [481, 80] width 212 height 11
click at [731, 27] on button "×" at bounding box center [729, 27] width 22 height 27
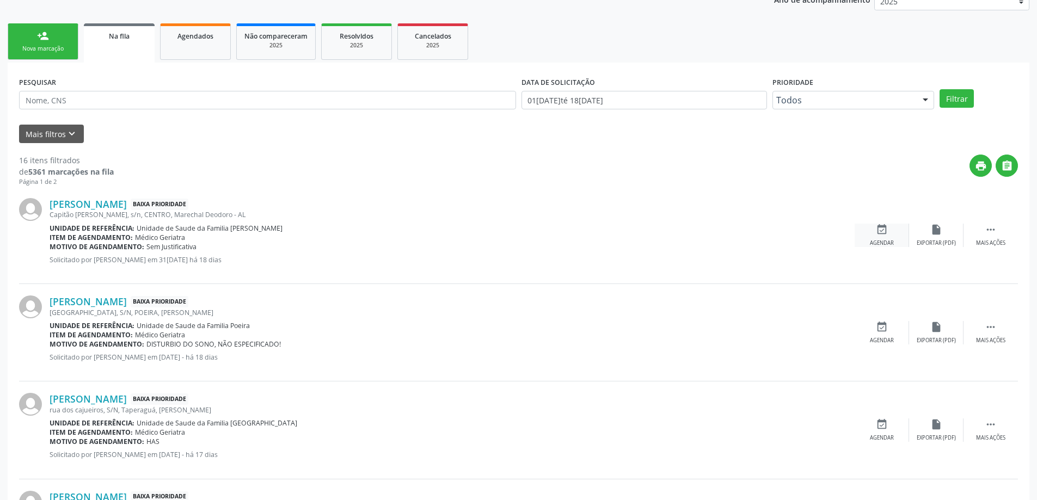
click at [877, 233] on icon "event_available" at bounding box center [882, 230] width 12 height 12
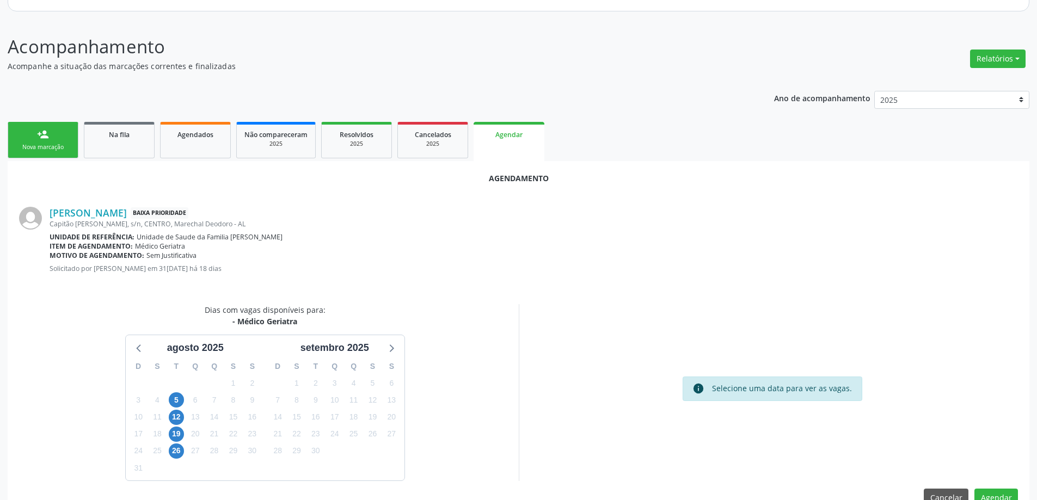
scroll to position [145, 0]
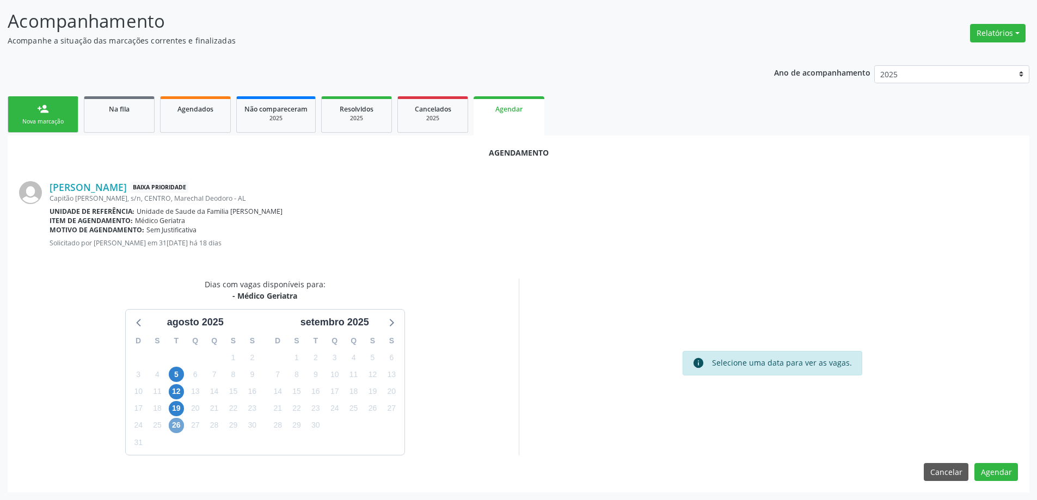
click at [176, 427] on span "26" at bounding box center [176, 425] width 15 height 15
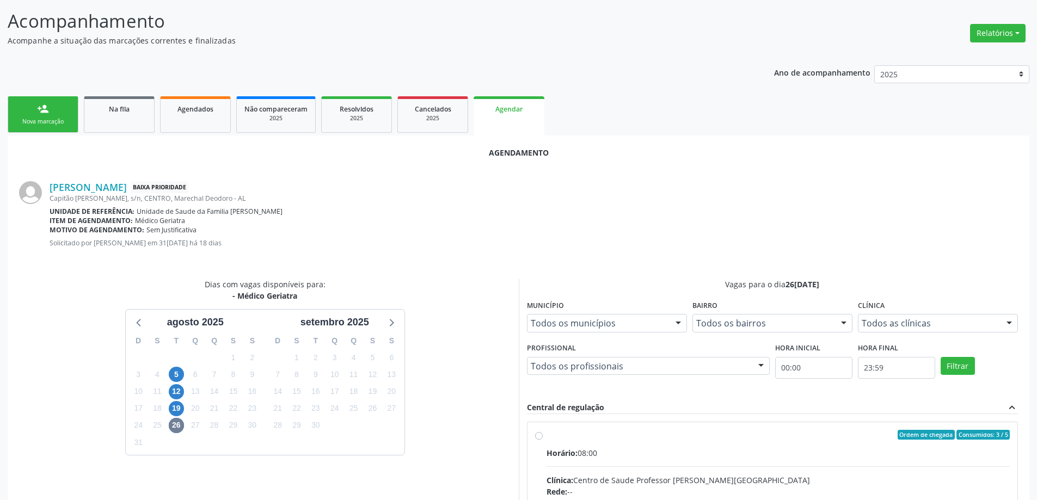
click at [535, 438] on input "Ordem de chegada Consumidos: 3 / 5 Horário: 08:00 Clínica: Centro de Saude Prof…" at bounding box center [539, 435] width 8 height 10
radio input "true"
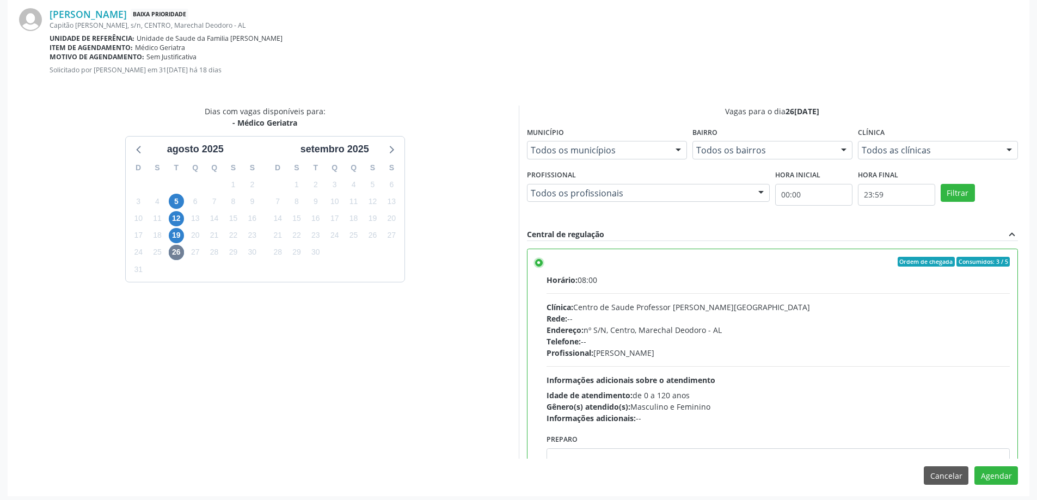
scroll to position [322, 0]
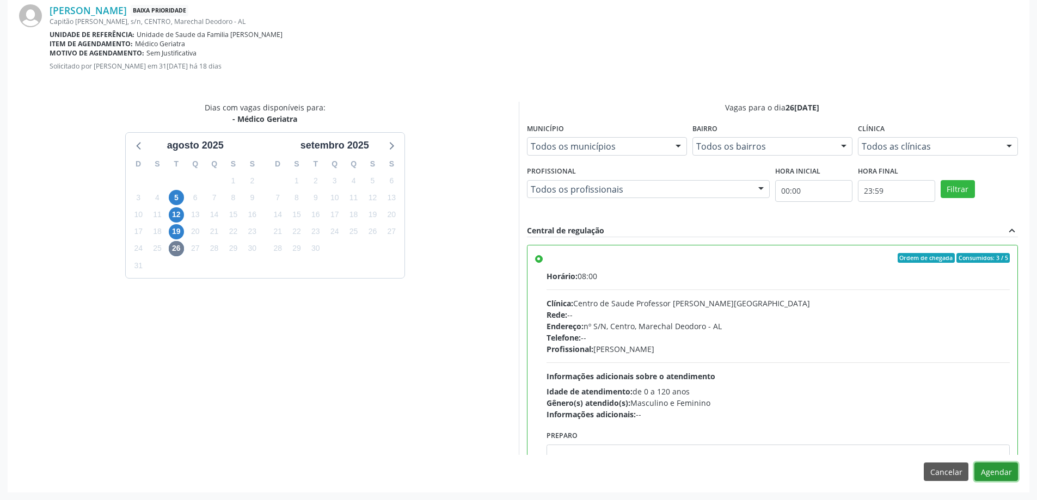
click at [996, 470] on button "Agendar" at bounding box center [996, 472] width 44 height 19
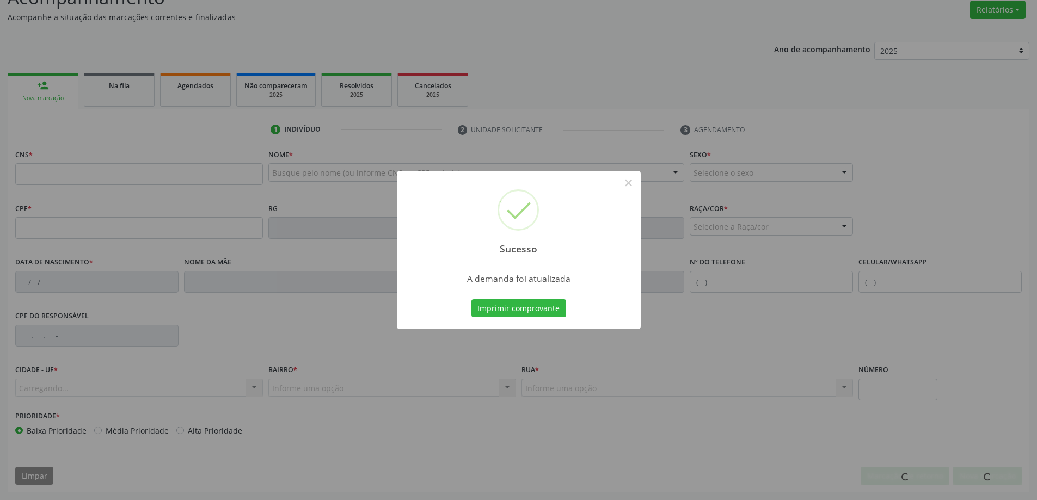
scroll to position [168, 0]
click at [632, 183] on button "×" at bounding box center [628, 183] width 19 height 19
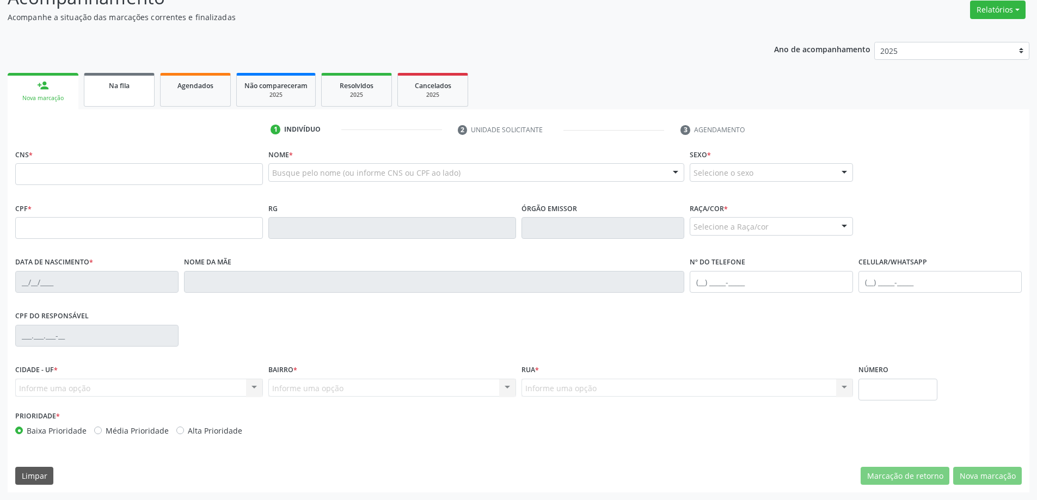
click at [136, 99] on link "Na fila" at bounding box center [119, 90] width 71 height 34
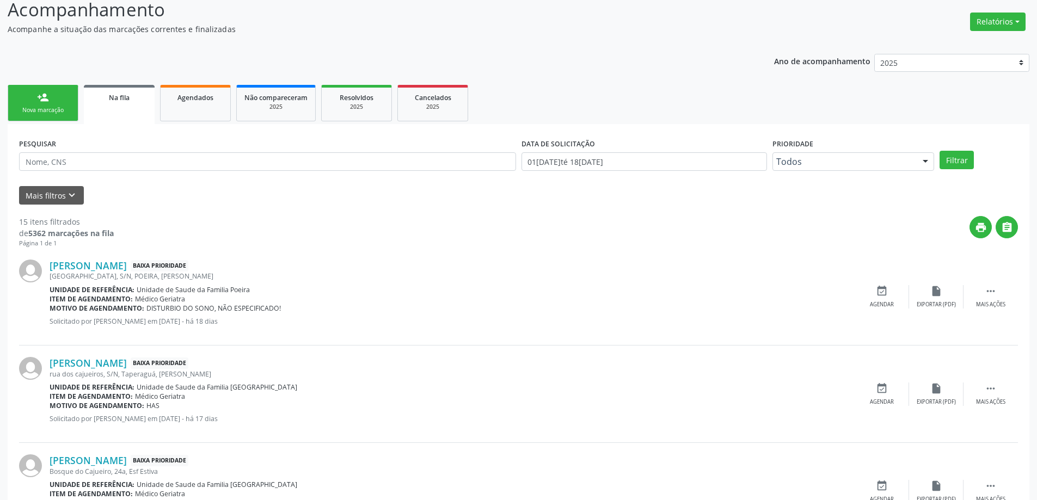
scroll to position [163, 0]
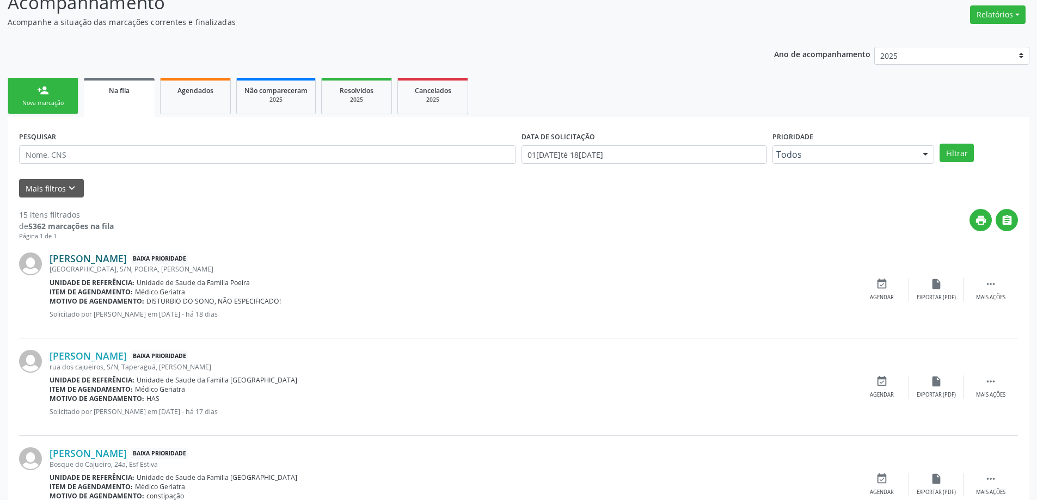
click at [75, 260] on link "[PERSON_NAME]" at bounding box center [88, 259] width 77 height 12
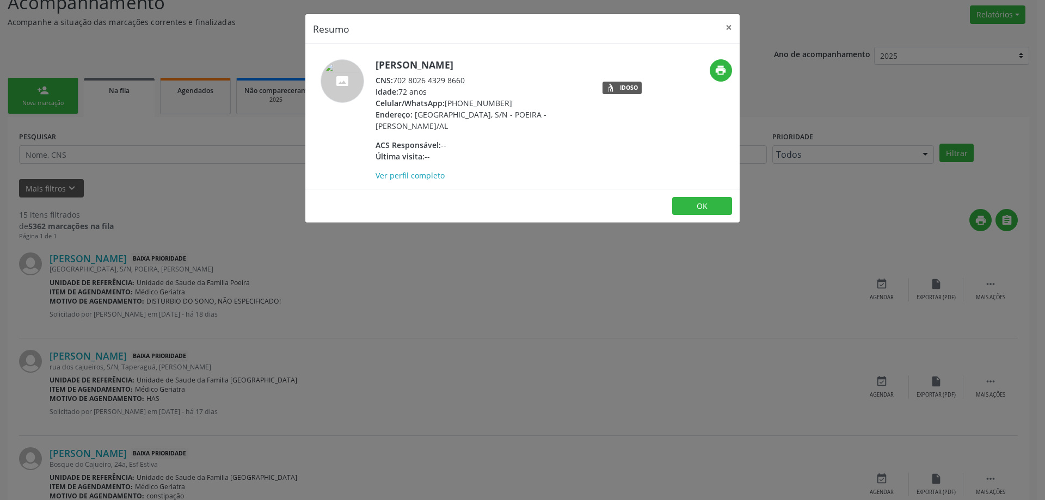
drag, startPoint x: 467, startPoint y: 79, endPoint x: 395, endPoint y: 82, distance: 72.5
click at [395, 82] on div "CNS: 702 8026 4329 8660" at bounding box center [481, 80] width 212 height 11
click at [727, 30] on button "×" at bounding box center [729, 27] width 22 height 27
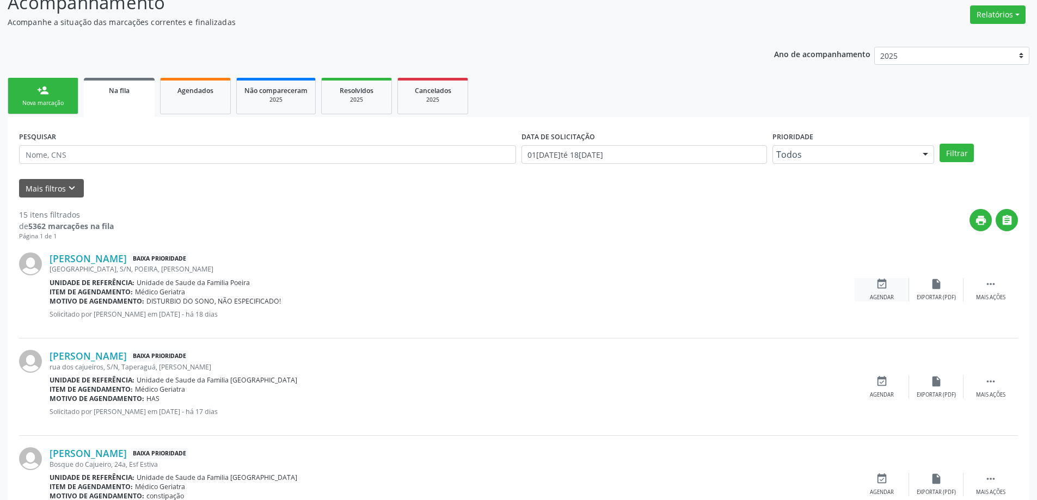
click at [876, 280] on icon "event_available" at bounding box center [882, 284] width 12 height 12
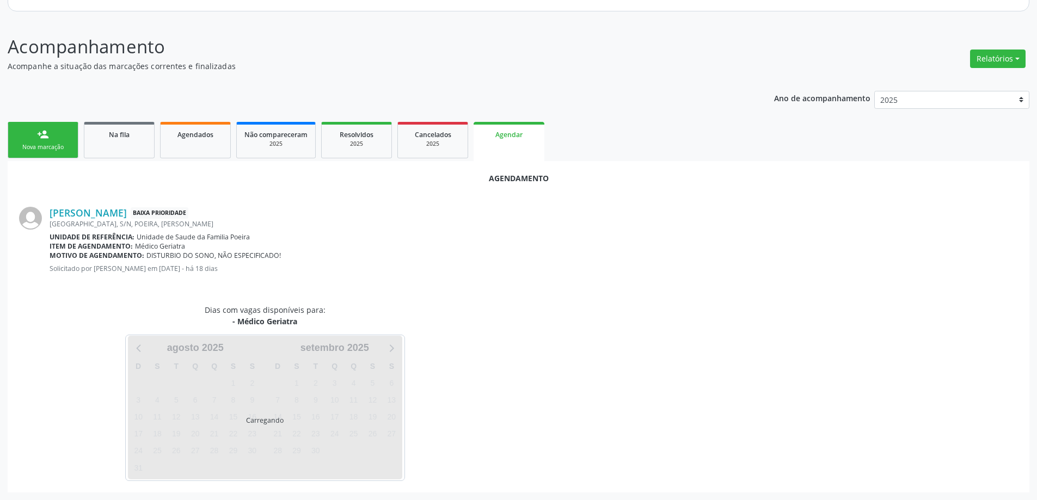
scroll to position [145, 0]
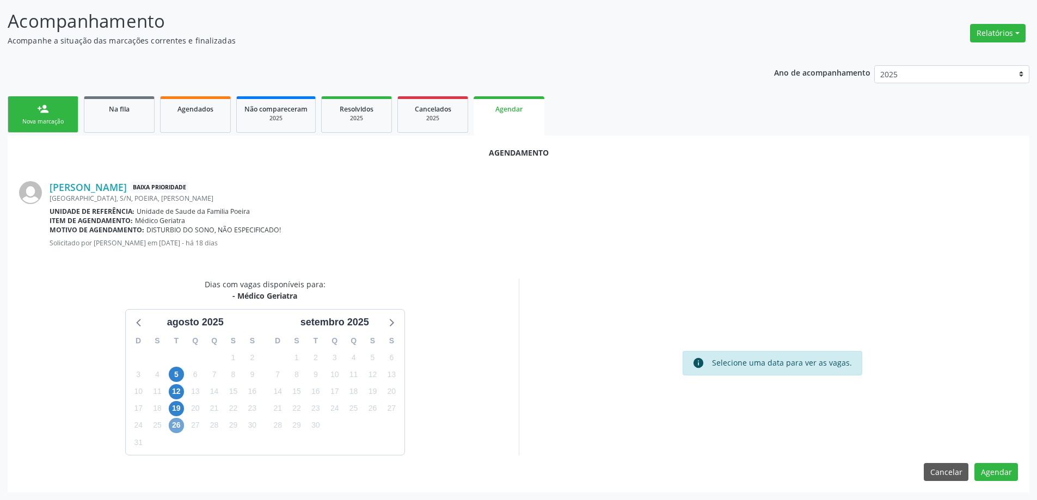
click at [176, 428] on span "26" at bounding box center [176, 425] width 15 height 15
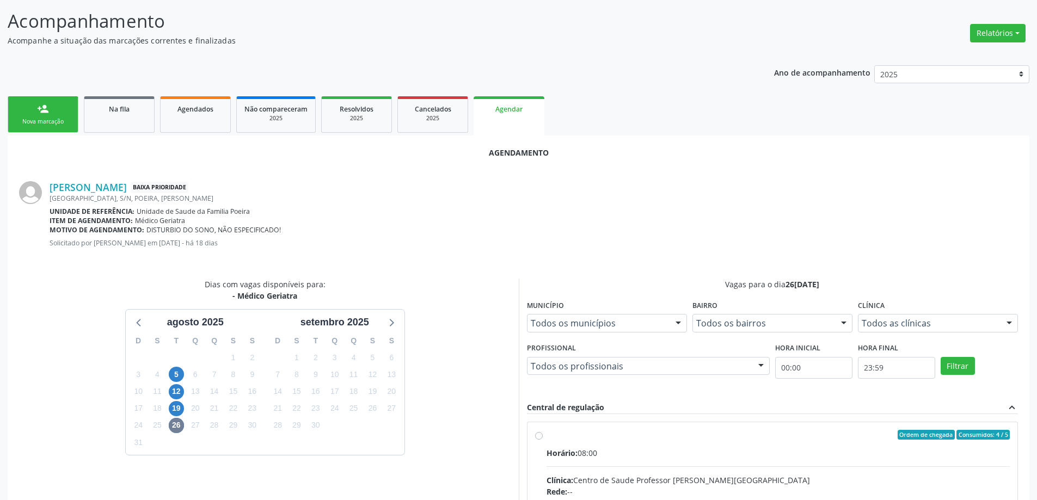
click at [537, 436] on input "Ordem de chegada Consumidos: 4 / 5 Horário: 08:00 Clínica: Centro de Saude Prof…" at bounding box center [539, 435] width 8 height 10
radio input "true"
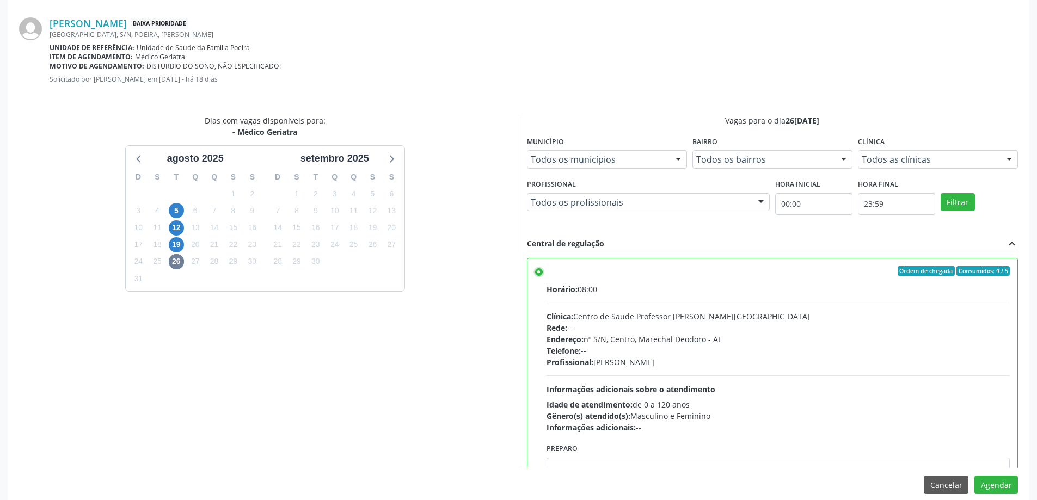
scroll to position [322, 0]
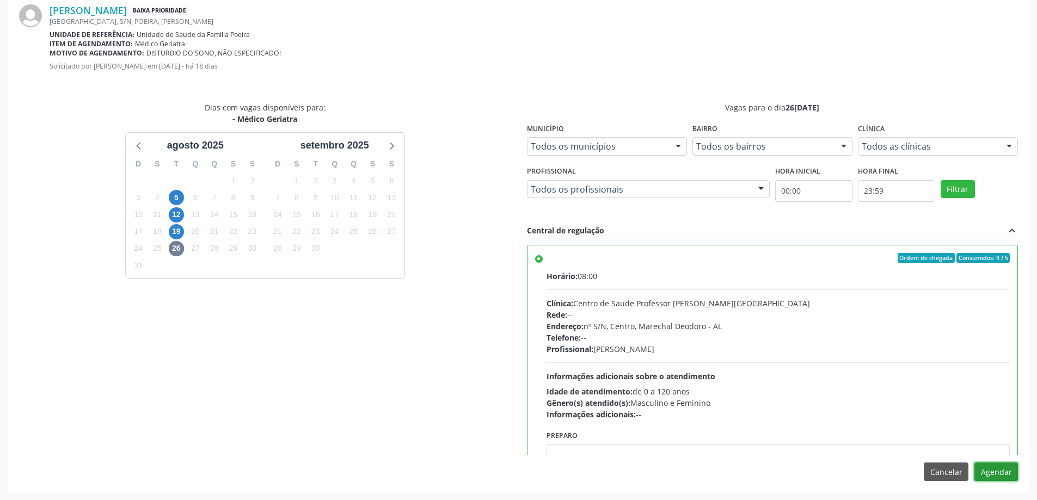
click at [994, 473] on button "Agendar" at bounding box center [996, 472] width 44 height 19
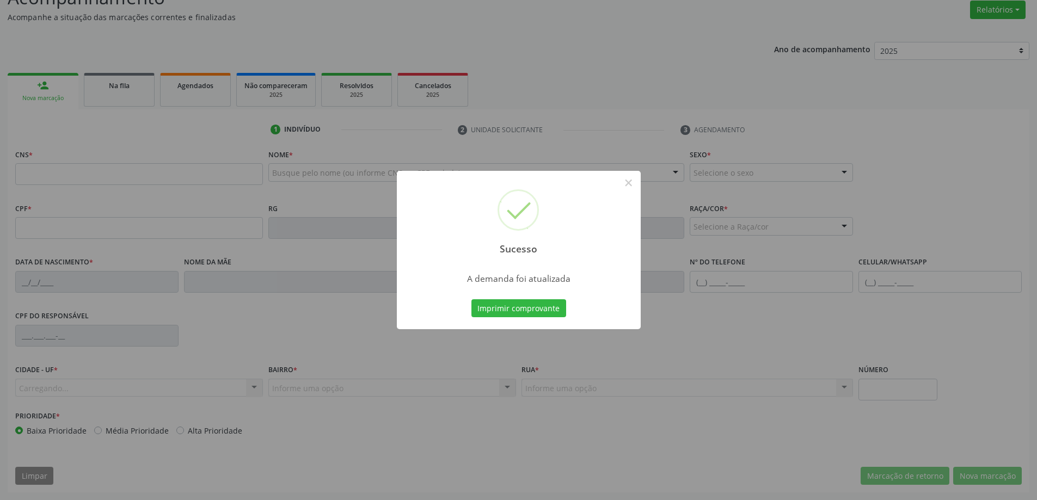
scroll to position [168, 0]
click at [626, 189] on button "×" at bounding box center [628, 183] width 19 height 19
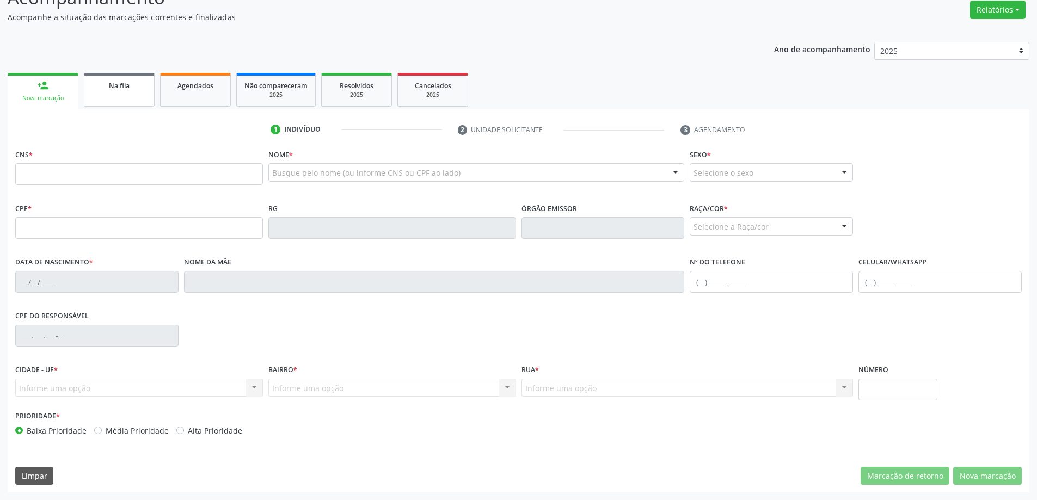
click at [120, 102] on link "Na fila" at bounding box center [119, 90] width 71 height 34
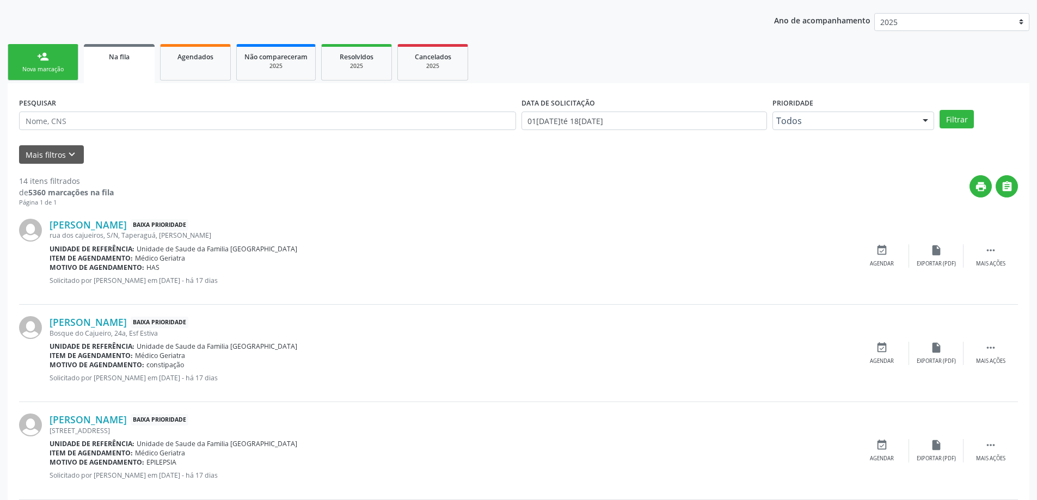
scroll to position [218, 0]
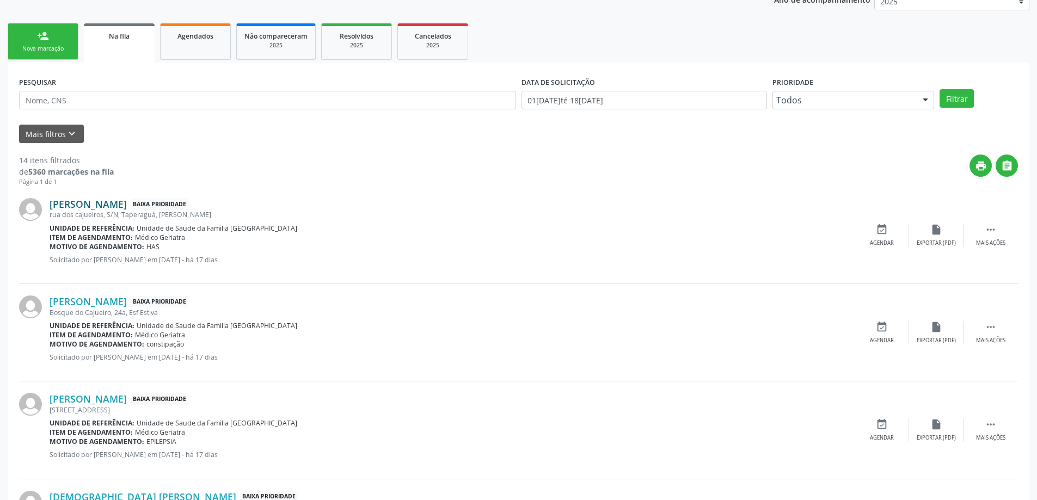
click at [106, 203] on link "[PERSON_NAME]" at bounding box center [88, 204] width 77 height 12
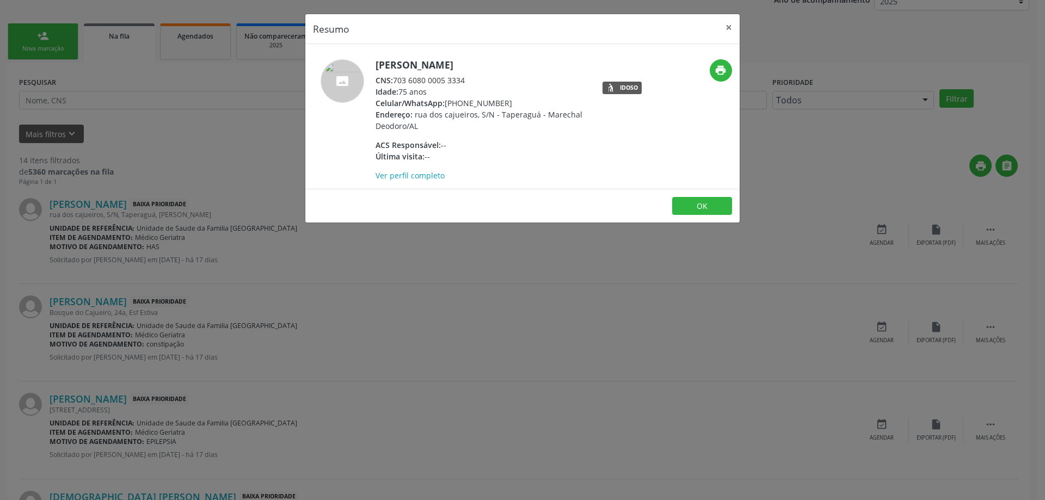
drag, startPoint x: 467, startPoint y: 81, endPoint x: 396, endPoint y: 80, distance: 71.8
click at [396, 80] on div "CNS: 703 6080 0005 3334" at bounding box center [481, 80] width 212 height 11
click at [727, 30] on button "×" at bounding box center [729, 27] width 22 height 27
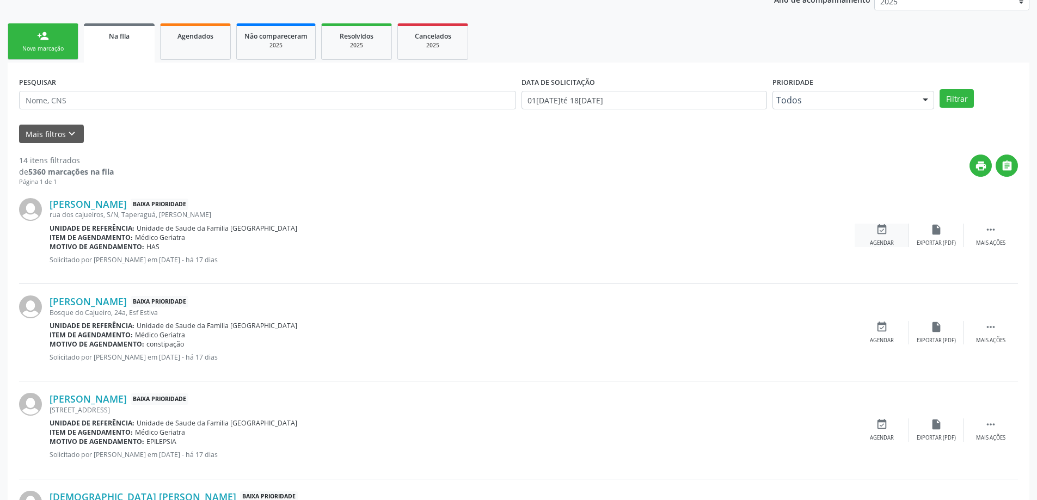
click at [875, 236] on div "event_available Agendar" at bounding box center [881, 235] width 54 height 23
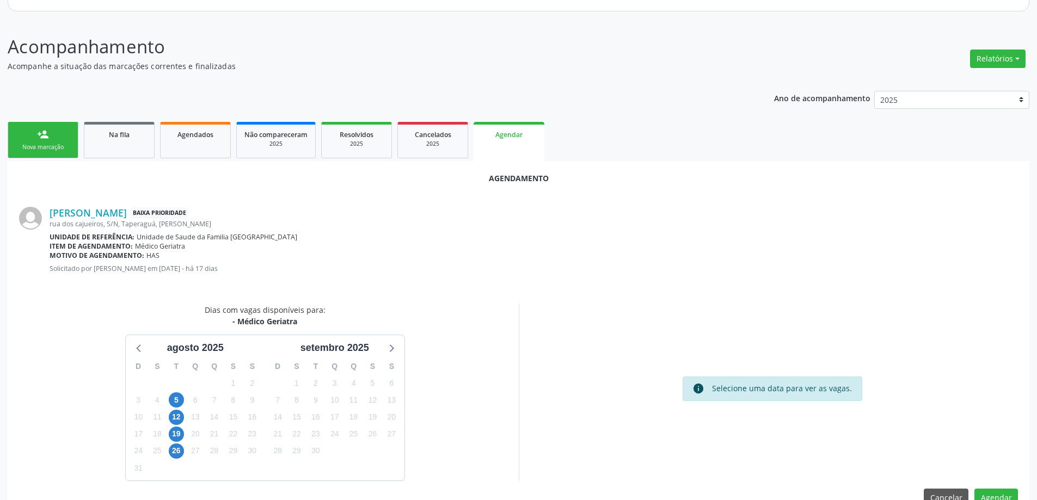
scroll to position [145, 0]
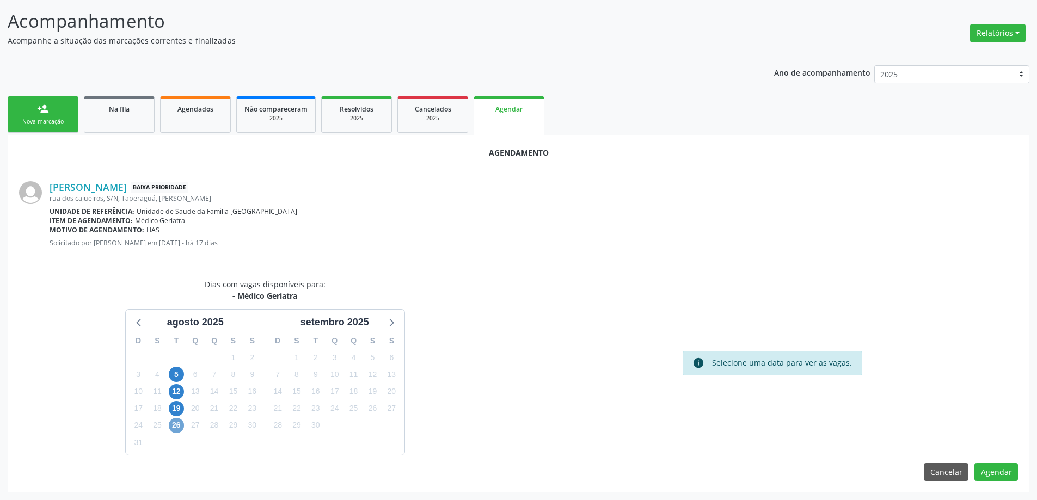
click at [172, 428] on span "26" at bounding box center [176, 425] width 15 height 15
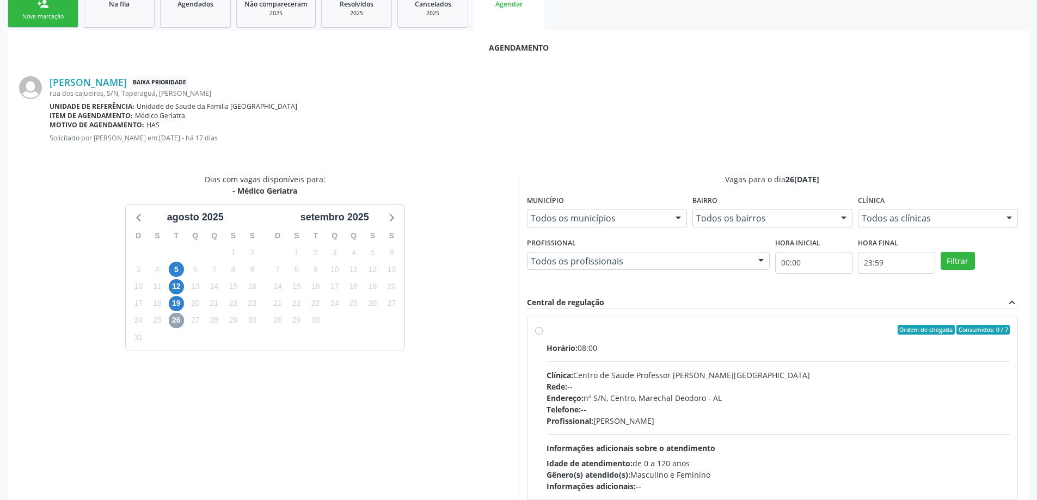
scroll to position [254, 0]
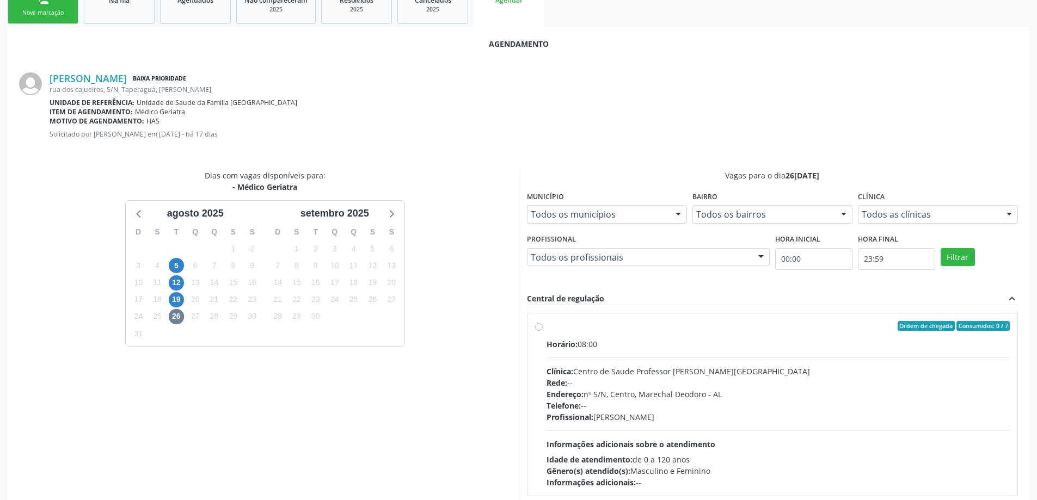
click at [546, 328] on label "Ordem de chegada Consumidos: 0 / 7 Horário: 08:00 Clínica: Centro de Saude Prof…" at bounding box center [778, 404] width 464 height 167
click at [542, 328] on input "Ordem de chegada Consumidos: 0 / 7 Horário: 08:00 Clínica: Centro de Saude Prof…" at bounding box center [539, 326] width 8 height 10
radio input "true"
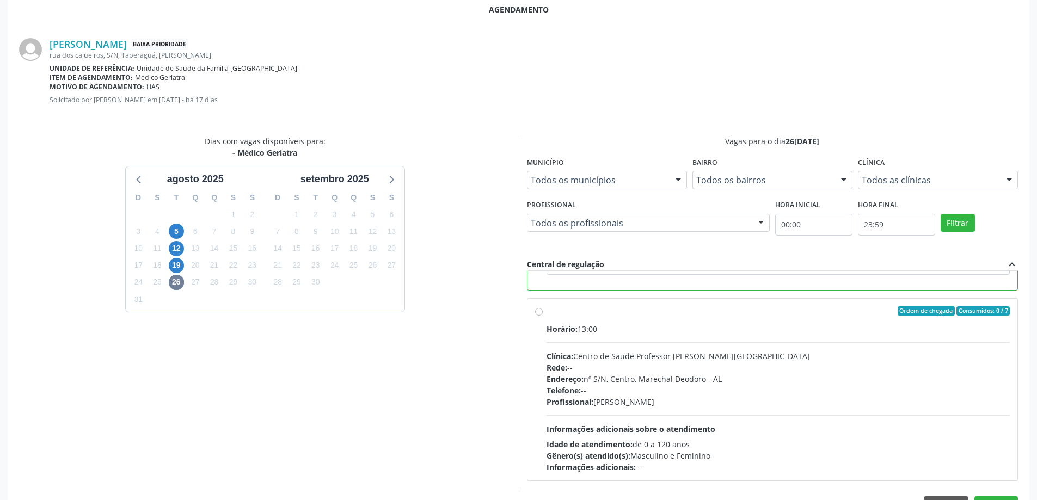
scroll to position [322, 0]
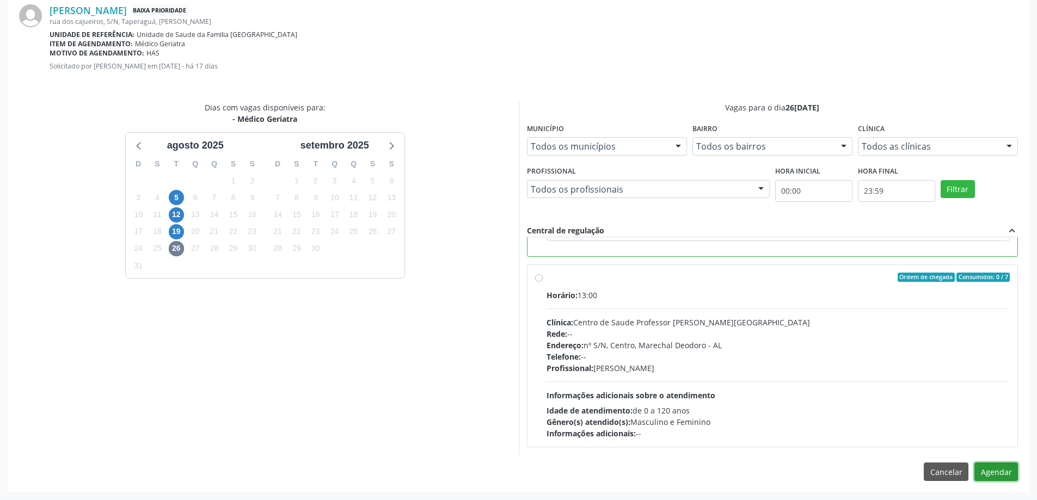
click at [1004, 473] on button "Agendar" at bounding box center [996, 472] width 44 height 19
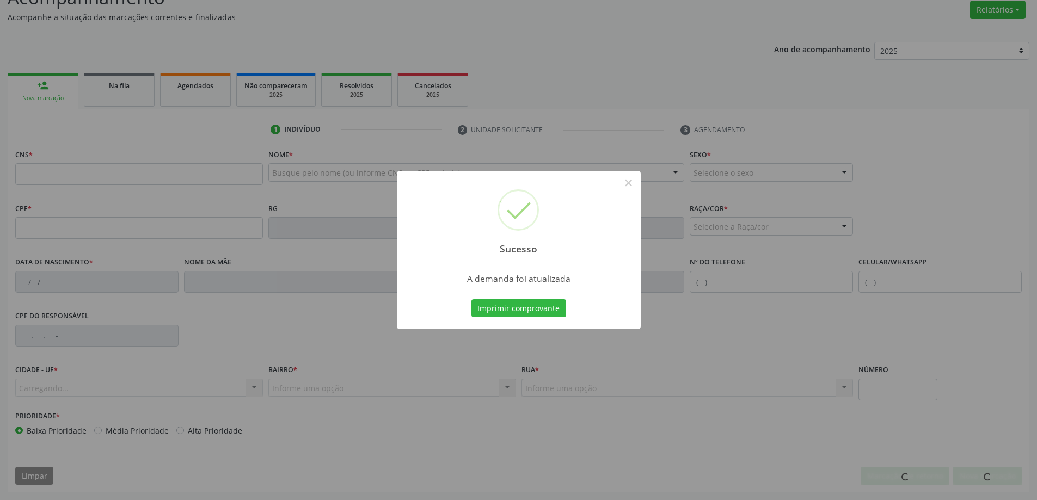
scroll to position [168, 0]
click at [629, 185] on button "×" at bounding box center [628, 183] width 19 height 19
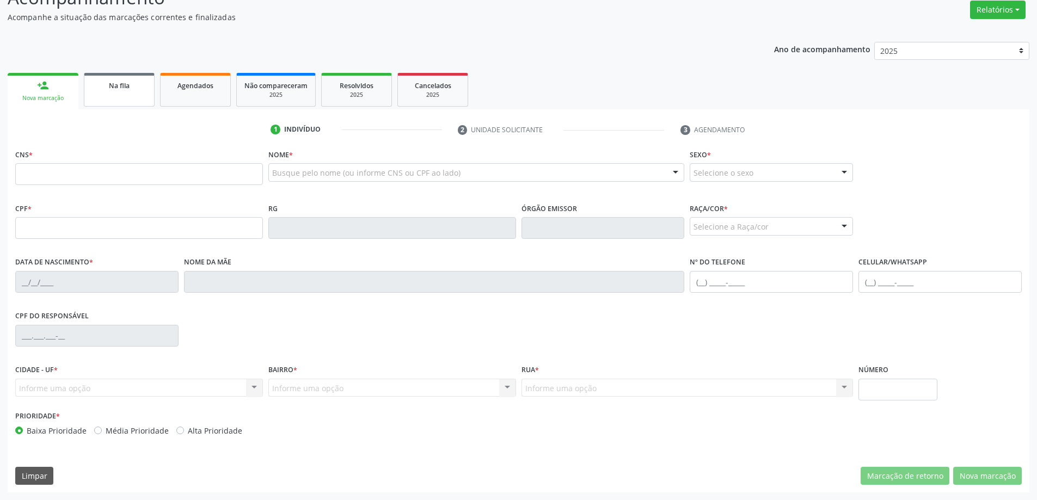
click at [91, 96] on link "Na fila" at bounding box center [119, 90] width 71 height 34
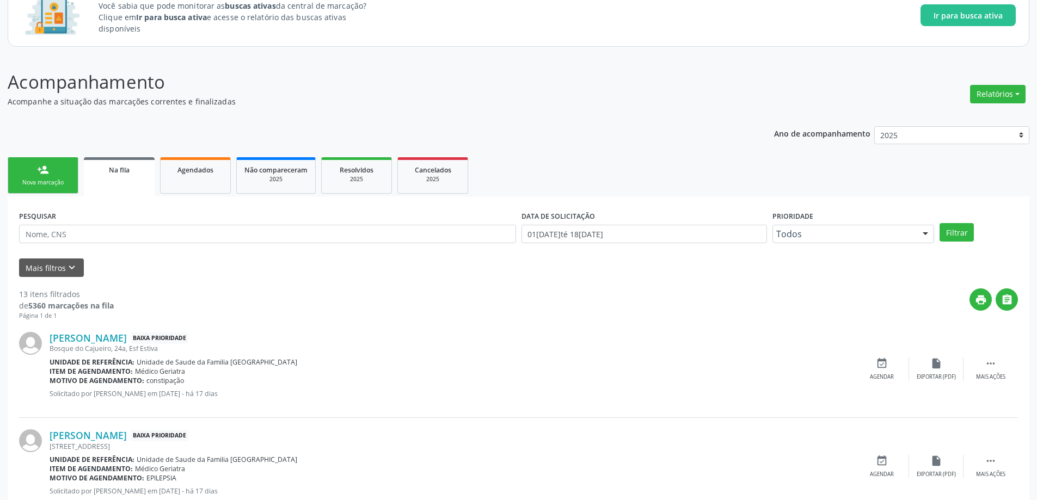
scroll to position [109, 0]
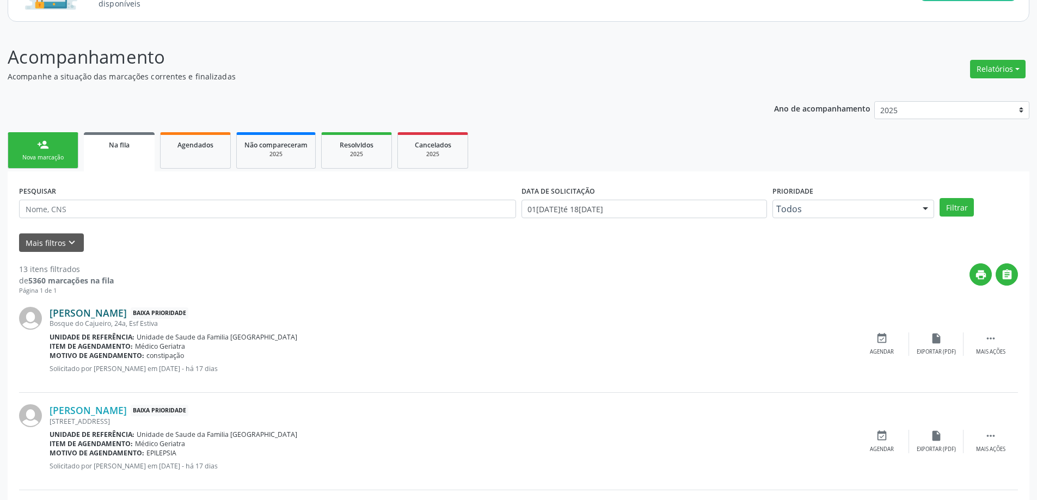
click at [81, 312] on link "[PERSON_NAME]" at bounding box center [88, 313] width 77 height 12
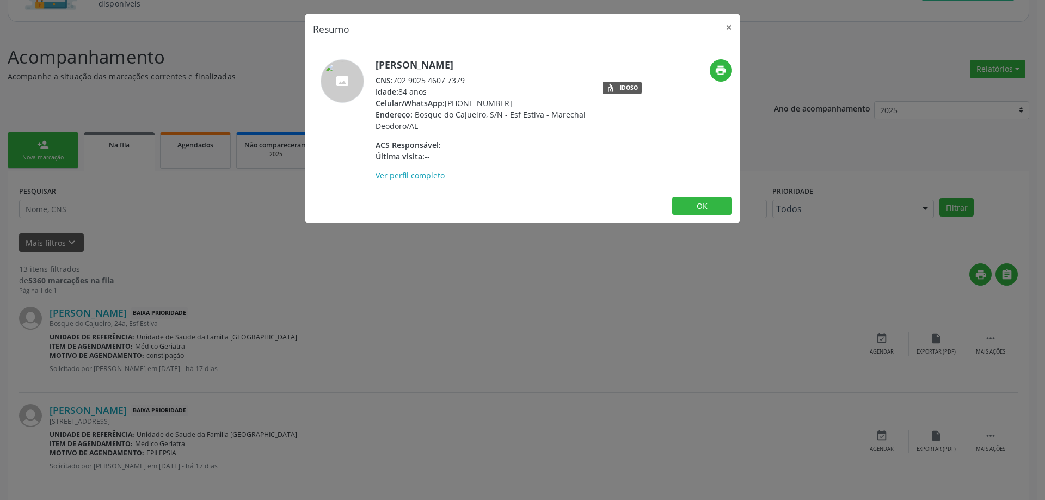
drag, startPoint x: 469, startPoint y: 81, endPoint x: 397, endPoint y: 82, distance: 71.8
click at [397, 82] on div "CNS: 702 9025 4607 7379" at bounding box center [481, 80] width 212 height 11
click at [725, 29] on button "×" at bounding box center [729, 27] width 22 height 27
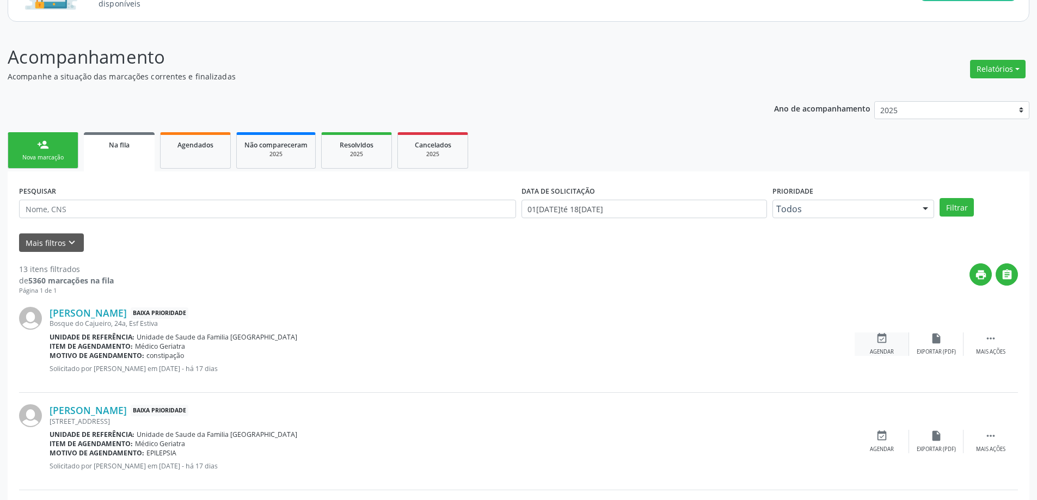
click at [881, 340] on icon "event_available" at bounding box center [882, 339] width 12 height 12
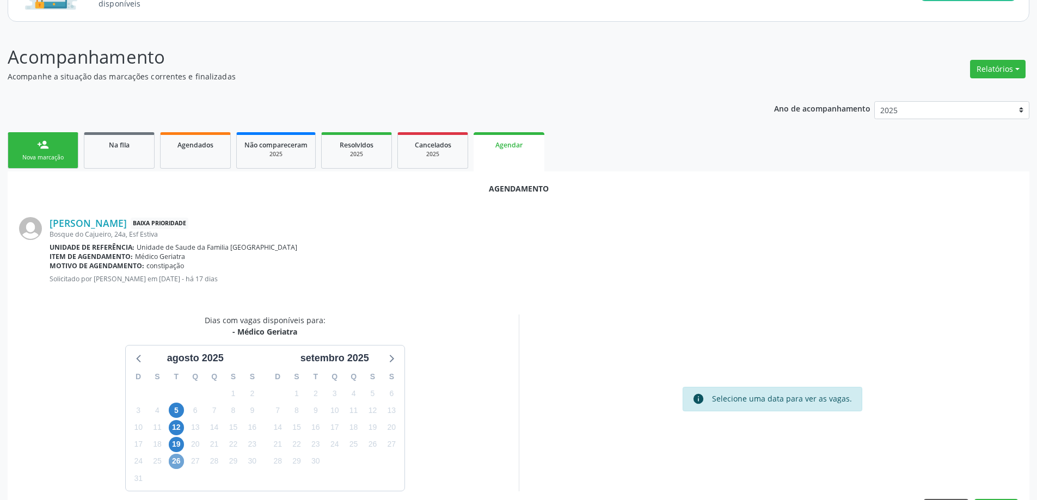
click at [176, 465] on span "26" at bounding box center [176, 461] width 15 height 15
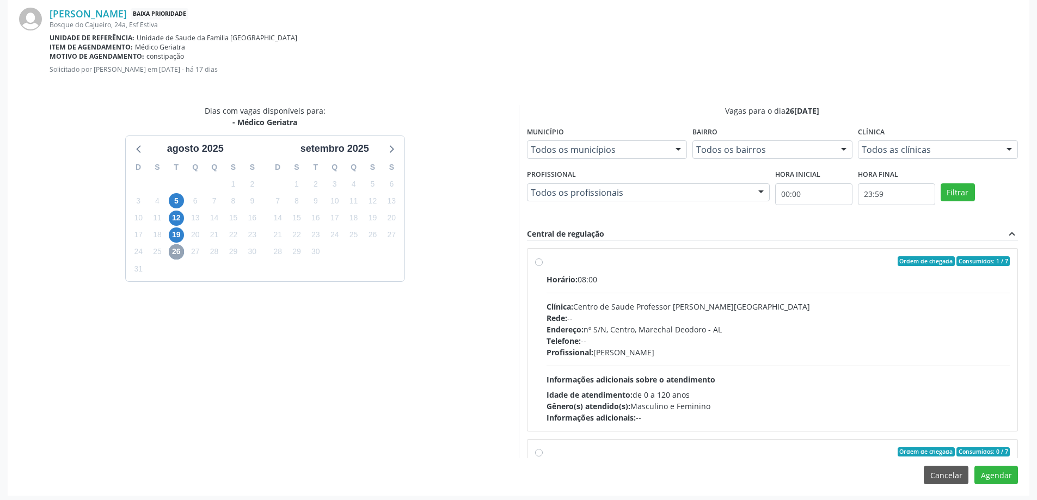
scroll to position [213, 0]
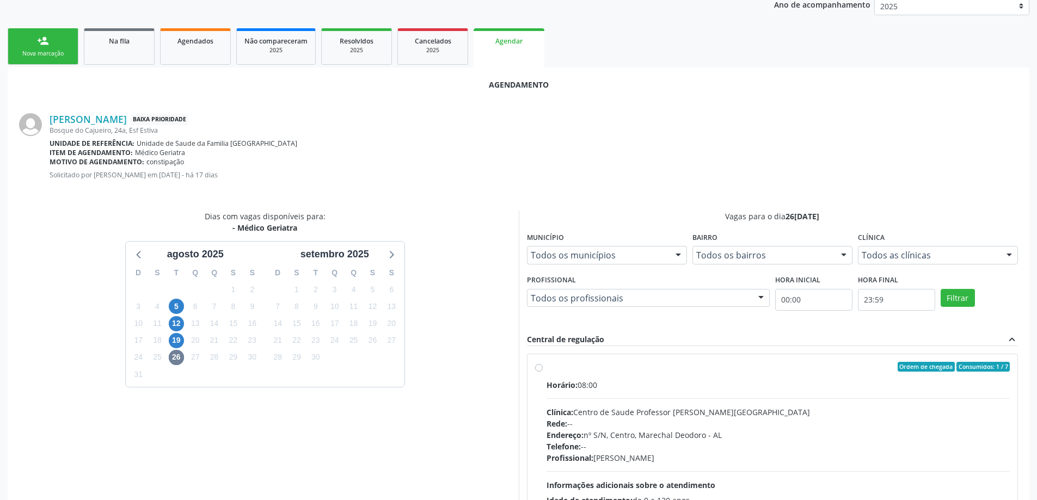
click at [546, 369] on label "Ordem de chegada Consumidos: 1 / 7 Horário: 08:00 Clínica: Centro de Saude Prof…" at bounding box center [778, 445] width 464 height 167
click at [542, 369] on input "Ordem de chegada Consumidos: 1 / 7 Horário: 08:00 Clínica: Centro de Saude Prof…" at bounding box center [539, 367] width 8 height 10
radio input "true"
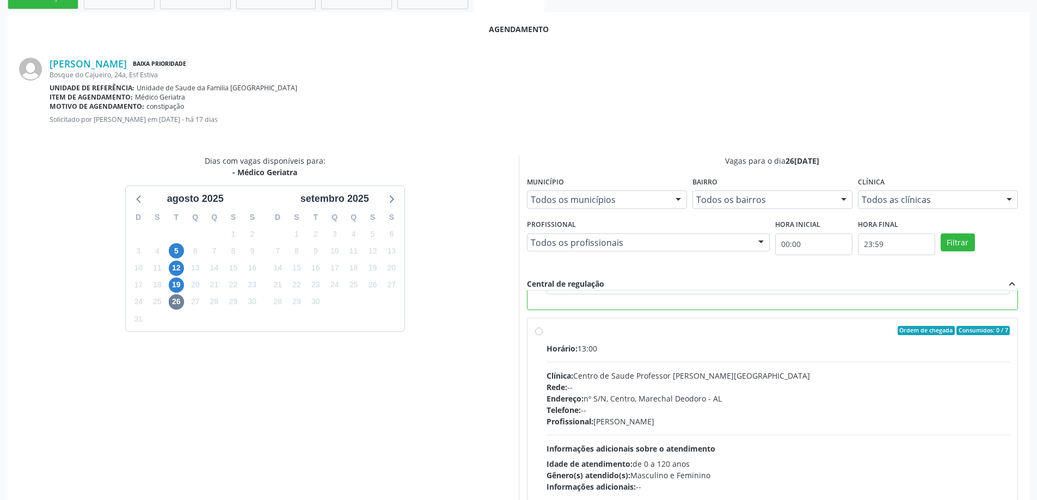
scroll to position [322, 0]
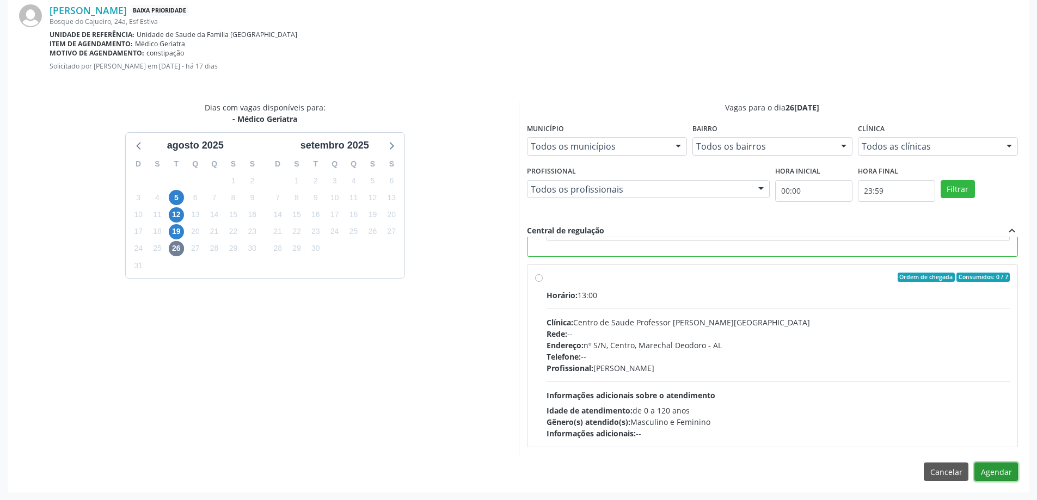
click at [993, 470] on button "Agendar" at bounding box center [996, 472] width 44 height 19
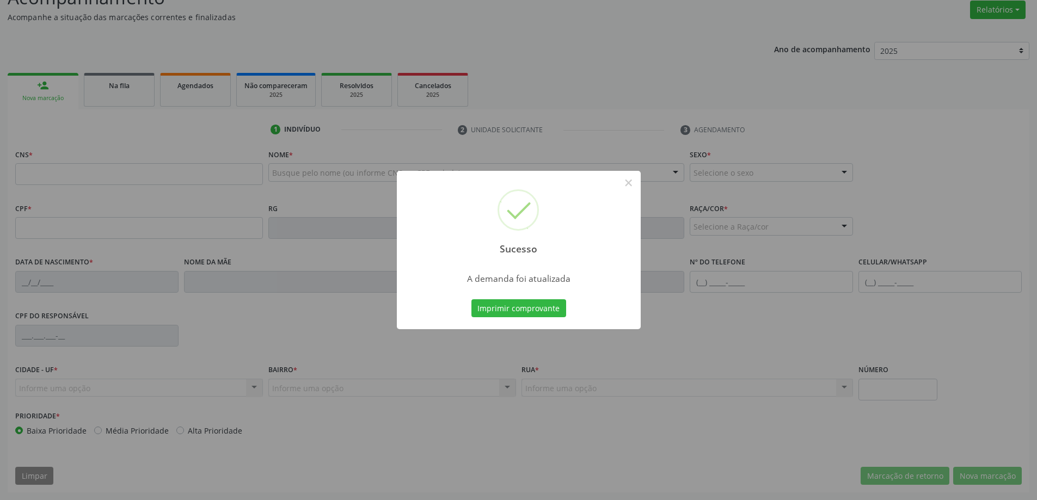
scroll to position [168, 0]
click at [623, 182] on button "×" at bounding box center [628, 183] width 19 height 19
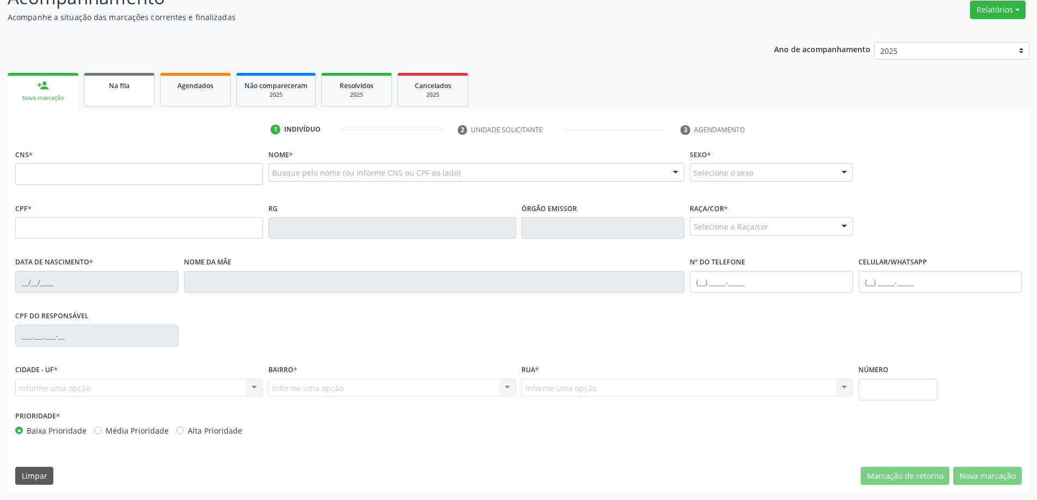
click at [129, 90] on span "Na fila" at bounding box center [119, 85] width 21 height 9
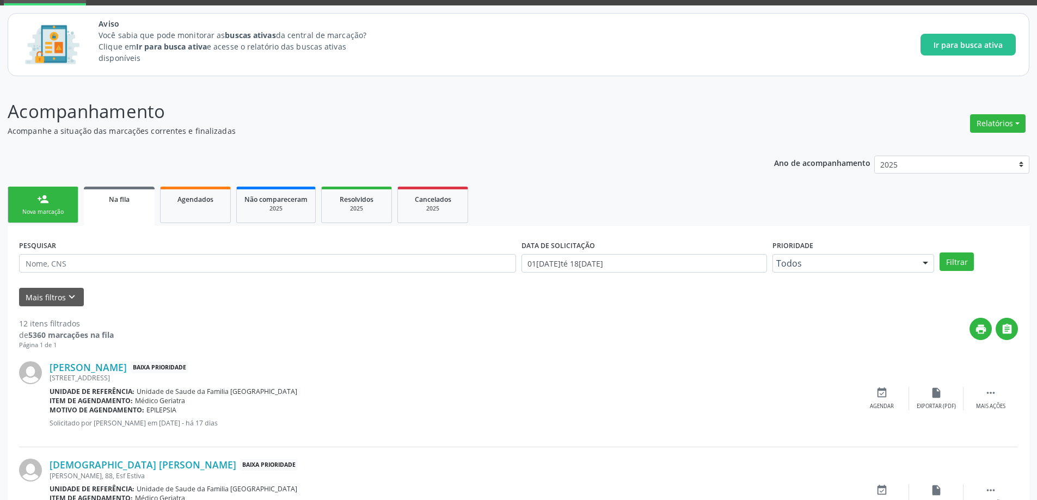
scroll to position [109, 0]
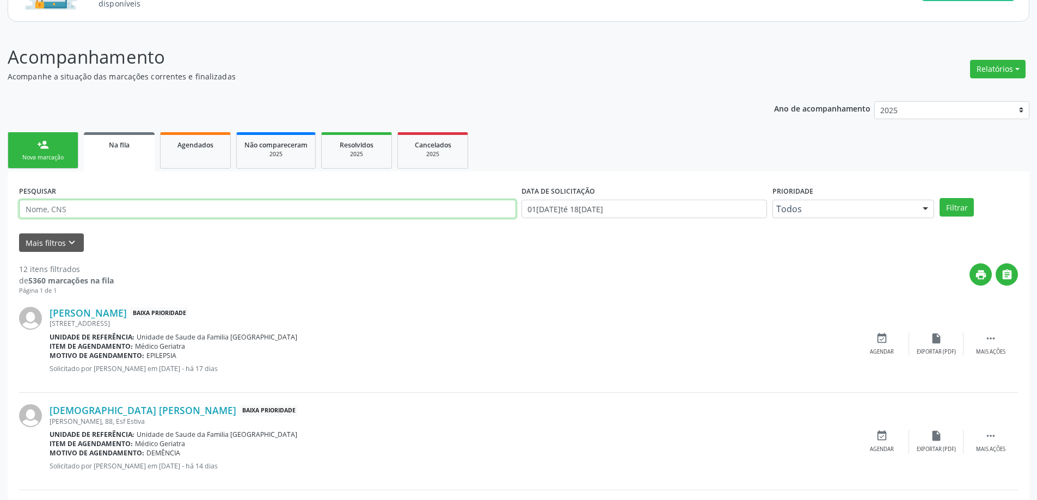
click at [118, 207] on input "text" at bounding box center [267, 209] width 497 height 19
click at [91, 208] on input "text" at bounding box center [267, 209] width 497 height 19
type input "UROLO"
click at [72, 241] on icon "keyboard_arrow_down" at bounding box center [72, 243] width 12 height 12
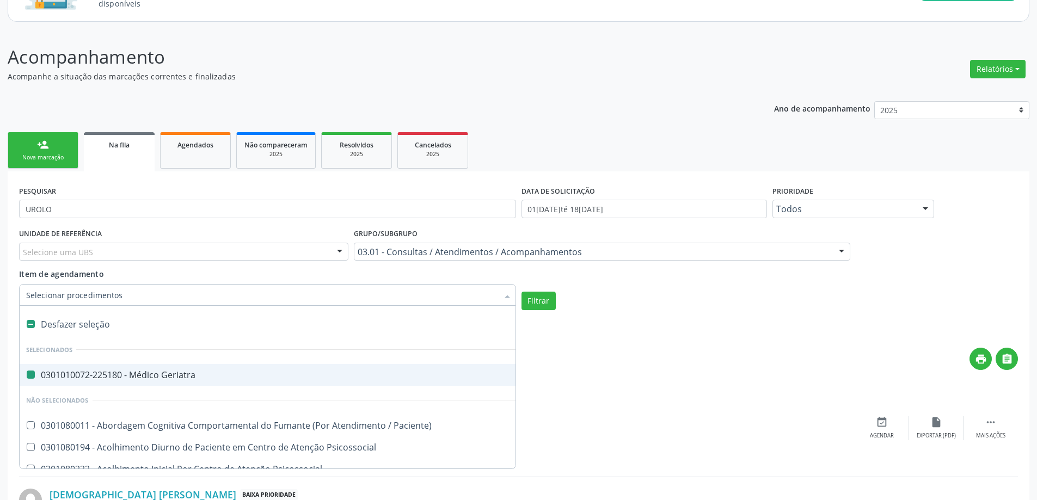
type input "U"
checkbox Geriatra "false"
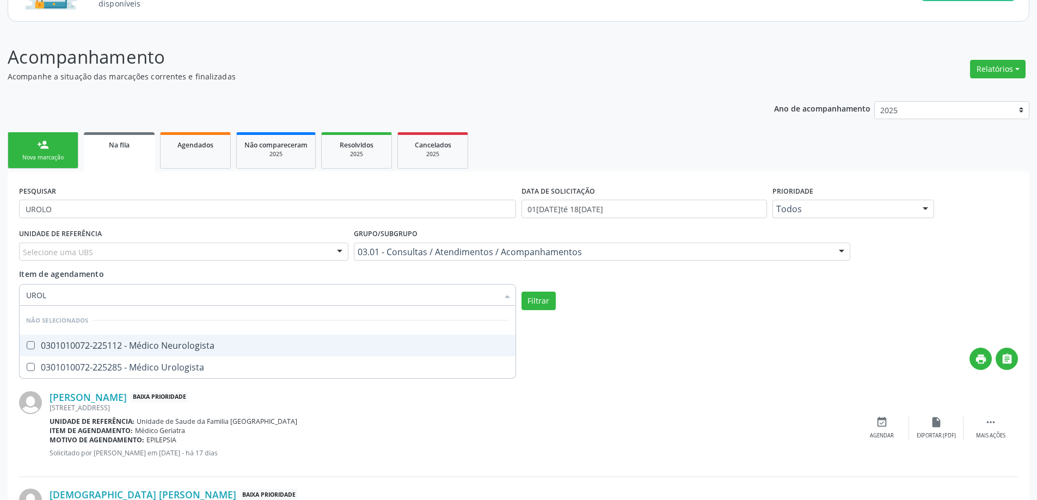
type input "UROLO"
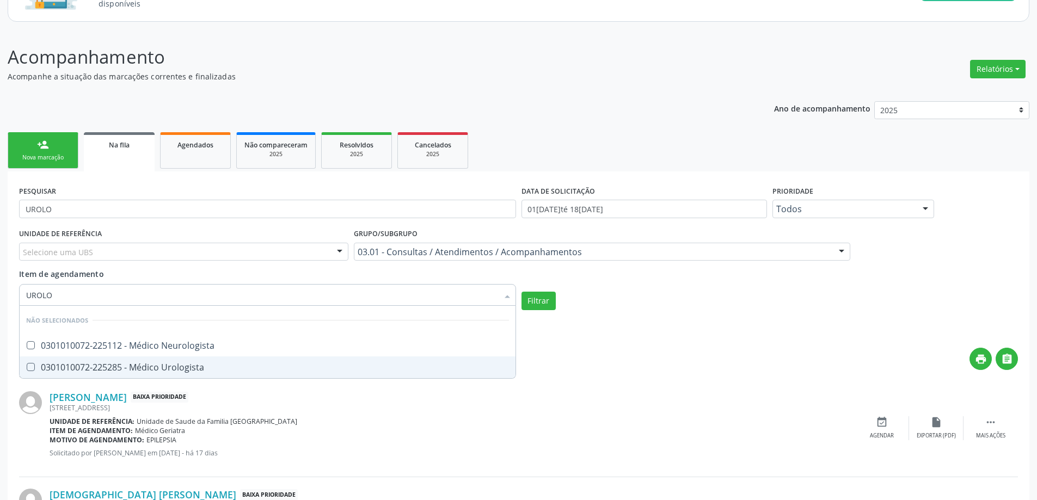
click at [128, 370] on div "0301010072-225285 - Médico Urologista" at bounding box center [267, 367] width 483 height 9
click at [210, 365] on div "0301010072-225285 - Médico Urologista" at bounding box center [267, 367] width 483 height 9
checkbox Urologista "false"
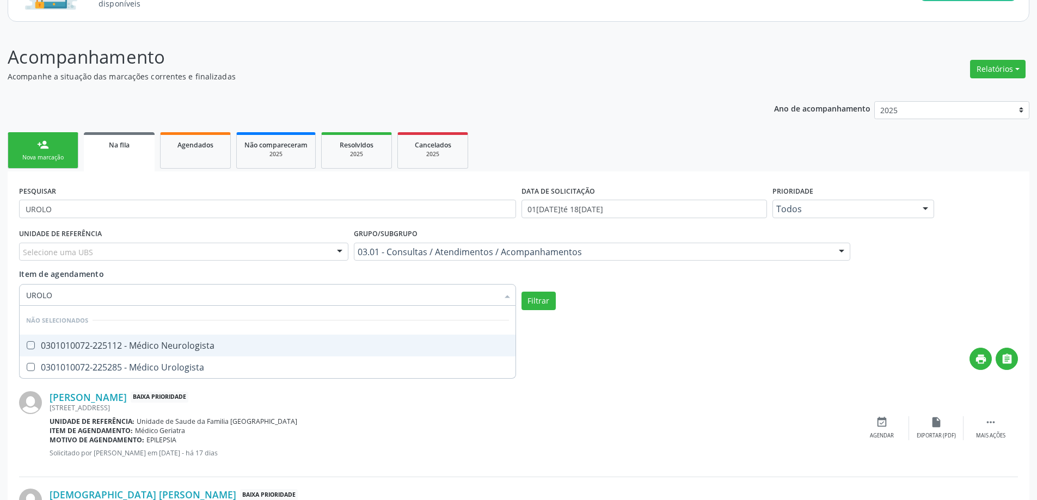
click at [146, 249] on div "Selecione uma UBS" at bounding box center [183, 252] width 329 height 19
checkbox Neurologista "true"
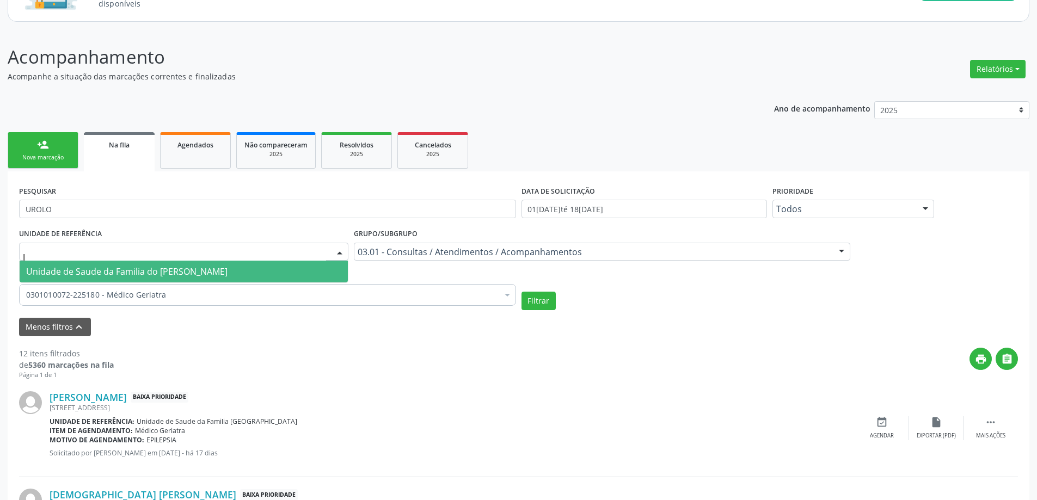
type input "[PERSON_NAME]"
click at [173, 266] on span "Unidade de Saude da Familia do [PERSON_NAME]" at bounding box center [126, 272] width 201 height 12
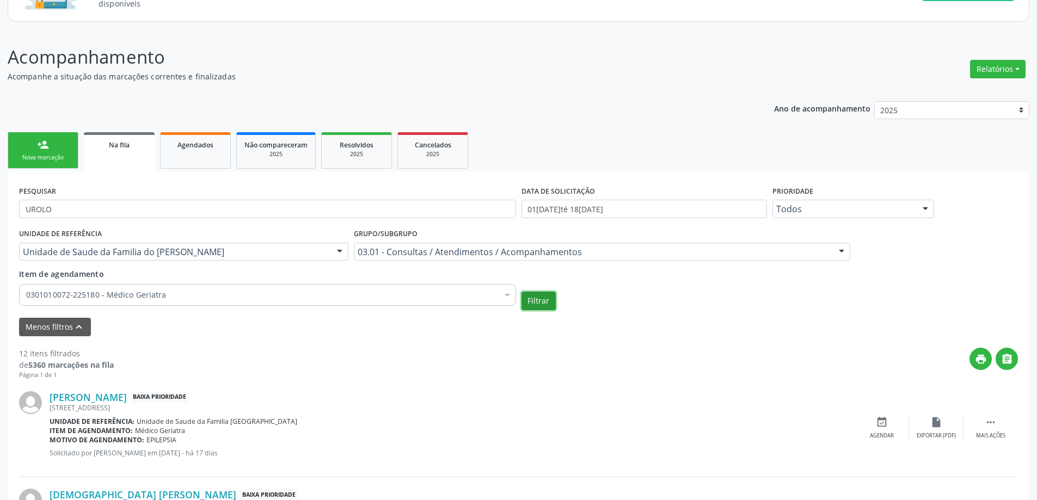
click at [528, 304] on button "Filtrar" at bounding box center [538, 301] width 34 height 19
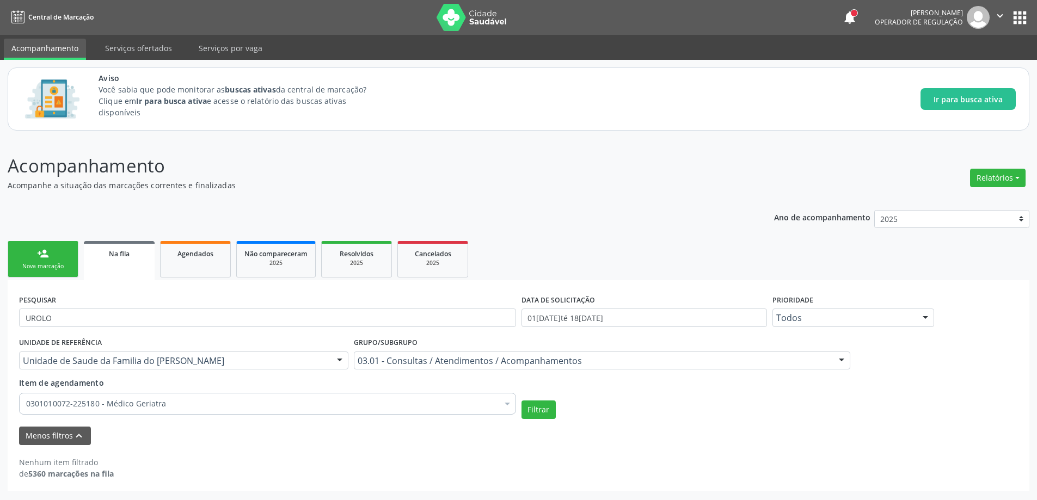
scroll to position [0, 0]
click at [112, 267] on link "Na fila" at bounding box center [119, 260] width 71 height 39
click at [131, 307] on div "PESQUISAR UROLO" at bounding box center [269, 313] width 506 height 42
click at [81, 318] on input "UROLO" at bounding box center [269, 318] width 501 height 19
type input "U"
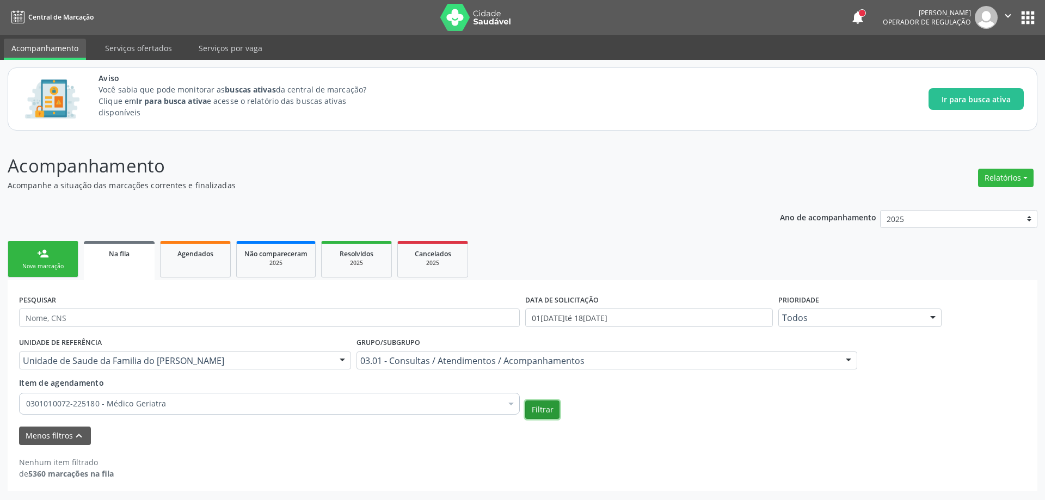
click at [553, 412] on button "Filtrar" at bounding box center [542, 410] width 34 height 19
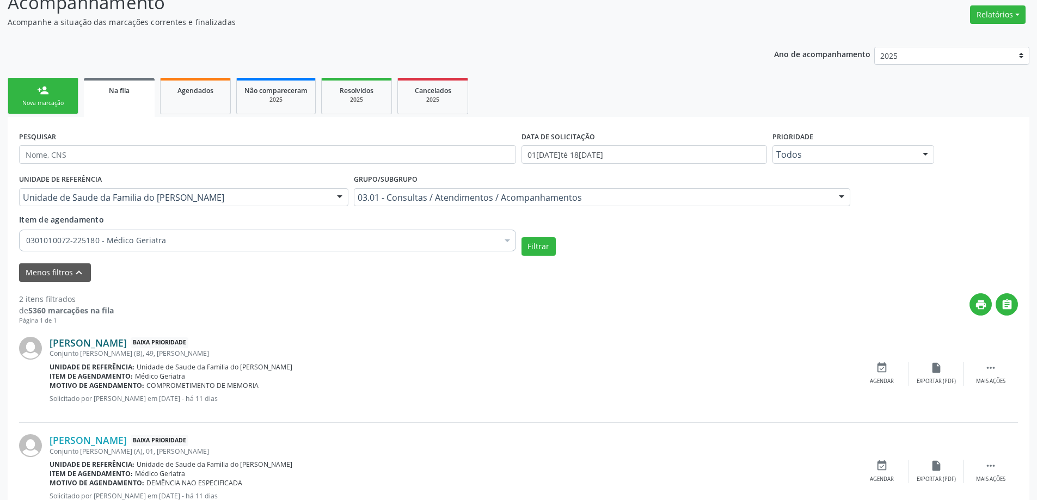
scroll to position [202, 0]
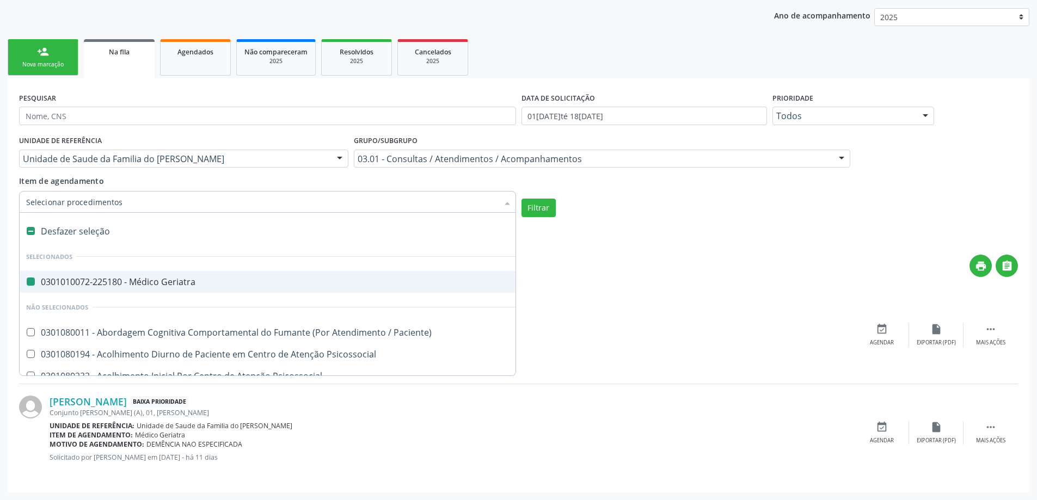
type input "U"
checkbox Geriatra "false"
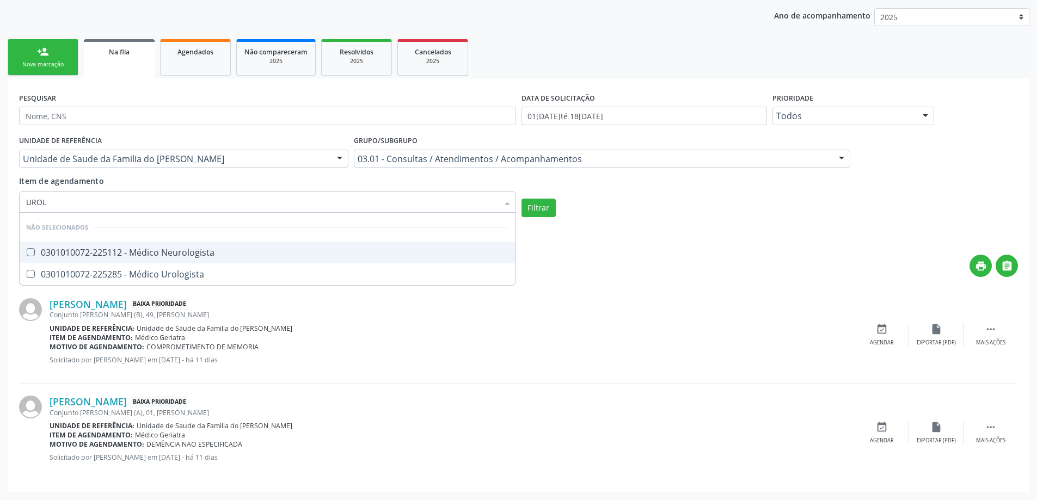
type input "UROLO"
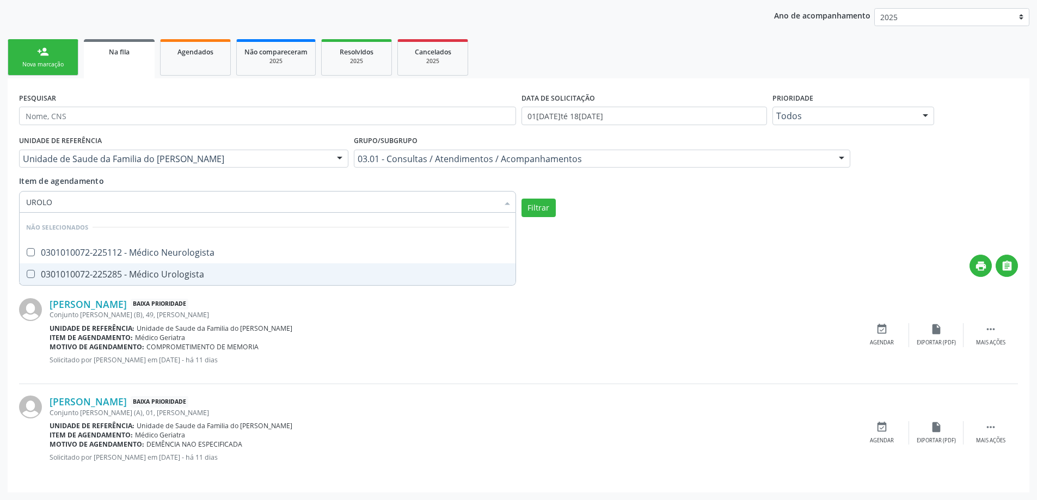
click at [173, 270] on div "0301010072-225285 - Médico Urologista" at bounding box center [267, 274] width 483 height 9
click at [188, 274] on div "0301010072-225285 - Médico Urologista" at bounding box center [267, 274] width 483 height 9
checkbox Urologista "true"
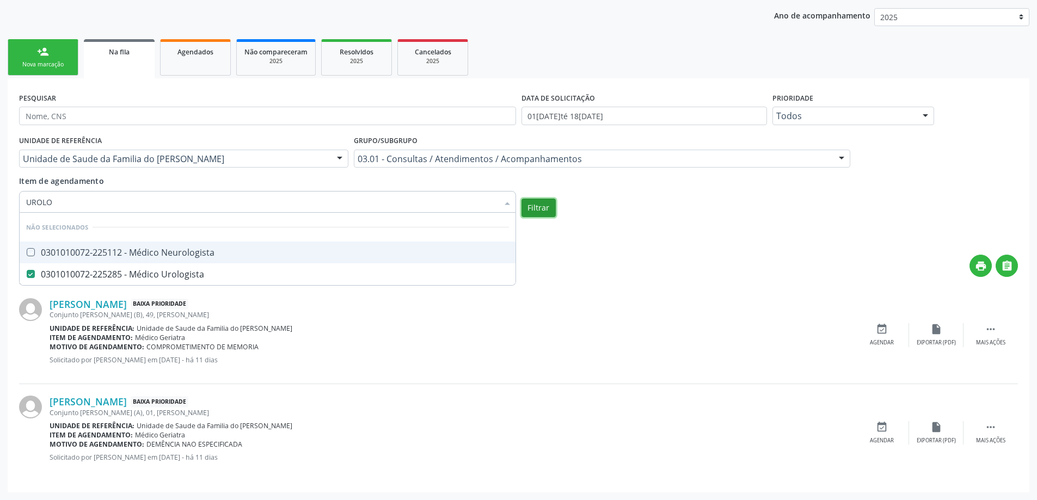
click at [548, 207] on button "Filtrar" at bounding box center [538, 208] width 34 height 19
checkbox Neurologista "true"
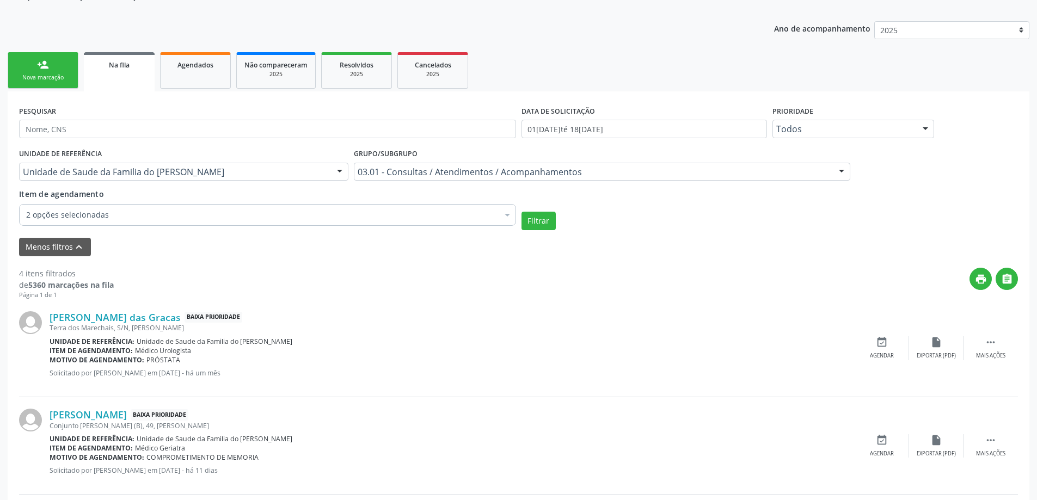
scroll to position [93, 0]
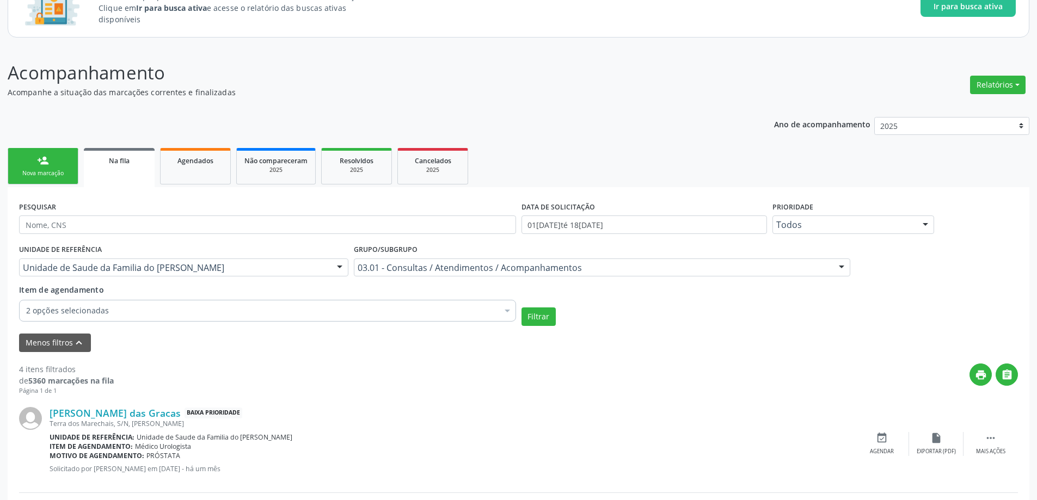
click at [107, 163] on div "Na fila" at bounding box center [119, 160] width 56 height 11
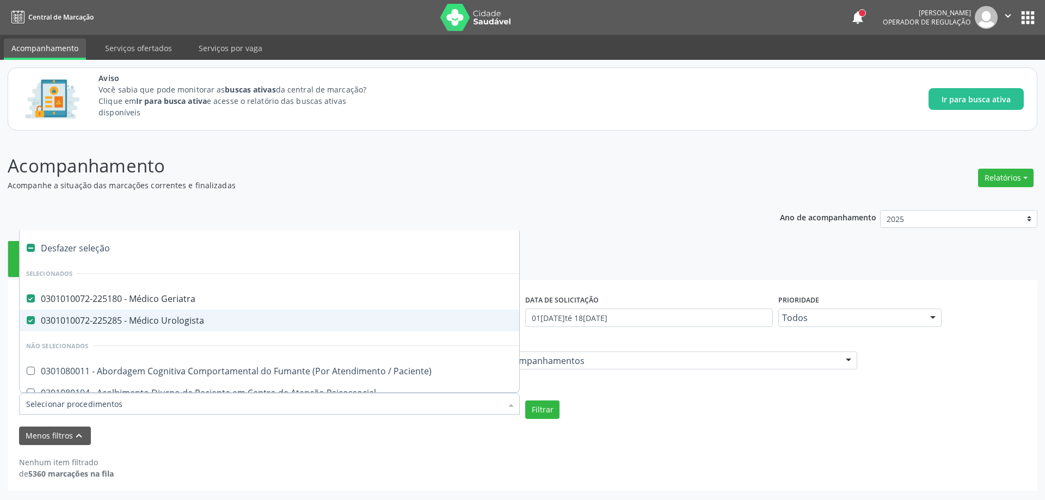
click at [200, 324] on div "0301010072-225285 - Médico Urologista" at bounding box center [602, 320] width 1152 height 9
checkbox Urologista "false"
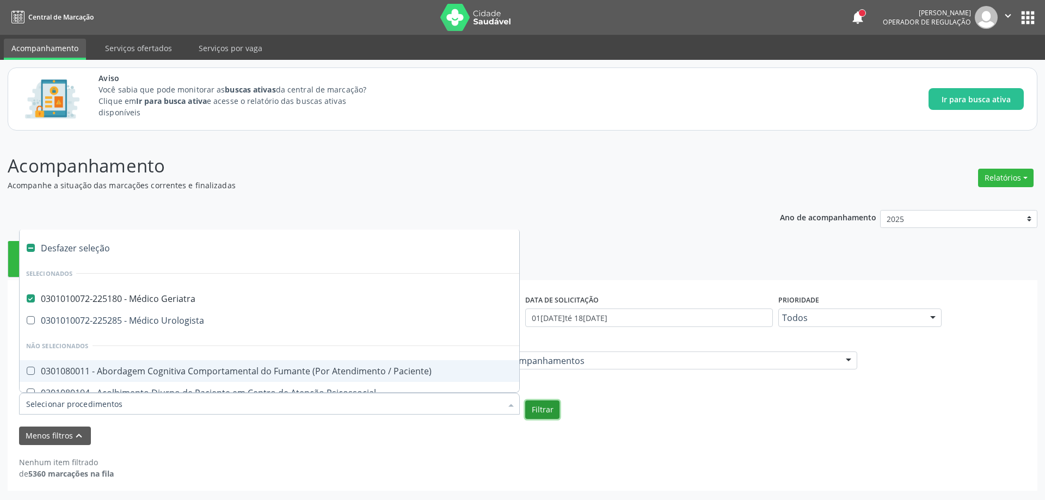
click at [545, 410] on button "Filtrar" at bounding box center [542, 410] width 34 height 19
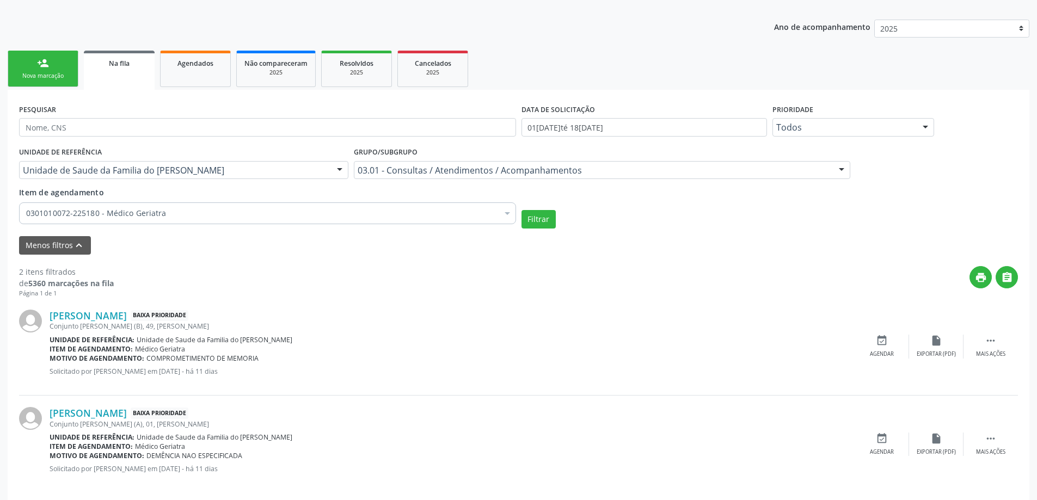
scroll to position [202, 0]
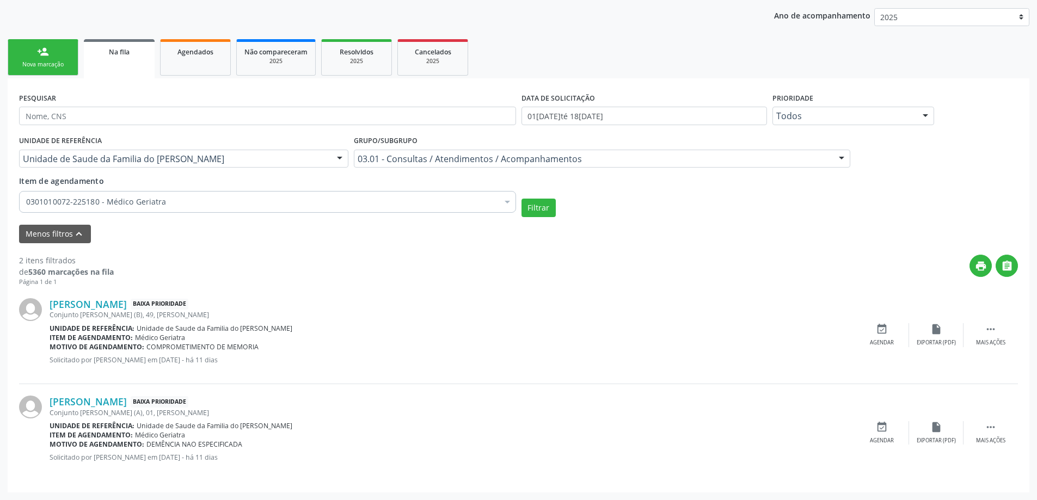
click at [392, 102] on div "PESQUISAR" at bounding box center [267, 111] width 502 height 42
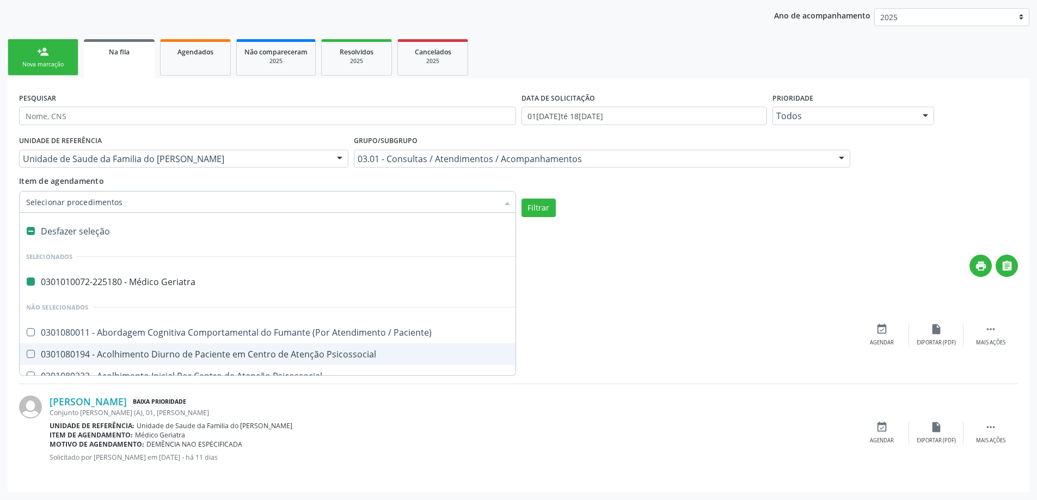
type input "U"
checkbox Geriatra "false"
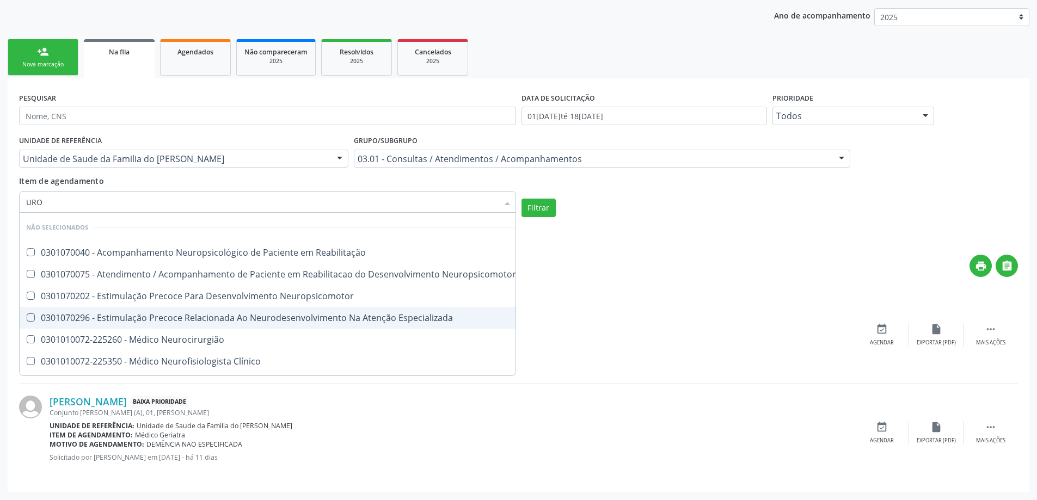
type input "UROL"
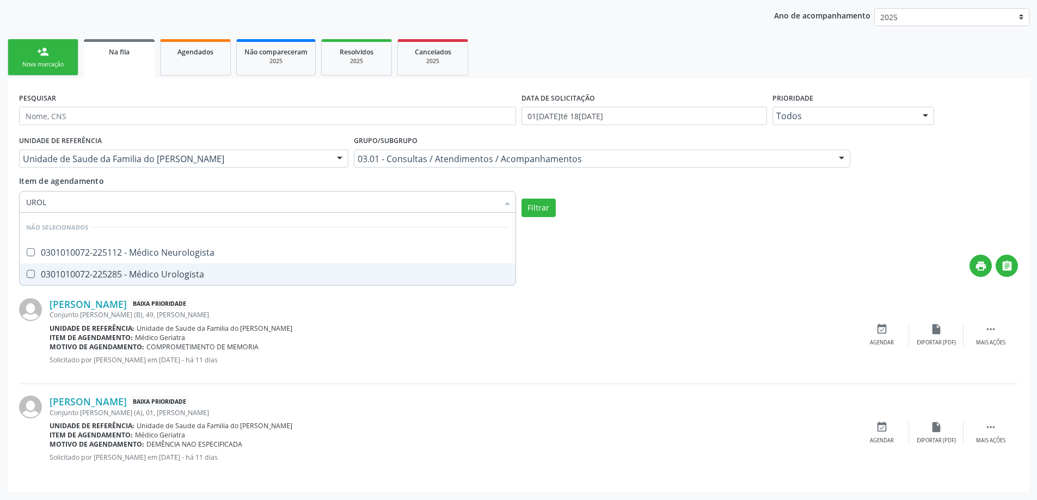
click at [29, 274] on Urologista at bounding box center [31, 274] width 8 height 8
click at [27, 274] on Urologista "checkbox" at bounding box center [23, 273] width 7 height 7
checkbox Urologista "true"
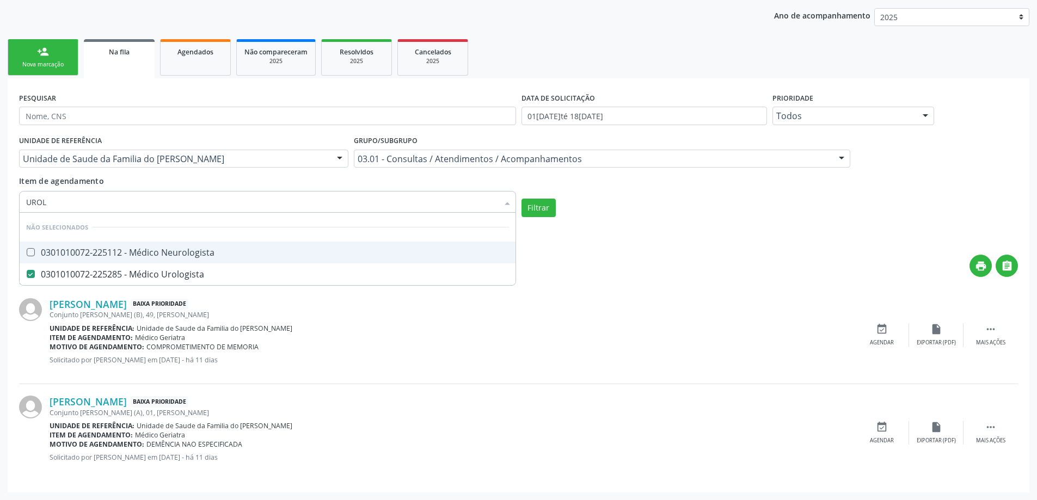
click at [141, 60] on link "Na fila" at bounding box center [119, 58] width 71 height 39
checkbox Neurologista "true"
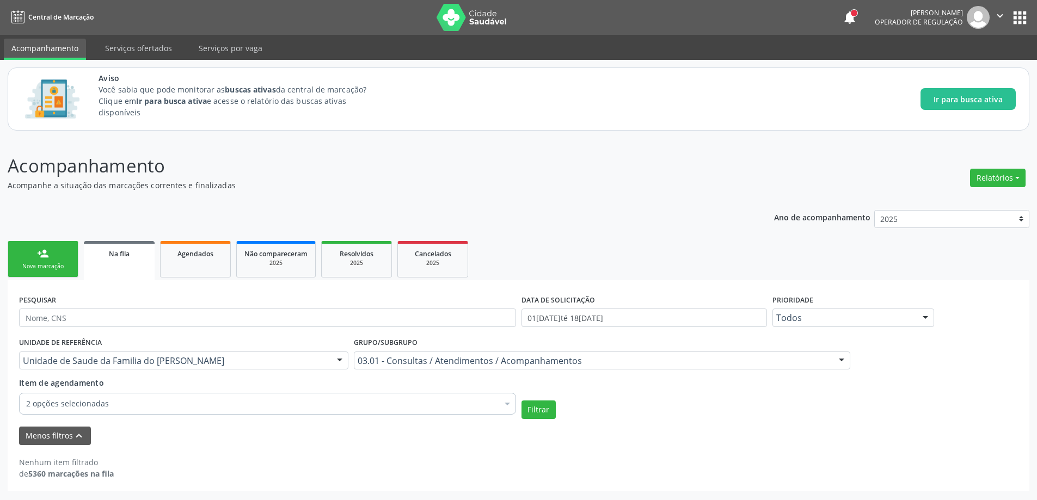
scroll to position [0, 0]
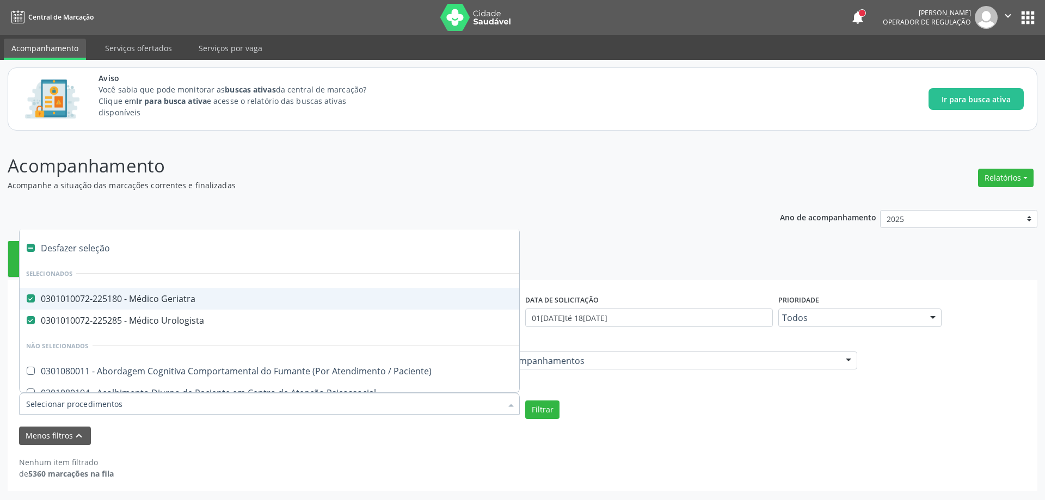
click at [469, 397] on div at bounding box center [269, 404] width 501 height 22
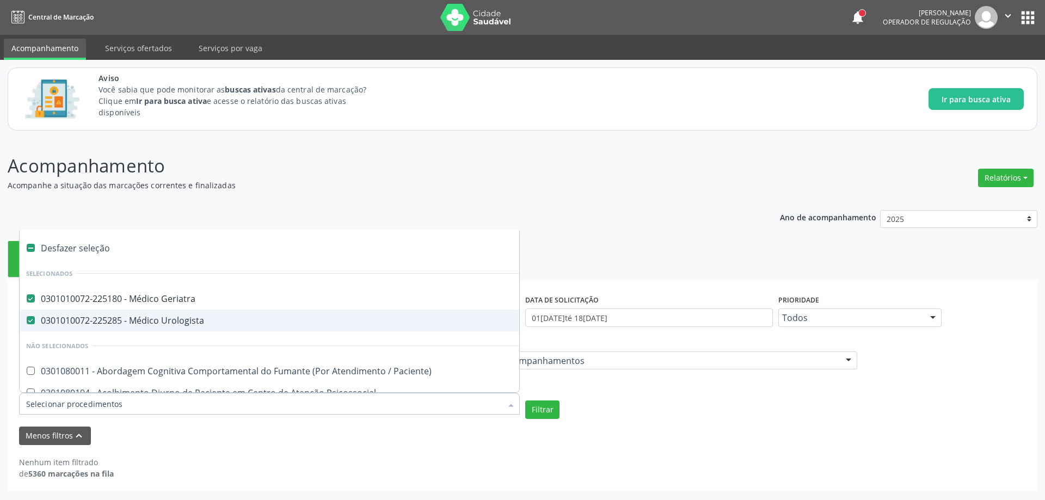
click at [174, 313] on span "0301010072-225285 - Médico Urologista" at bounding box center [602, 321] width 1165 height 22
click at [33, 318] on Urologista at bounding box center [31, 320] width 8 height 8
click at [27, 318] on Urologista "checkbox" at bounding box center [23, 320] width 7 height 7
checkbox Urologista "true"
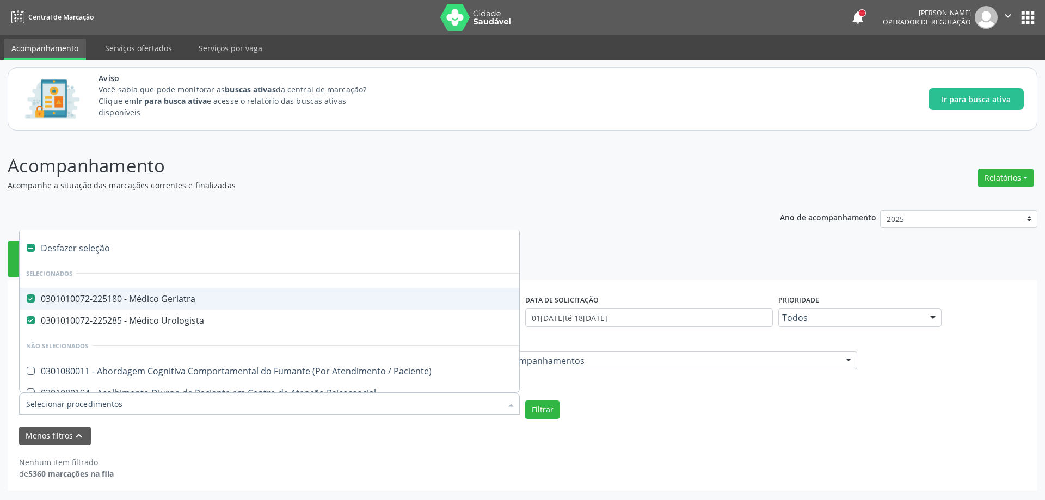
click at [28, 299] on Geriatra at bounding box center [31, 298] width 8 height 8
click at [27, 299] on Geriatra "checkbox" at bounding box center [23, 298] width 7 height 7
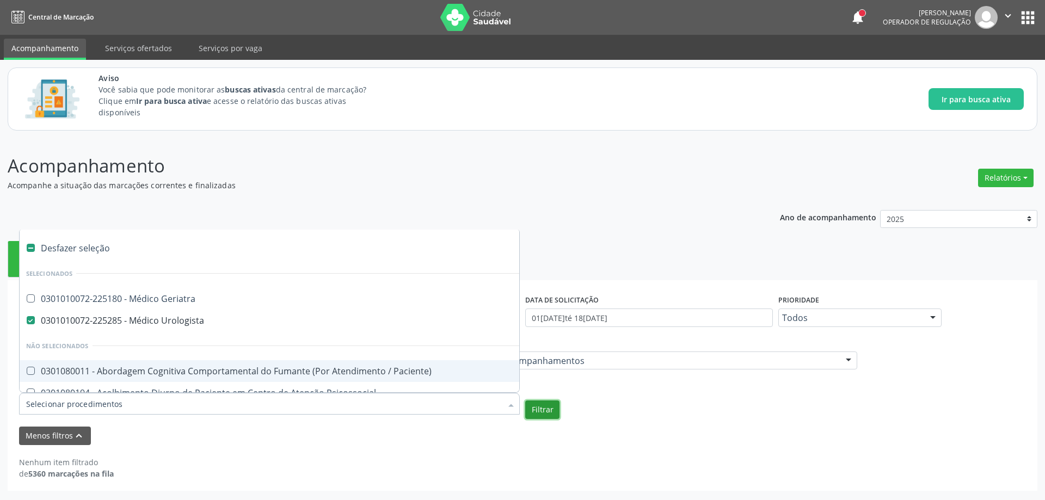
checkbox Geriatra "true"
click at [532, 409] on button "Filtrar" at bounding box center [542, 410] width 34 height 19
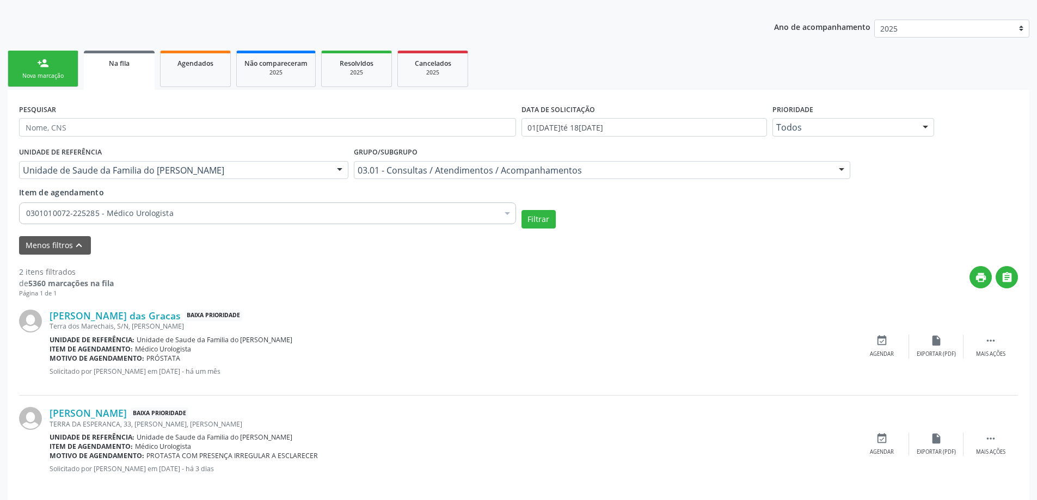
scroll to position [202, 0]
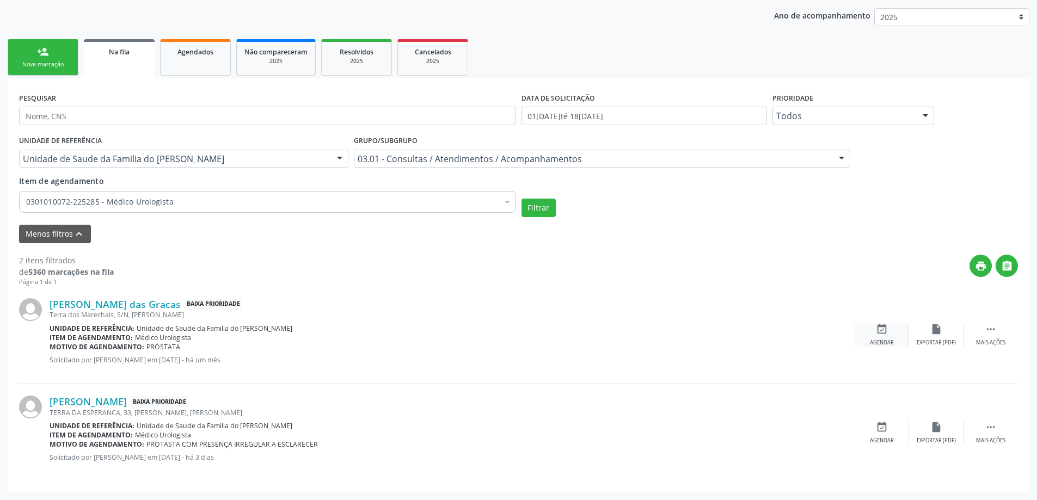
click at [884, 333] on icon "event_available" at bounding box center [882, 329] width 12 height 12
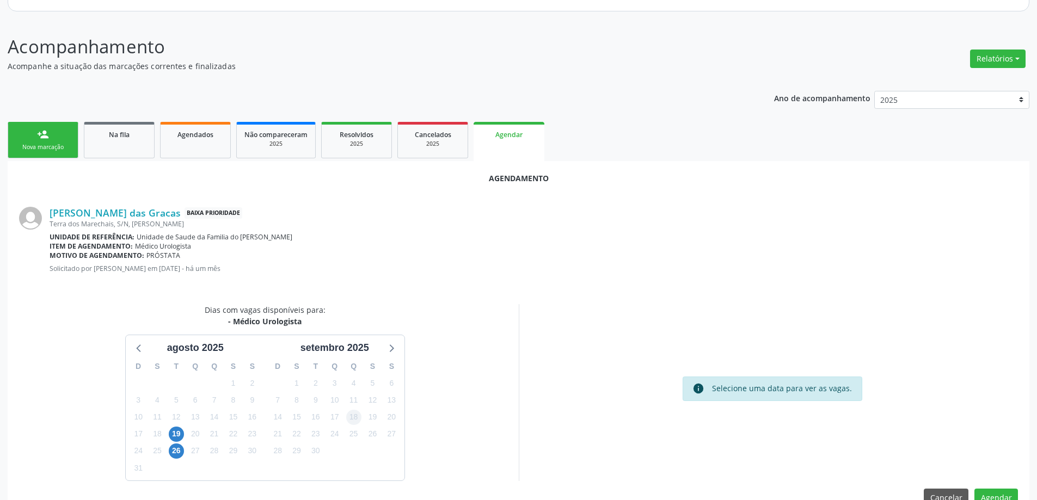
scroll to position [145, 0]
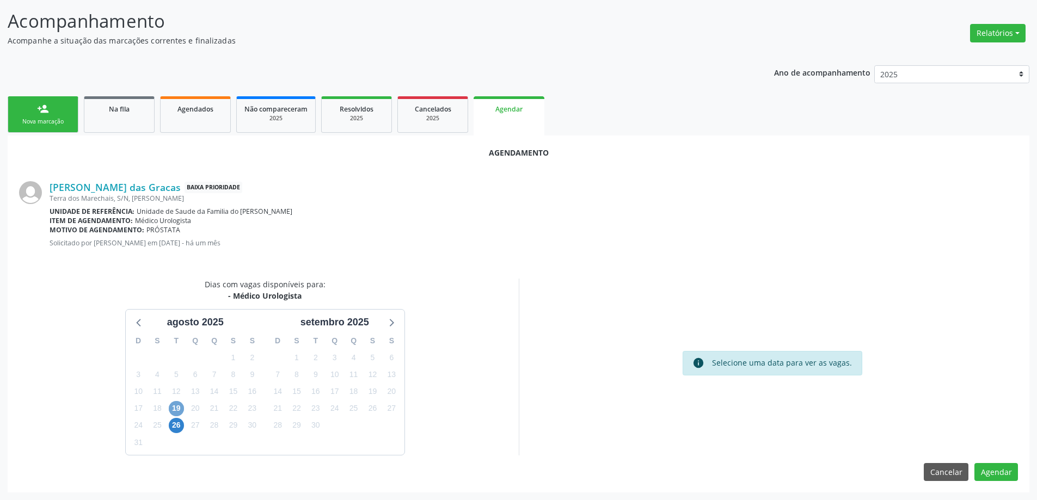
click at [176, 410] on span "19" at bounding box center [176, 408] width 15 height 15
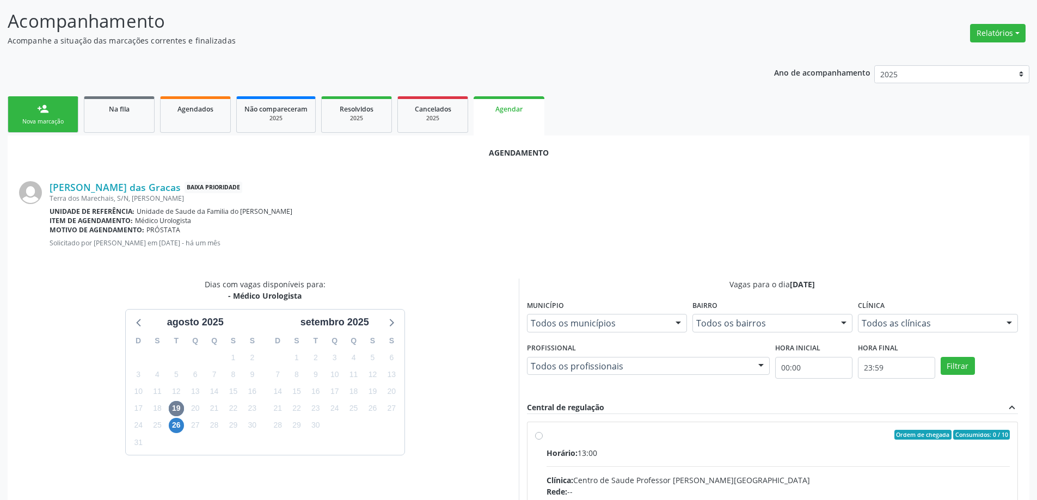
radio input "true"
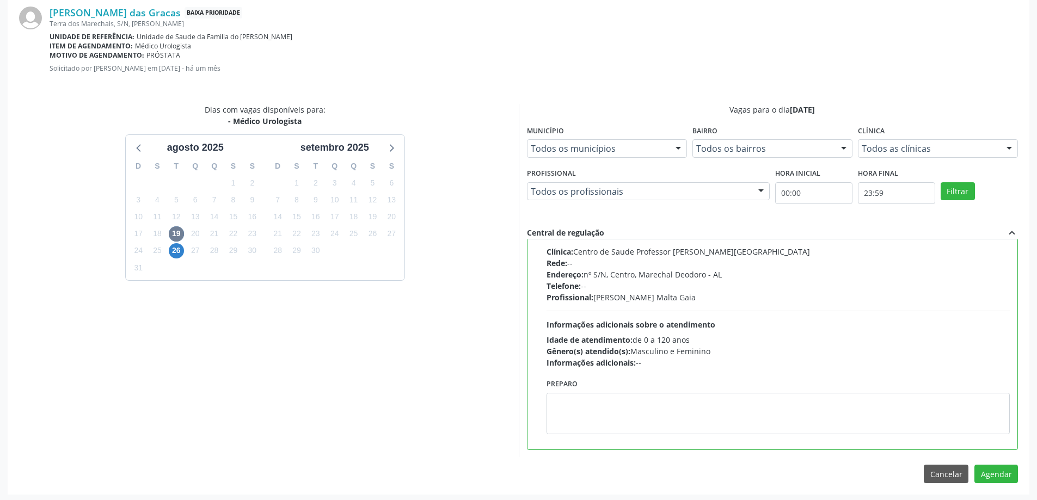
scroll to position [322, 0]
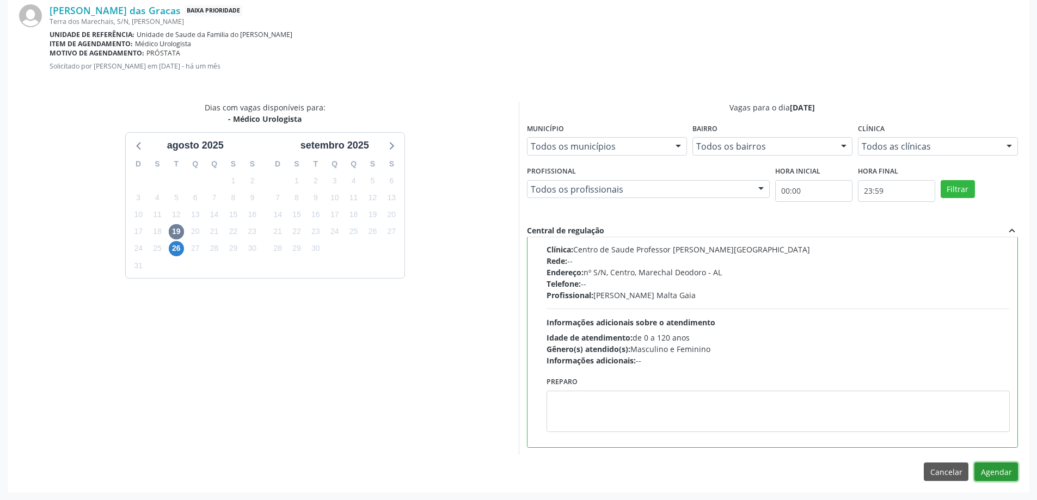
click at [989, 475] on button "Agendar" at bounding box center [996, 472] width 44 height 19
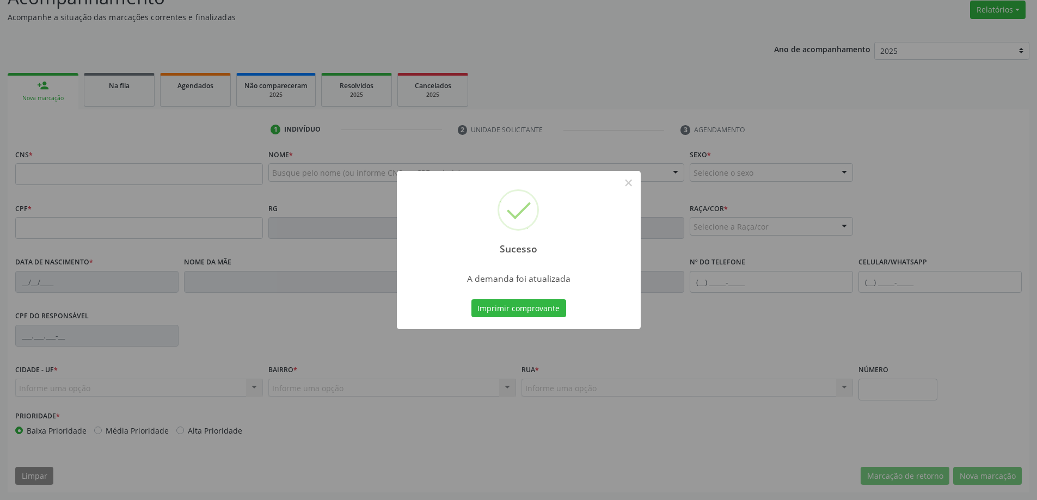
scroll to position [168, 0]
click at [625, 186] on button "×" at bounding box center [628, 183] width 19 height 19
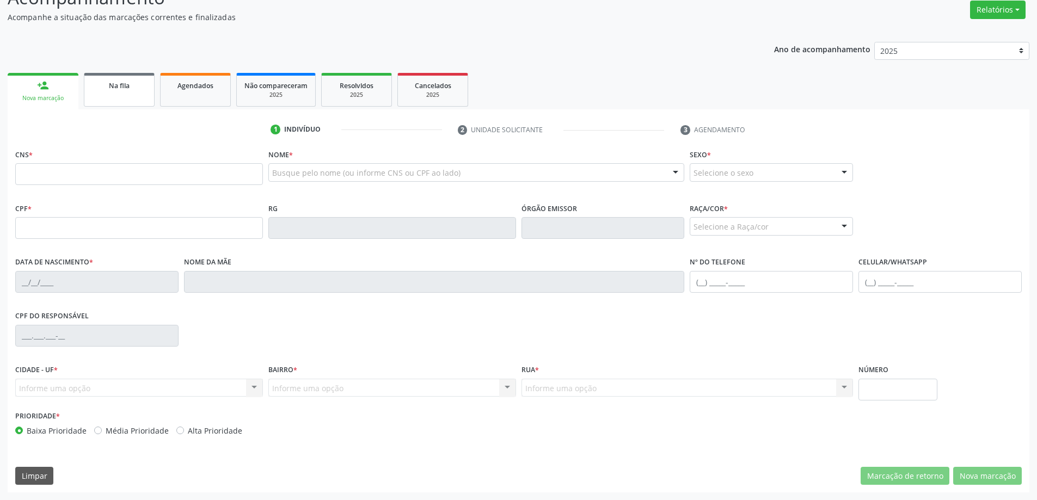
click at [111, 89] on span "Na fila" at bounding box center [119, 85] width 21 height 9
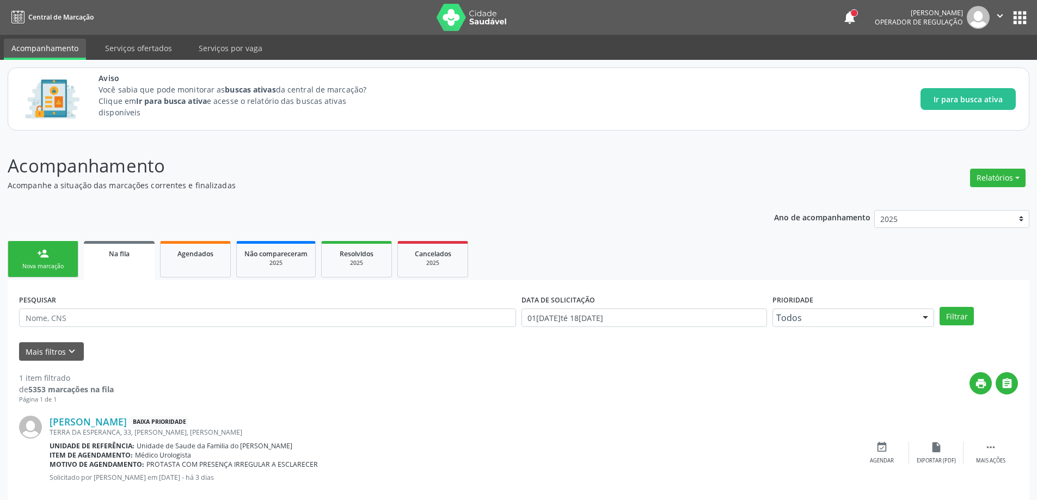
scroll to position [20, 0]
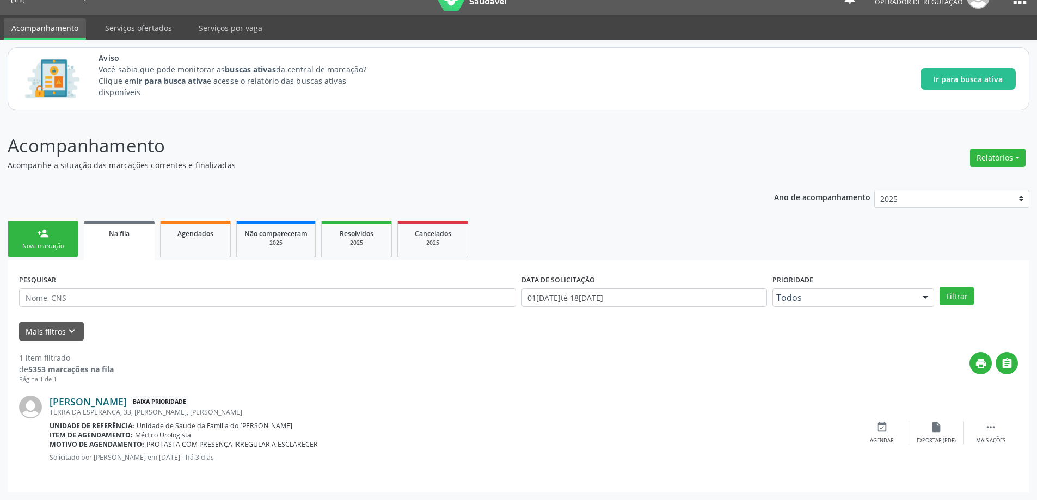
click at [93, 407] on link "[PERSON_NAME]" at bounding box center [88, 402] width 77 height 12
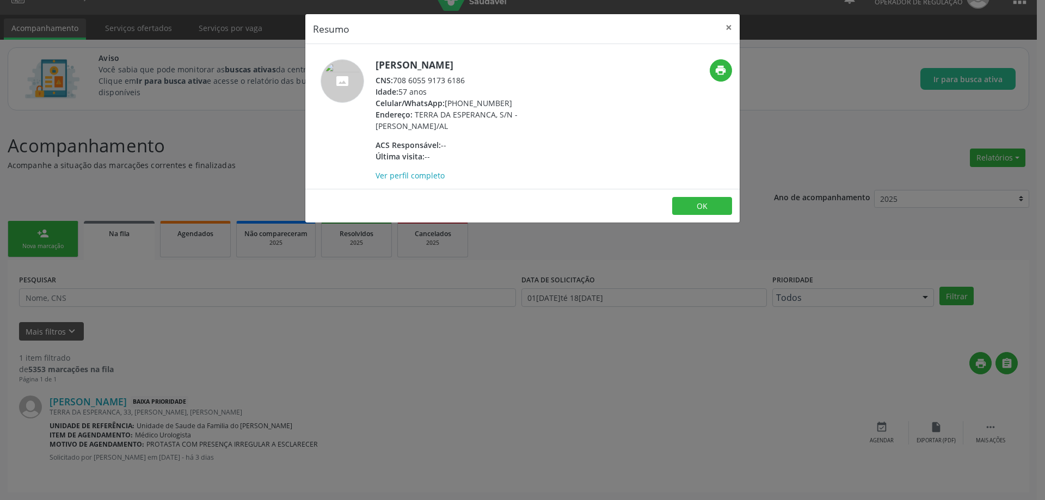
drag, startPoint x: 470, startPoint y: 81, endPoint x: 396, endPoint y: 81, distance: 73.5
click at [396, 81] on div "CNS: 708 6055 9173 6186" at bounding box center [481, 80] width 212 height 11
click at [729, 28] on button "×" at bounding box center [729, 27] width 22 height 27
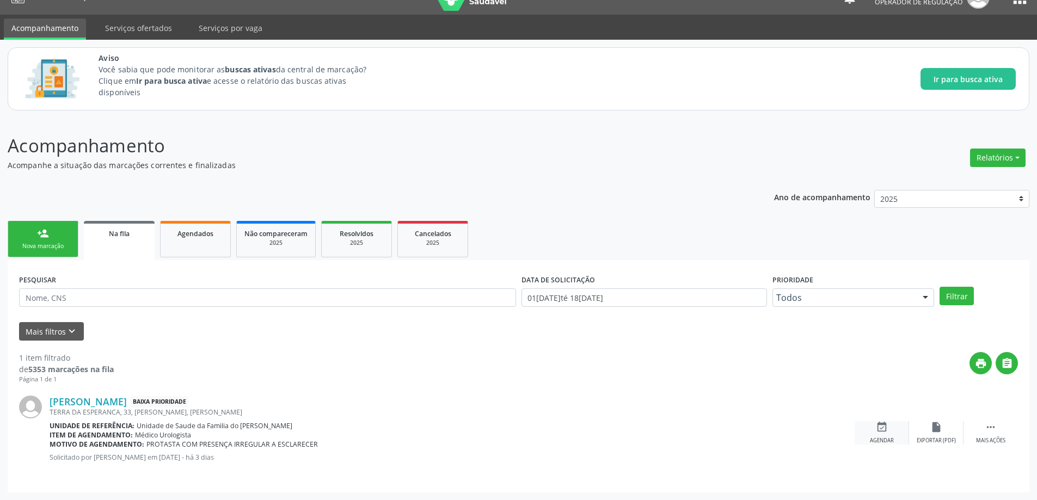
click at [880, 430] on icon "event_available" at bounding box center [882, 427] width 12 height 12
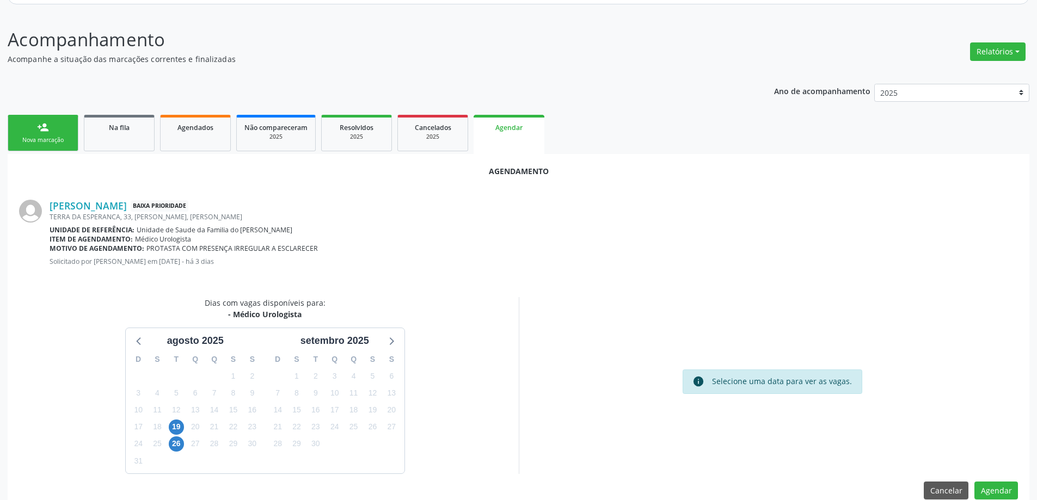
scroll to position [145, 0]
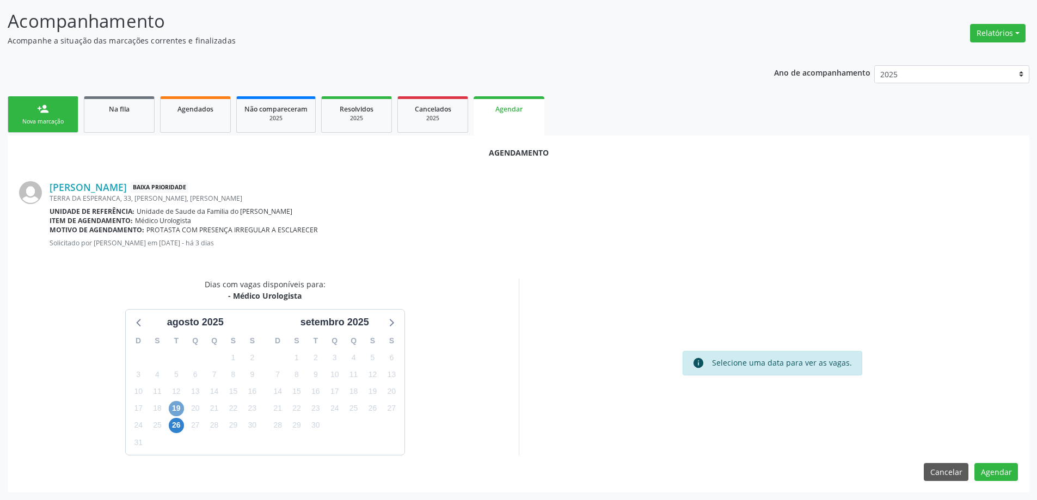
click at [175, 411] on span "19" at bounding box center [176, 408] width 15 height 15
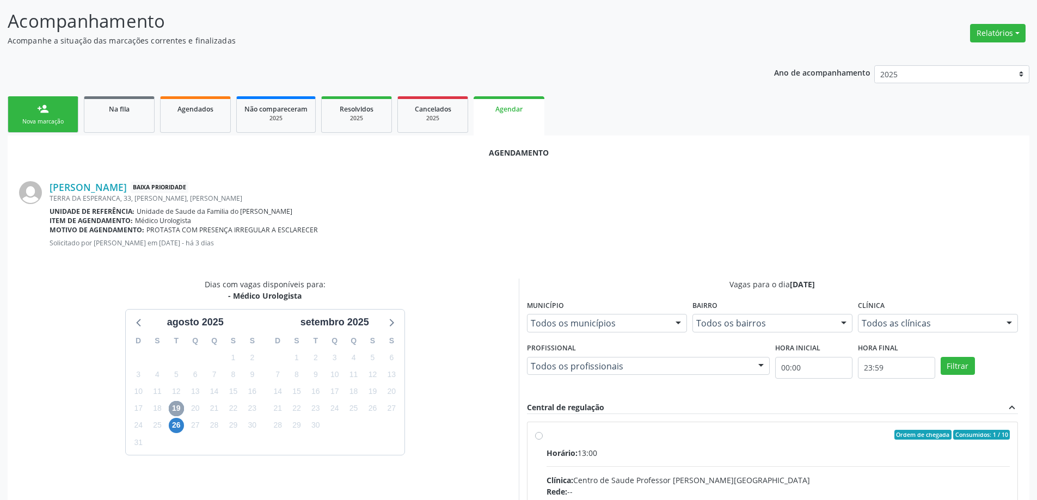
scroll to position [199, 0]
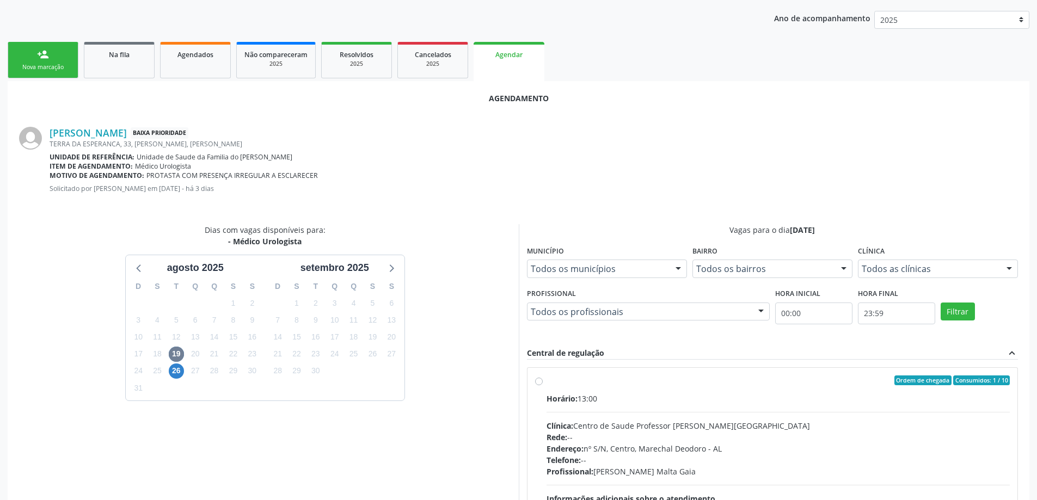
click at [546, 383] on label "Ordem de chegada Consumidos: 1 / 10 Horário: 13:00 Clínica: Centro de Saude Pro…" at bounding box center [778, 458] width 464 height 167
click at [537, 383] on input "Ordem de chegada Consumidos: 1 / 10 Horário: 13:00 Clínica: Centro de Saude Pro…" at bounding box center [539, 380] width 8 height 10
radio input "true"
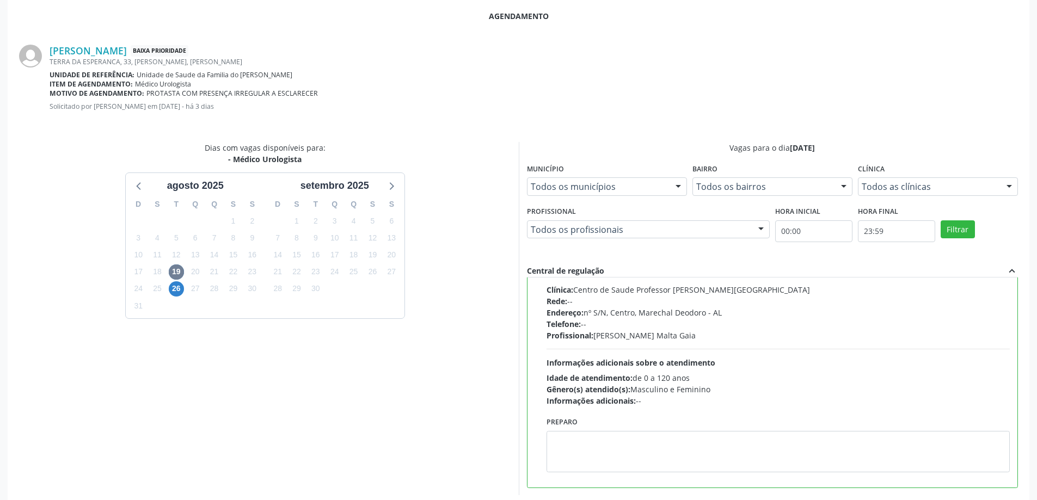
scroll to position [322, 0]
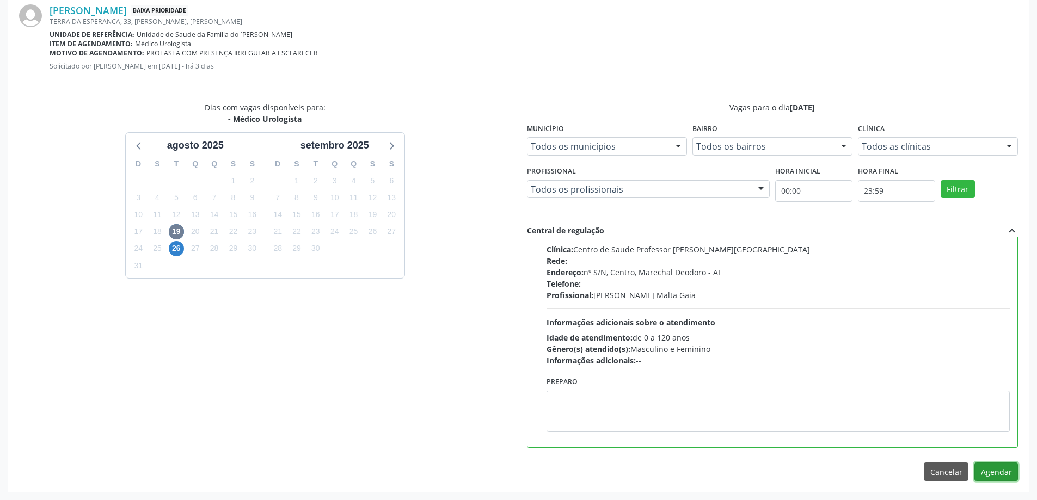
click at [999, 470] on button "Agendar" at bounding box center [996, 472] width 44 height 19
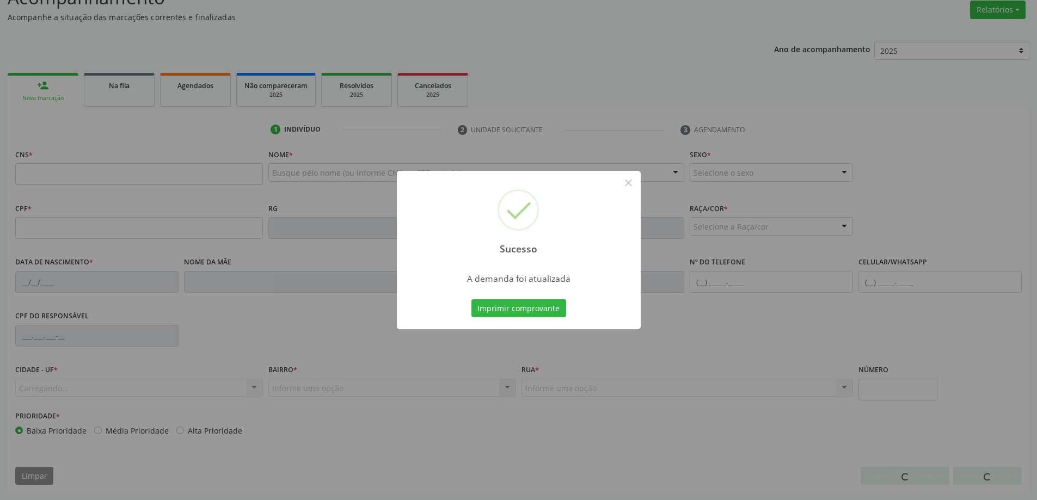
scroll to position [168, 0]
click at [635, 184] on button "×" at bounding box center [628, 183] width 19 height 19
